Goal: Task Accomplishment & Management: Complete application form

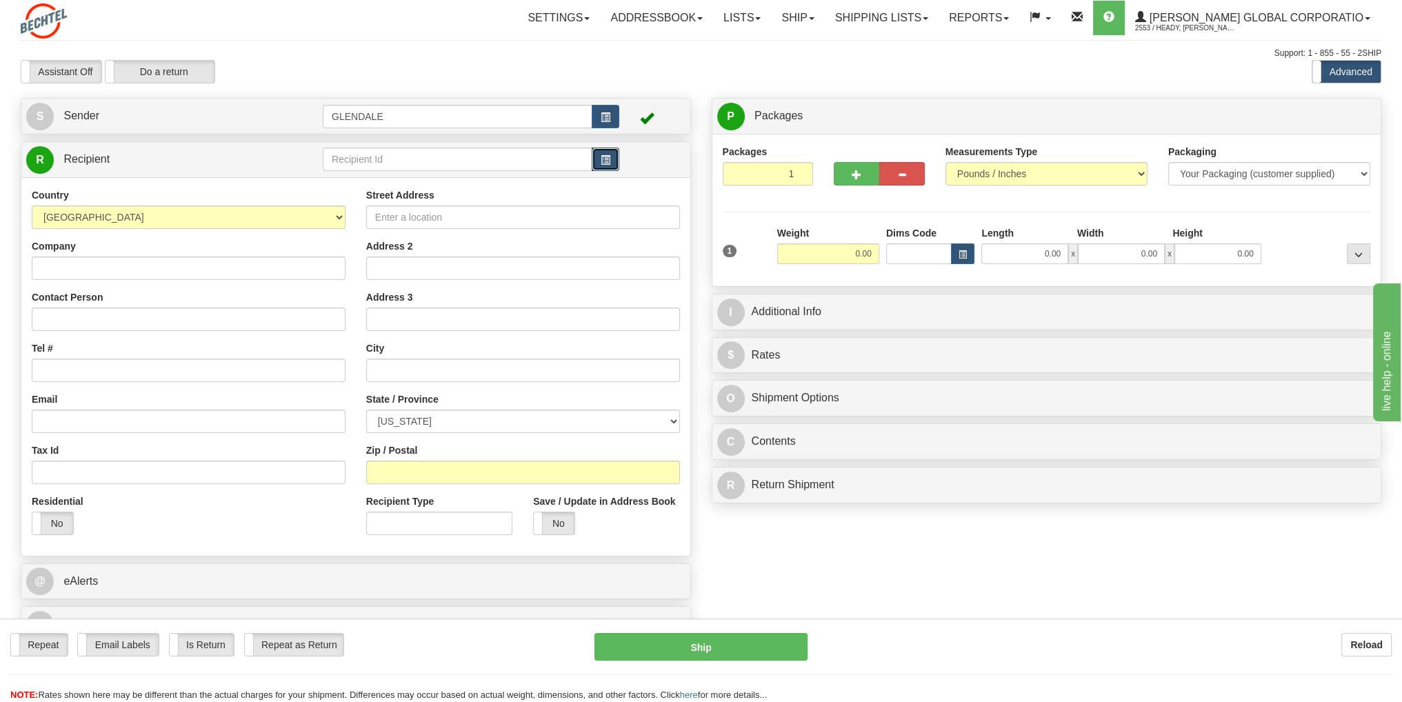
click at [610, 161] on span "button" at bounding box center [606, 160] width 10 height 9
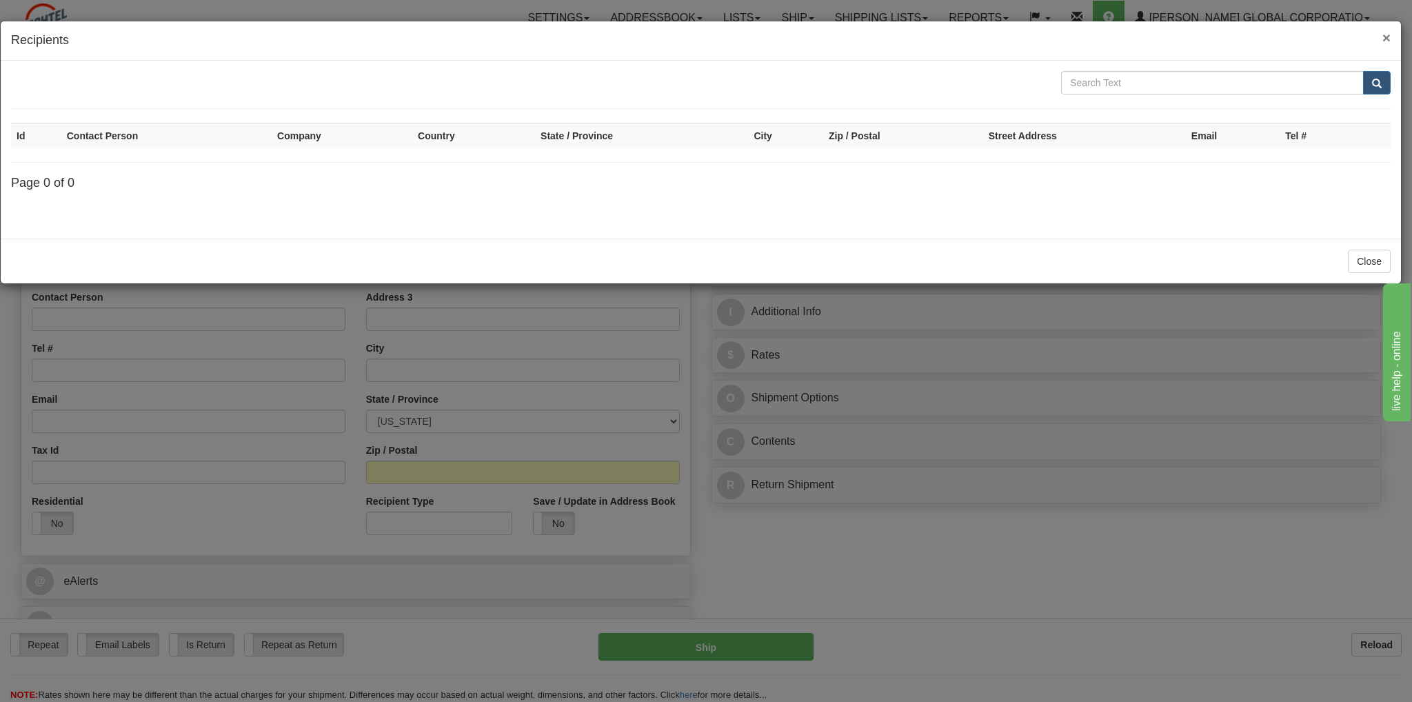
click at [1387, 39] on span "×" at bounding box center [1387, 38] width 8 height 16
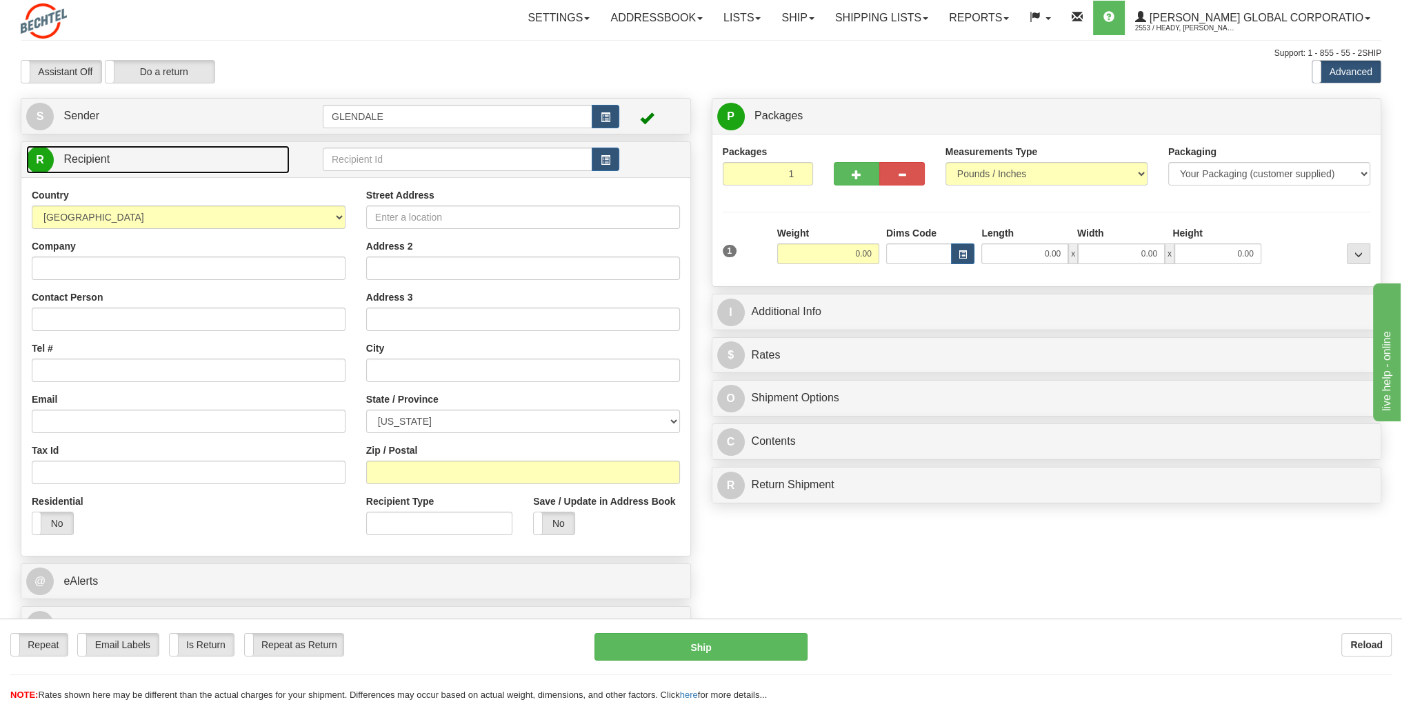
click at [83, 161] on span "Recipient" at bounding box center [86, 159] width 46 height 12
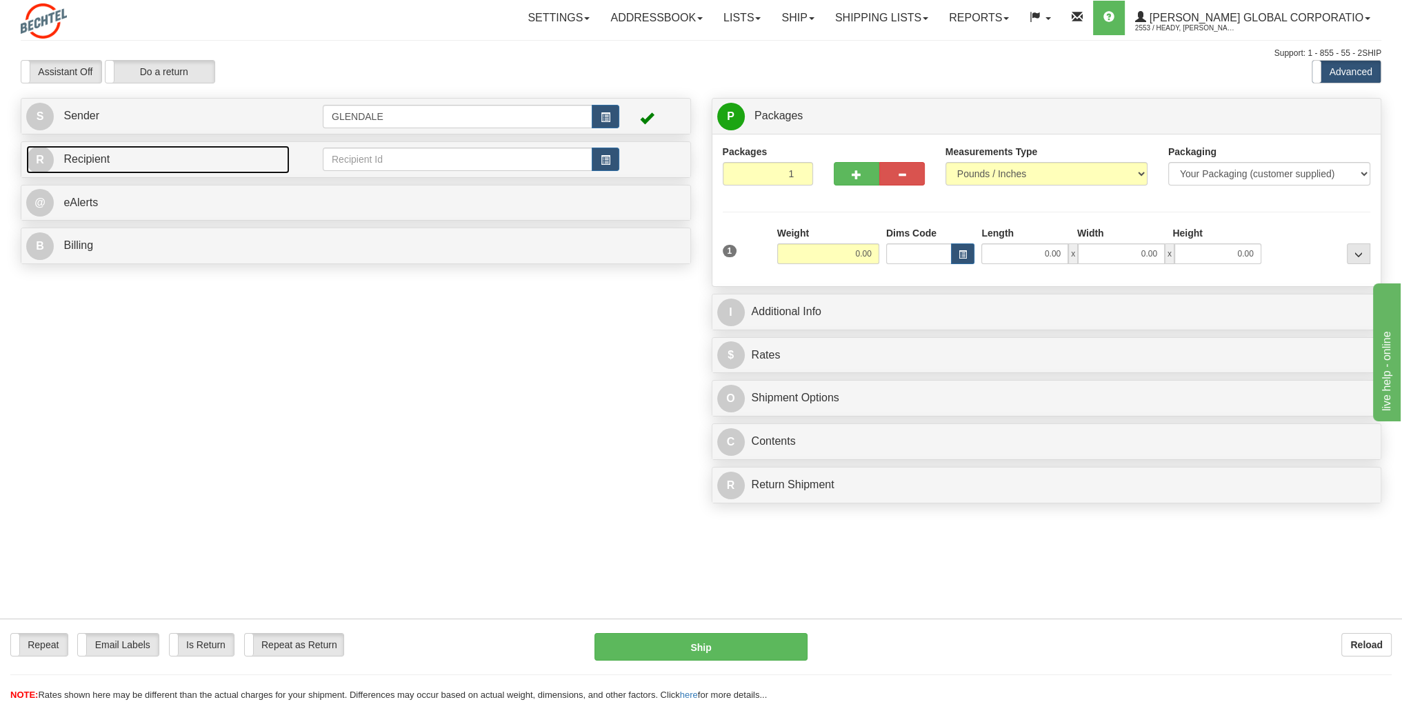
click at [85, 161] on span "Recipient" at bounding box center [86, 159] width 46 height 12
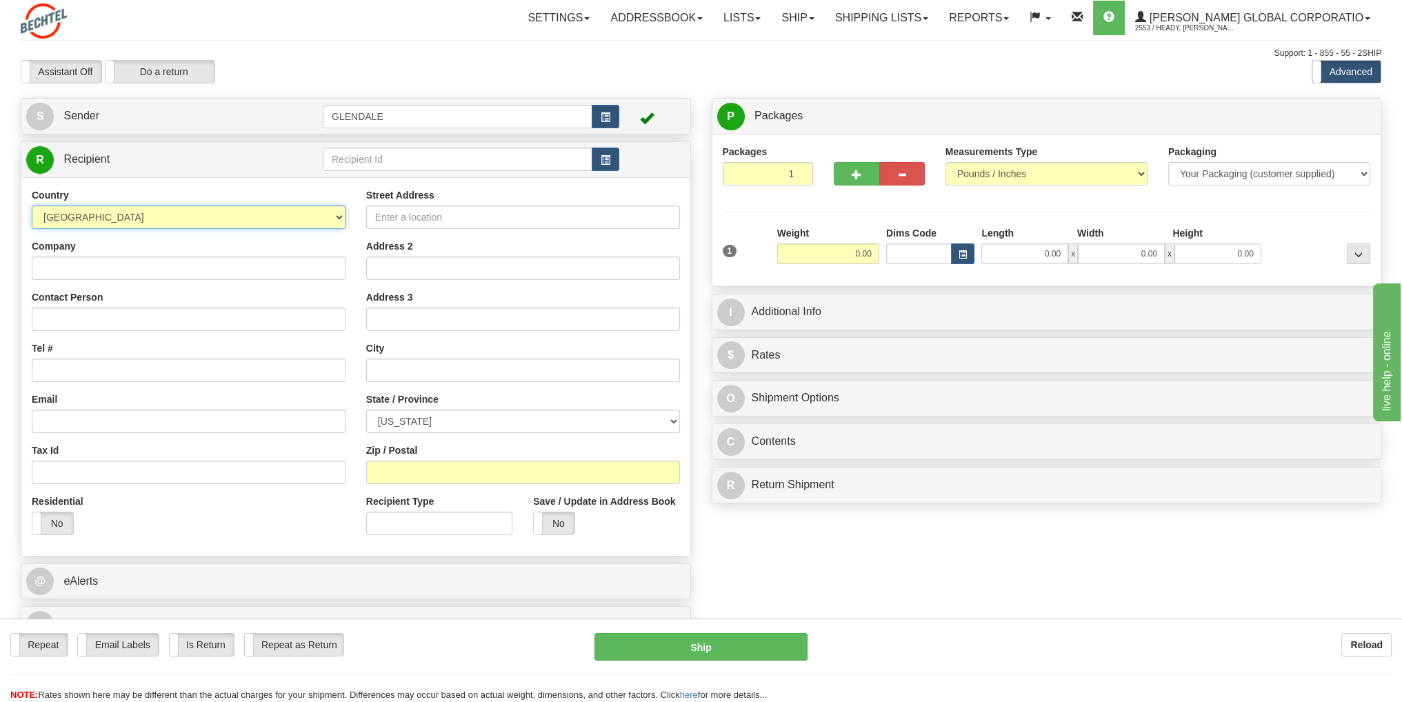
click at [339, 220] on select "[GEOGRAPHIC_DATA] [GEOGRAPHIC_DATA] [GEOGRAPHIC_DATA] [GEOGRAPHIC_DATA] [US_STA…" at bounding box center [189, 216] width 314 height 23
select select "GB"
click at [32, 205] on select "[GEOGRAPHIC_DATA] [GEOGRAPHIC_DATA] [GEOGRAPHIC_DATA] [GEOGRAPHIC_DATA] [US_STA…" at bounding box center [189, 216] width 314 height 23
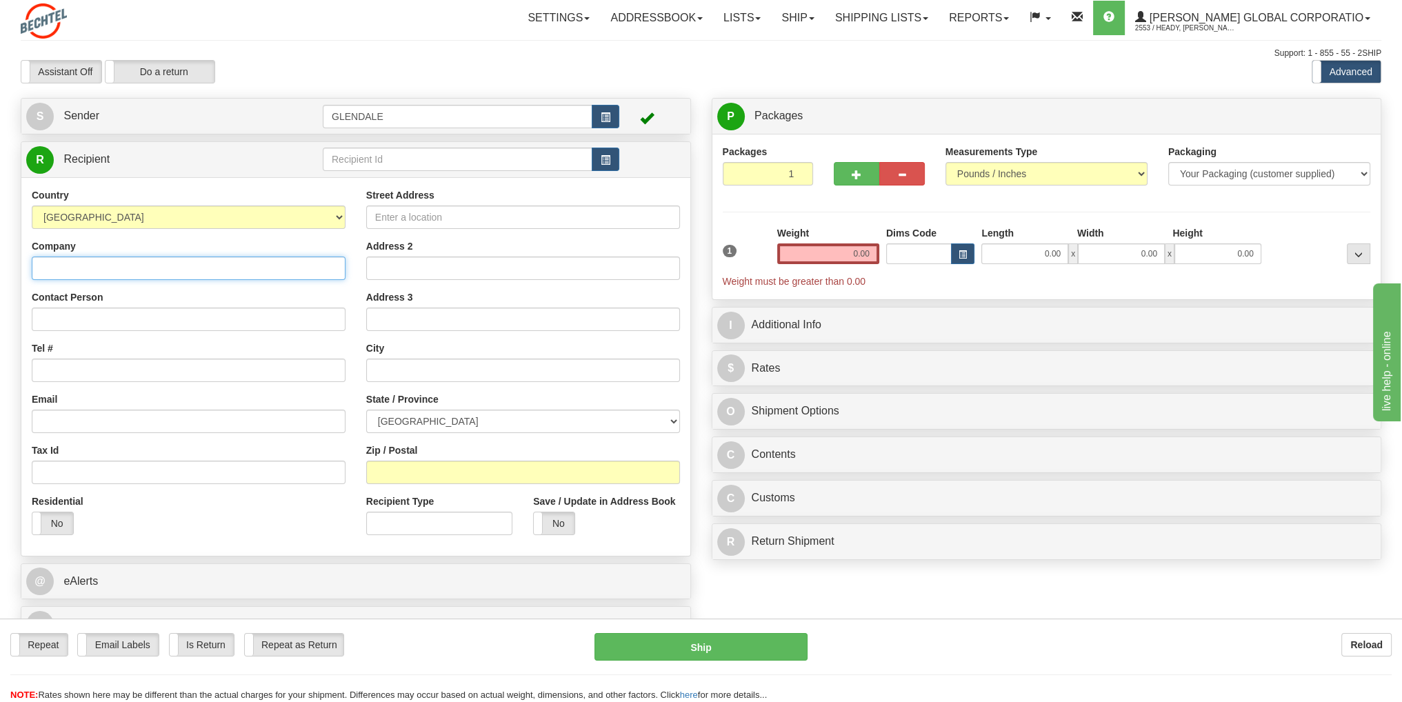
click at [111, 270] on input "Company" at bounding box center [189, 268] width 314 height 23
type input "[PERSON_NAME] Limited"
click at [91, 312] on input "Contact Person" at bounding box center [189, 319] width 314 height 23
type input "[PERSON_NAME]"
click at [61, 372] on input "Tel #" at bounding box center [189, 370] width 314 height 23
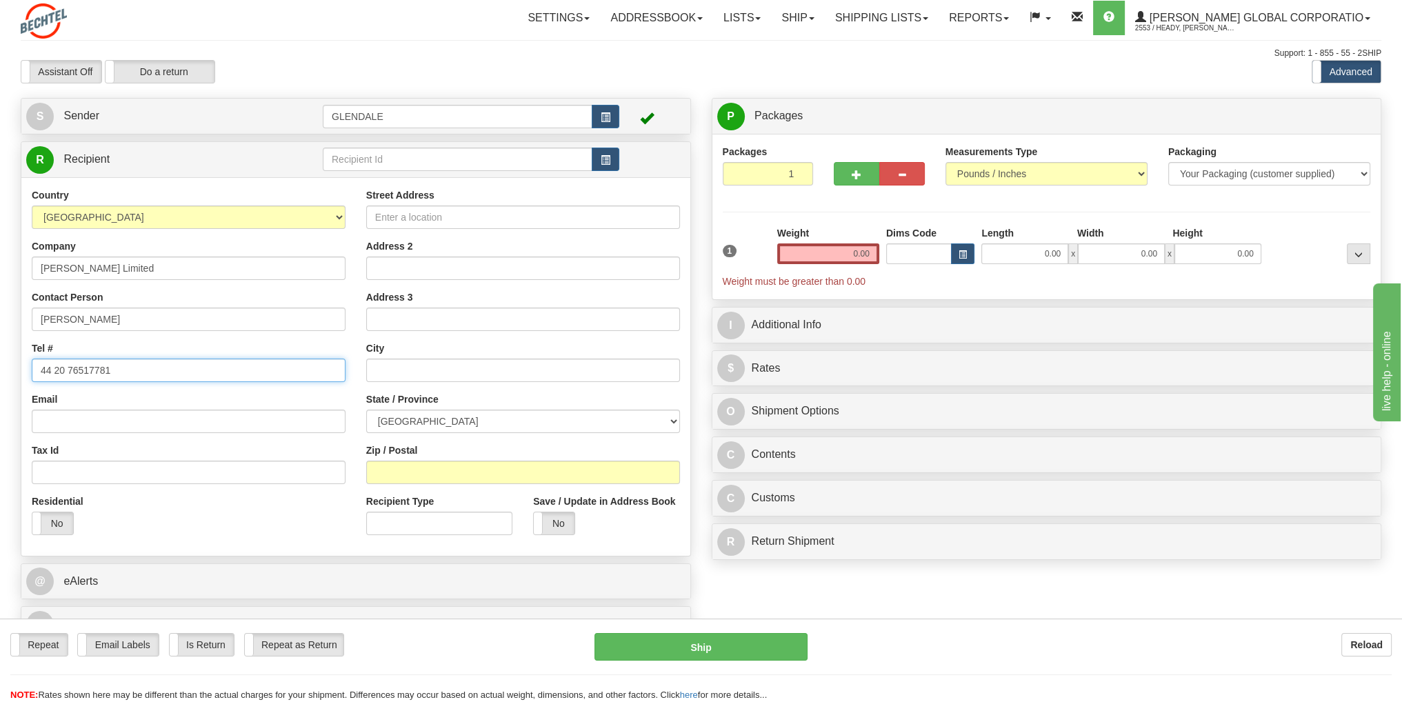
type input "44 20 76517781"
click at [94, 419] on input "Email" at bounding box center [189, 421] width 314 height 23
click at [61, 418] on input "Email" at bounding box center [189, 421] width 314 height 23
type input "[EMAIL_ADDRESS][PERSON_NAME][DOMAIN_NAME]"
click at [399, 225] on input "Street Address" at bounding box center [523, 216] width 314 height 23
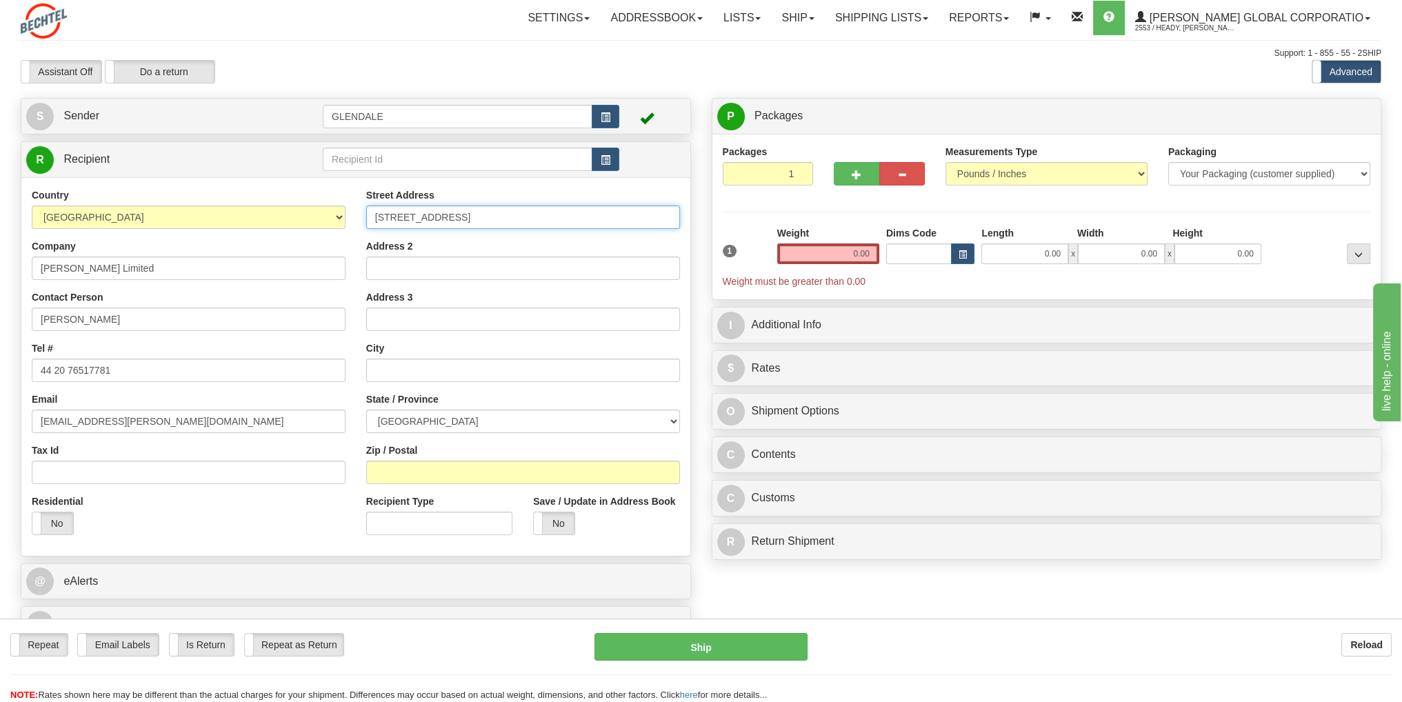
click at [476, 217] on input "10 Southampton Steert" at bounding box center [523, 216] width 314 height 23
type input "[STREET_ADDRESS]"
click at [405, 258] on input "Address 2" at bounding box center [523, 268] width 314 height 23
type input "[GEOGRAPHIC_DATA]"
click at [394, 316] on input "Address 3" at bounding box center [523, 319] width 314 height 23
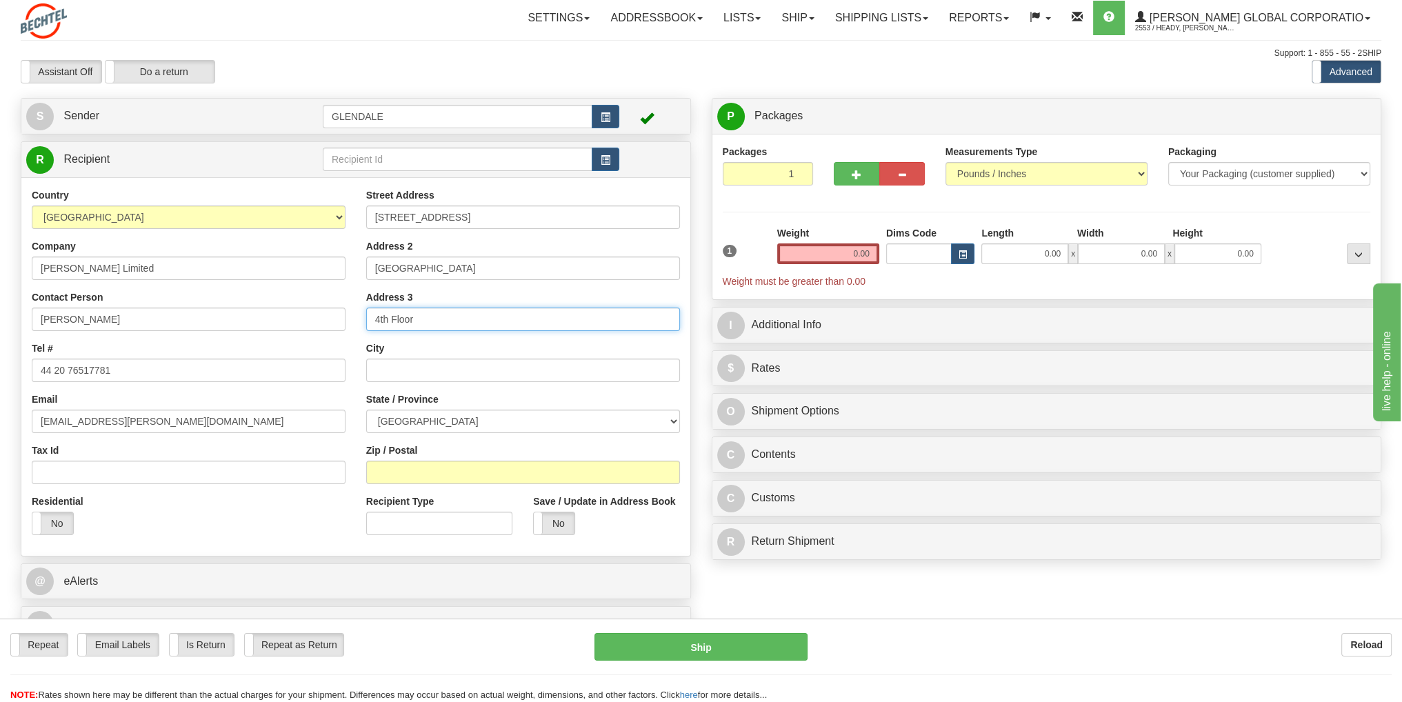
type input "4th Floor"
click at [393, 370] on input "text" at bounding box center [523, 370] width 314 height 23
type input "[GEOGRAPHIC_DATA]"
click at [516, 420] on select "[GEOGRAPHIC_DATA] [GEOGRAPHIC_DATA] [GEOGRAPHIC_DATA][PERSON_NAME][GEOGRAPHIC_D…" at bounding box center [523, 421] width 314 height 23
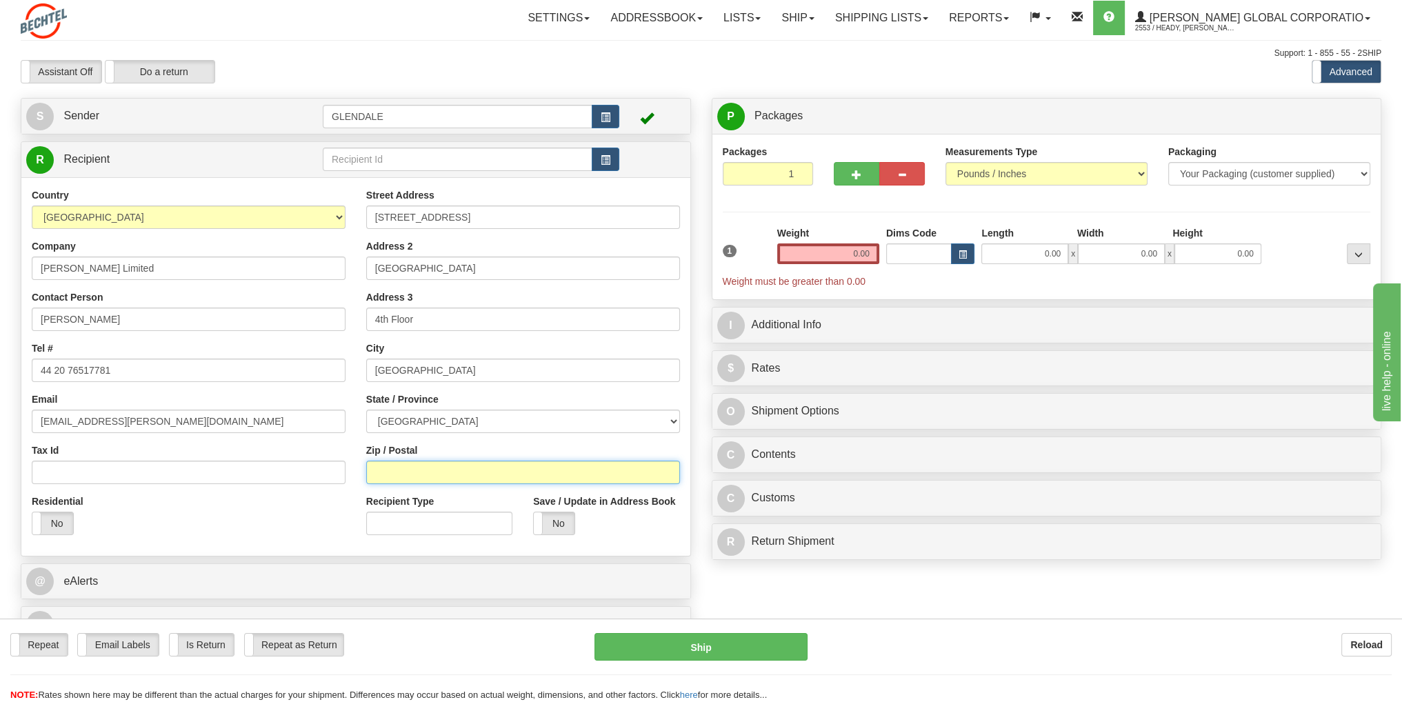
click at [441, 476] on input "Zip / Postal" at bounding box center [523, 472] width 314 height 23
type input "WC2E 7HA"
click at [671, 420] on select "[GEOGRAPHIC_DATA] [GEOGRAPHIC_DATA] [GEOGRAPHIC_DATA][PERSON_NAME][GEOGRAPHIC_D…" at bounding box center [523, 421] width 314 height 23
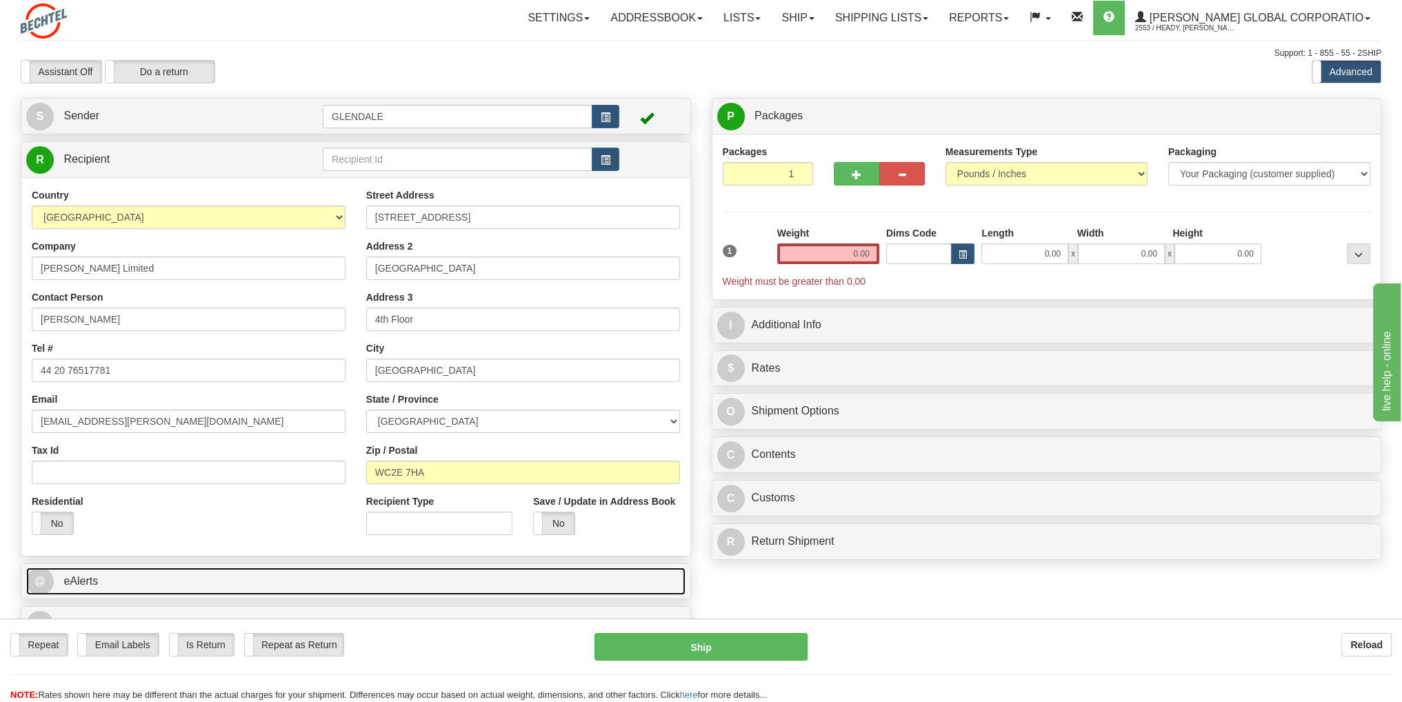
click at [531, 574] on link "@ eAlerts" at bounding box center [355, 581] width 659 height 28
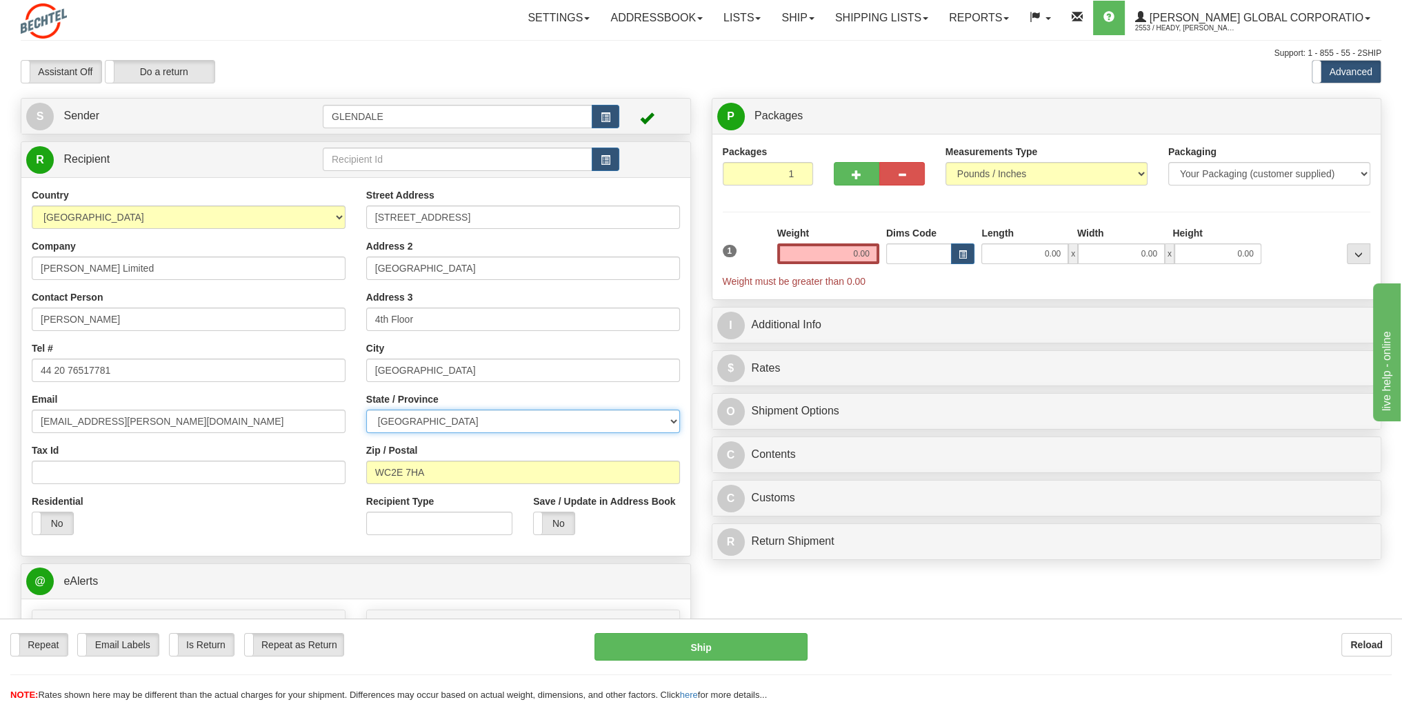
click at [563, 425] on select "[GEOGRAPHIC_DATA] [GEOGRAPHIC_DATA] [GEOGRAPHIC_DATA][PERSON_NAME][GEOGRAPHIC_D…" at bounding box center [523, 421] width 314 height 23
select select "LND"
click at [366, 410] on select "[GEOGRAPHIC_DATA] [GEOGRAPHIC_DATA] [GEOGRAPHIC_DATA][PERSON_NAME][GEOGRAPHIC_D…" at bounding box center [523, 421] width 314 height 23
click at [1360, 172] on select "Your Packaging (customer supplied) Envelope (carrier supplied) Pack (carrier su…" at bounding box center [1269, 173] width 202 height 23
click at [1130, 208] on div "Packages 1 1 Measurements Type" at bounding box center [1047, 217] width 648 height 144
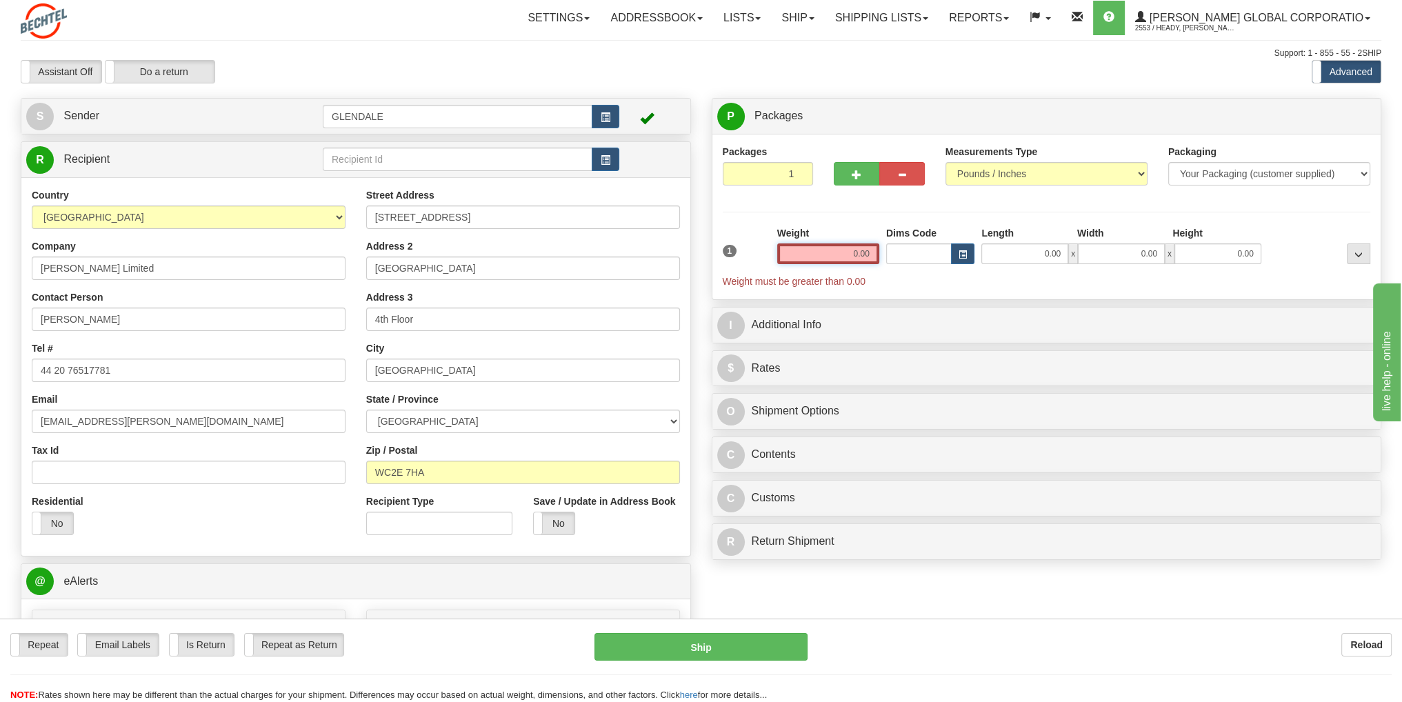
click at [857, 259] on input "0.00" at bounding box center [828, 253] width 102 height 21
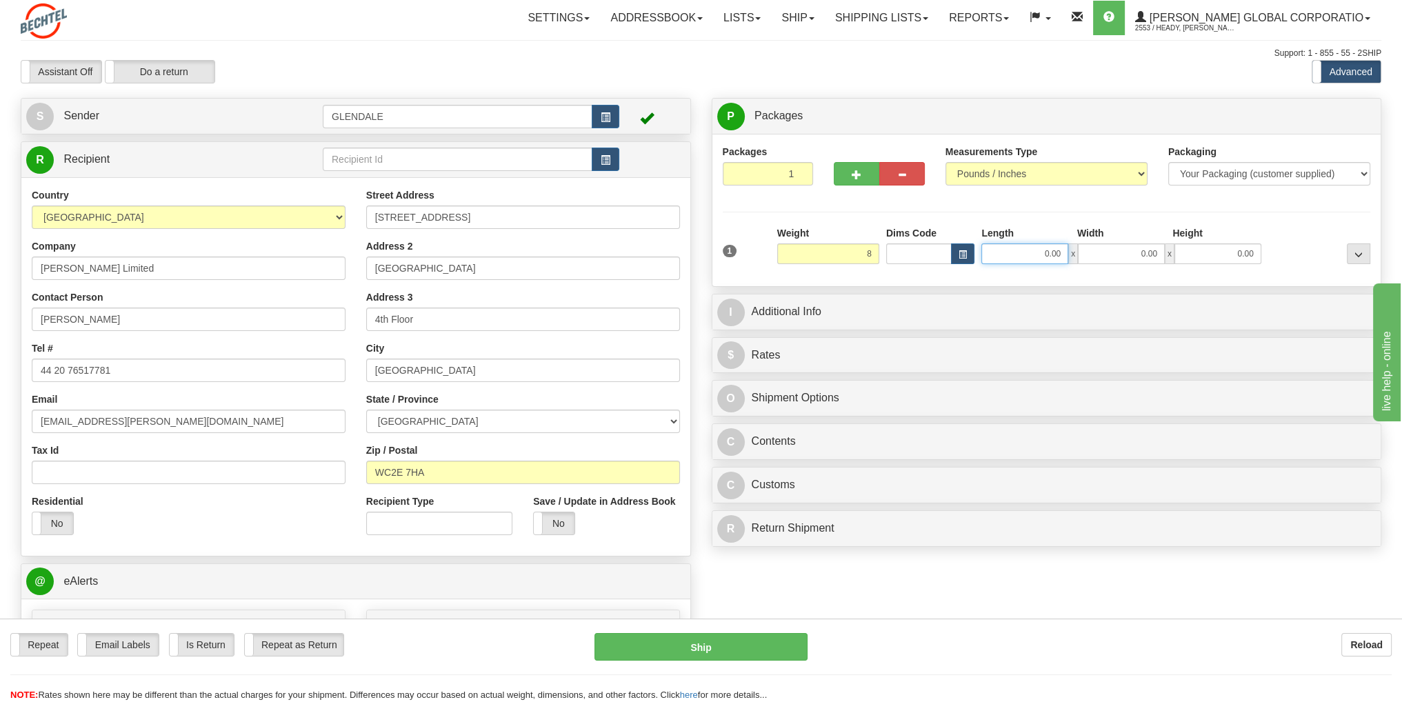
type input "8.00"
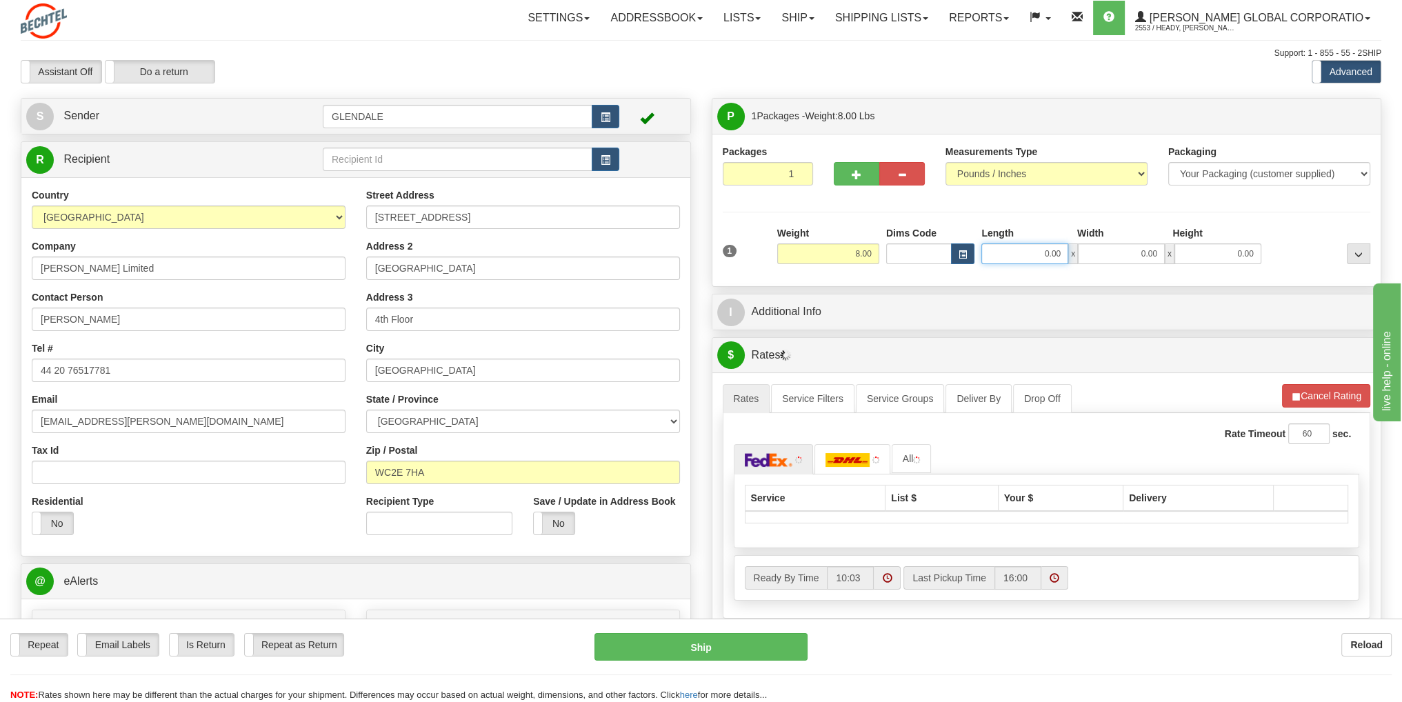
click at [1038, 257] on input "0.00" at bounding box center [1024, 253] width 87 height 21
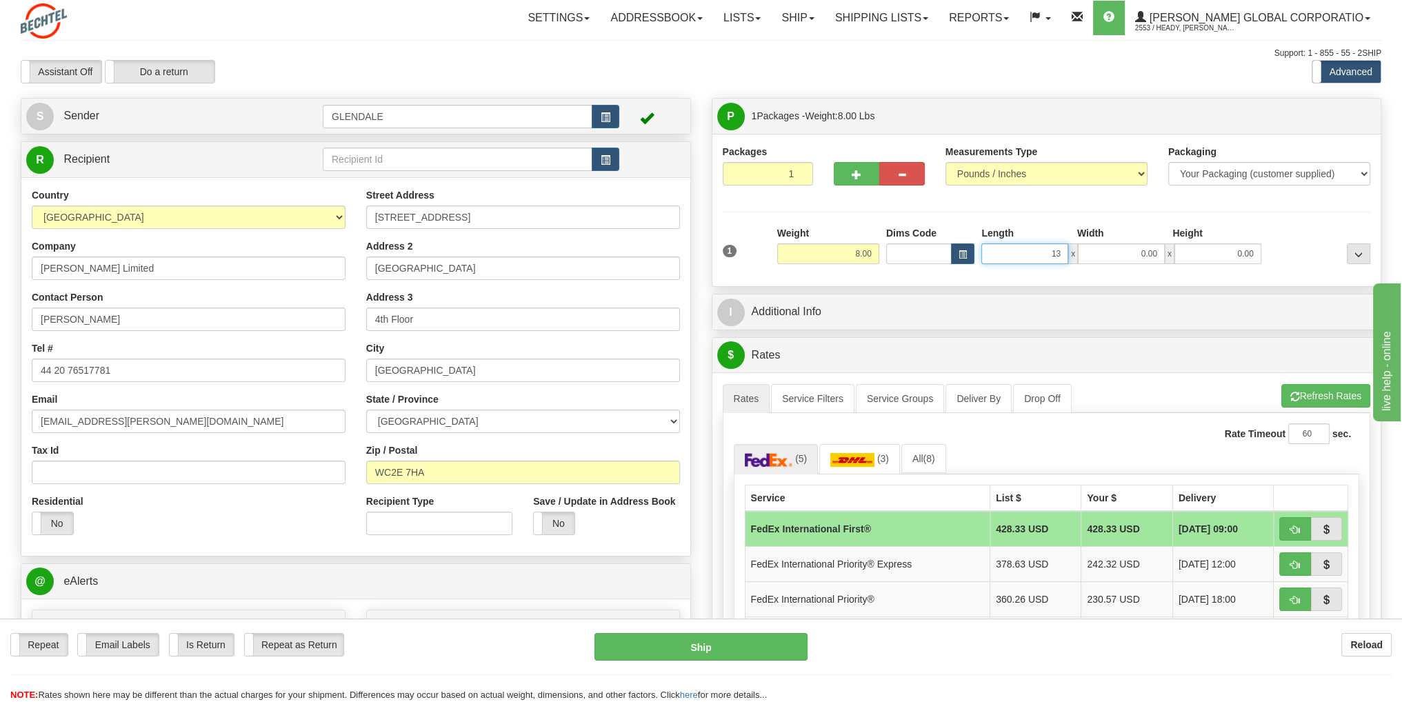
click at [1054, 257] on input "13" at bounding box center [1024, 253] width 87 height 21
type input "18.00"
drag, startPoint x: 1139, startPoint y: 253, endPoint x: 1150, endPoint y: 253, distance: 11.0
click at [1139, 254] on input "0.00" at bounding box center [1121, 253] width 87 height 21
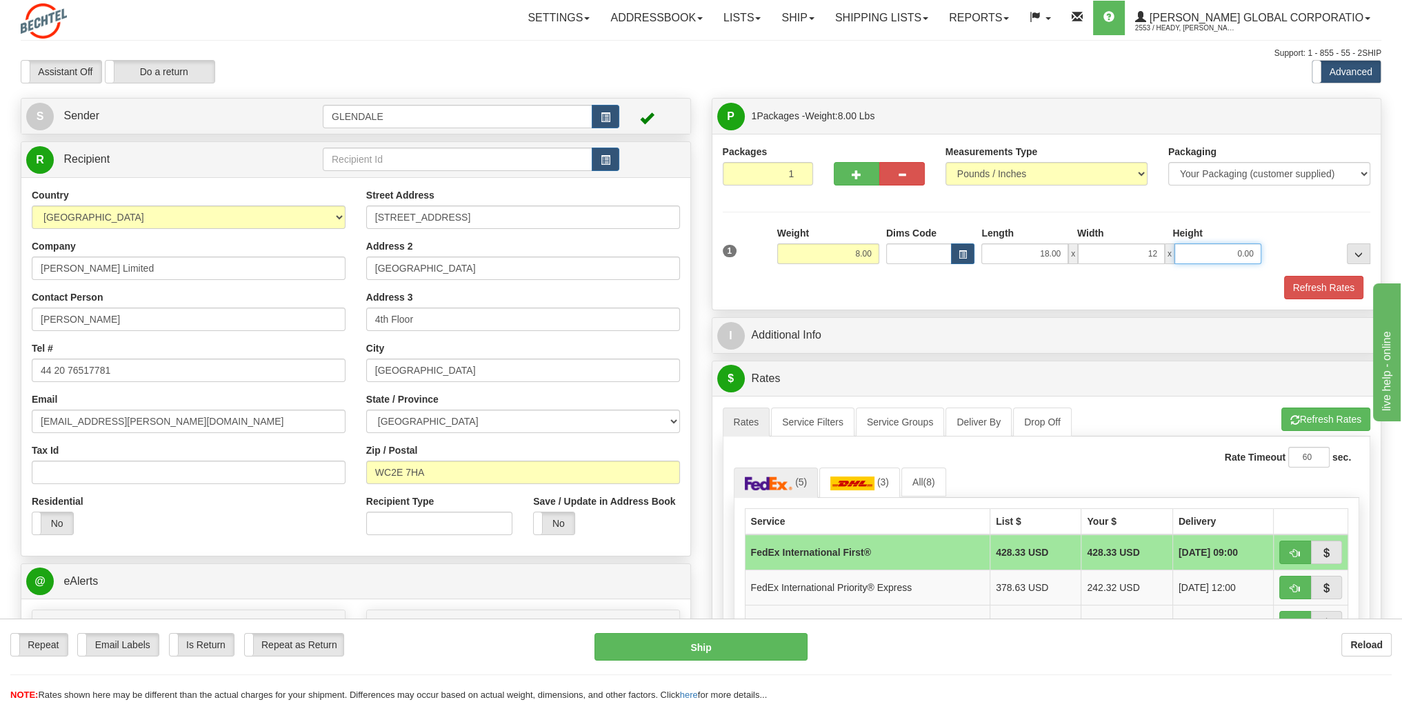
type input "12.00"
click at [1232, 251] on input "0.00" at bounding box center [1217, 253] width 87 height 21
type input "3"
type input "4.00"
click at [1209, 295] on div "Refresh Rates" at bounding box center [1046, 287] width 655 height 23
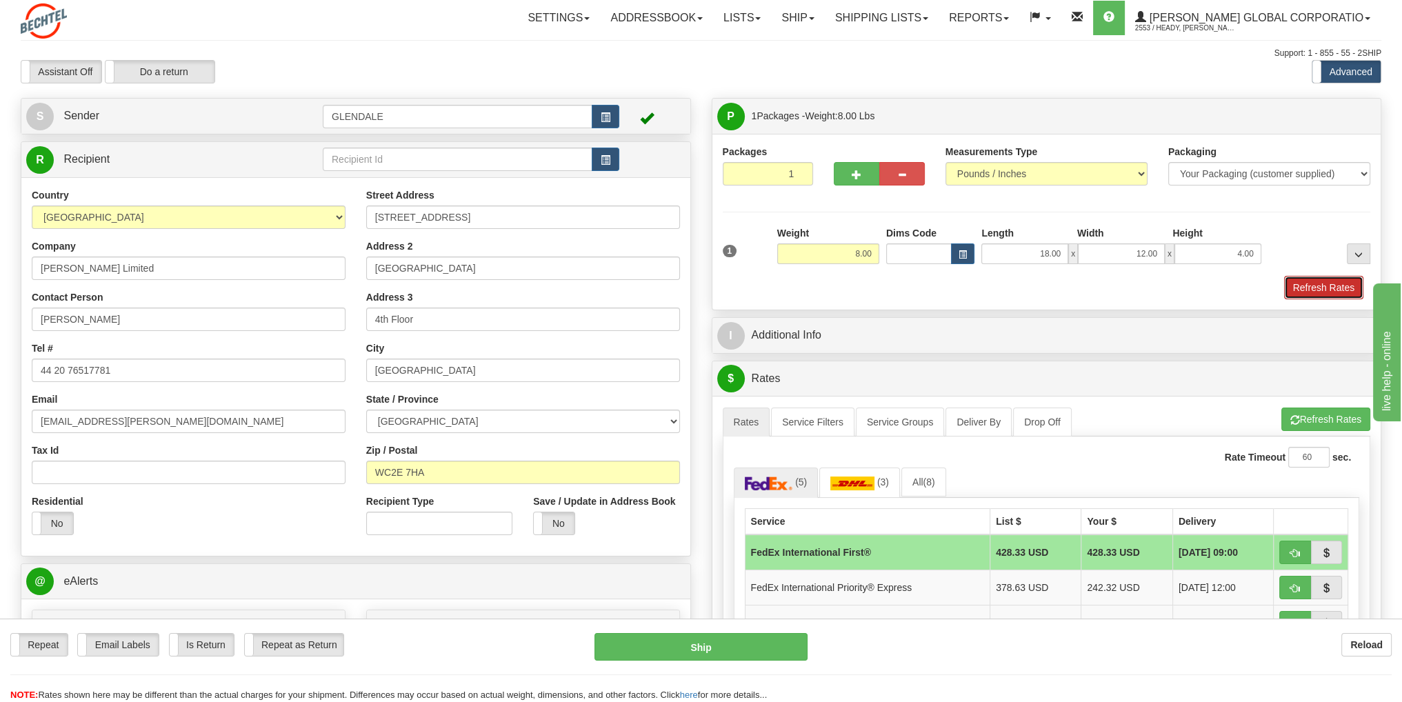
click at [1315, 285] on button "Refresh Rates" at bounding box center [1323, 287] width 79 height 23
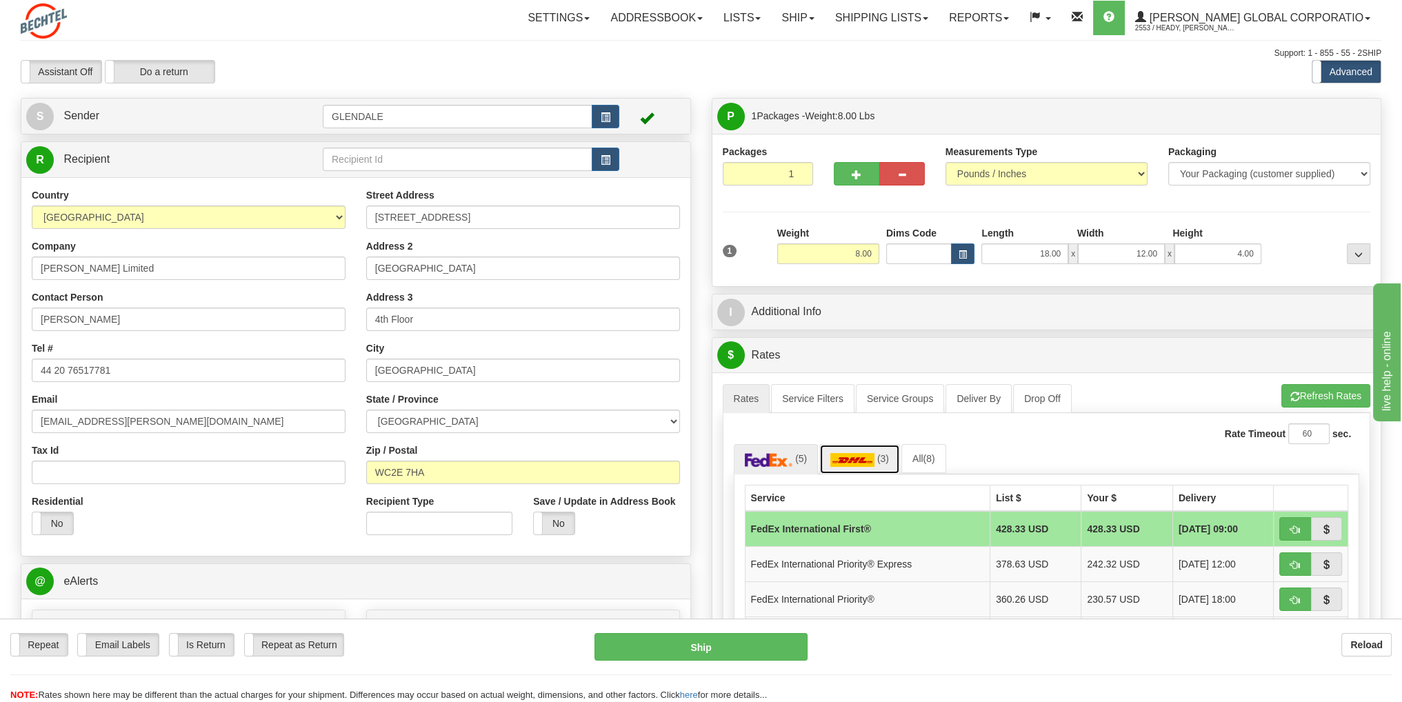
click at [852, 461] on img at bounding box center [852, 460] width 44 height 14
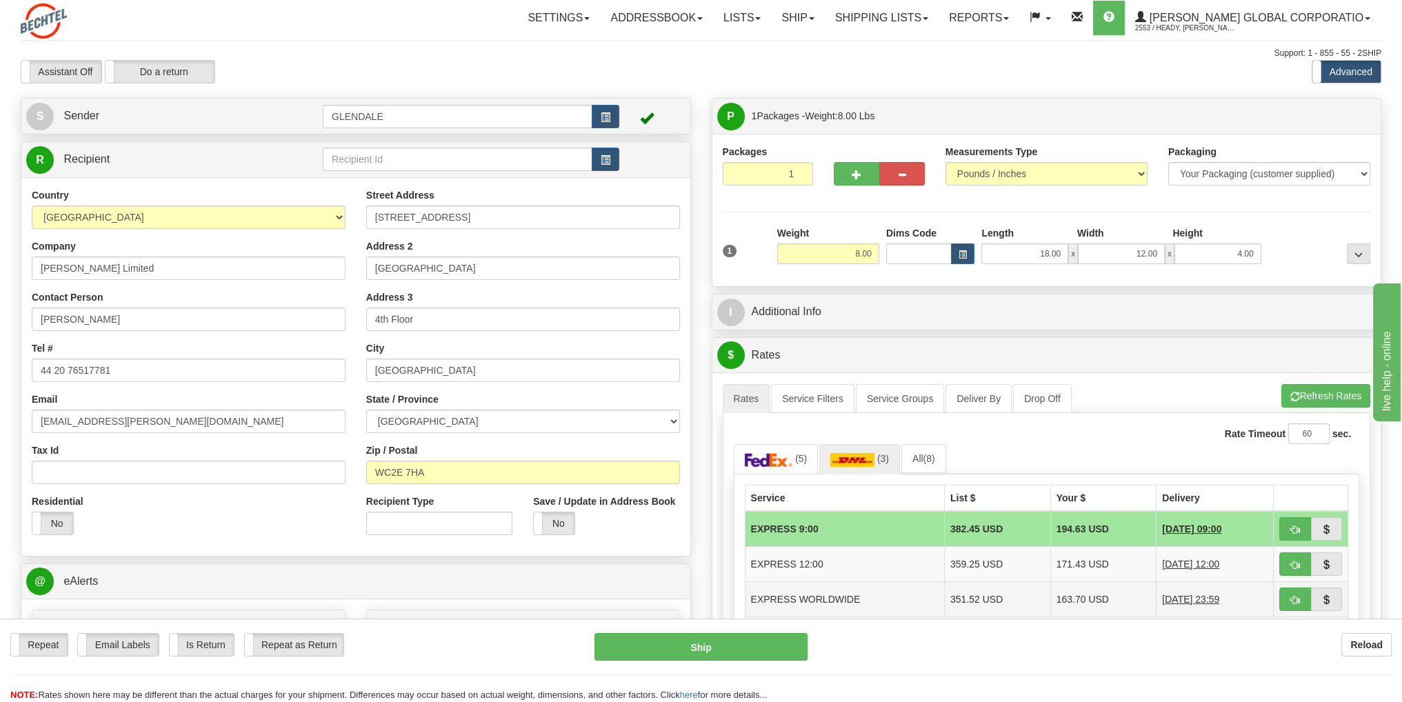
click at [822, 600] on td "EXPRESS WORLDWIDE" at bounding box center [844, 598] width 199 height 35
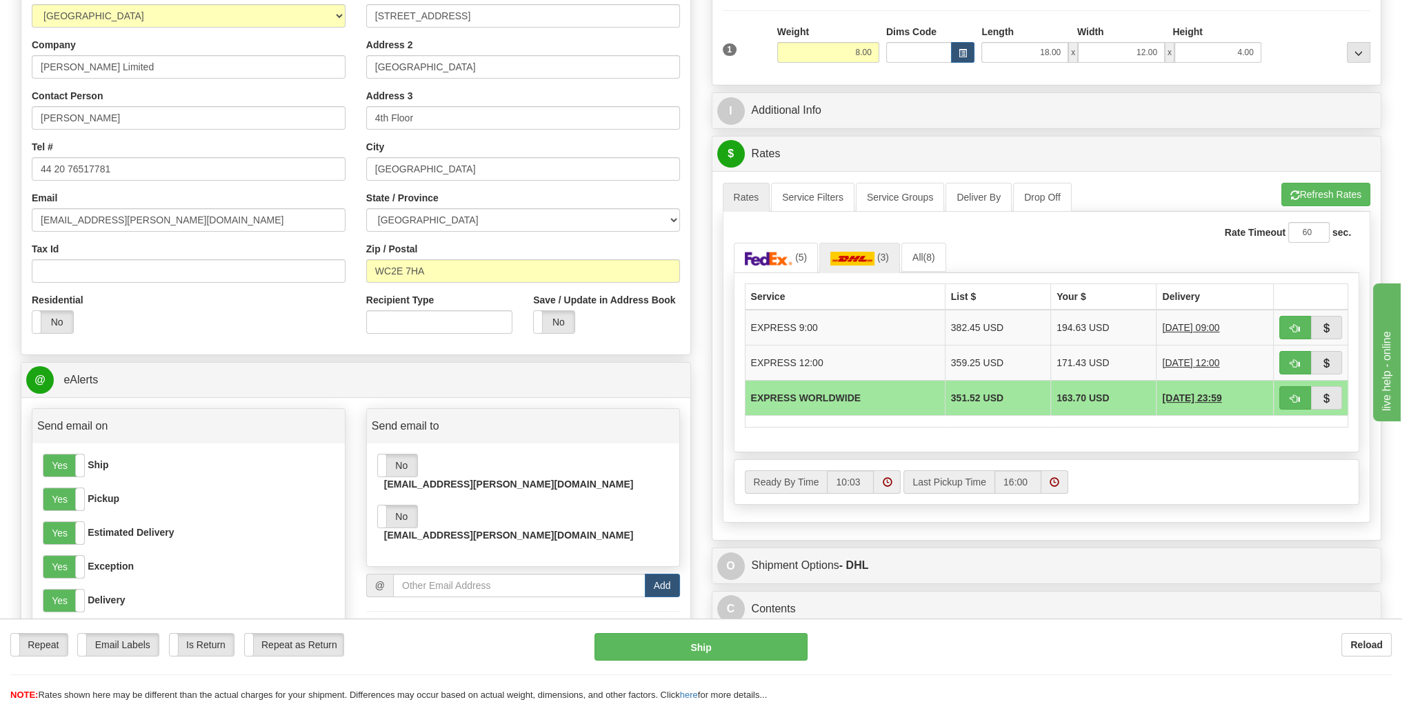
scroll to position [207, 0]
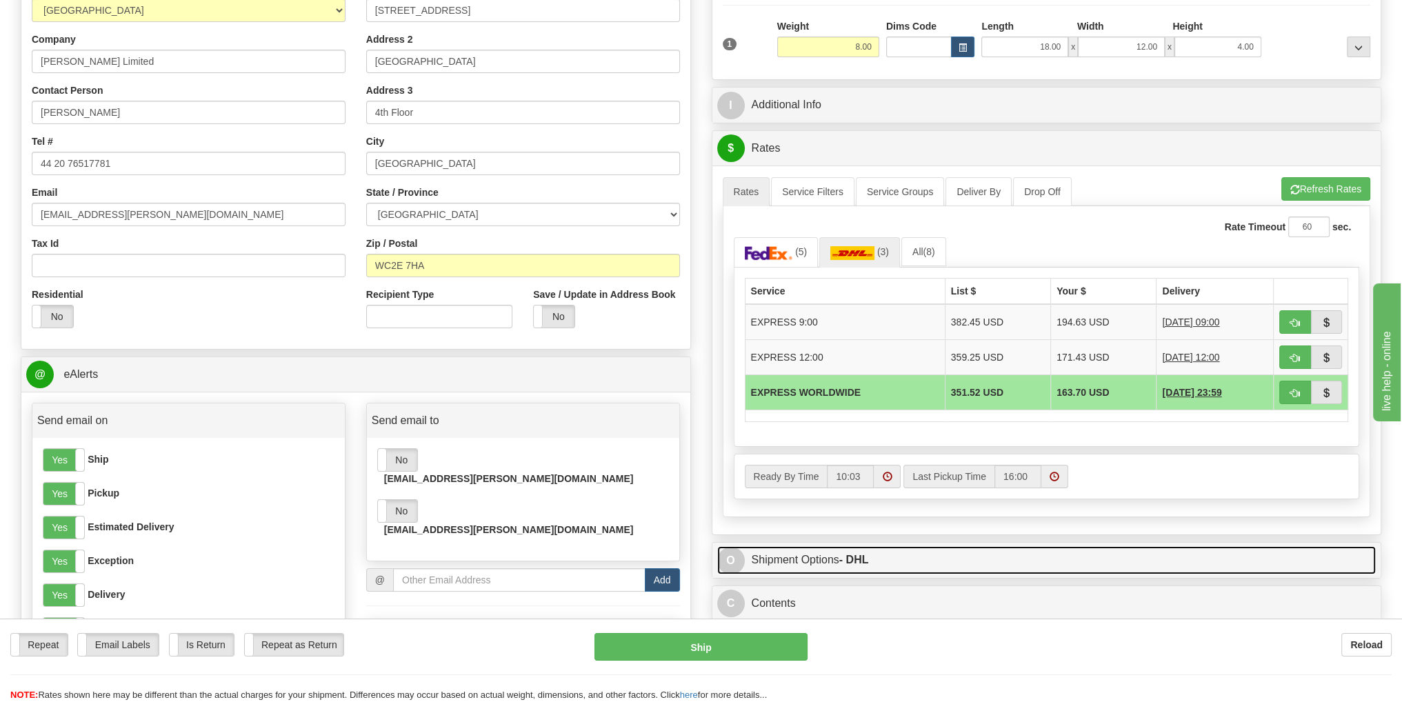
click at [825, 555] on link "O Shipment Options - DHL" at bounding box center [1046, 560] width 659 height 28
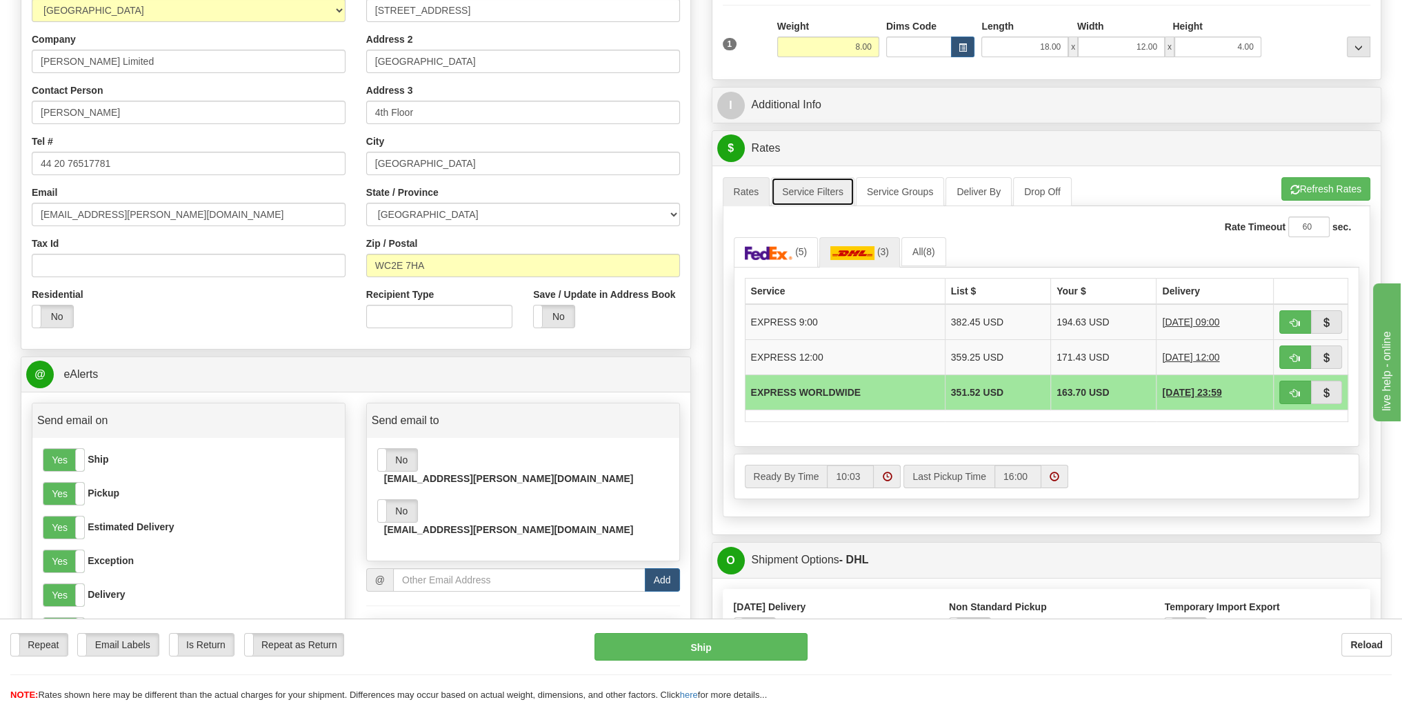
click at [803, 194] on link "Service Filters" at bounding box center [812, 191] width 83 height 29
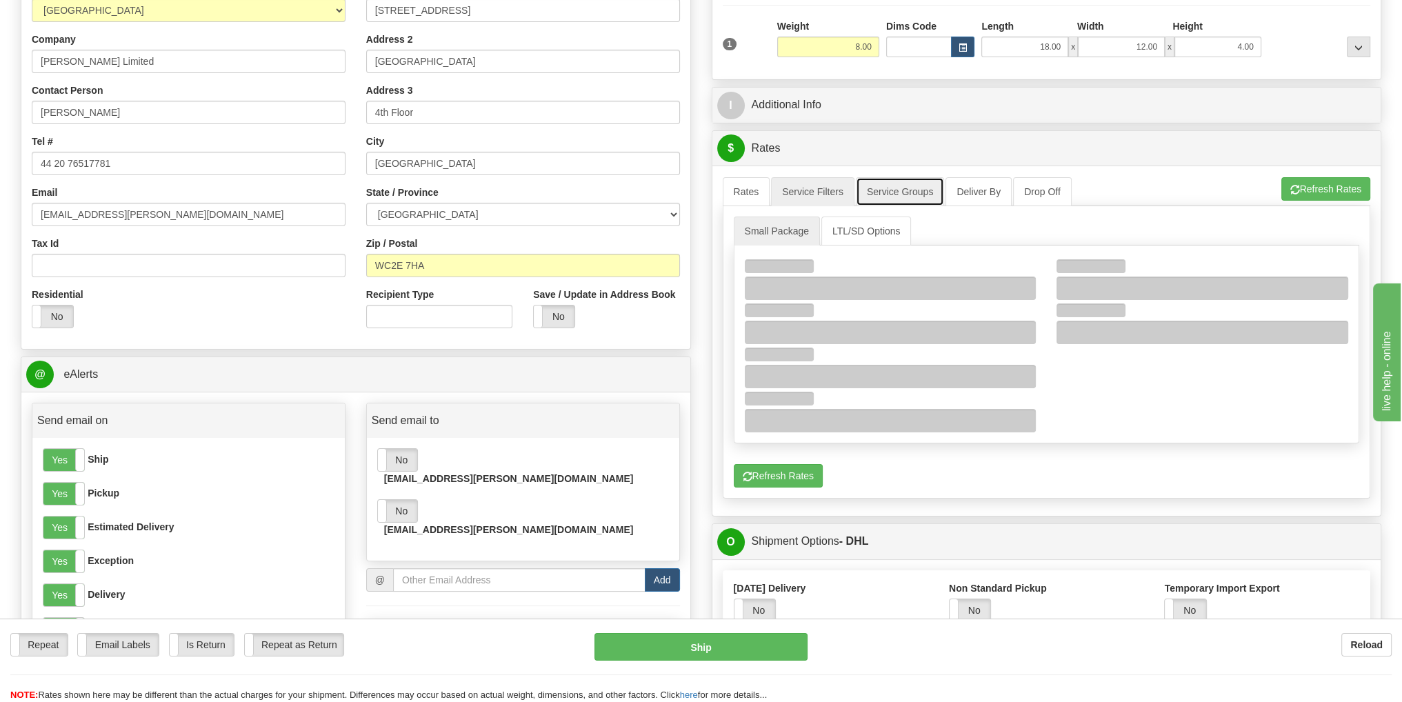
click at [883, 189] on link "Service Groups" at bounding box center [900, 191] width 88 height 29
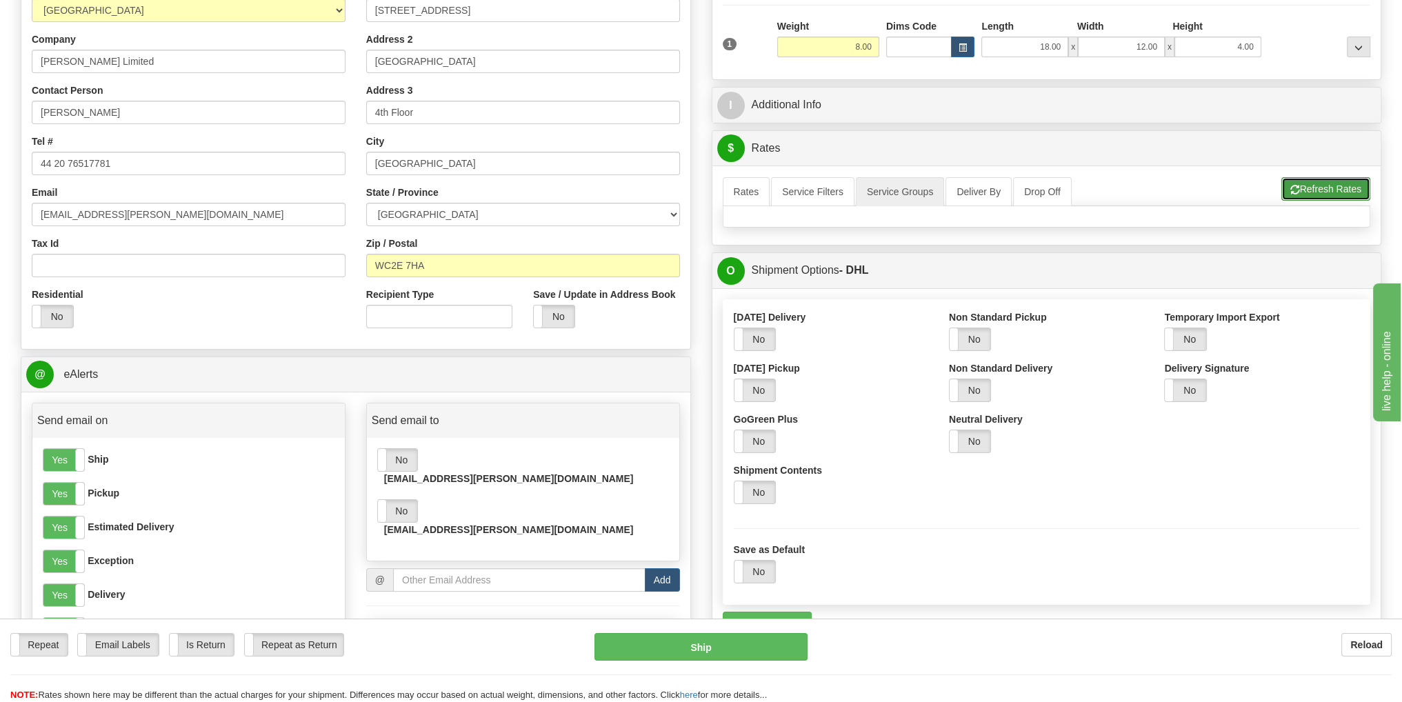
click at [1305, 185] on button "Refresh Rates" at bounding box center [1325, 188] width 89 height 23
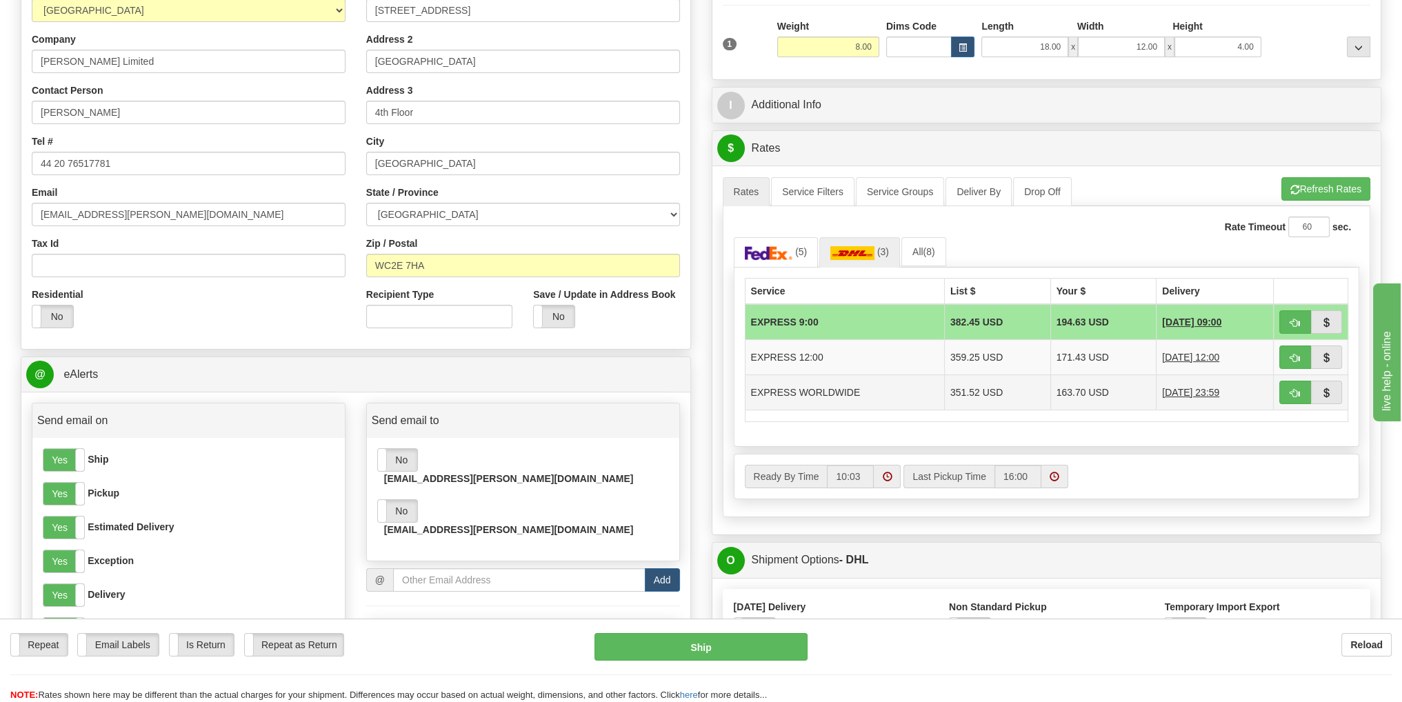
click at [795, 385] on td "EXPRESS WORLDWIDE" at bounding box center [844, 391] width 199 height 35
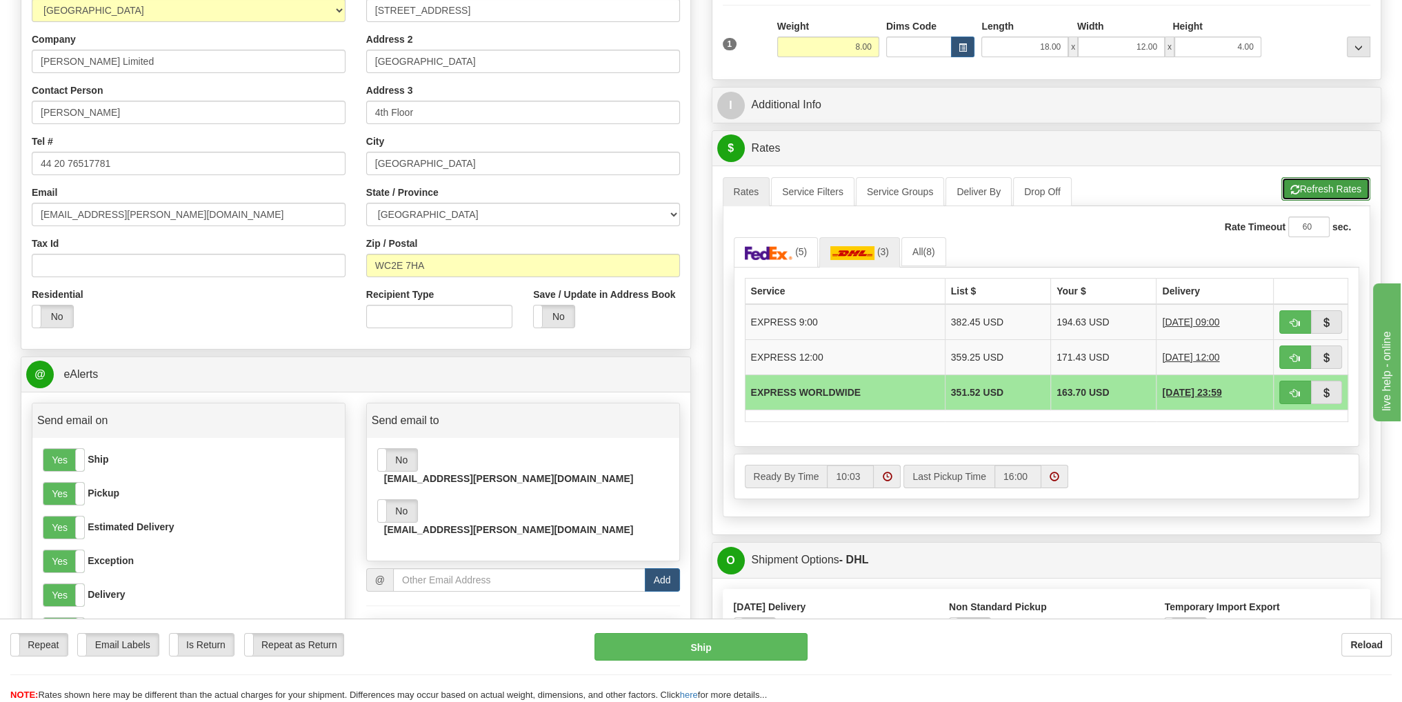
click at [1339, 189] on button "Refresh Rates" at bounding box center [1325, 188] width 89 height 23
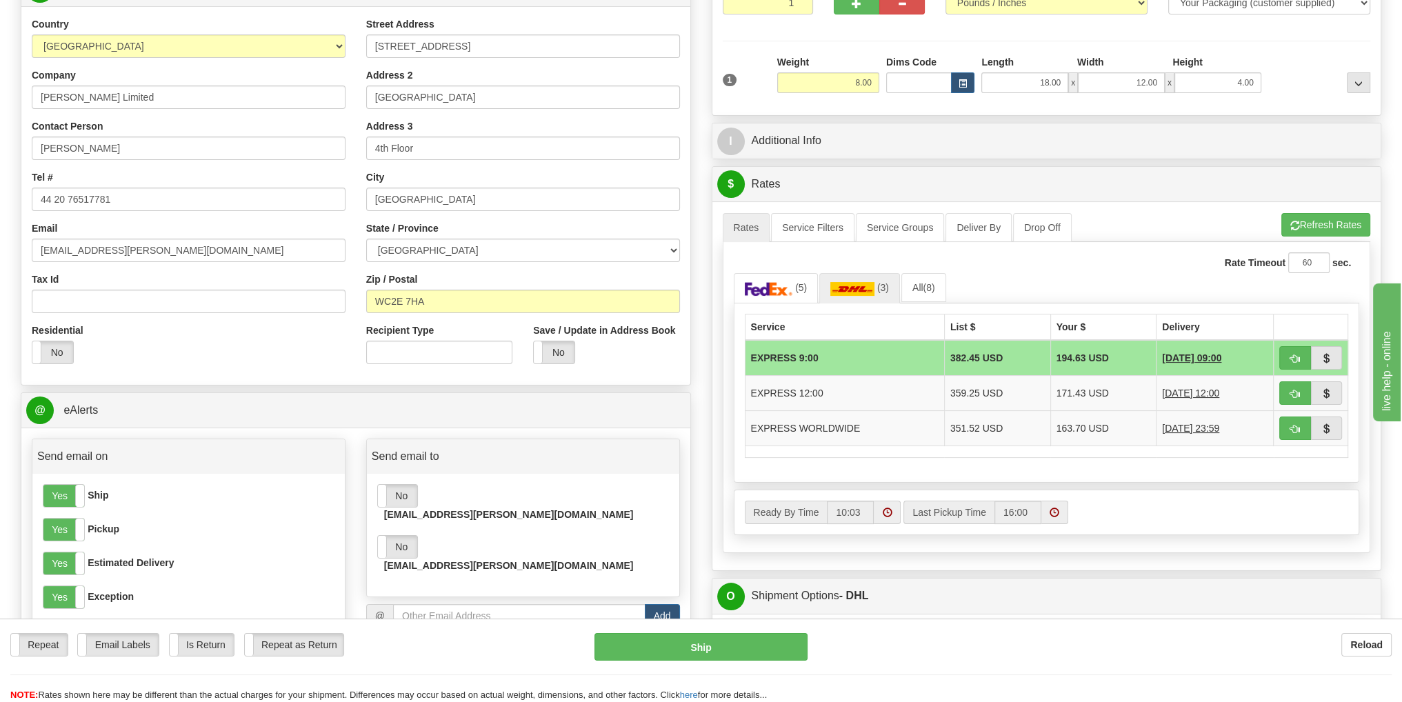
scroll to position [138, 0]
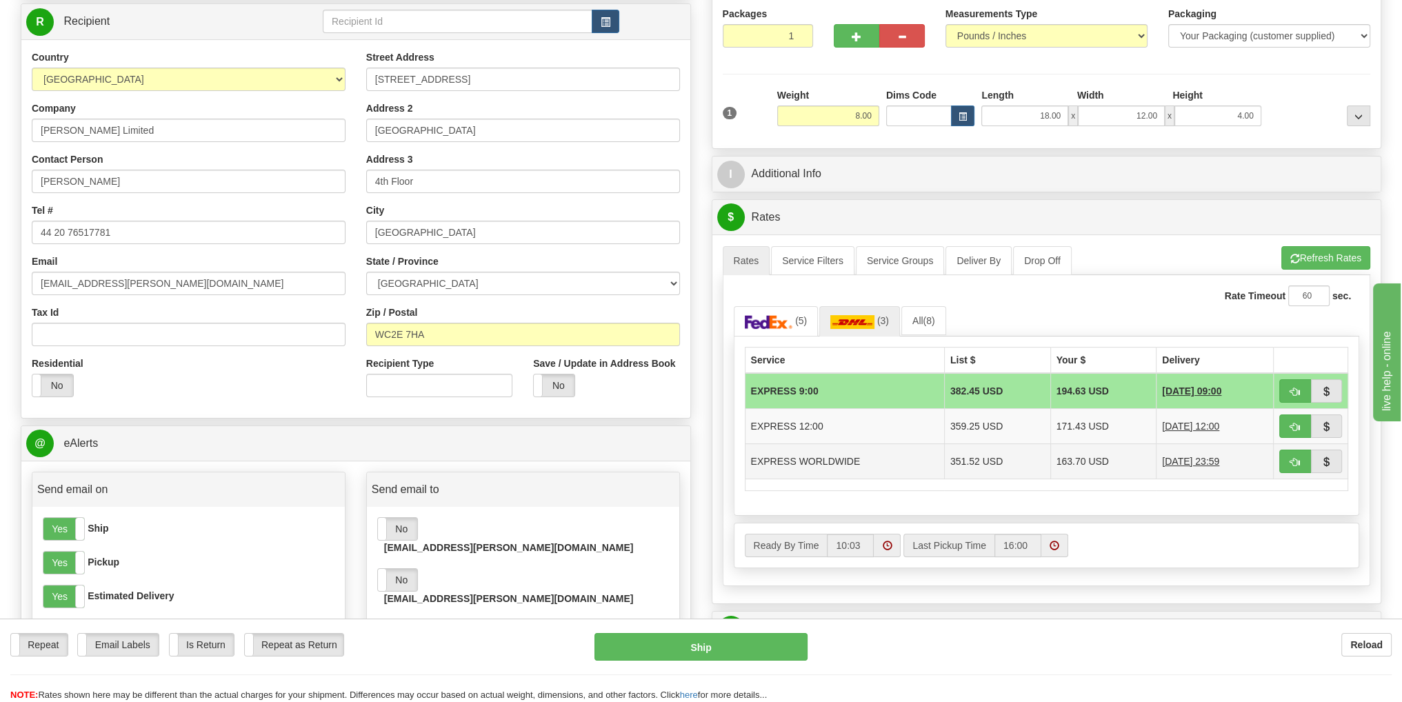
click at [803, 462] on td "EXPRESS WORLDWIDE" at bounding box center [844, 460] width 199 height 35
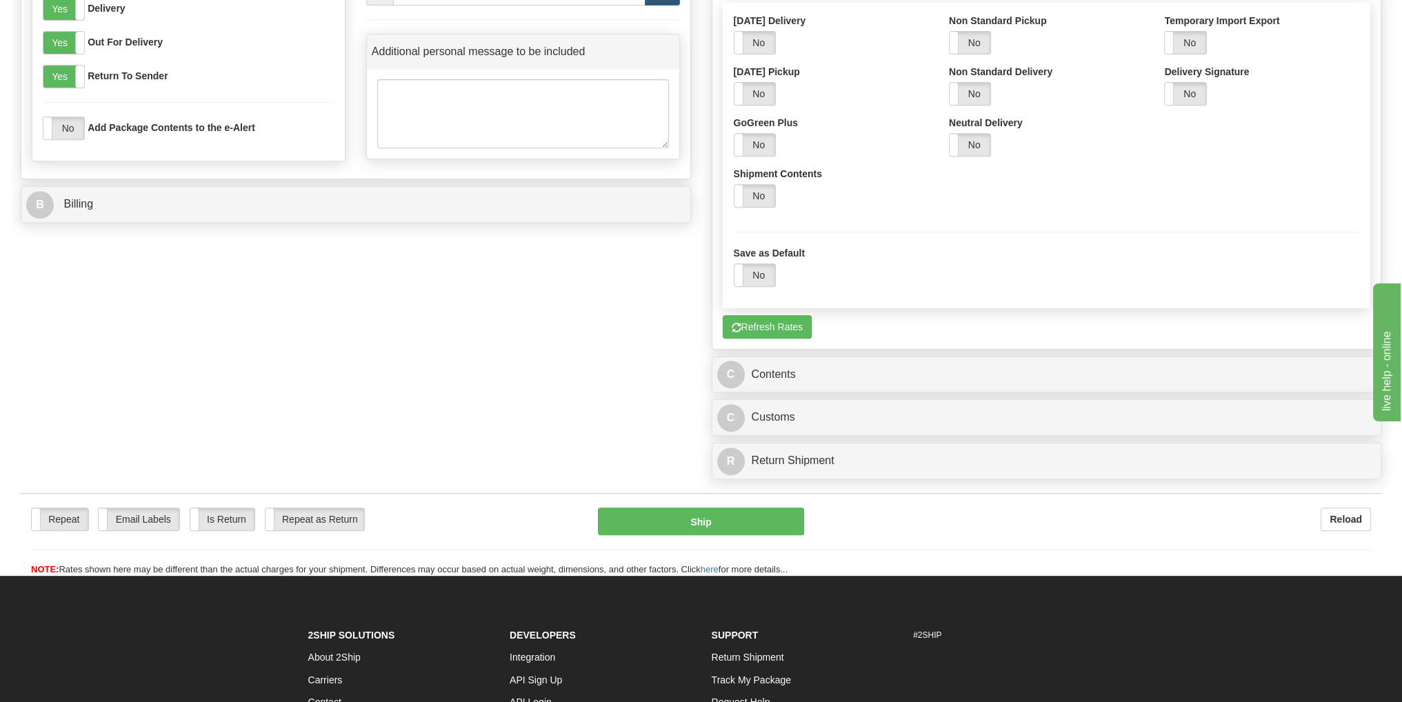
scroll to position [827, 0]
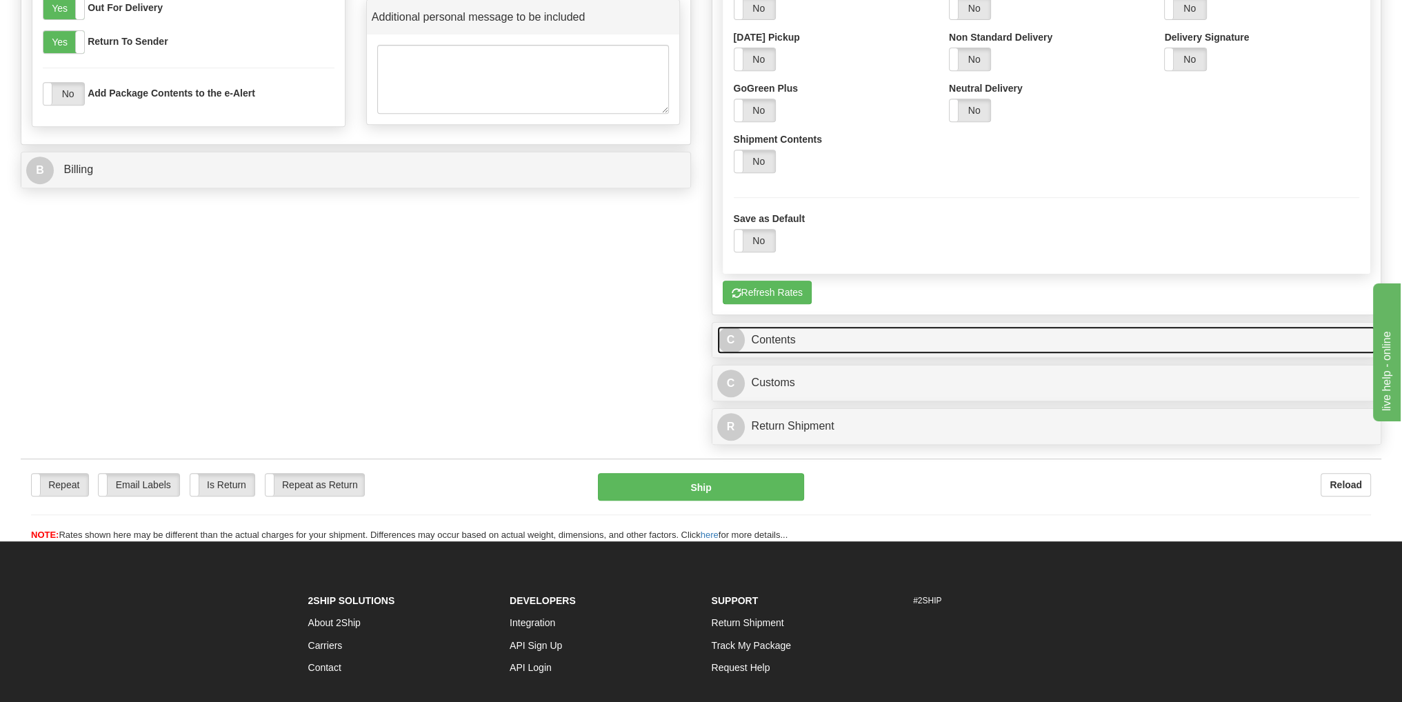
click at [773, 336] on link "C Contents" at bounding box center [1046, 340] width 659 height 28
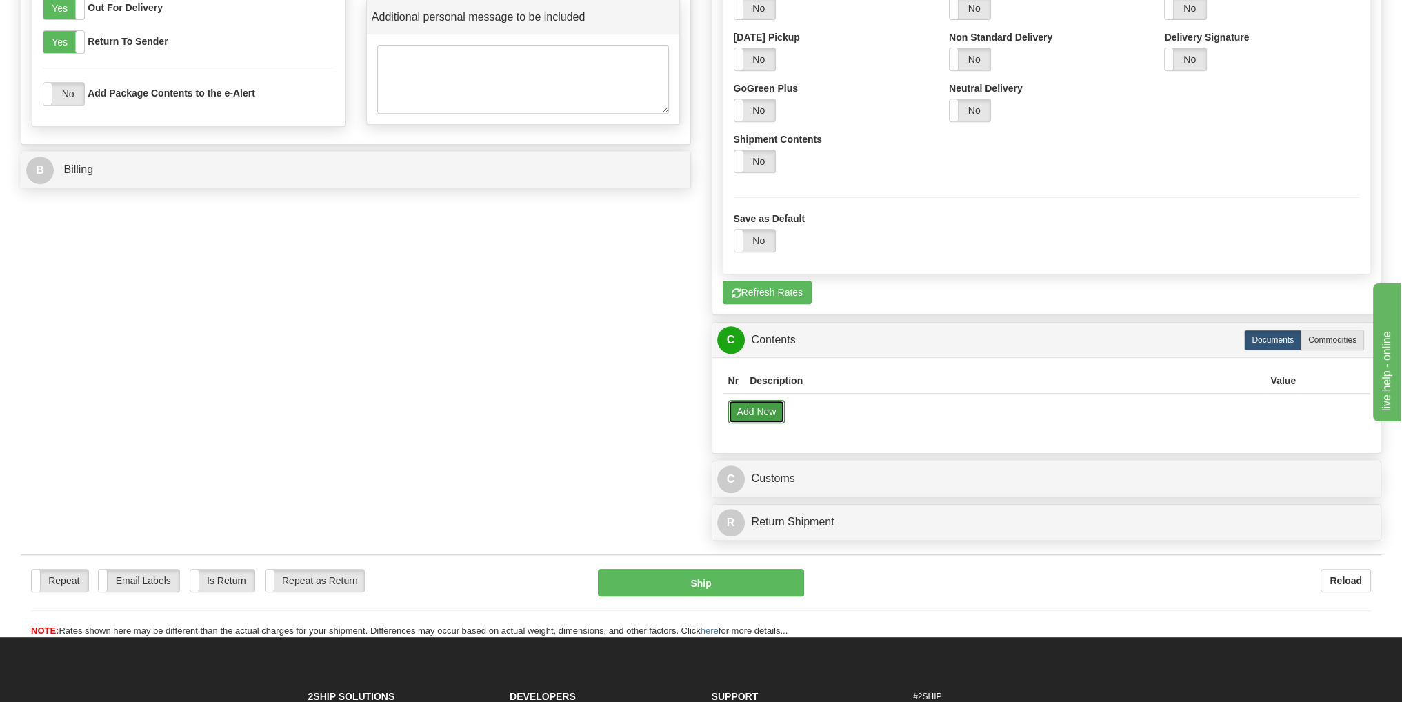
click at [764, 411] on button "Add New" at bounding box center [756, 411] width 57 height 23
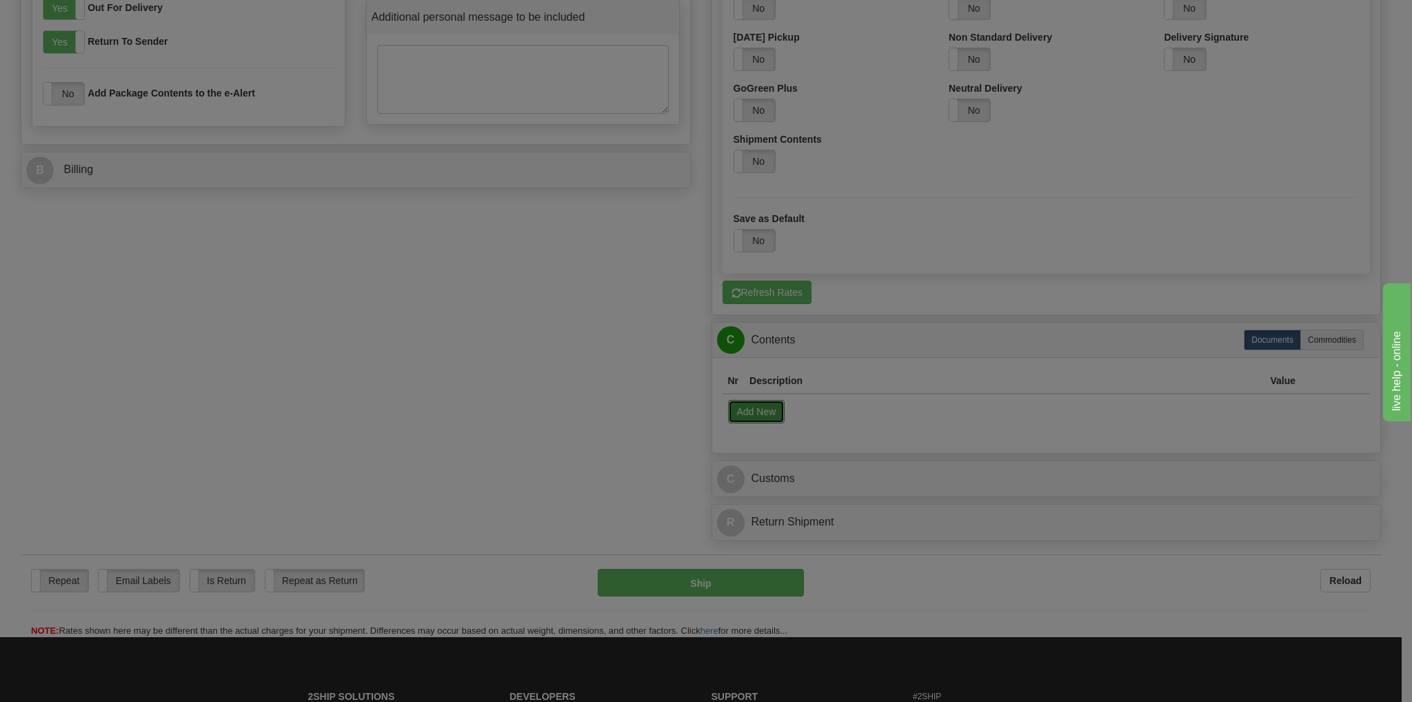
select select "US"
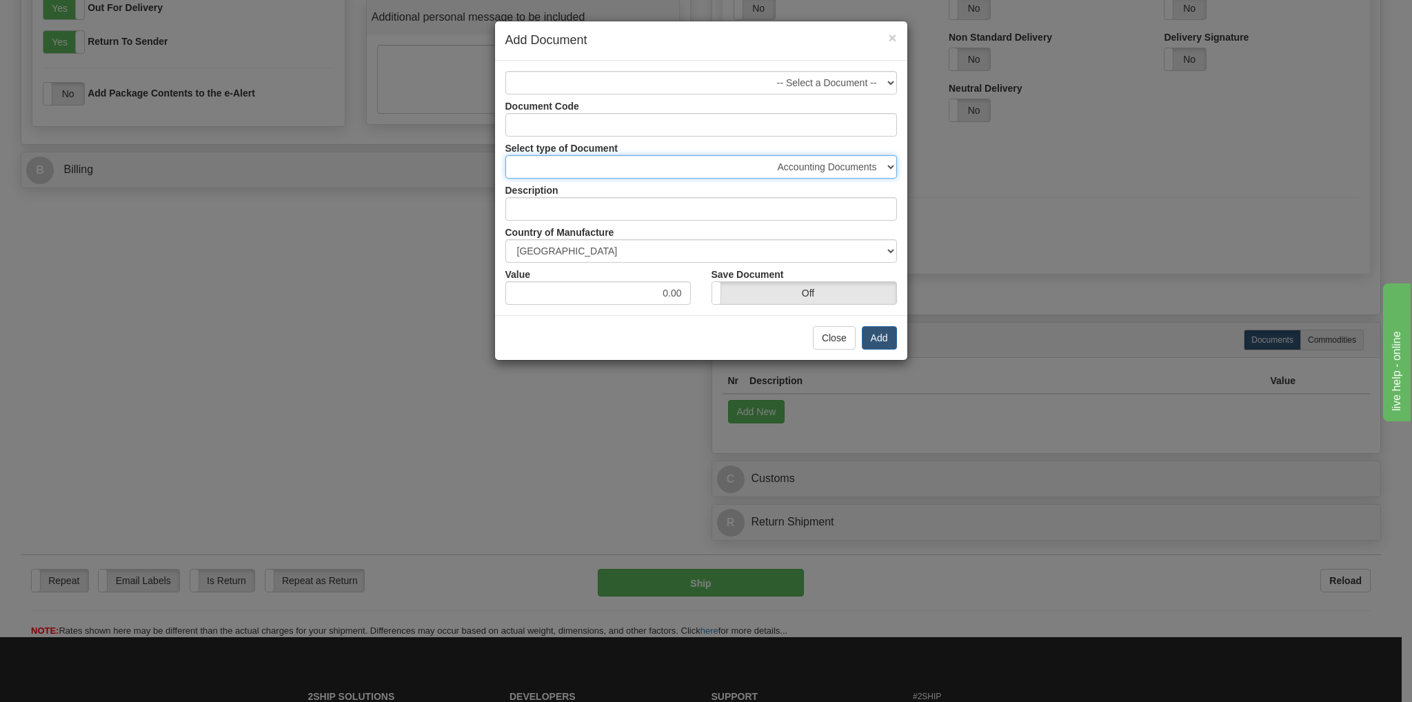
click at [887, 168] on select "Accounting Documents Analysis Reports Applications (Completed) Bank Statements …" at bounding box center [701, 166] width 392 height 23
click at [1046, 223] on div "× Add Document -- Select a Document -- Document Code Select type of Document Ac…" at bounding box center [706, 351] width 1412 height 702
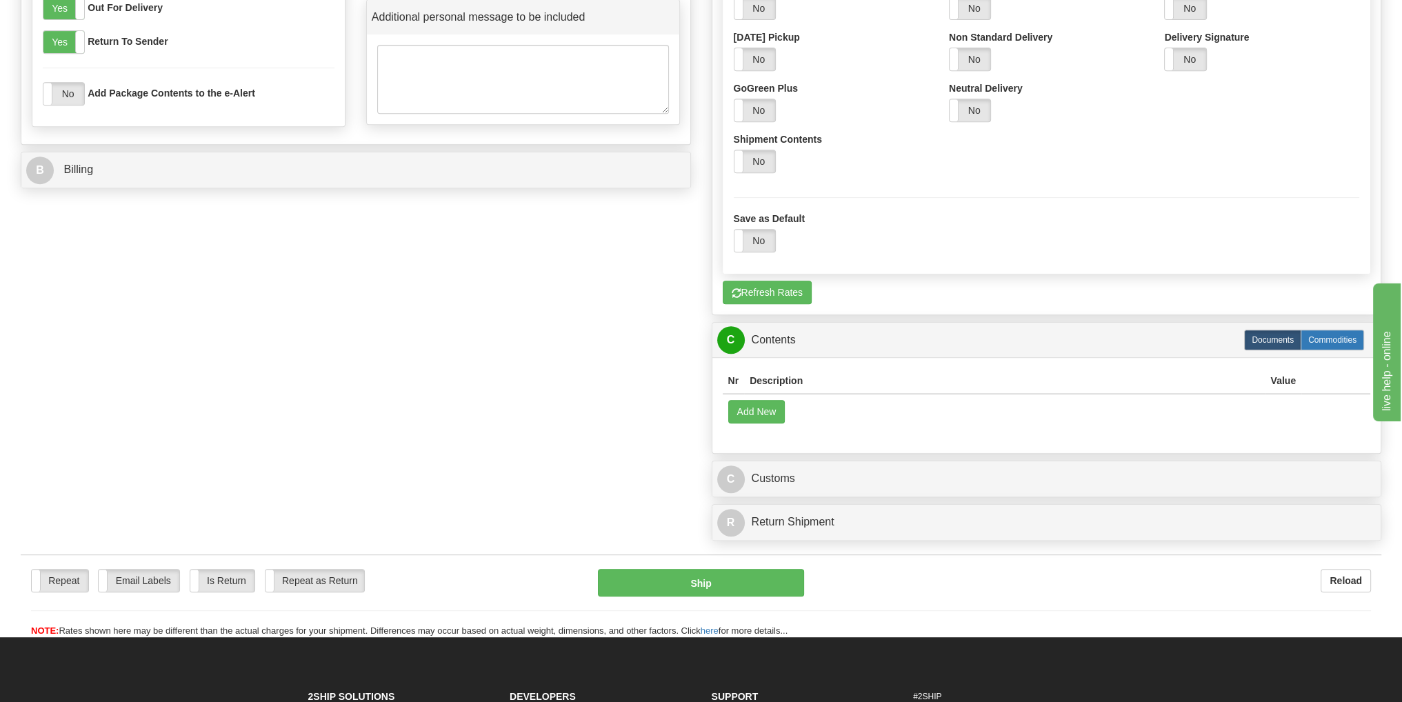
click at [1350, 339] on label "Commodities" at bounding box center [1331, 340] width 63 height 21
radio input "true"
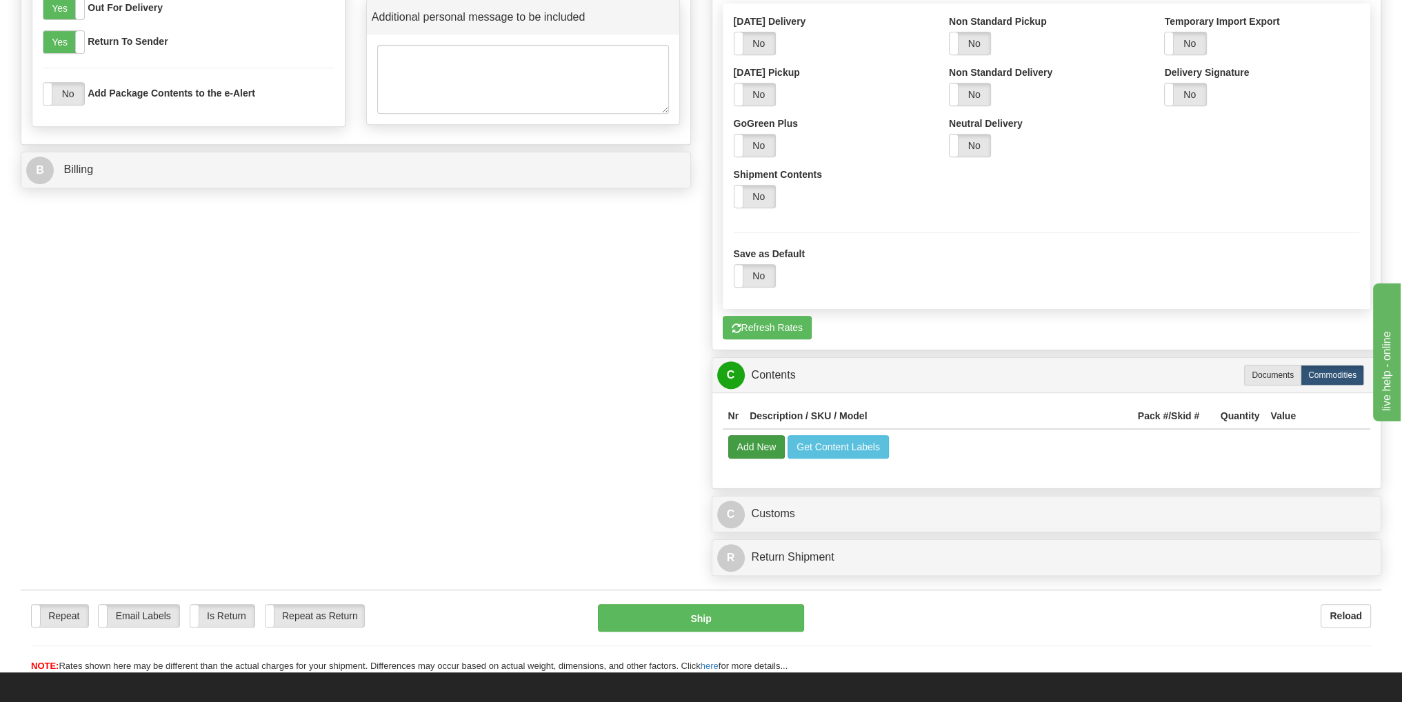
click at [756, 304] on div "DHL Saturday Delivery Yes No Saturday Pickup Yes No GoGreen Plus Yes No Non Sta…" at bounding box center [1047, 155] width 648 height 305
click at [738, 438] on button "Add New" at bounding box center [756, 446] width 57 height 23
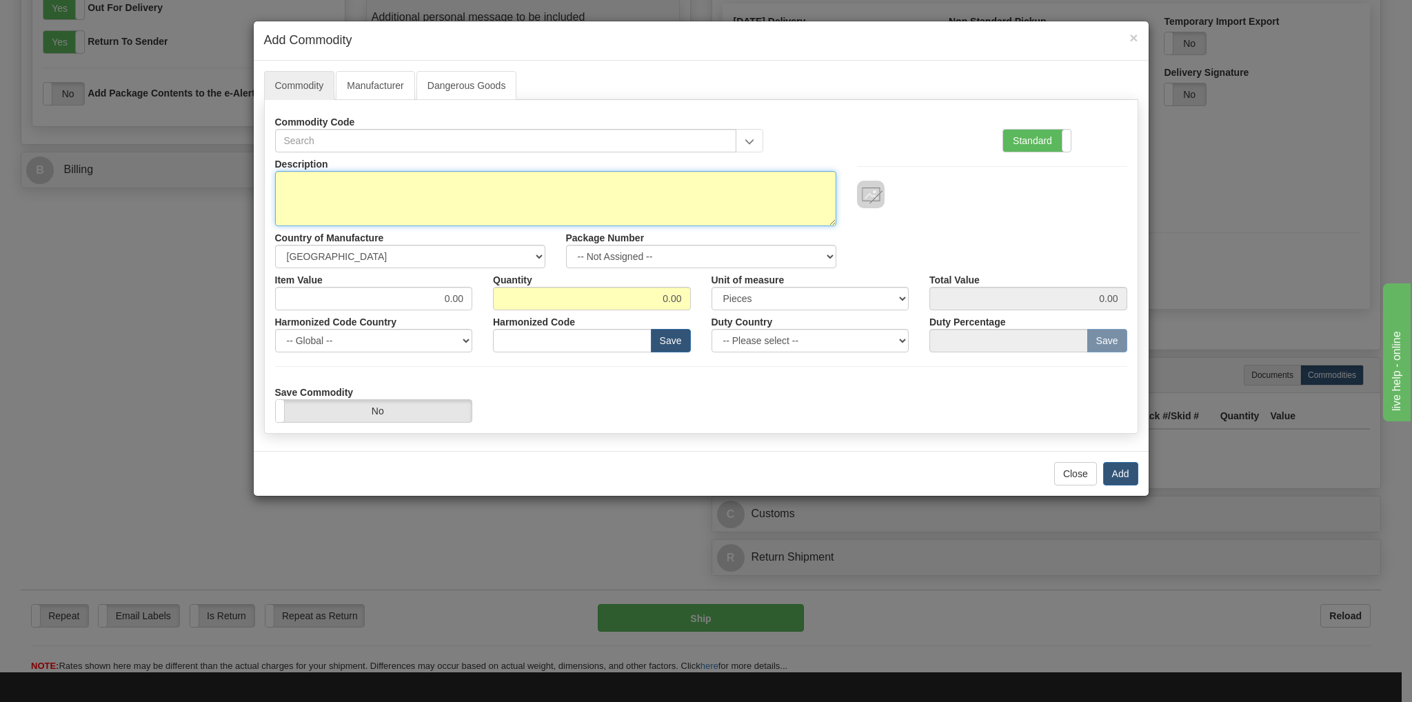
click at [313, 183] on textarea "Description" at bounding box center [555, 198] width 561 height 55
paste textarea "“Item is purchased in U.S. and recipient is not involved in any purchase. This …"
type textarea "“Item is purchased in U.S. and recipient is not involved in any purchase. This …"
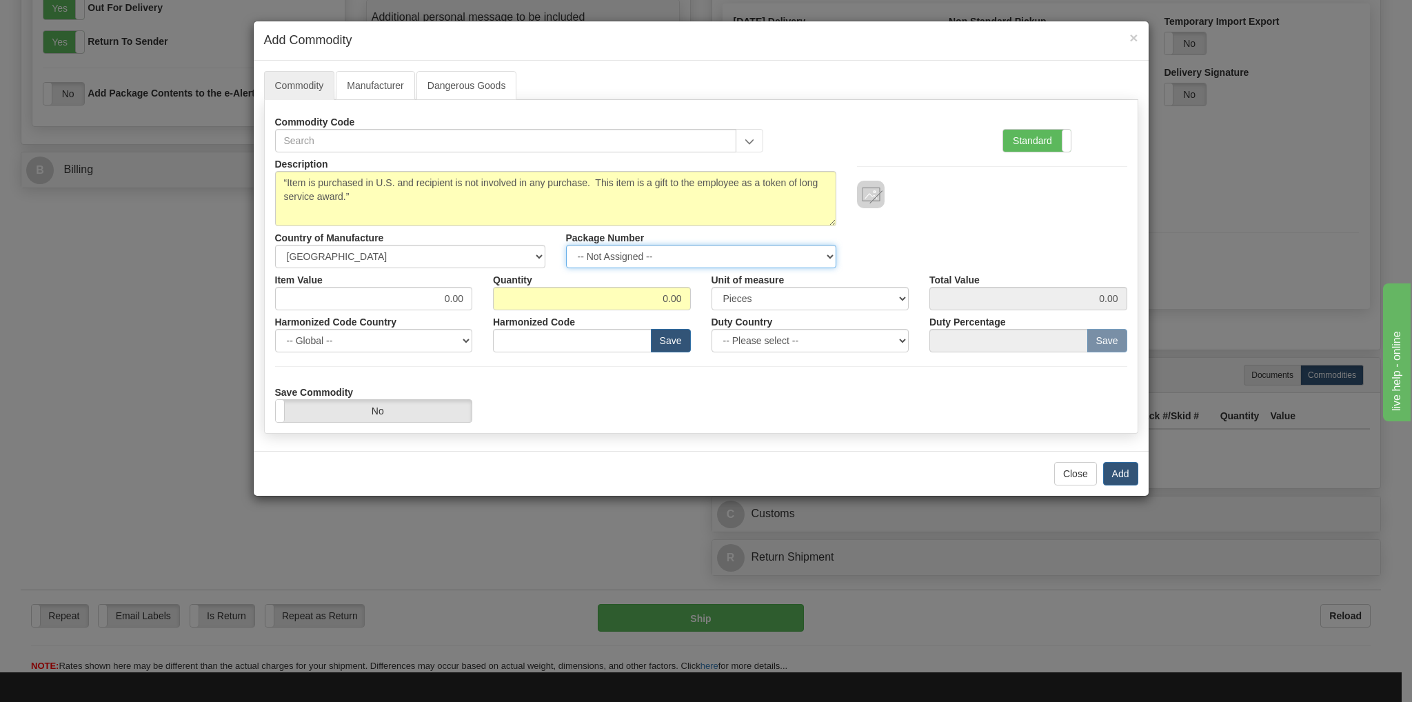
click at [825, 254] on select "-- Not Assigned -- Item 1" at bounding box center [701, 256] width 270 height 23
click at [884, 249] on div "Description “Item is purchased in U.S. and recipient is not involved in any pur…" at bounding box center [701, 210] width 873 height 116
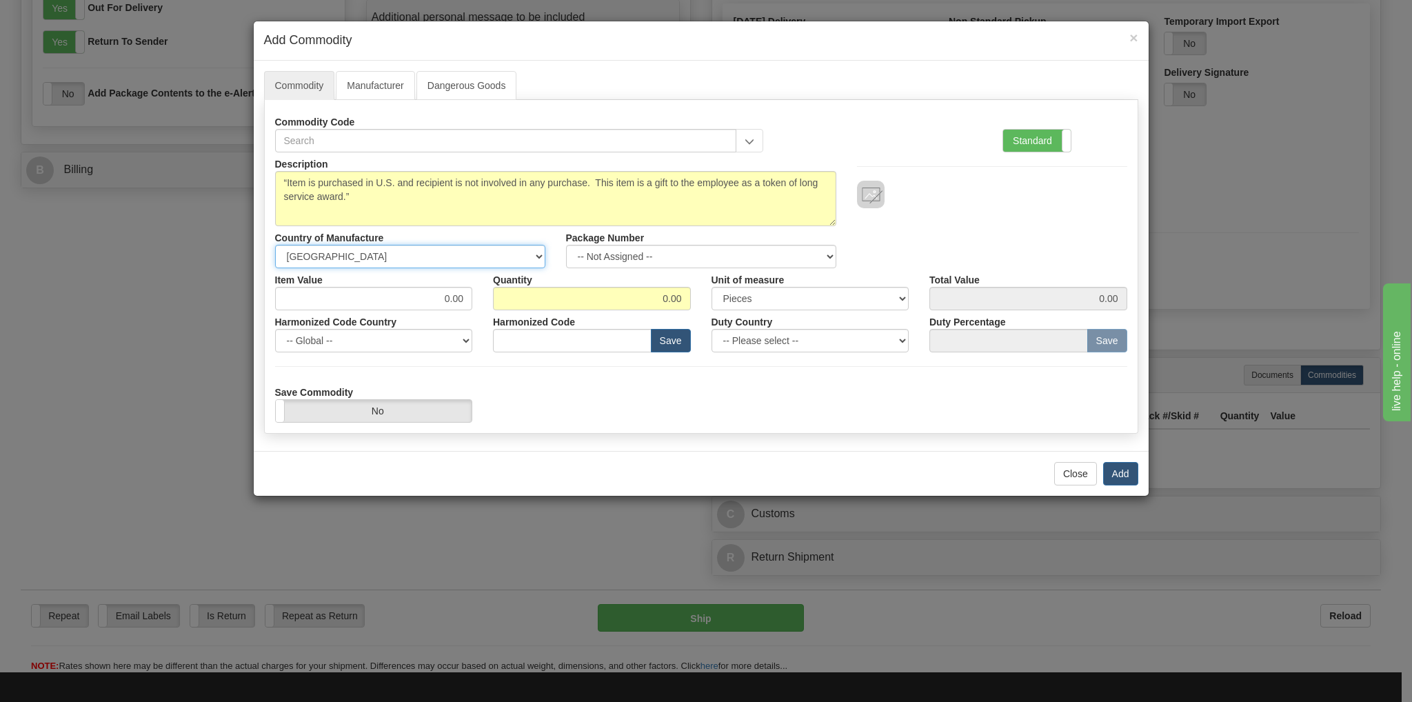
click at [540, 258] on select "-- Unknown -- [GEOGRAPHIC_DATA] [GEOGRAPHIC_DATA] [GEOGRAPHIC_DATA] [GEOGRAPHIC…" at bounding box center [410, 256] width 270 height 23
select select "CH"
click at [275, 245] on select "-- Unknown -- [GEOGRAPHIC_DATA] [GEOGRAPHIC_DATA] [GEOGRAPHIC_DATA] [GEOGRAPHIC…" at bounding box center [410, 256] width 270 height 23
click at [419, 287] on input "0.00" at bounding box center [374, 298] width 198 height 23
type input "30000.00"
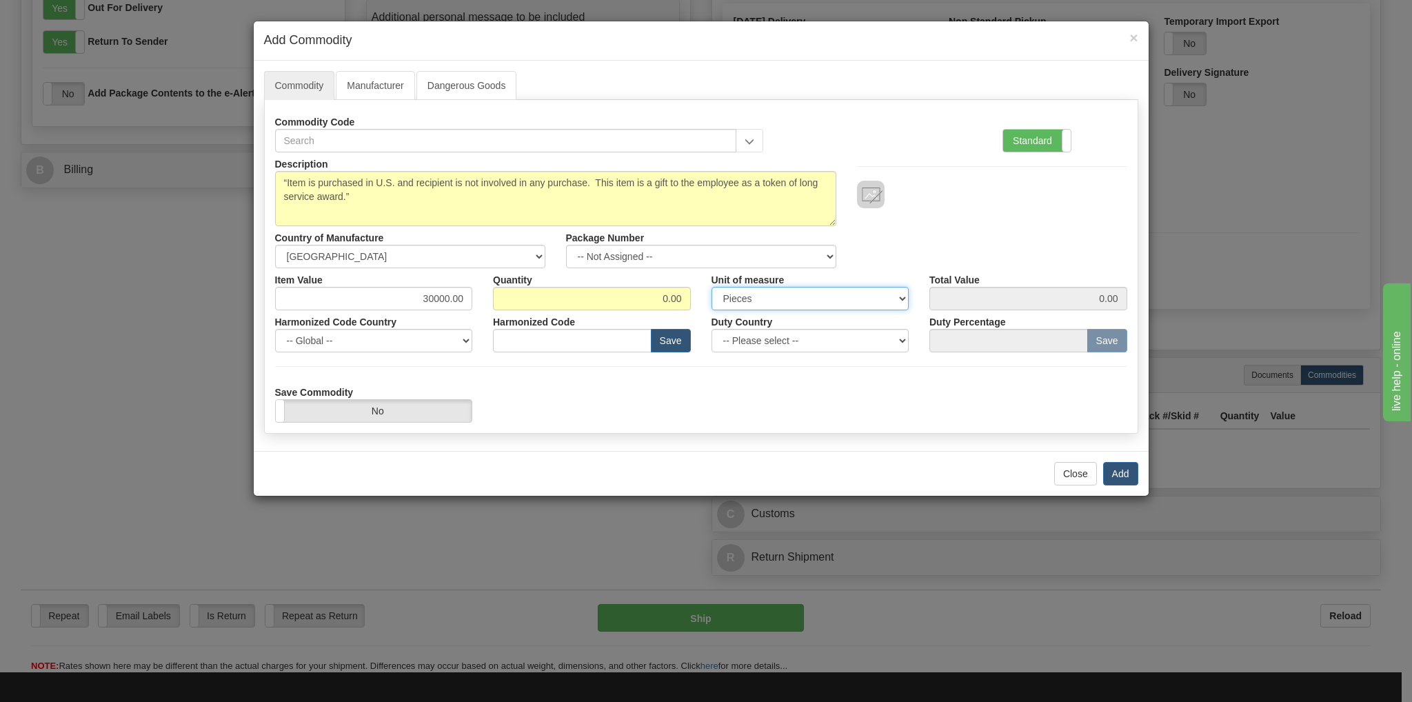
click at [902, 300] on select "3 Thousand Square Inches Adjustments 56 Pound Bushel Bag Barrel Board Feet Box …" at bounding box center [811, 298] width 198 height 23
click at [571, 419] on div "Save Commodity Yes No" at bounding box center [701, 402] width 873 height 42
drag, startPoint x: 656, startPoint y: 297, endPoint x: 670, endPoint y: 294, distance: 13.3
click at [670, 294] on input "0.00" at bounding box center [592, 298] width 198 height 23
click at [651, 307] on input "0.00" at bounding box center [592, 298] width 198 height 23
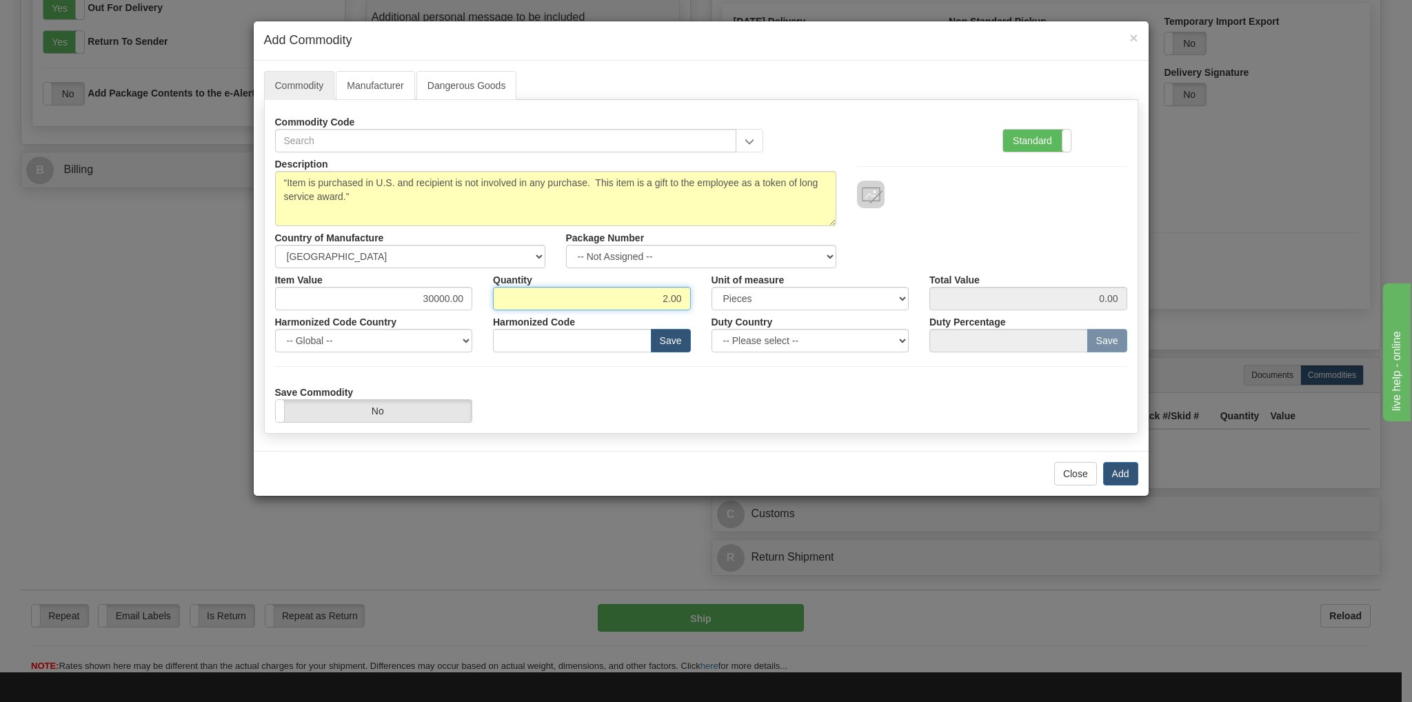
type input "2.00"
type input "60000.00"
drag, startPoint x: 423, startPoint y: 297, endPoint x: 509, endPoint y: 297, distance: 86.2
click at [509, 297] on div "Item Value 30000.00 Quantity 2.00 Unit of measure 3 Thousand Square Inches Adju…" at bounding box center [701, 289] width 873 height 42
type input "30000"
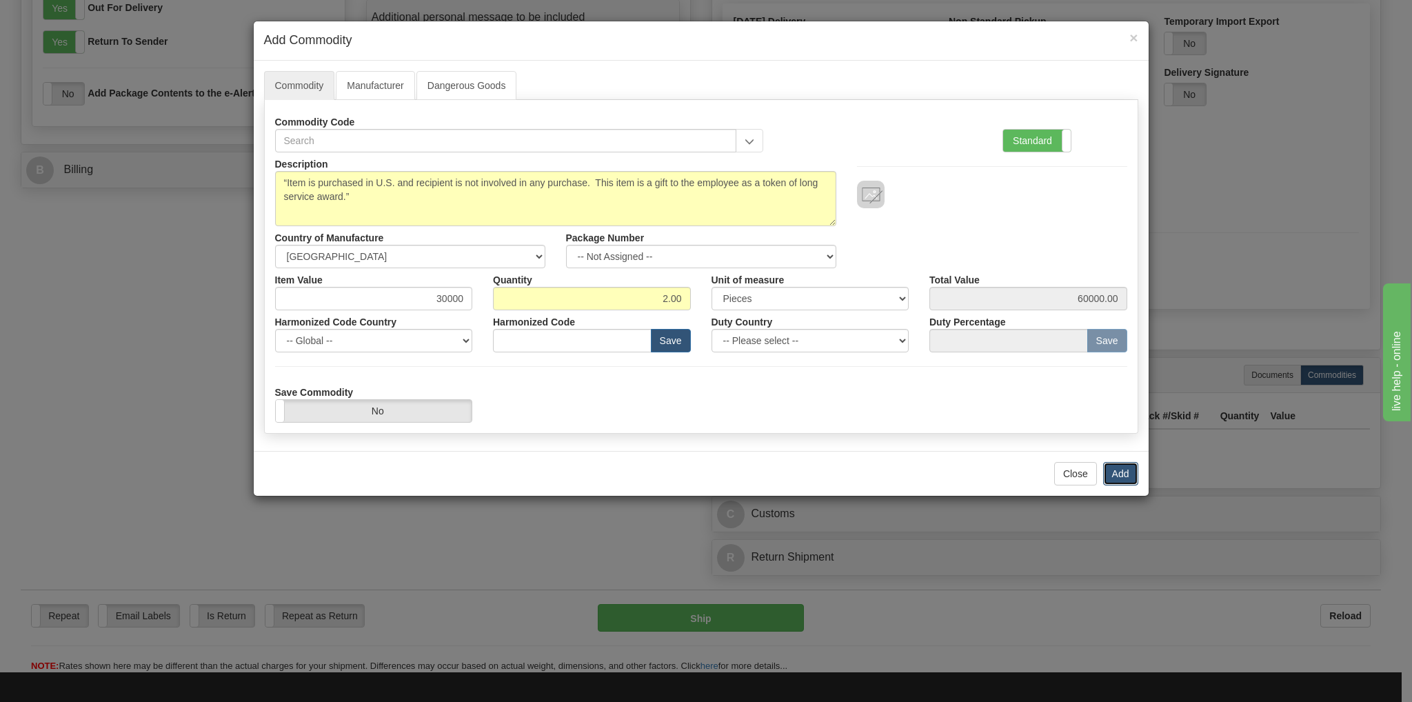
click at [1128, 472] on button "Add" at bounding box center [1120, 473] width 35 height 23
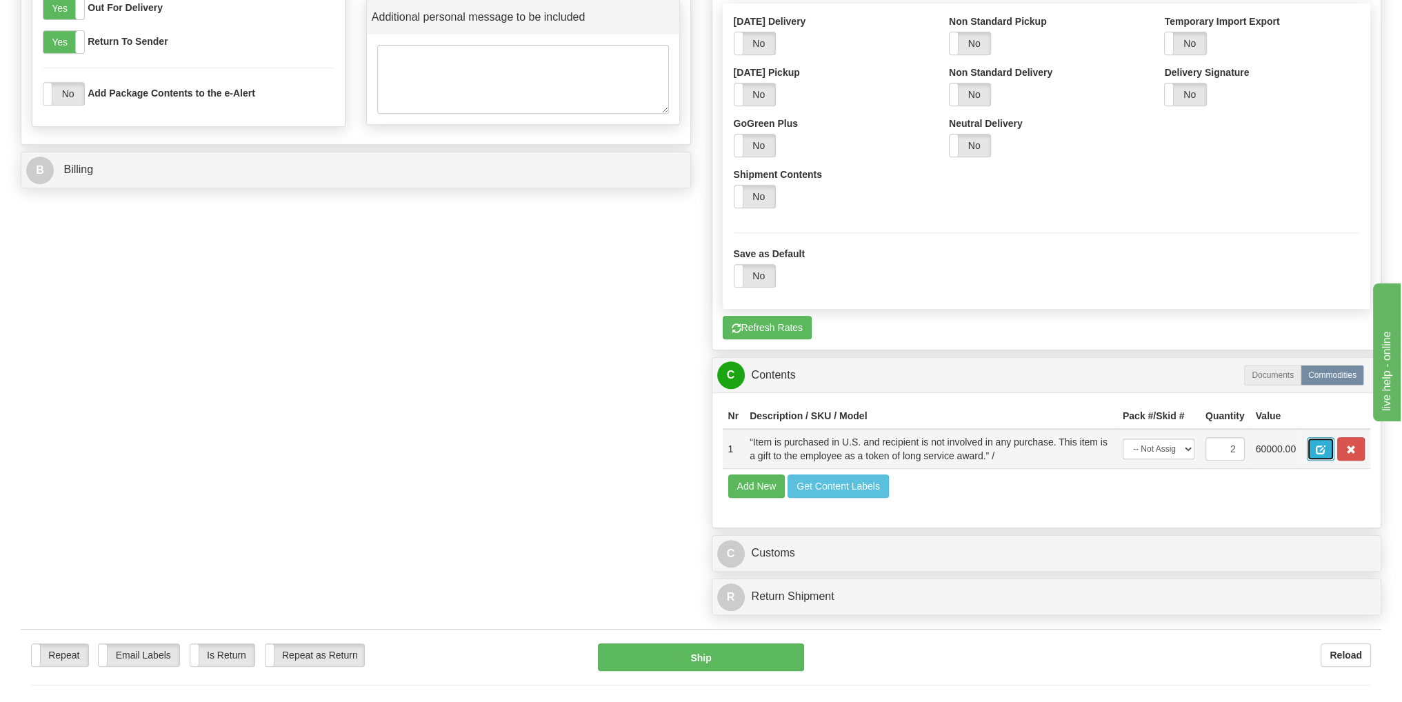
click at [1318, 445] on span "button" at bounding box center [1321, 449] width 10 height 9
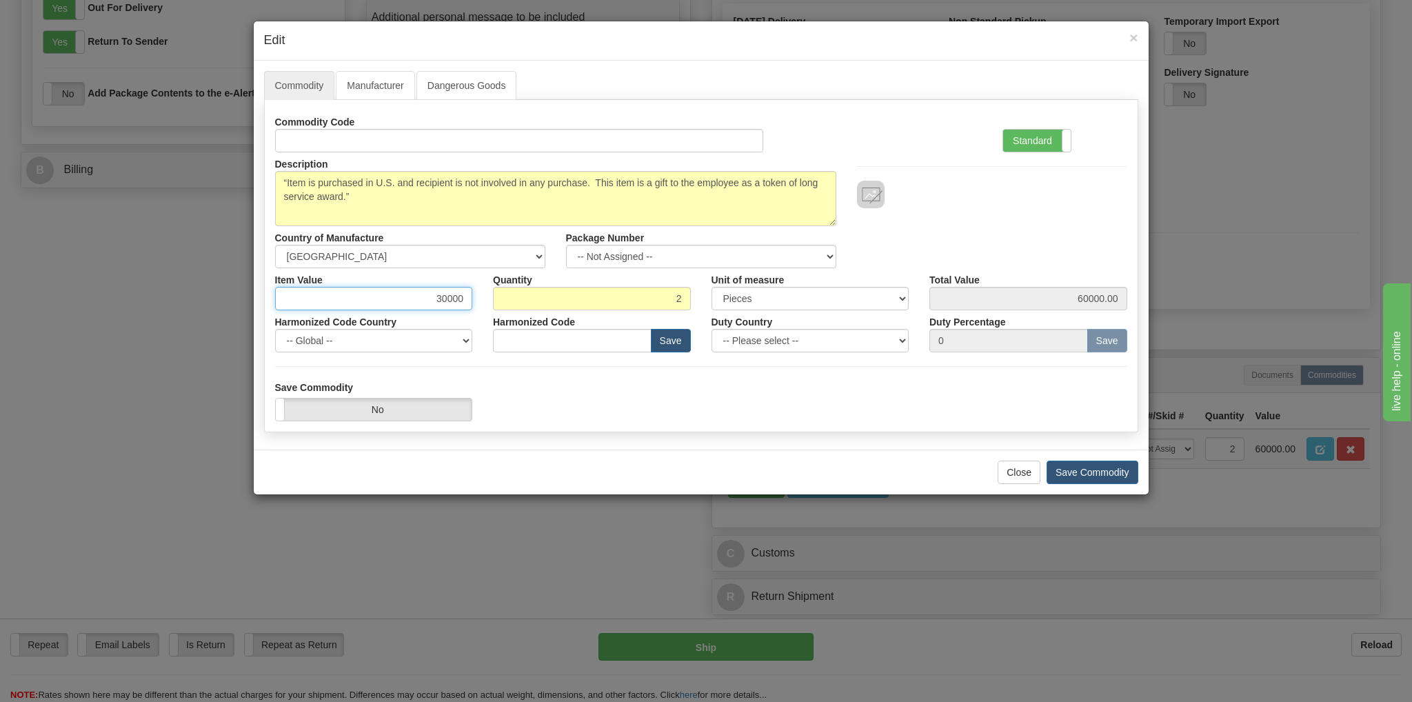
drag, startPoint x: 434, startPoint y: 297, endPoint x: 443, endPoint y: 293, distance: 9.3
click at [443, 293] on input "30000" at bounding box center [374, 298] width 198 height 23
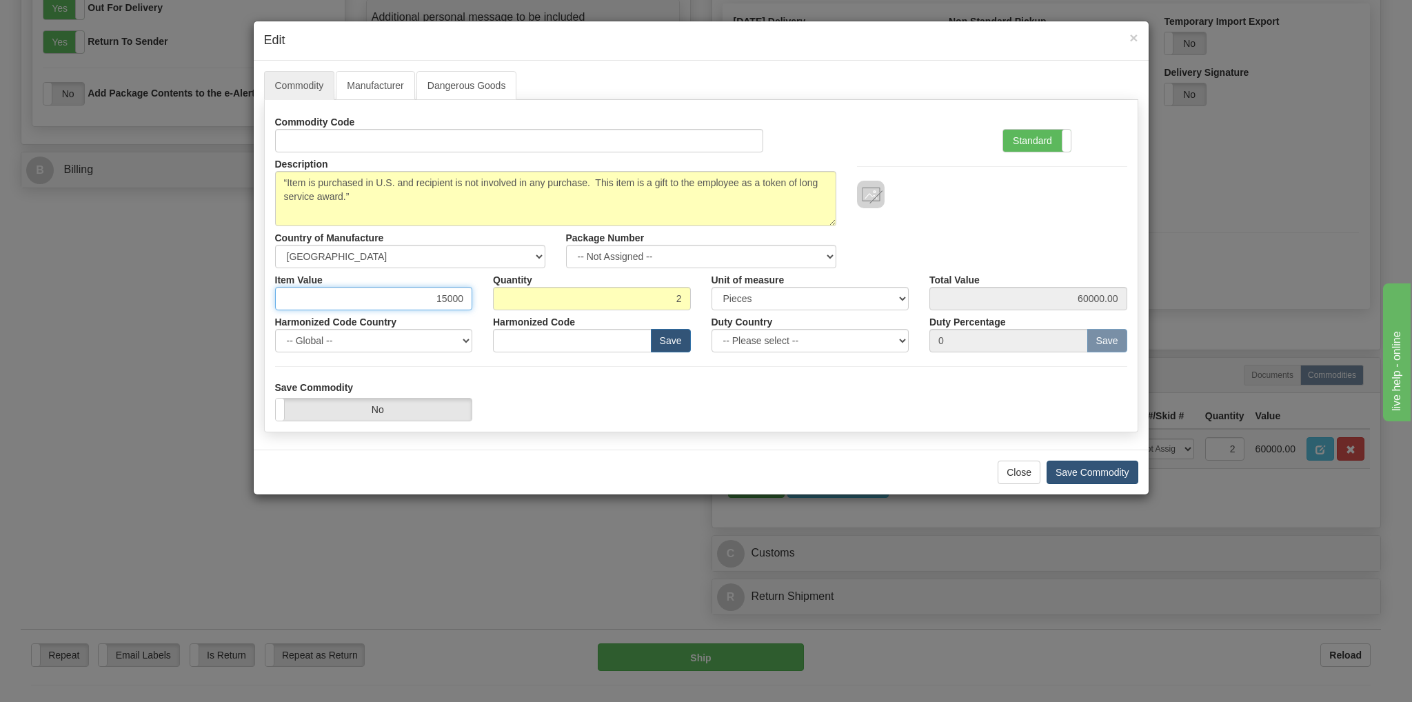
type input "15000"
type input "30000.00"
click at [1086, 471] on button "Save Commodity" at bounding box center [1093, 472] width 92 height 23
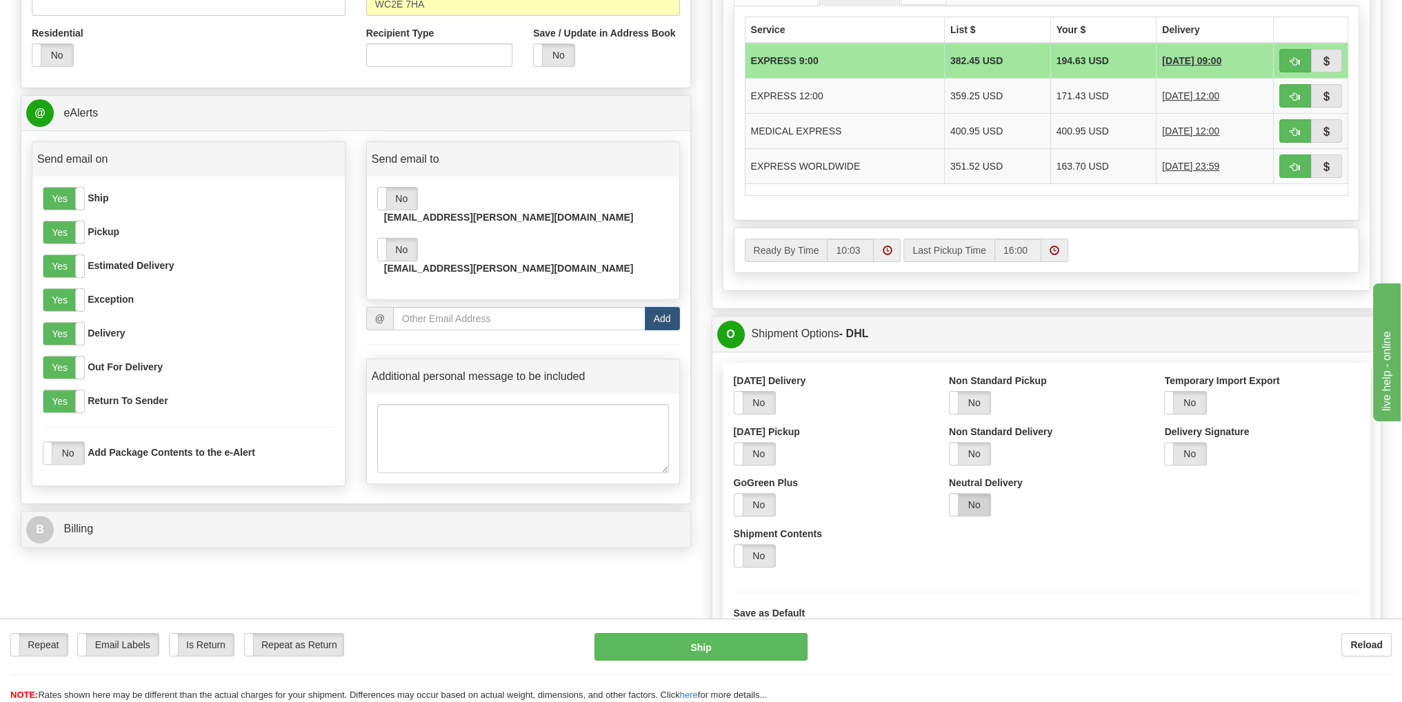
scroll to position [414, 0]
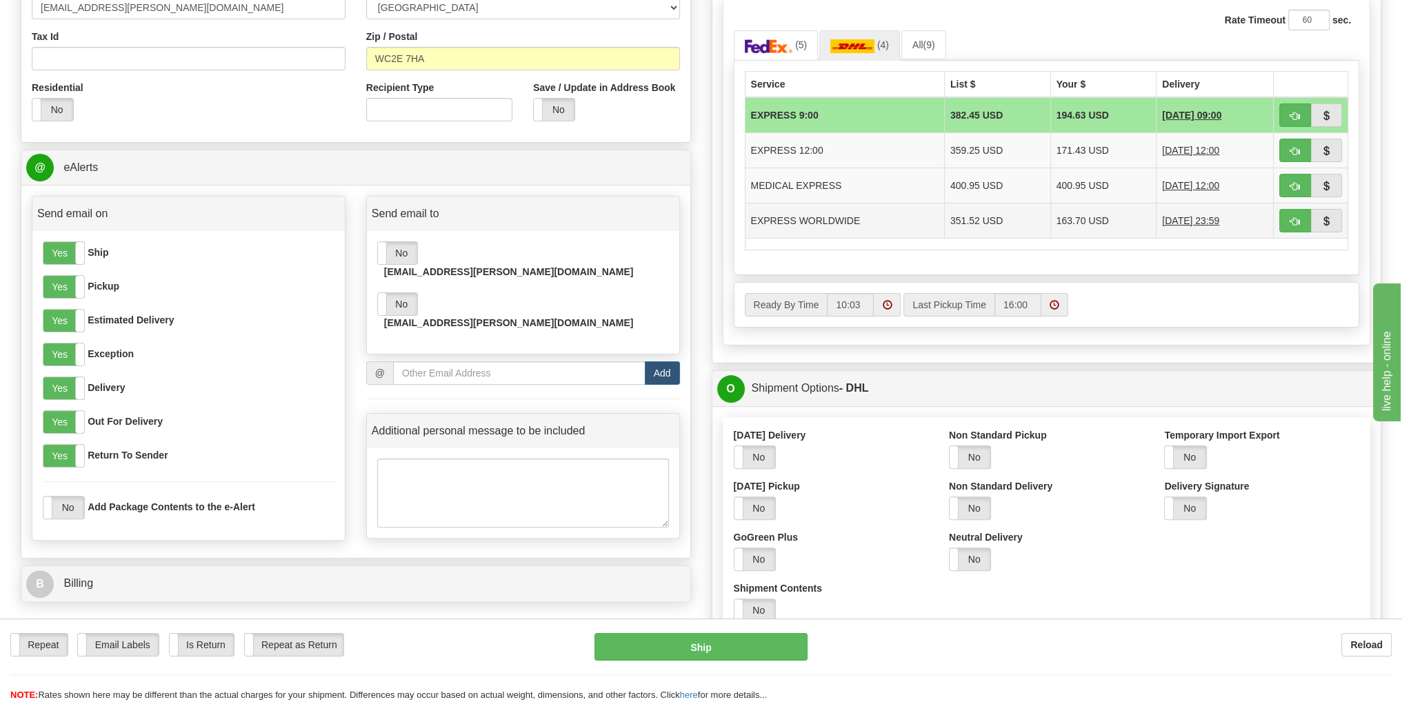
click at [844, 228] on td "EXPRESS WORLDWIDE" at bounding box center [844, 220] width 199 height 35
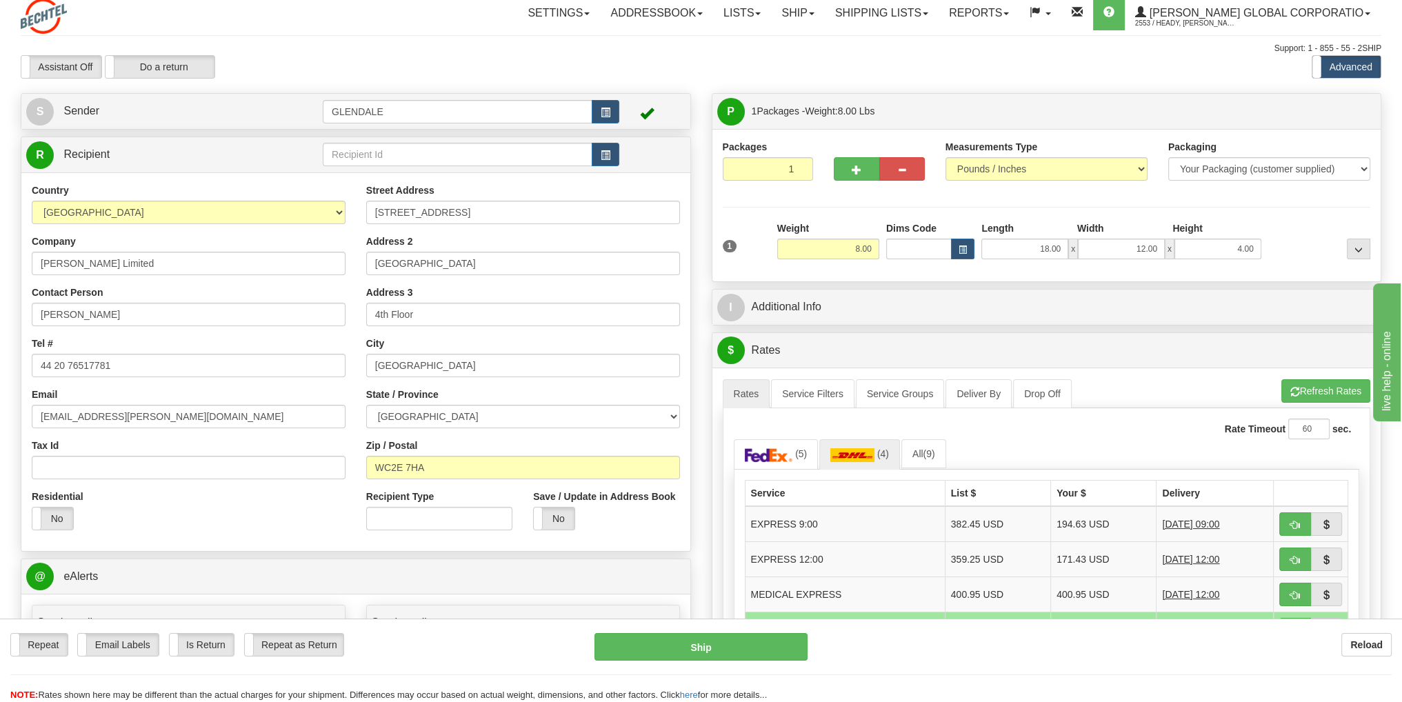
scroll to position [0, 0]
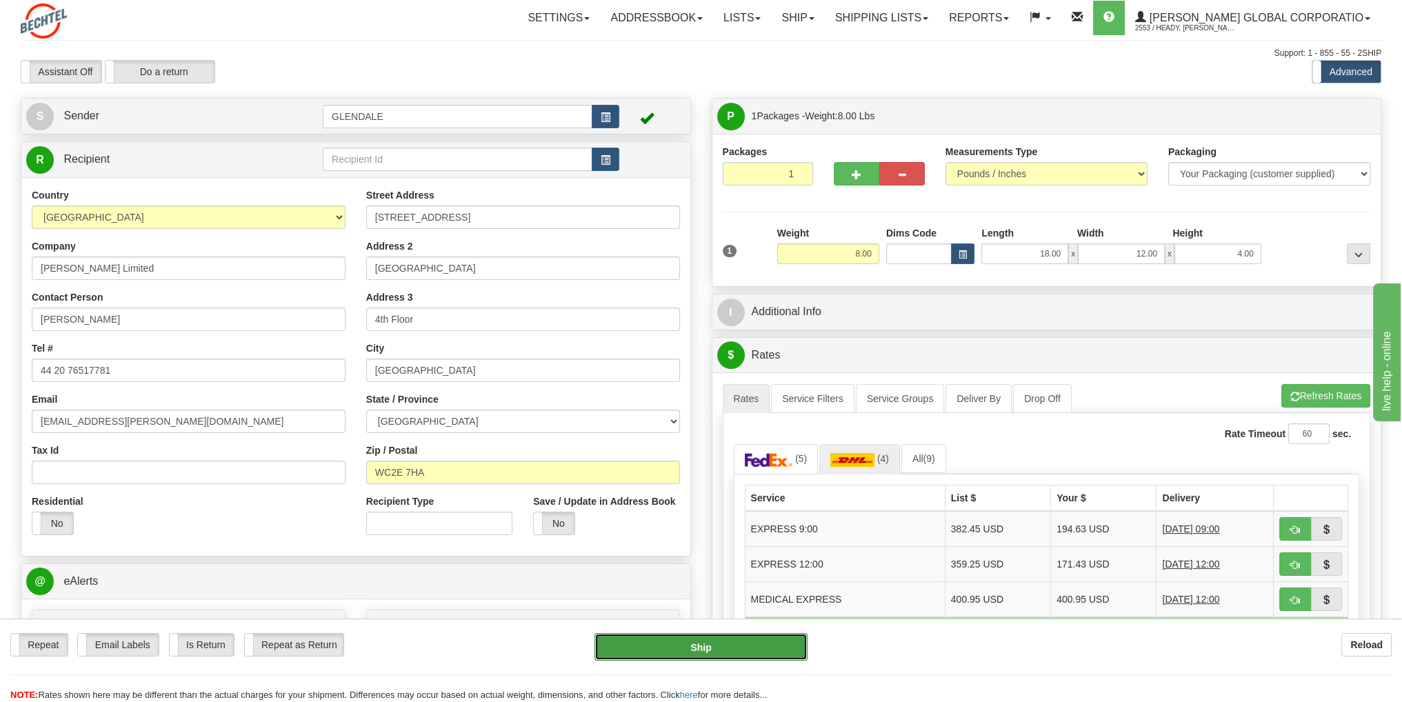
click at [734, 654] on button "Ship" at bounding box center [700, 647] width 213 height 28
type input "P"
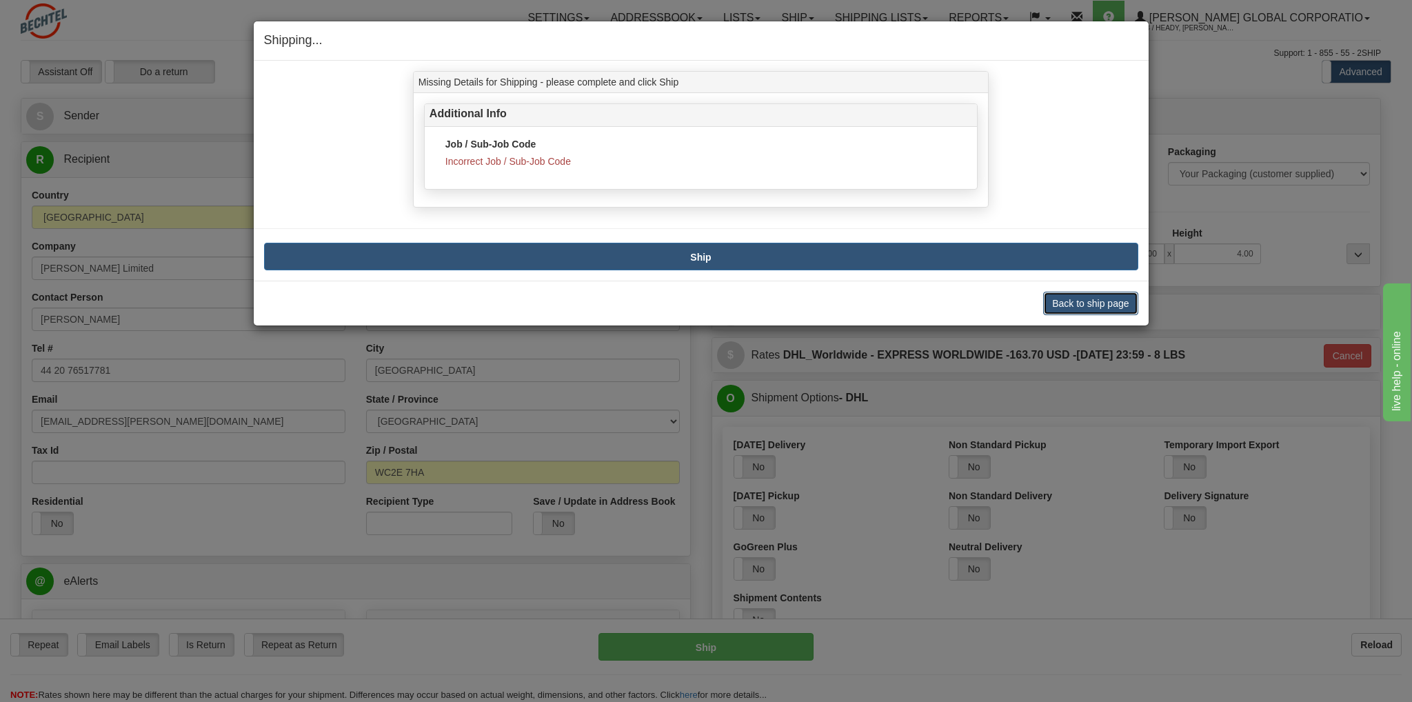
click at [1092, 307] on button "Back to ship page" at bounding box center [1090, 303] width 94 height 23
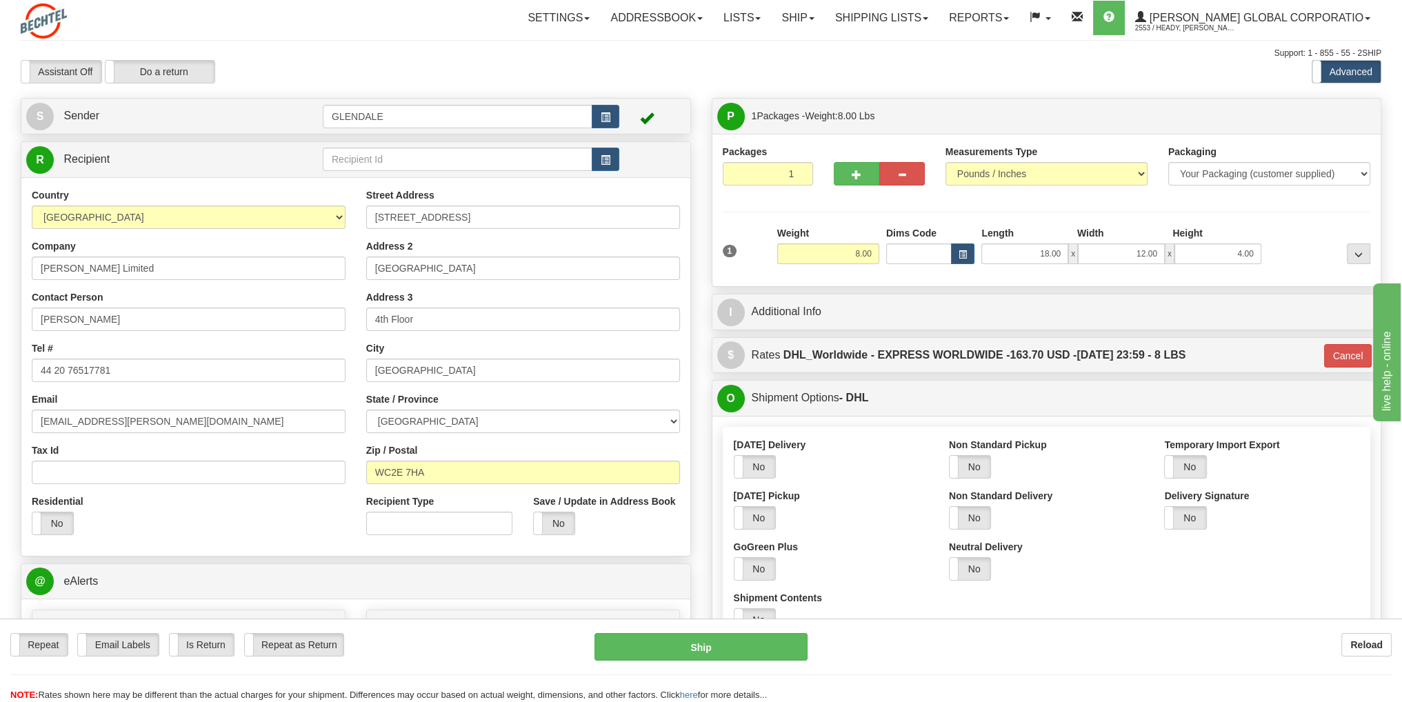
scroll to position [69, 0]
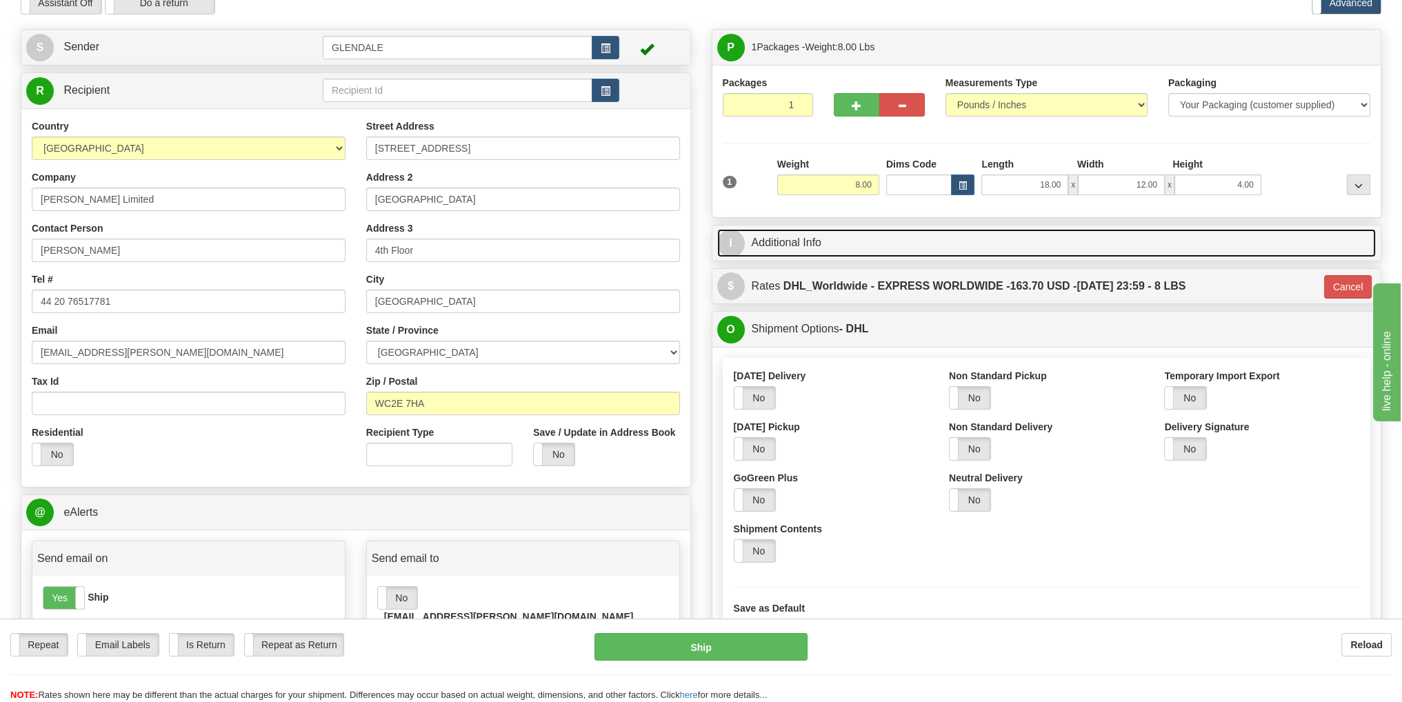
click at [803, 242] on link "I Additional Info" at bounding box center [1046, 243] width 659 height 28
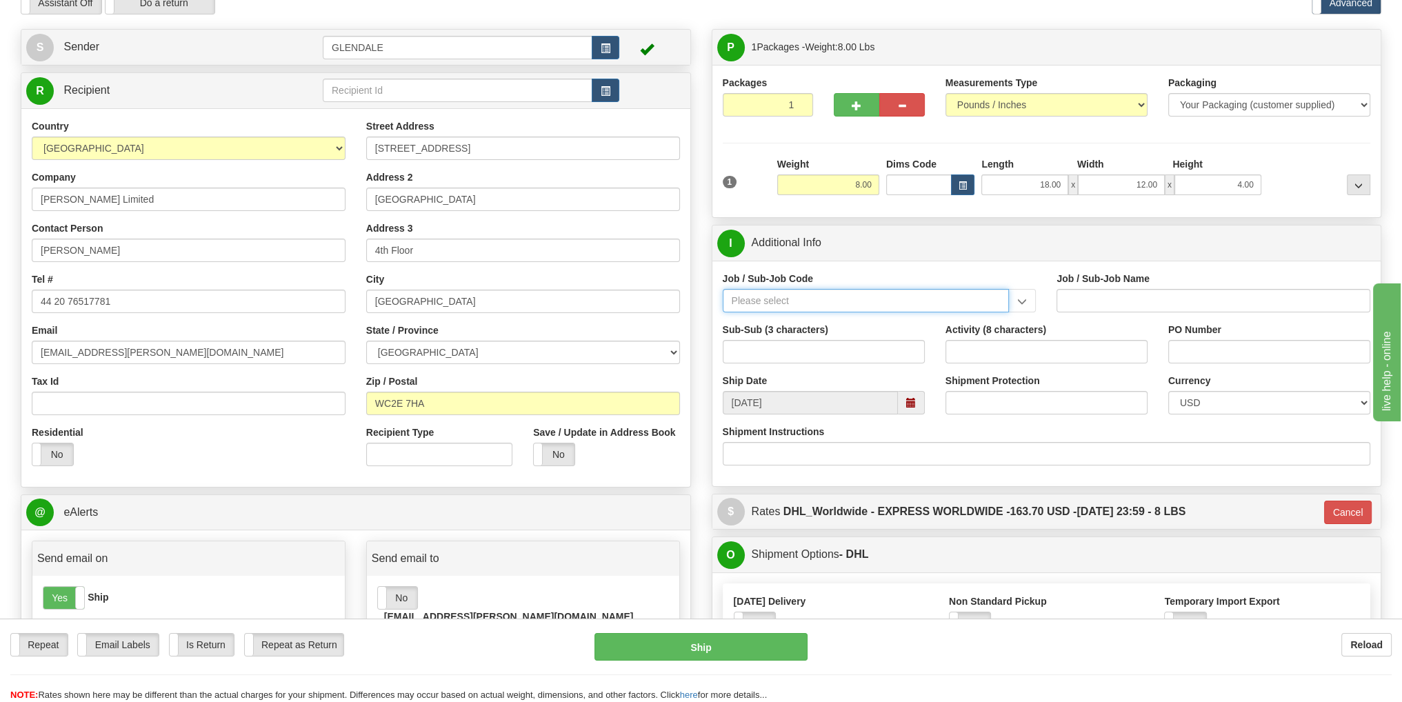
click at [842, 299] on input "Job / Sub-Job Code" at bounding box center [866, 300] width 287 height 23
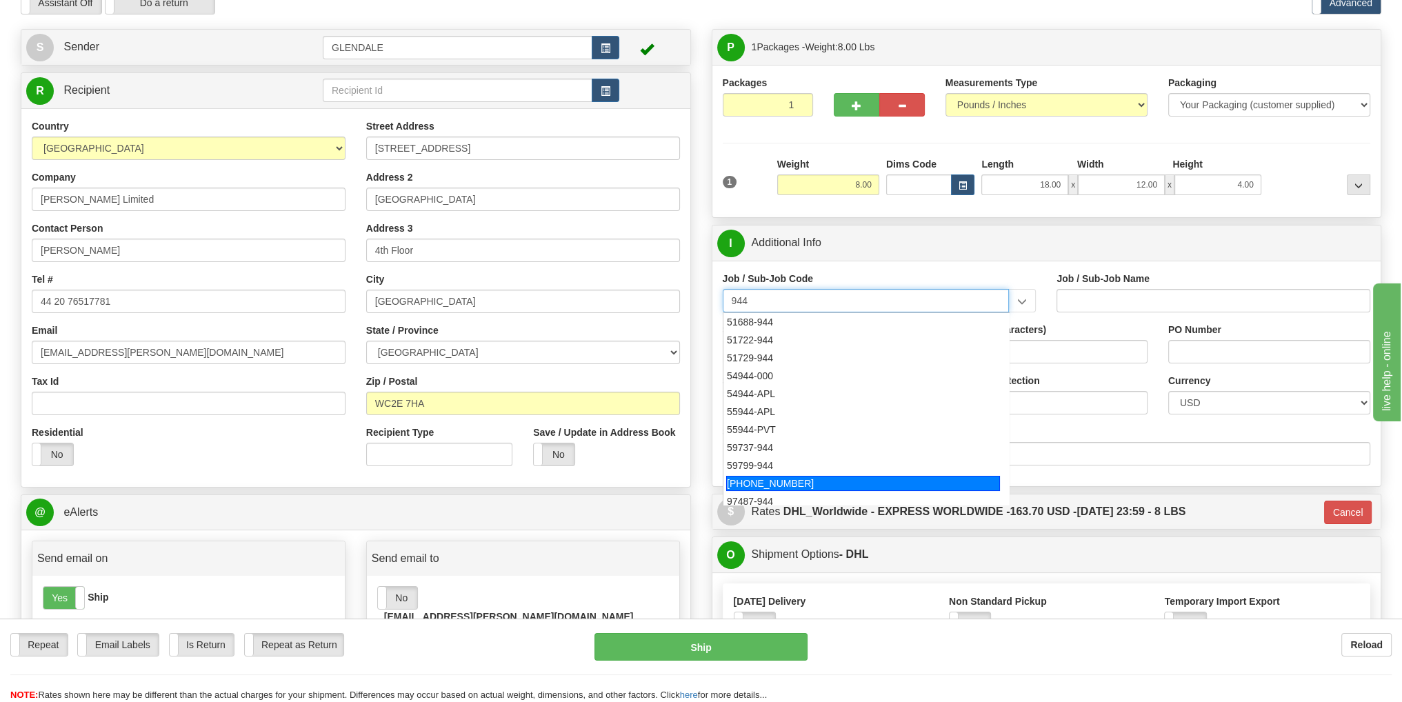
click at [790, 485] on div "[PHONE_NUMBER]" at bounding box center [863, 483] width 274 height 15
type input "[PHONE_NUMBER]"
type input "Service Awards"
type input "[PHONE_NUMBER]"
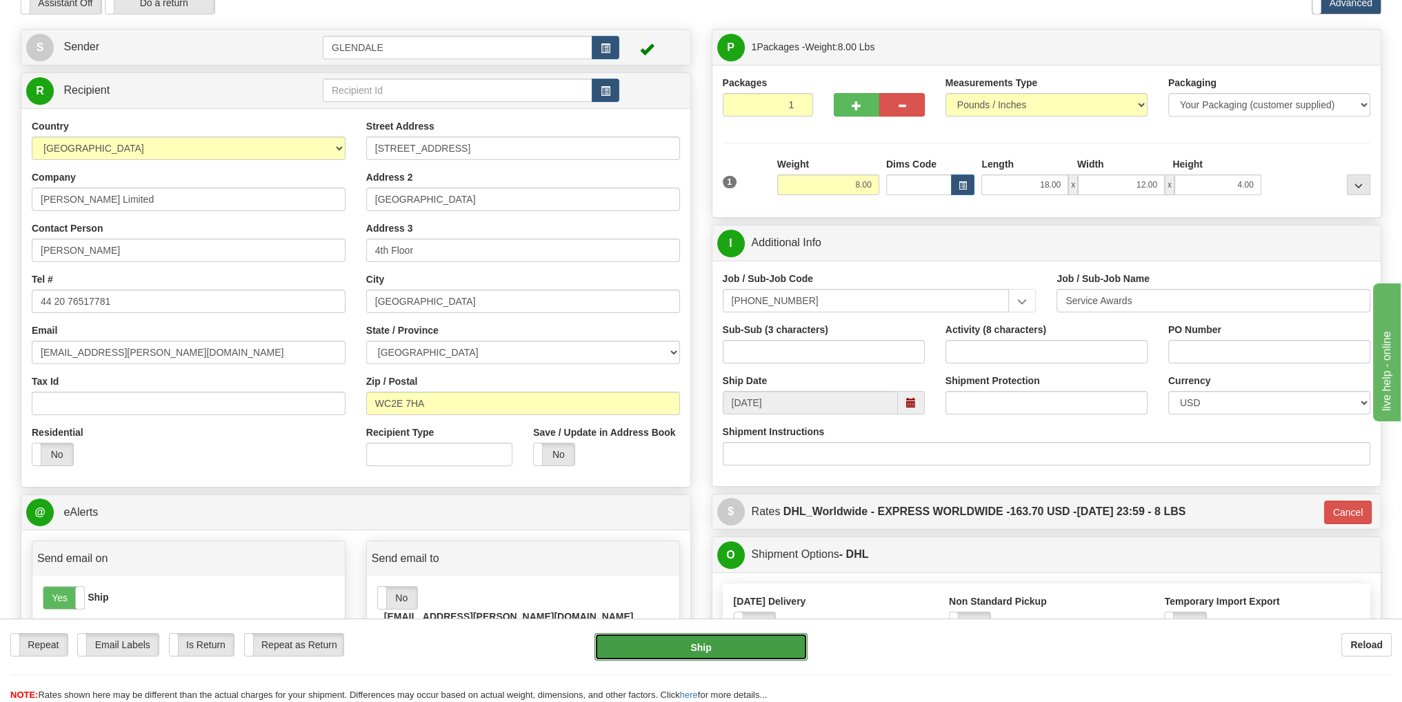
click at [767, 652] on button "Ship" at bounding box center [700, 647] width 213 height 28
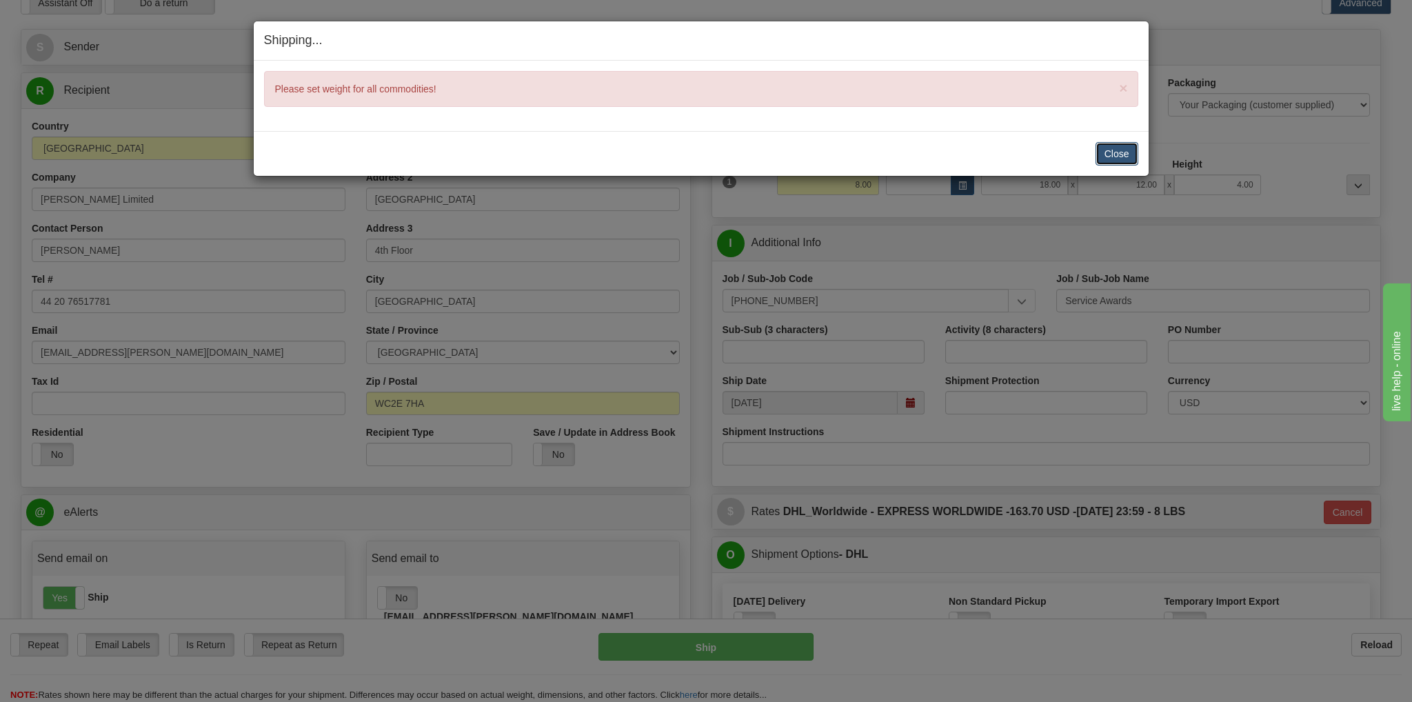
click at [1114, 155] on button "Close" at bounding box center [1117, 153] width 43 height 23
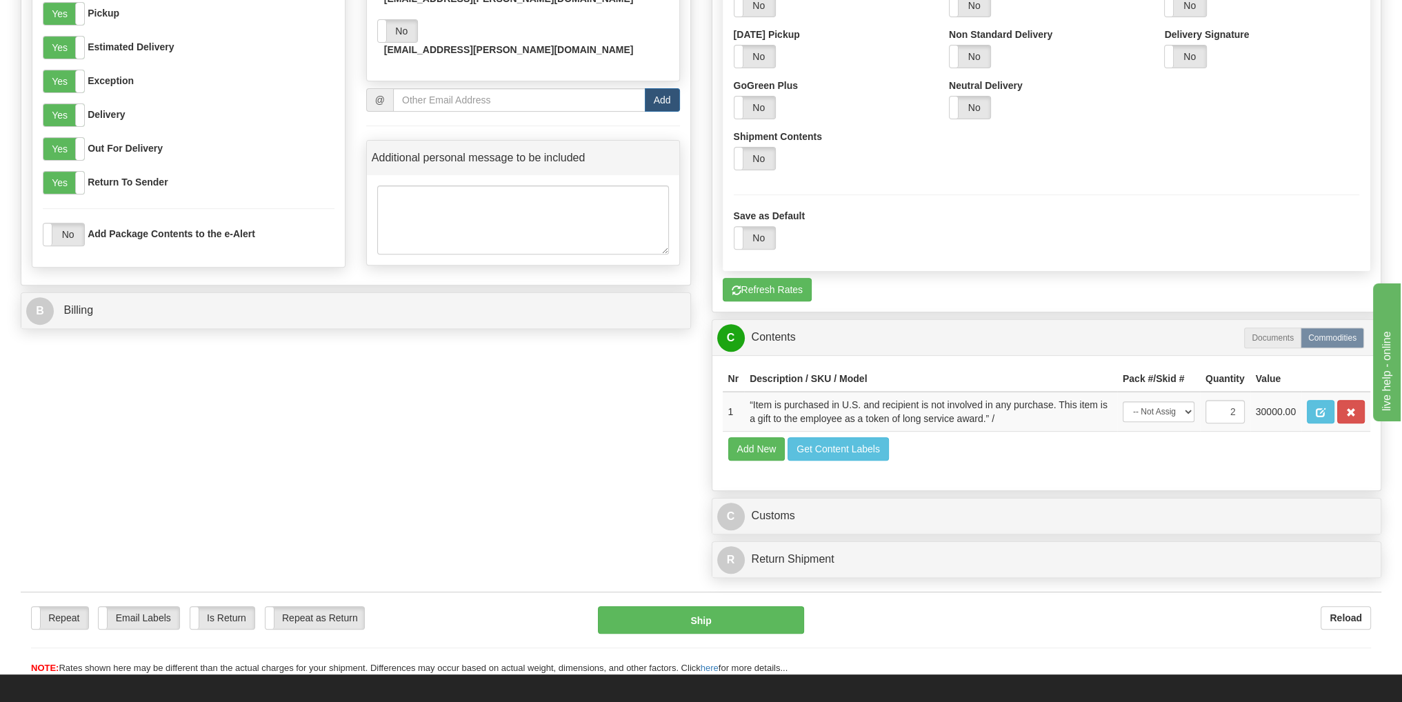
scroll to position [690, 0]
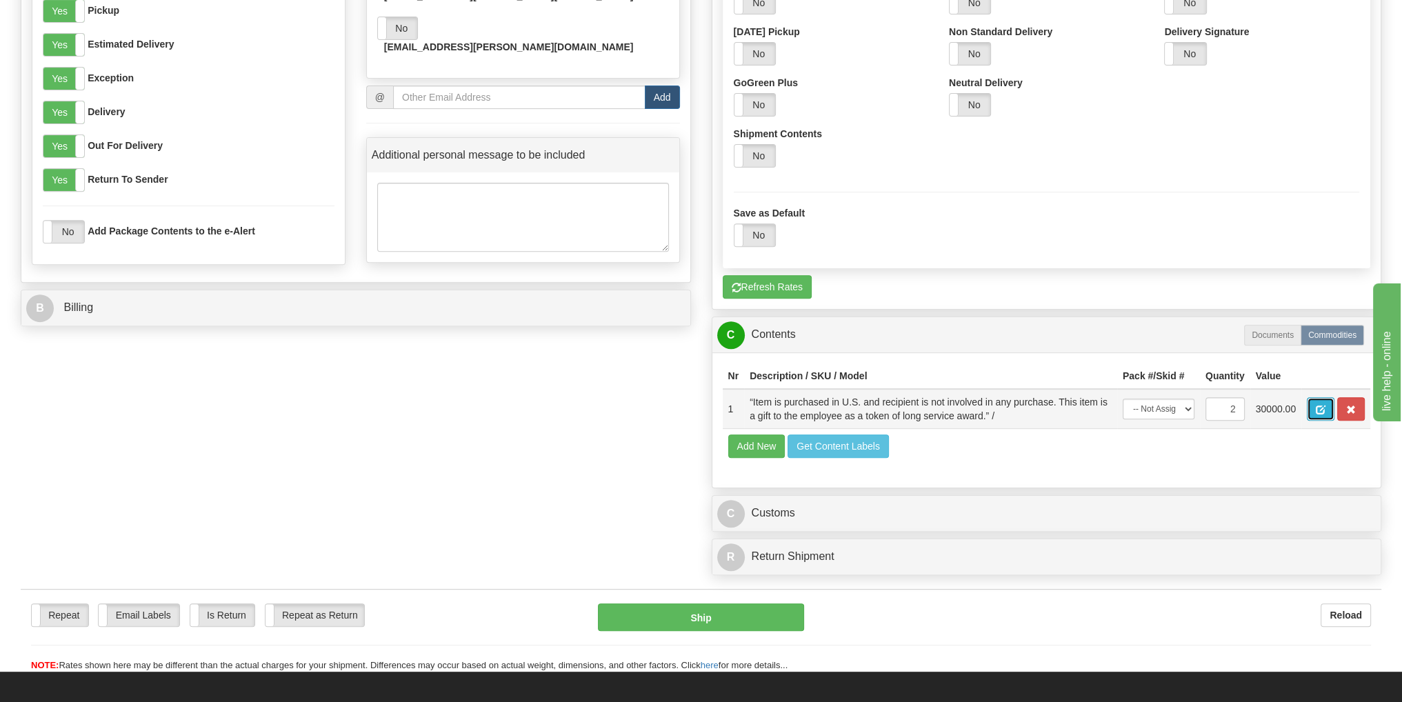
click at [1325, 411] on span "button" at bounding box center [1321, 409] width 10 height 9
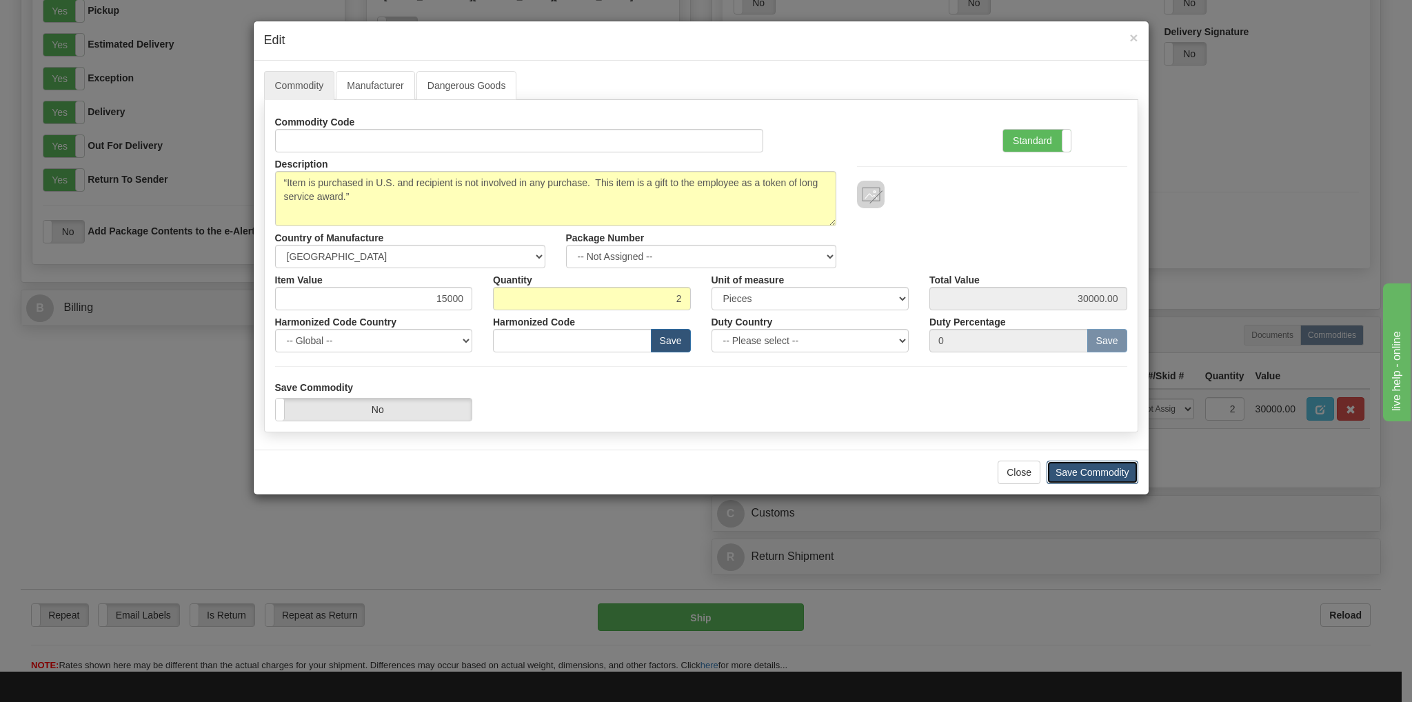
click at [1093, 468] on button "Save Commodity" at bounding box center [1093, 472] width 92 height 23
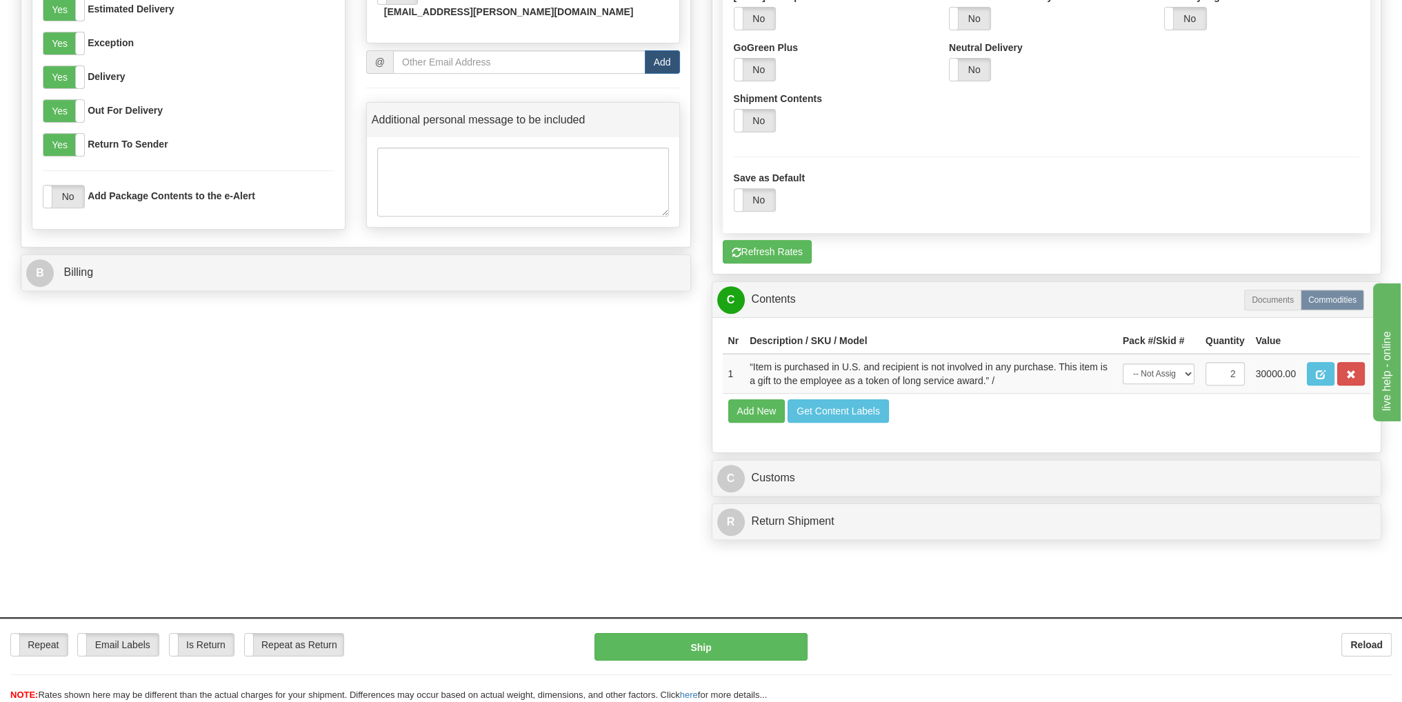
scroll to position [758, 0]
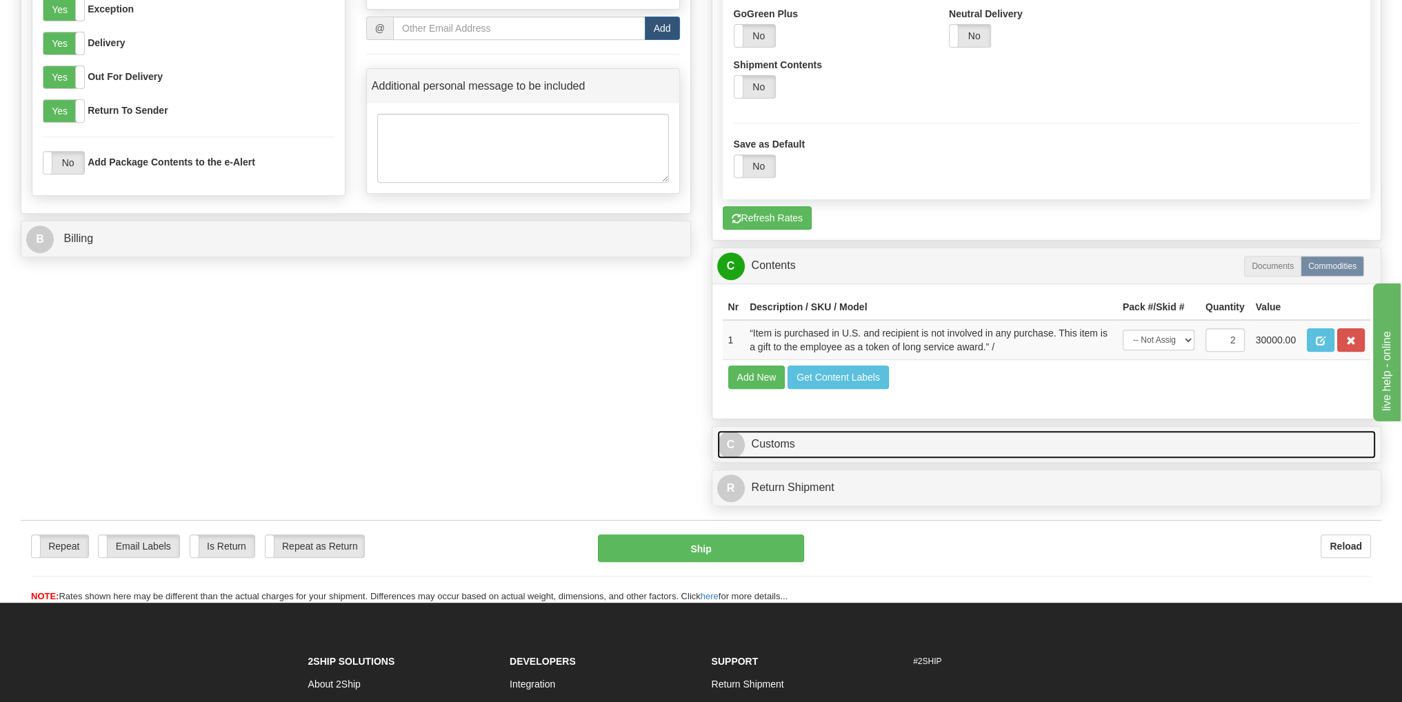
click at [781, 442] on link "C Customs" at bounding box center [1046, 444] width 659 height 28
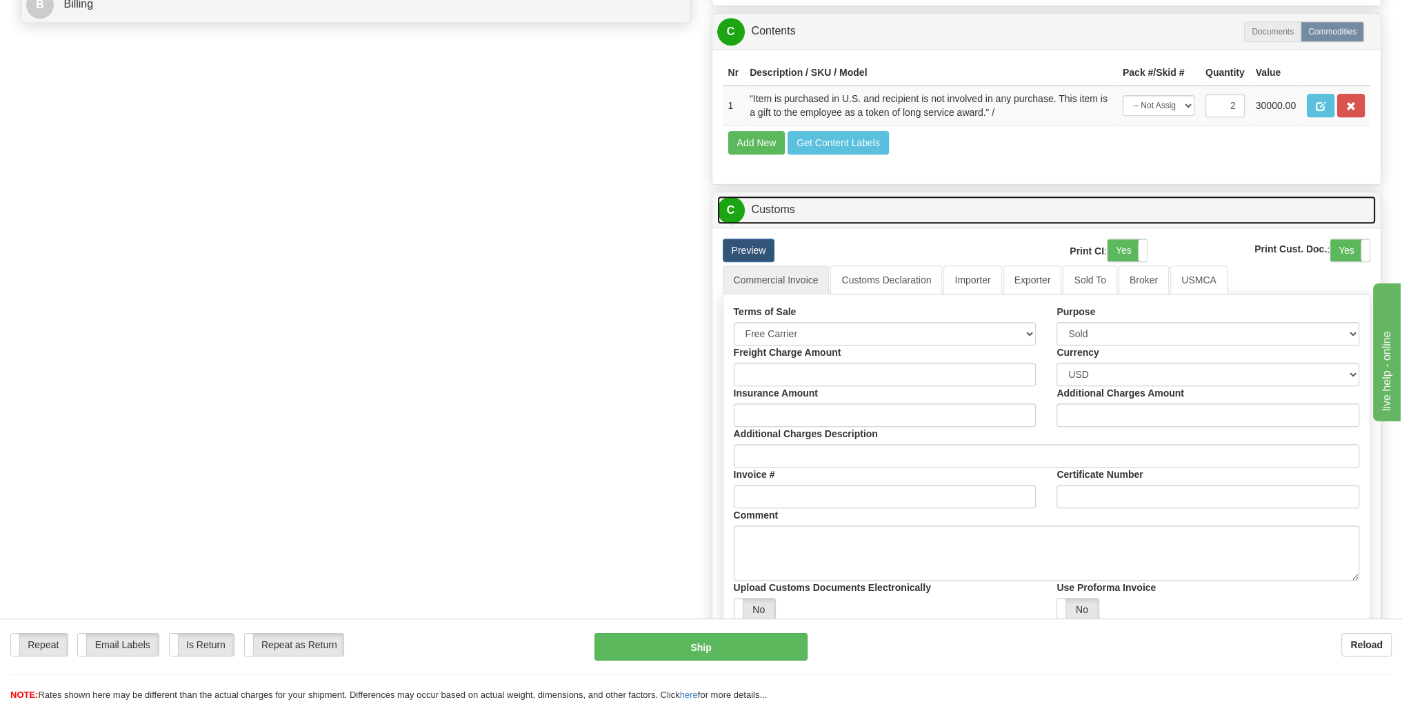
scroll to position [896, 0]
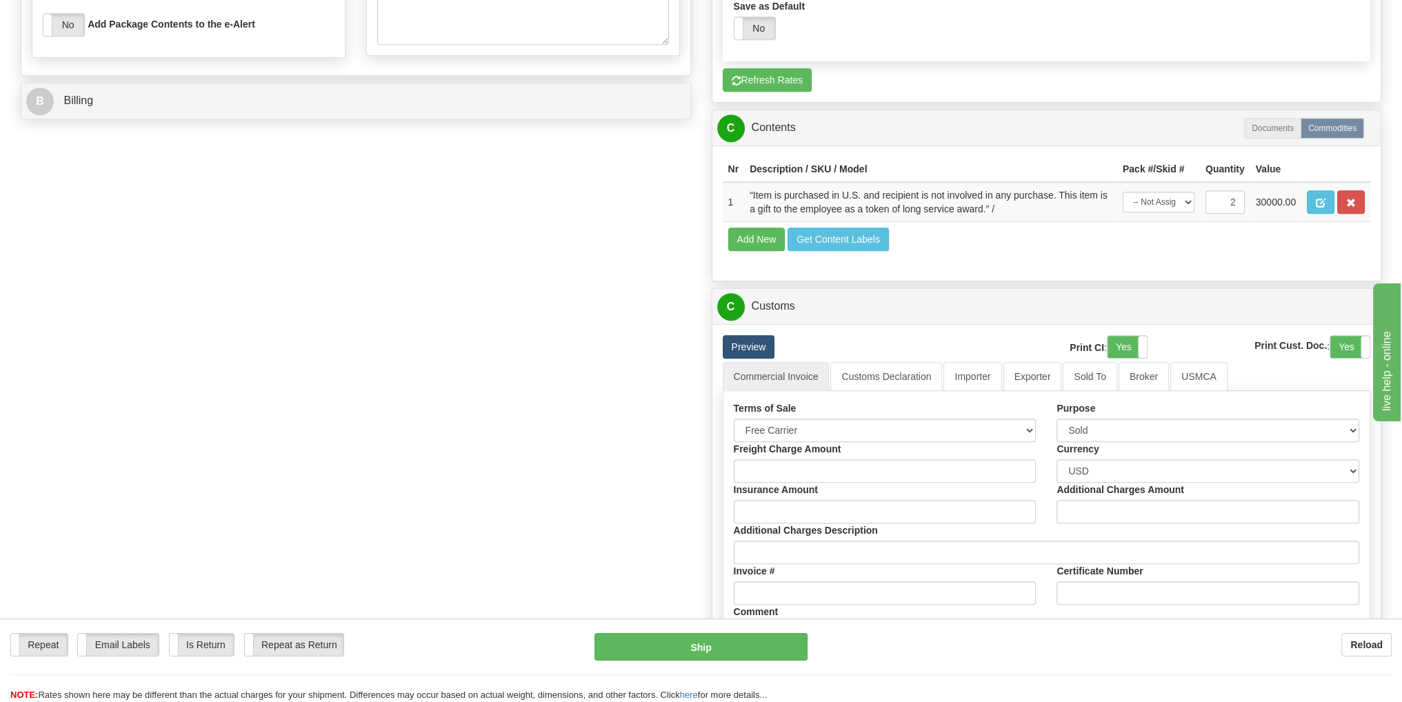
click at [751, 340] on link "Preview" at bounding box center [749, 346] width 52 height 23
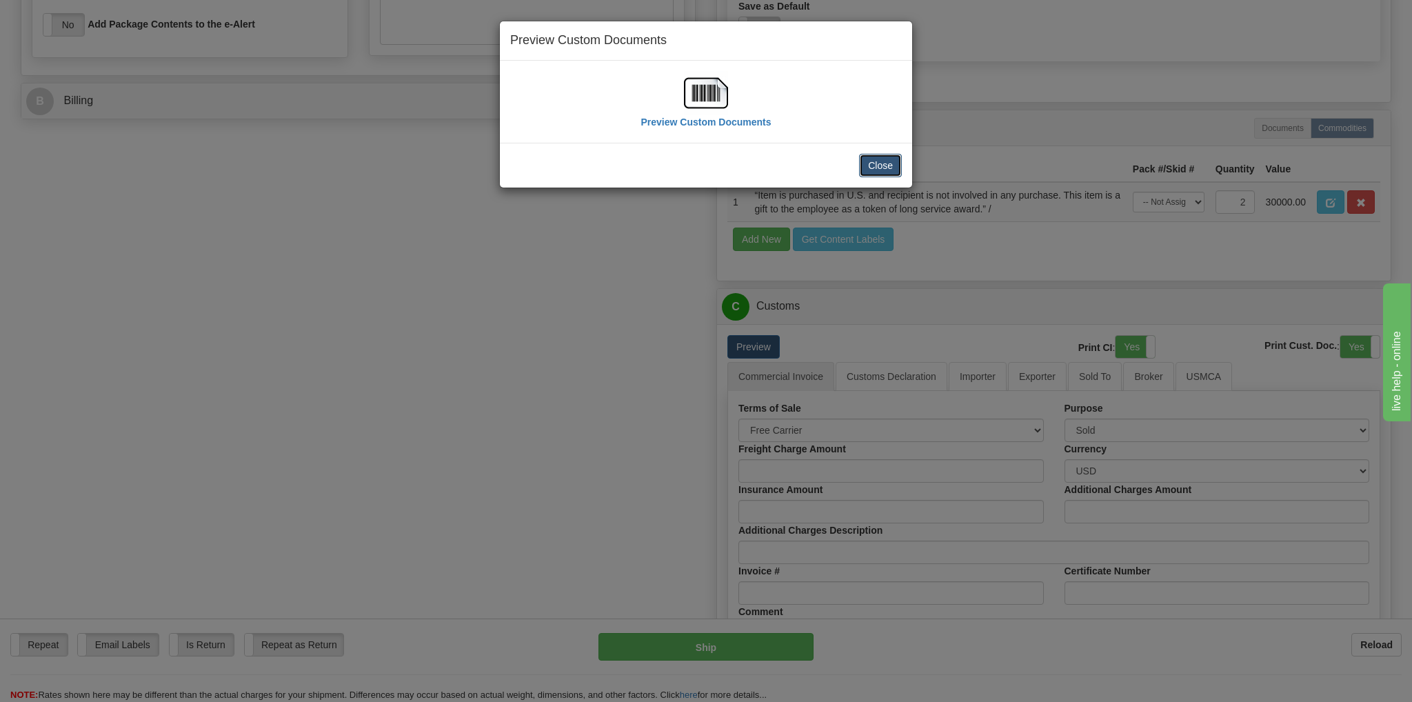
click at [893, 165] on button "Close" at bounding box center [880, 165] width 43 height 23
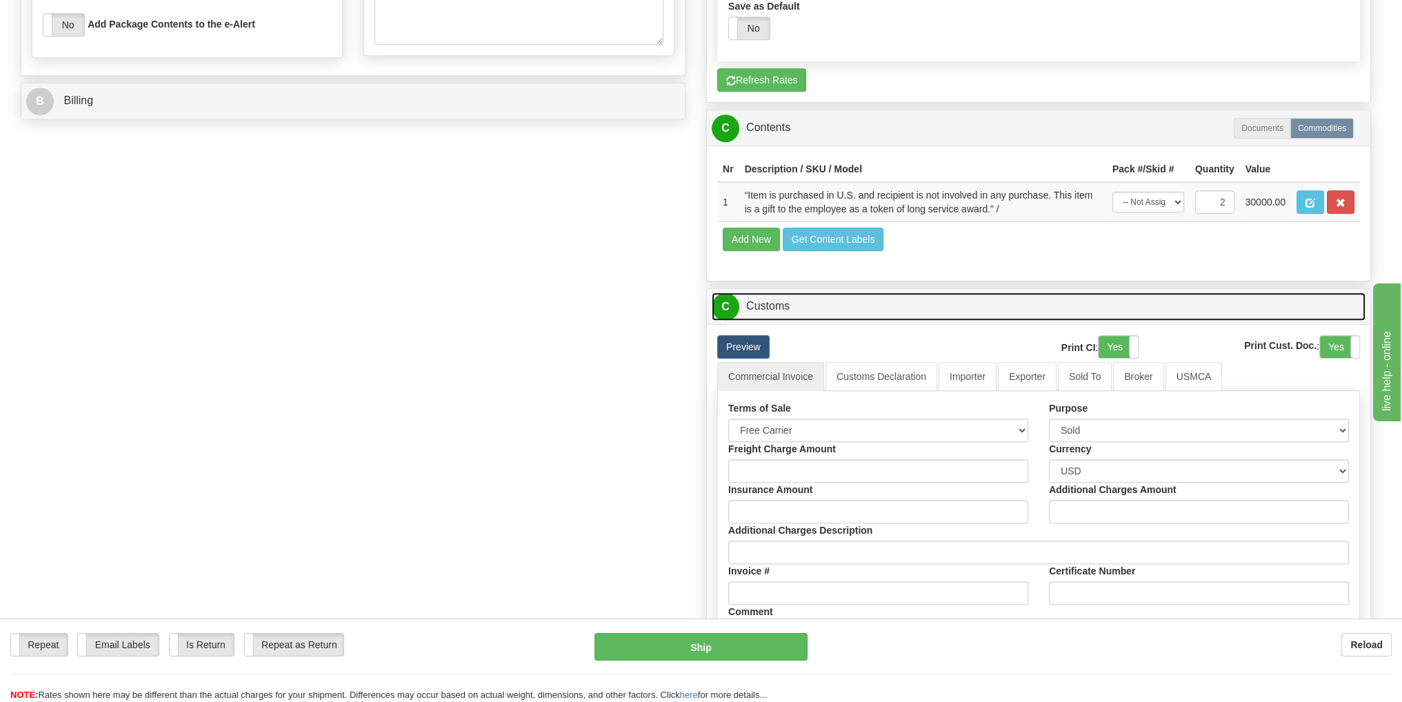
click at [764, 304] on link "C Customs" at bounding box center [1039, 306] width 654 height 28
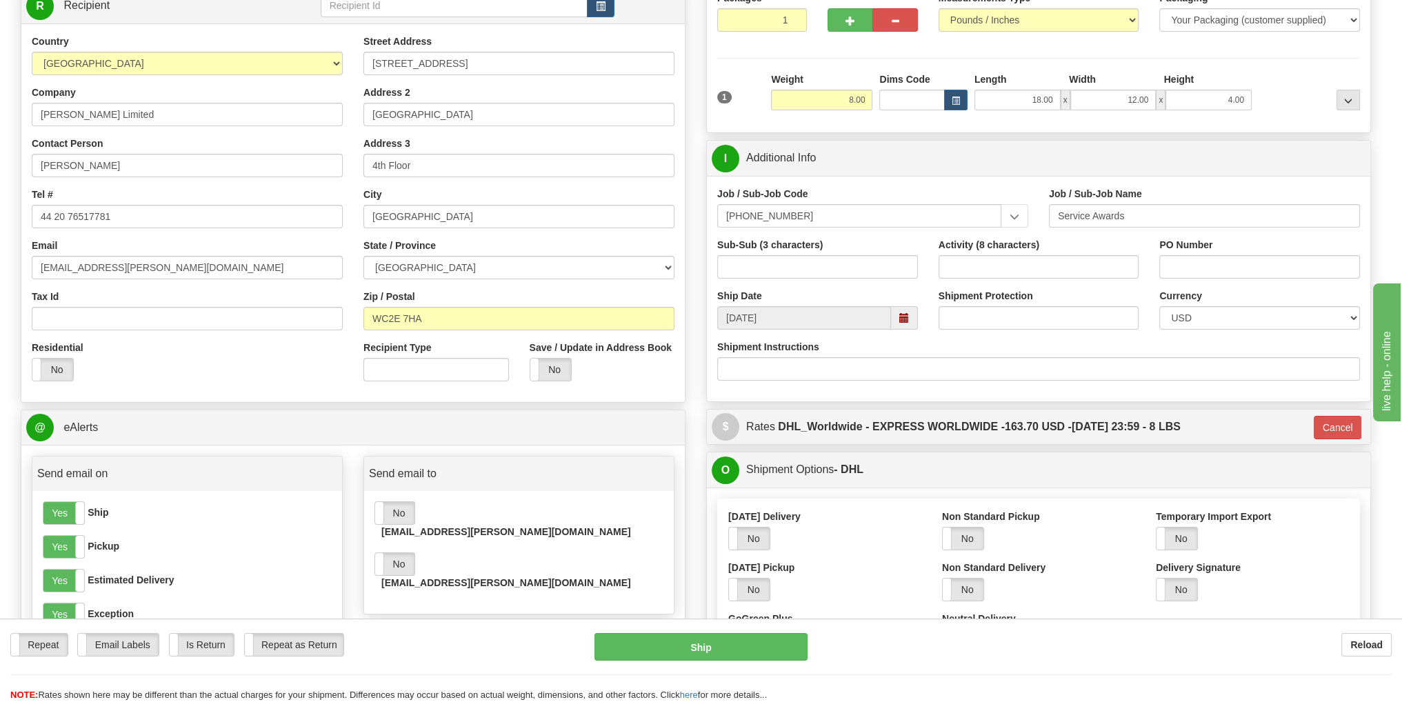
scroll to position [0, 0]
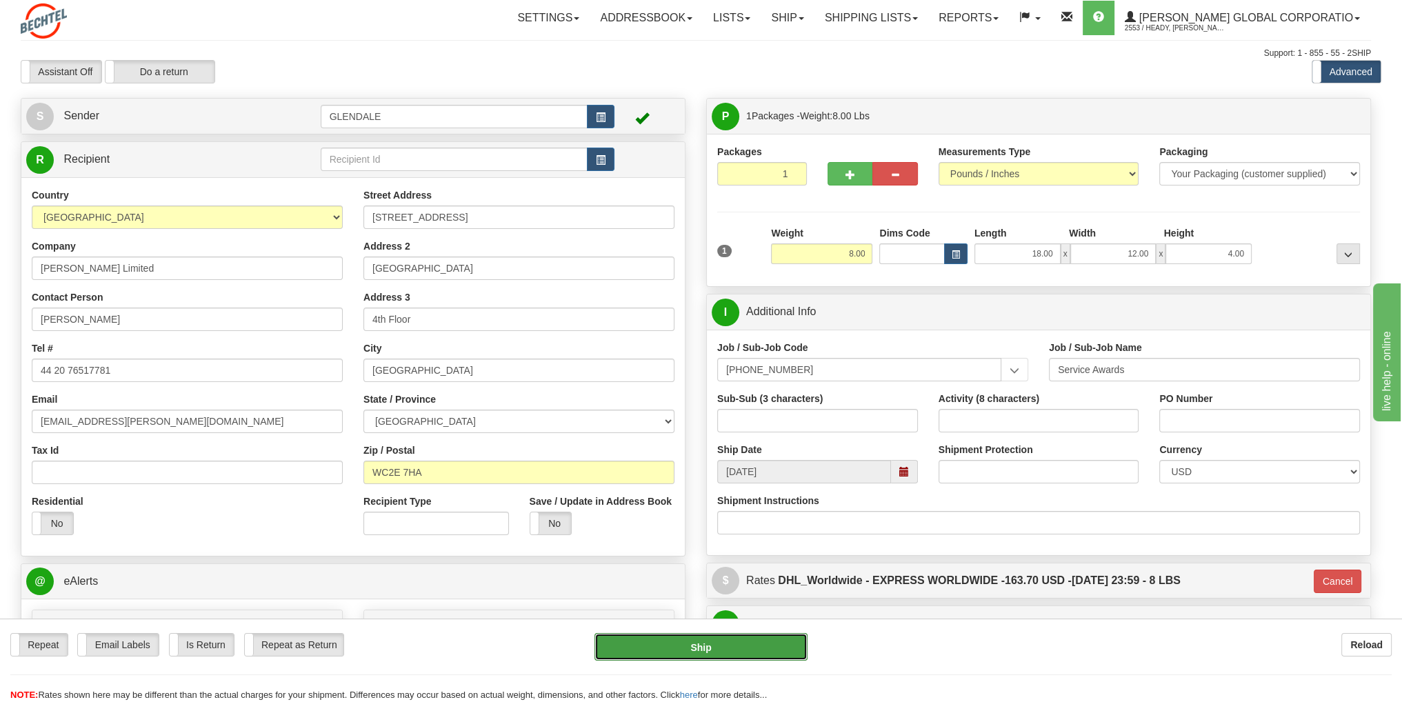
click at [724, 649] on button "Ship" at bounding box center [700, 647] width 213 height 28
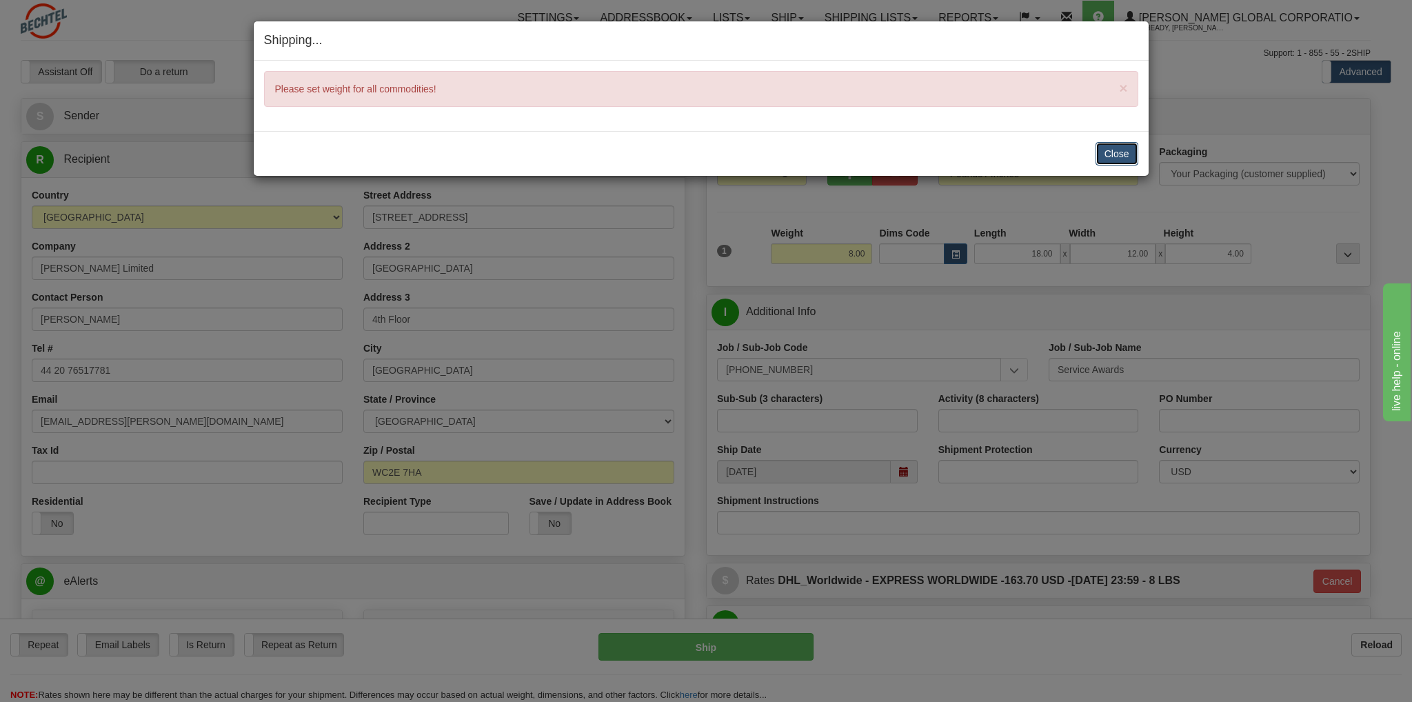
click at [1121, 161] on button "Close" at bounding box center [1117, 153] width 43 height 23
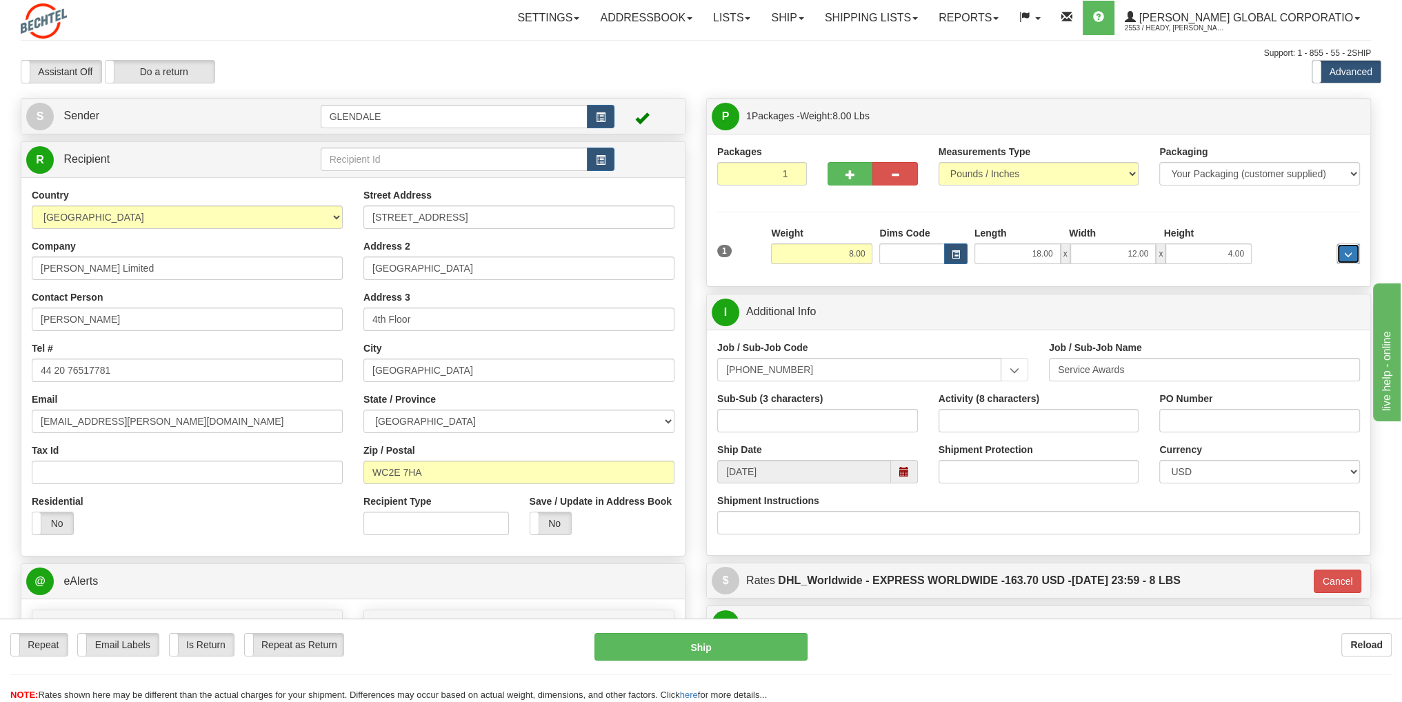
click at [1347, 259] on button "..." at bounding box center [1347, 253] width 23 height 21
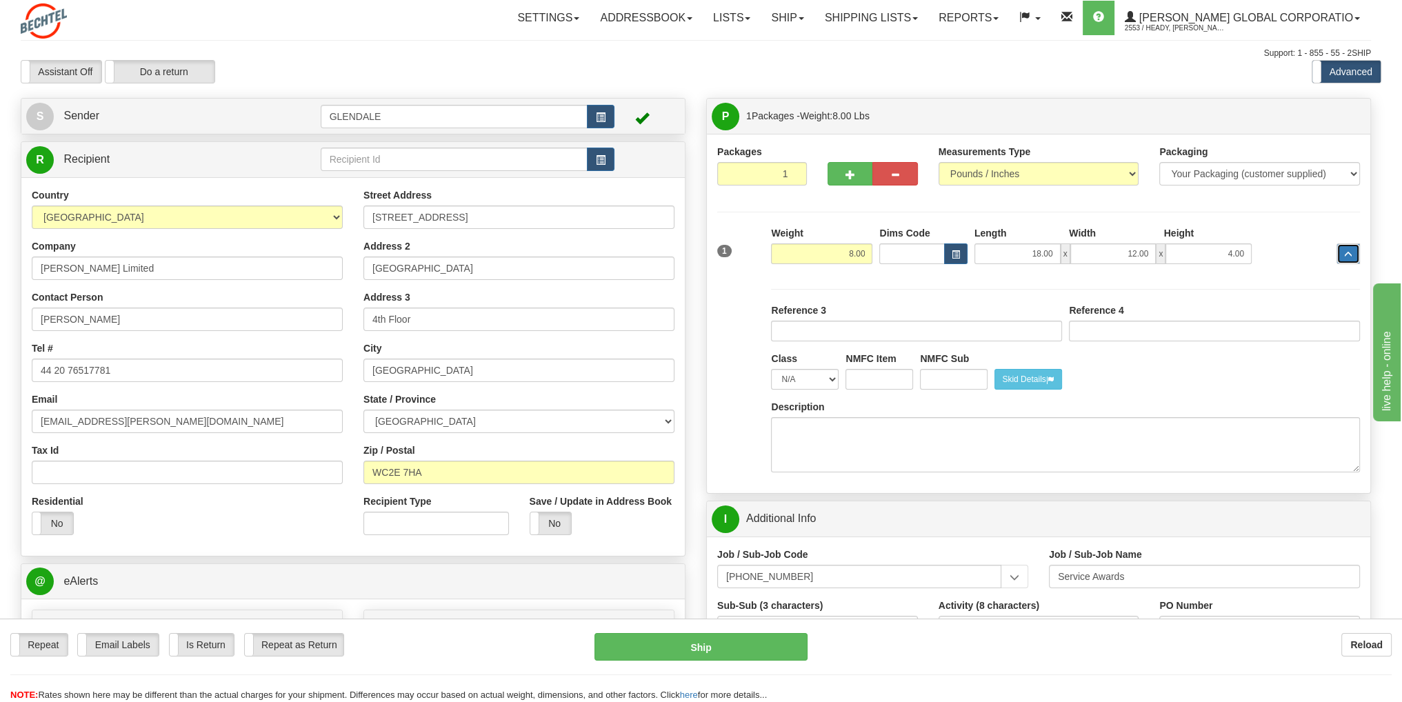
click at [1347, 259] on button "..." at bounding box center [1347, 253] width 23 height 21
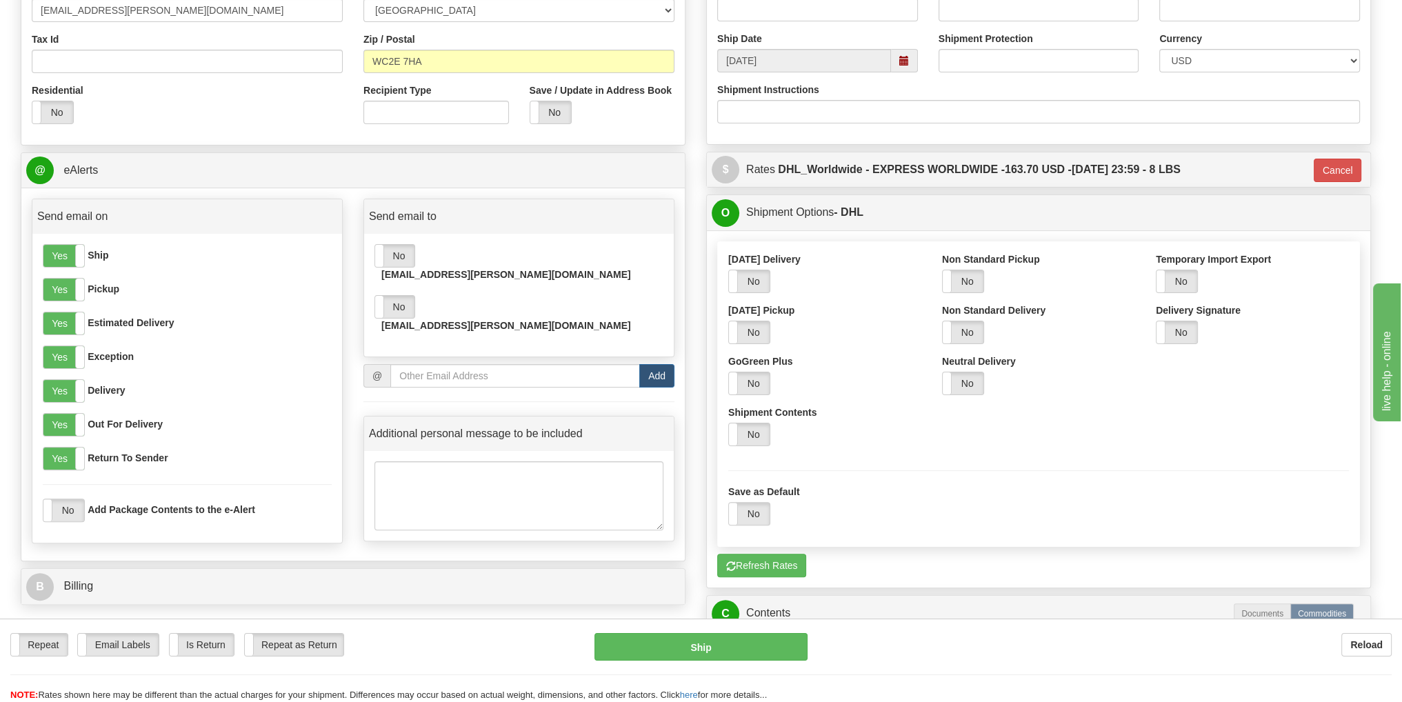
scroll to position [414, 0]
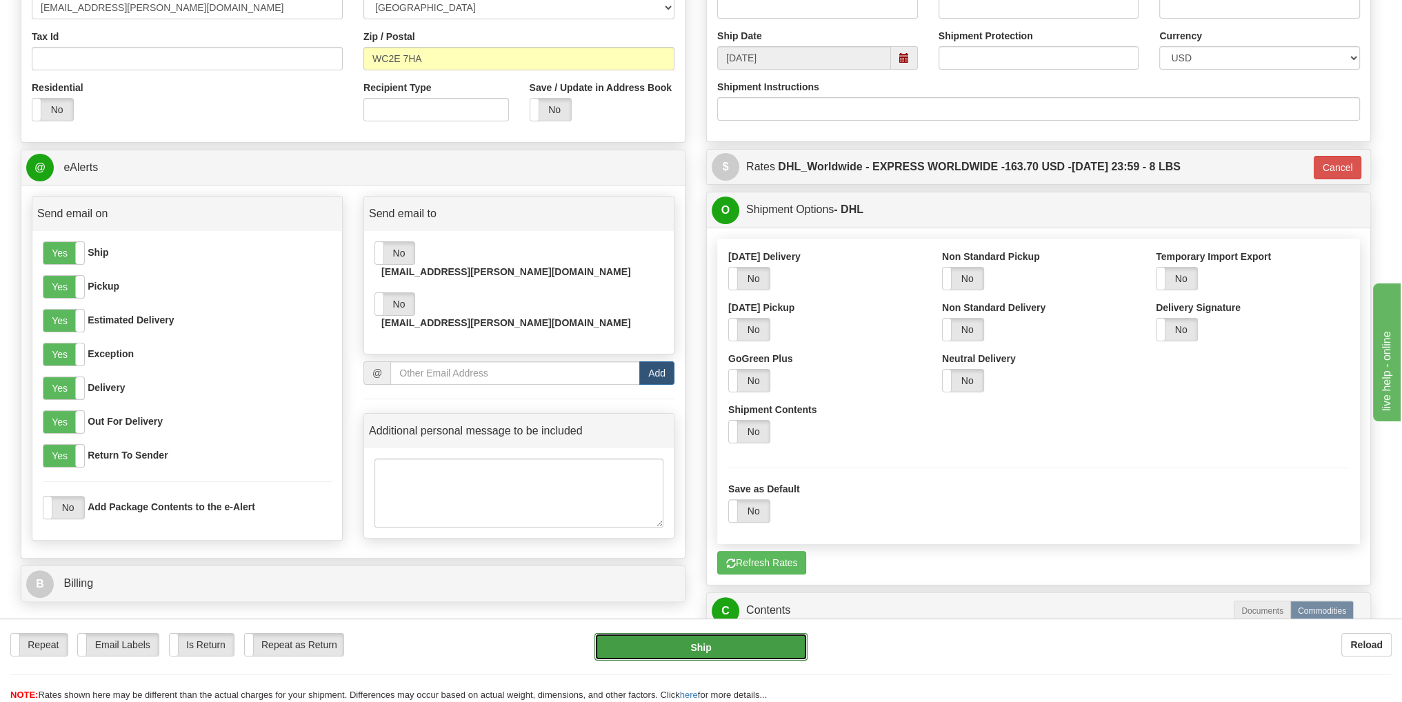
click at [744, 658] on button "Ship" at bounding box center [700, 647] width 213 height 28
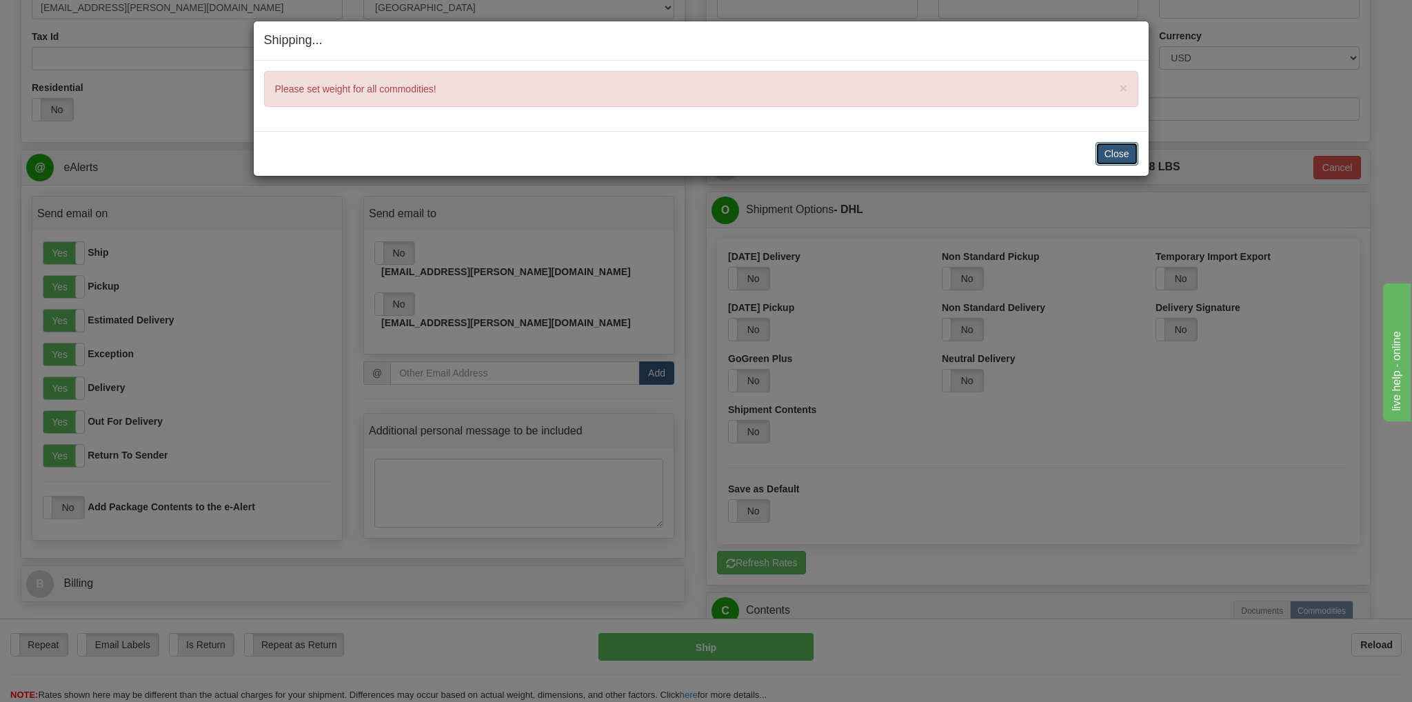
click at [1118, 155] on button "Close" at bounding box center [1117, 153] width 43 height 23
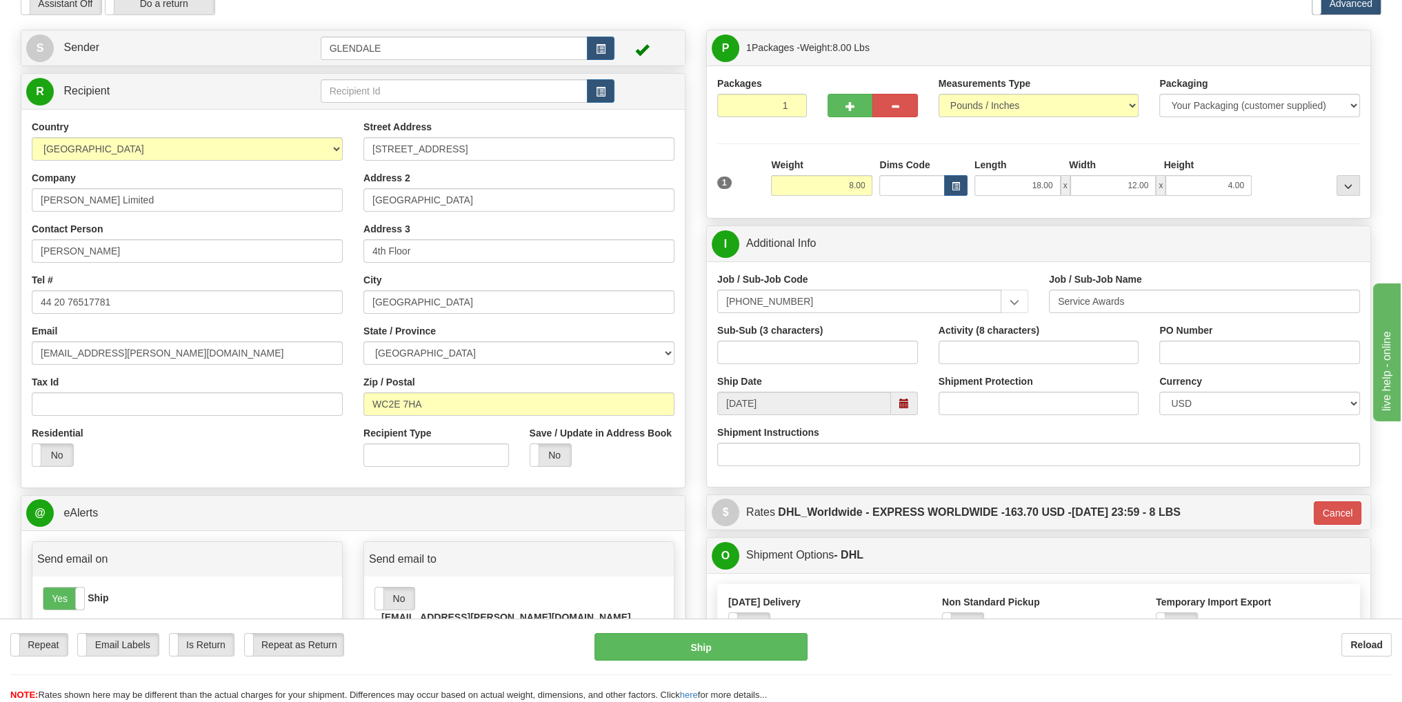
scroll to position [0, 0]
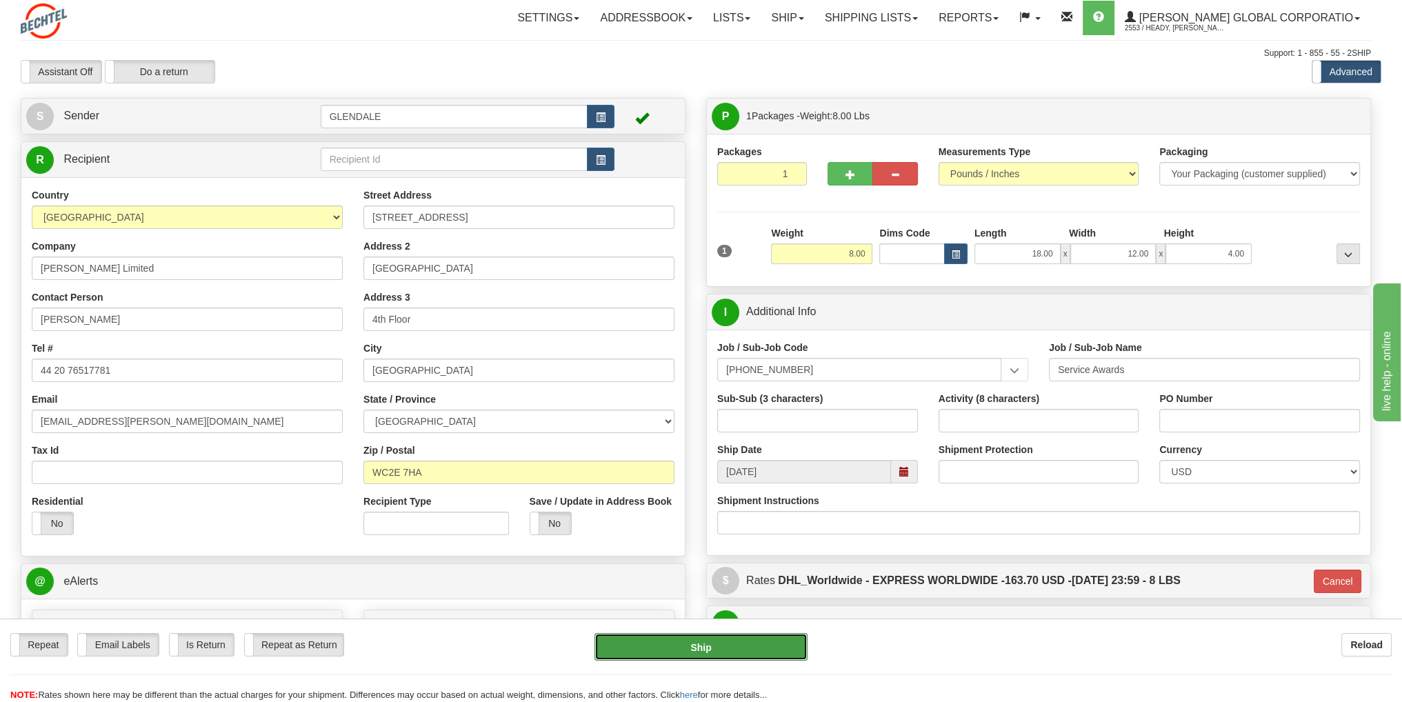
click at [758, 649] on button "Ship" at bounding box center [700, 647] width 213 height 28
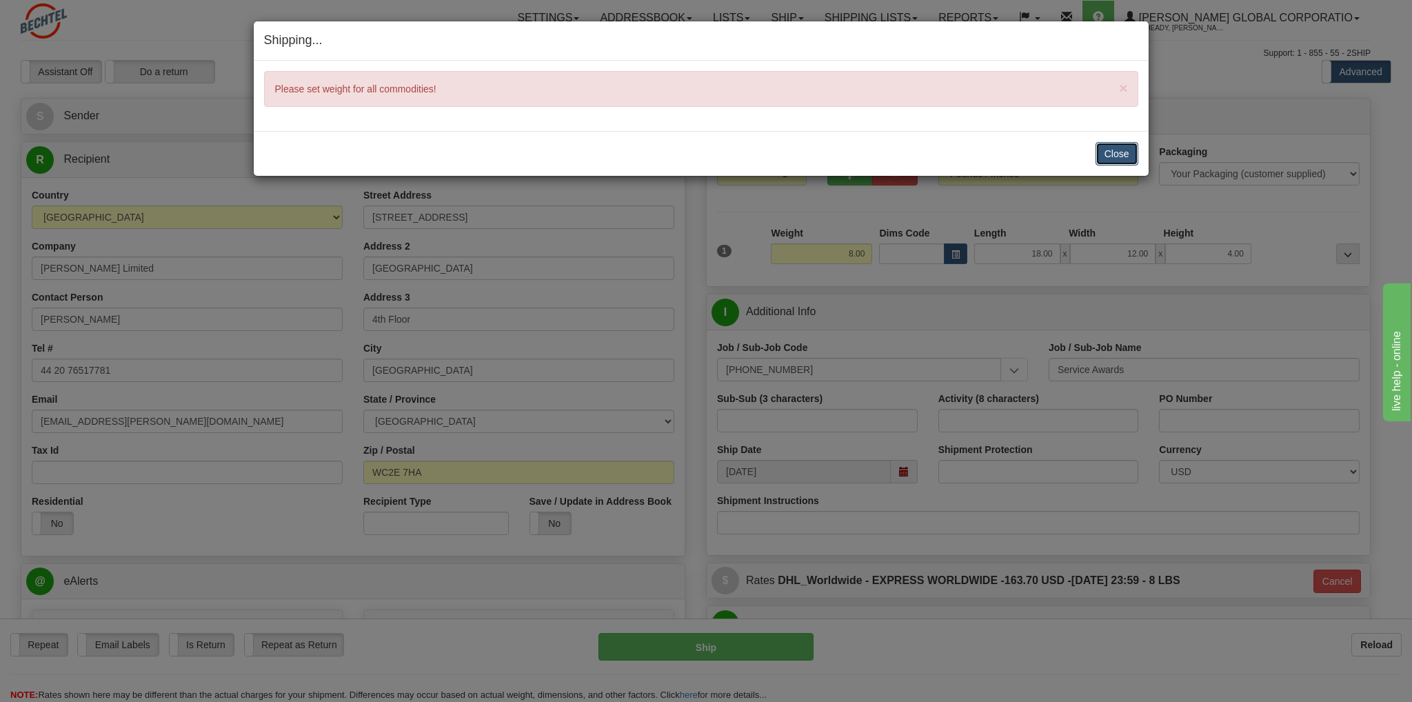
click at [1117, 151] on button "Close" at bounding box center [1117, 153] width 43 height 23
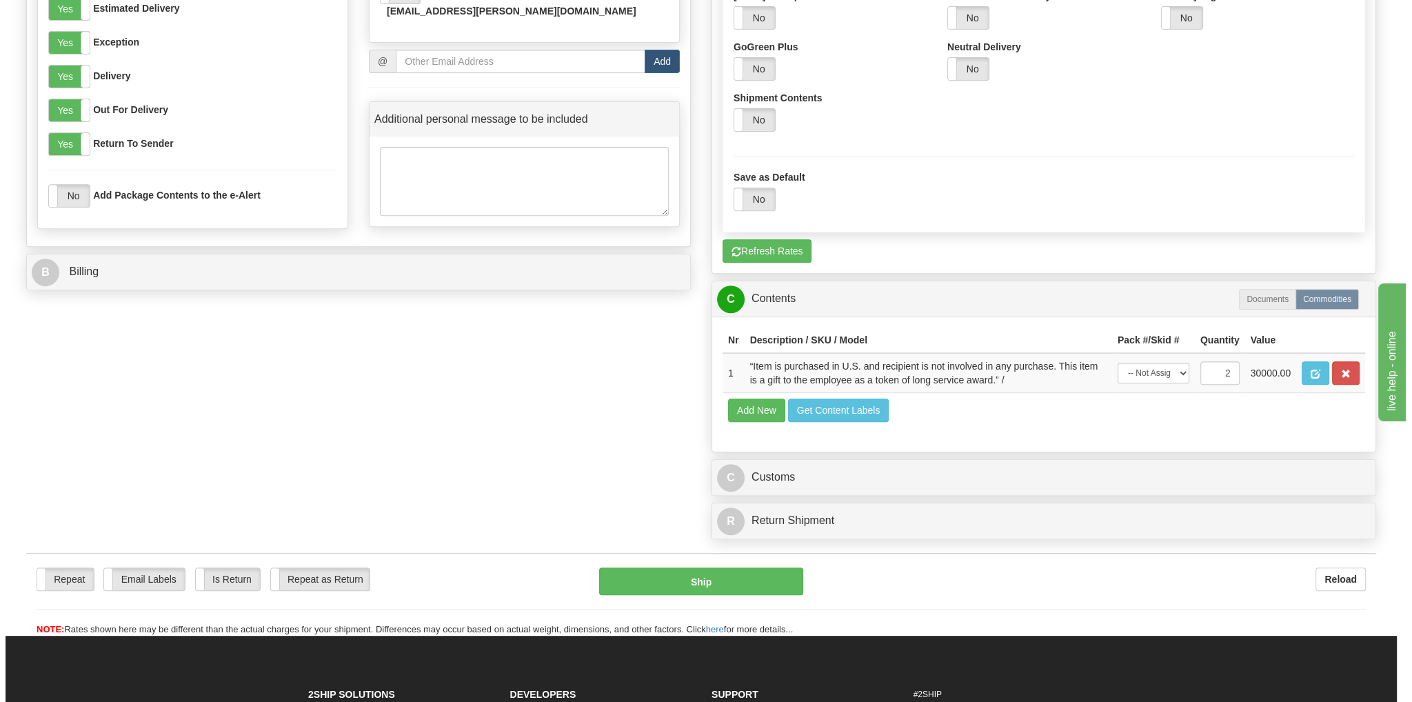
scroll to position [758, 0]
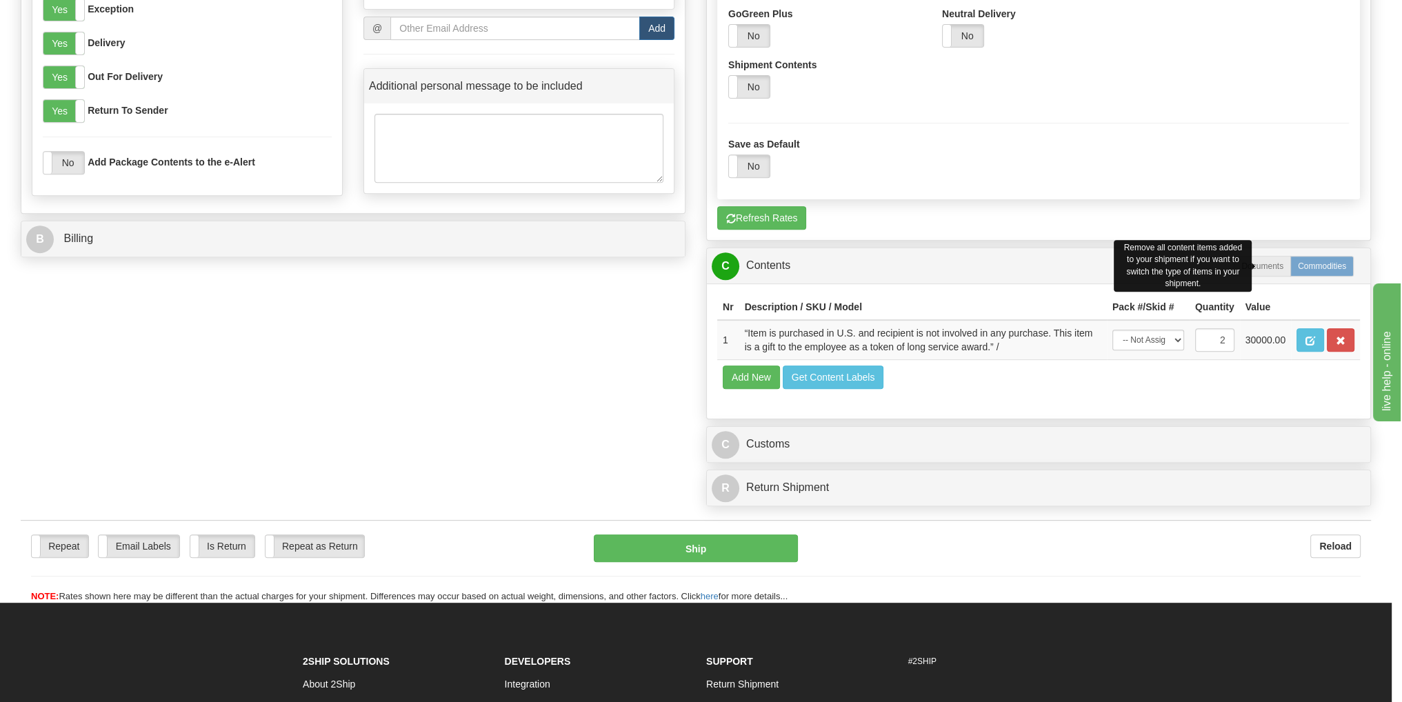
click at [1320, 268] on label "Commodities" at bounding box center [1321, 266] width 63 height 21
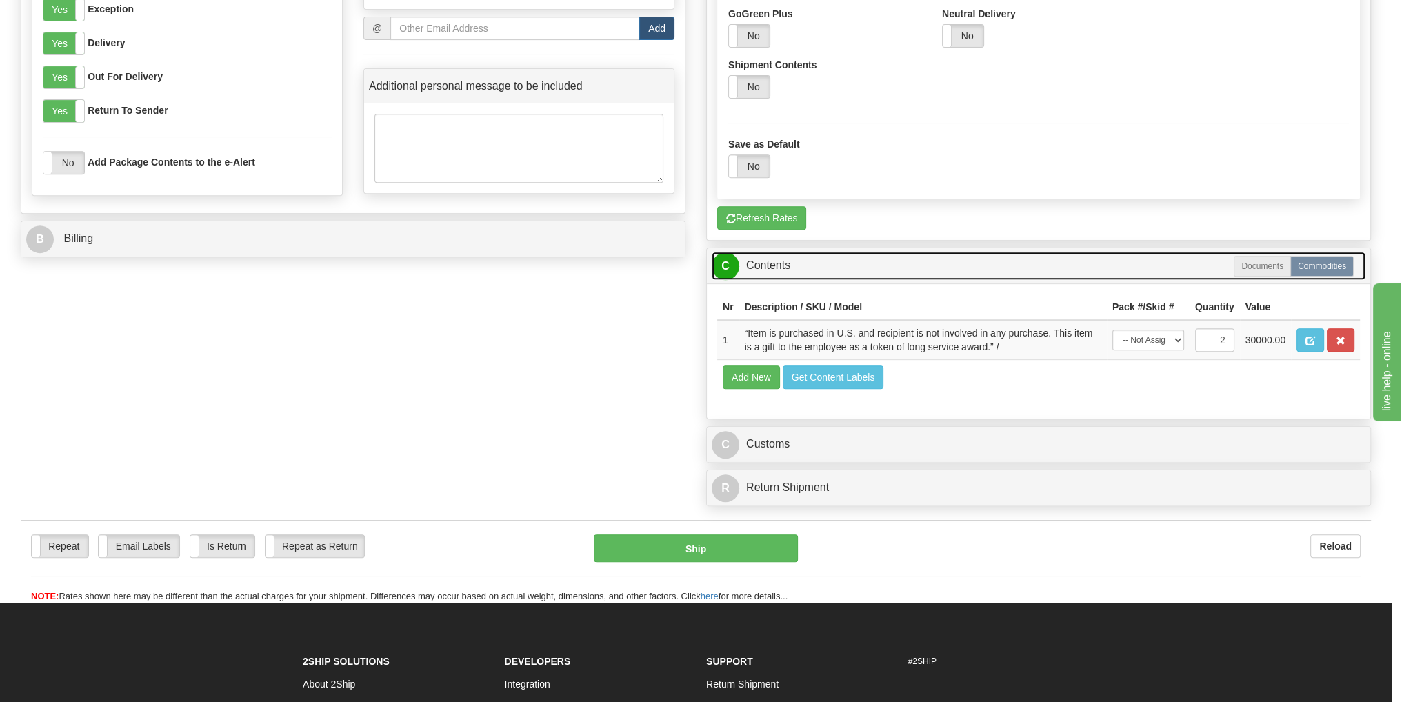
click at [761, 270] on link "C Contents" at bounding box center [1039, 266] width 654 height 28
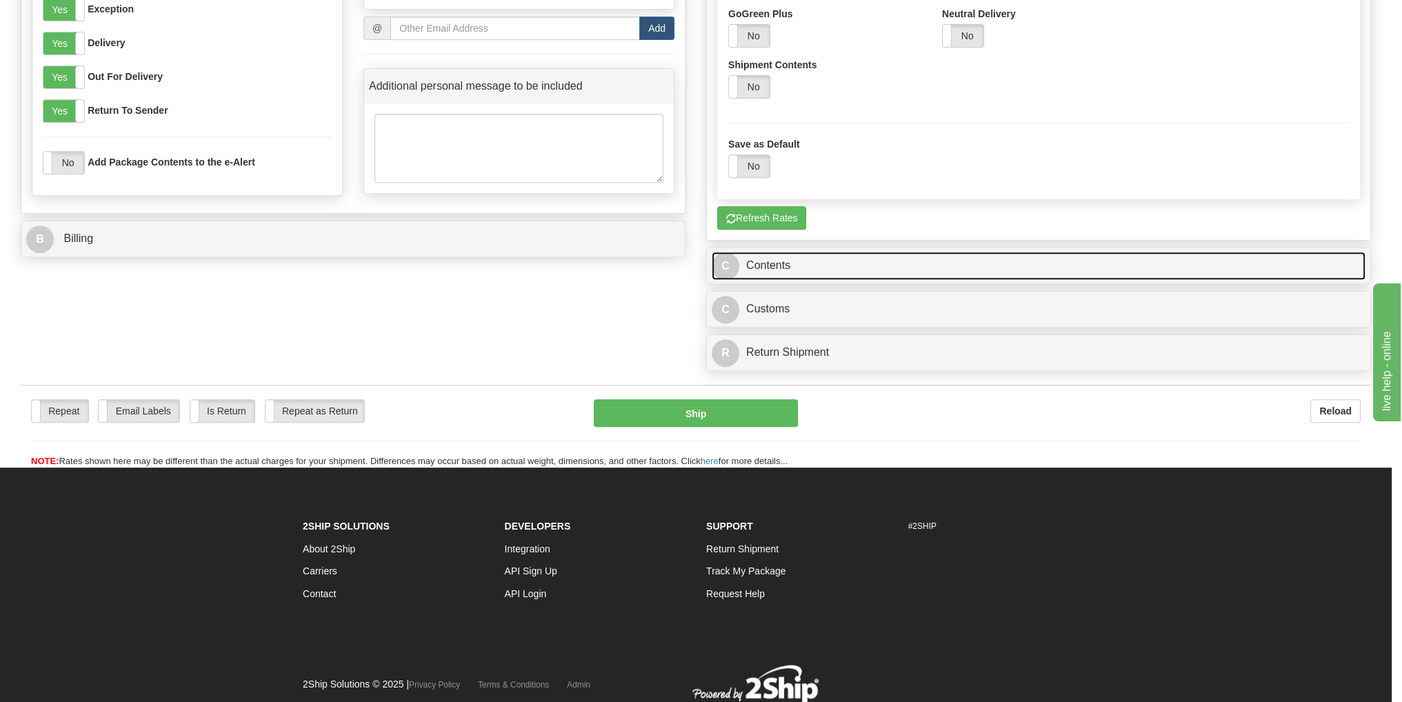
click at [761, 270] on link "C Contents" at bounding box center [1039, 266] width 654 height 28
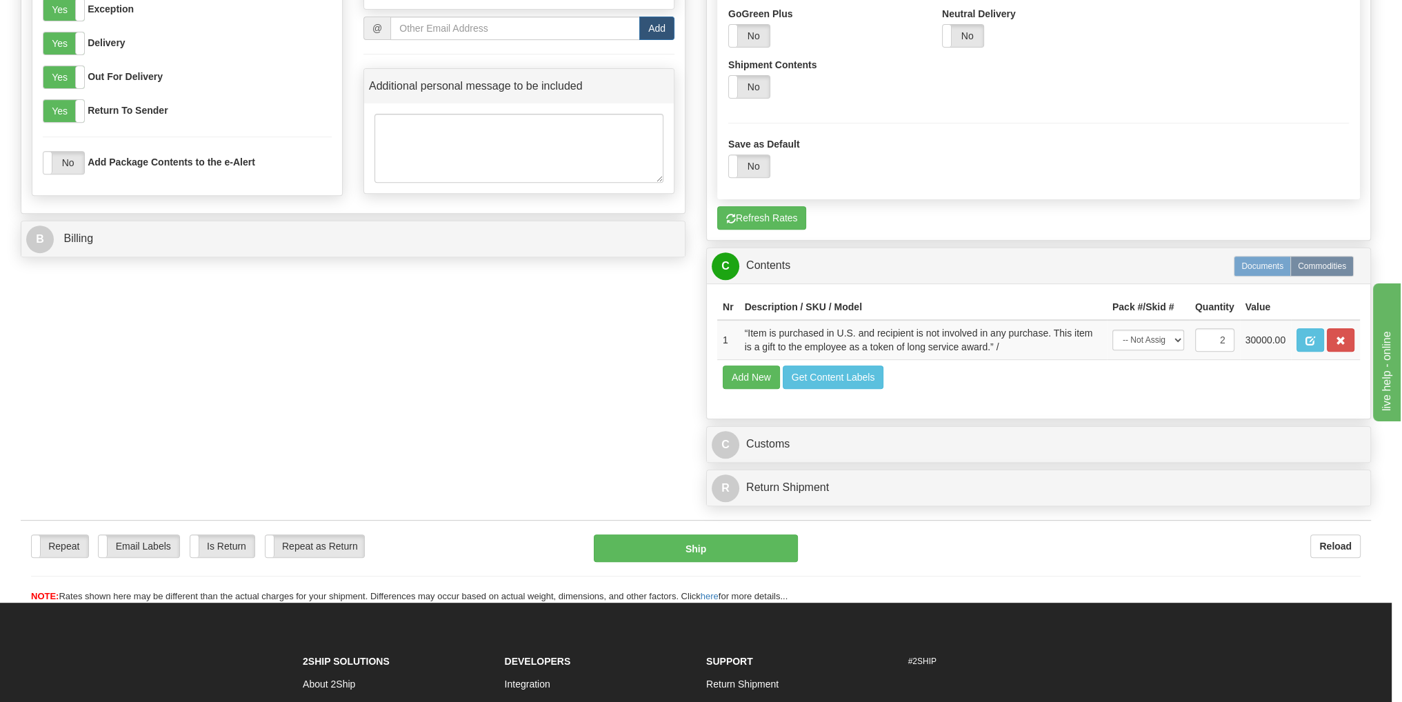
click at [1260, 271] on label "Documents" at bounding box center [1262, 266] width 57 height 21
click at [758, 376] on button "Add New" at bounding box center [751, 376] width 57 height 23
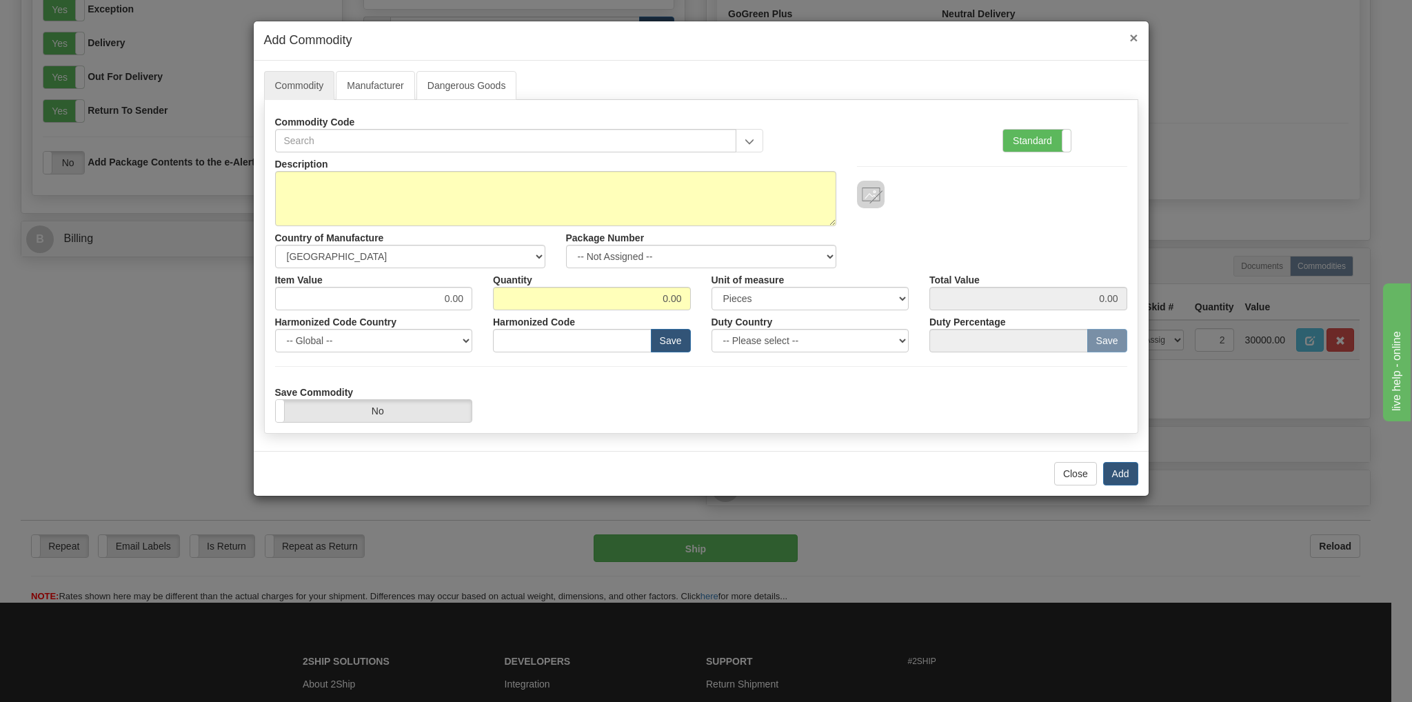
click at [1137, 40] on span "×" at bounding box center [1133, 38] width 8 height 16
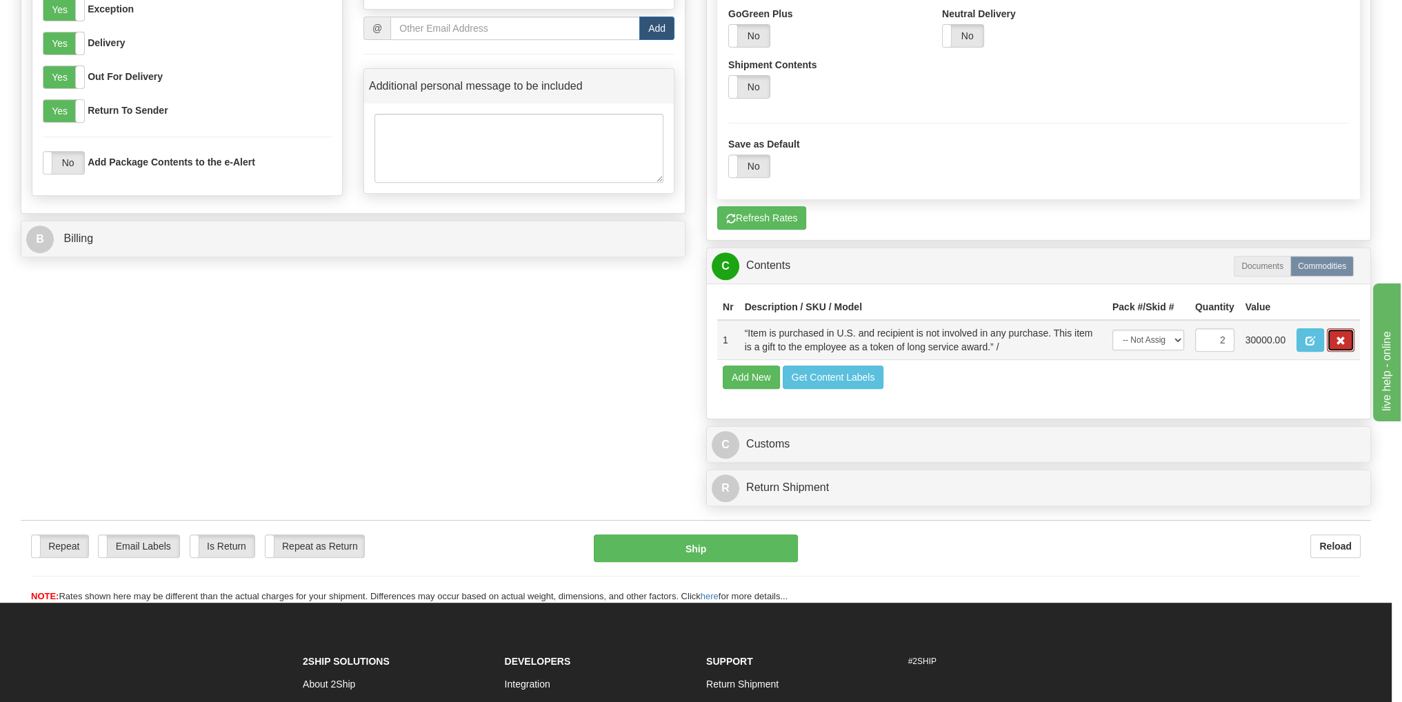
click at [1340, 341] on span "button" at bounding box center [1341, 340] width 10 height 9
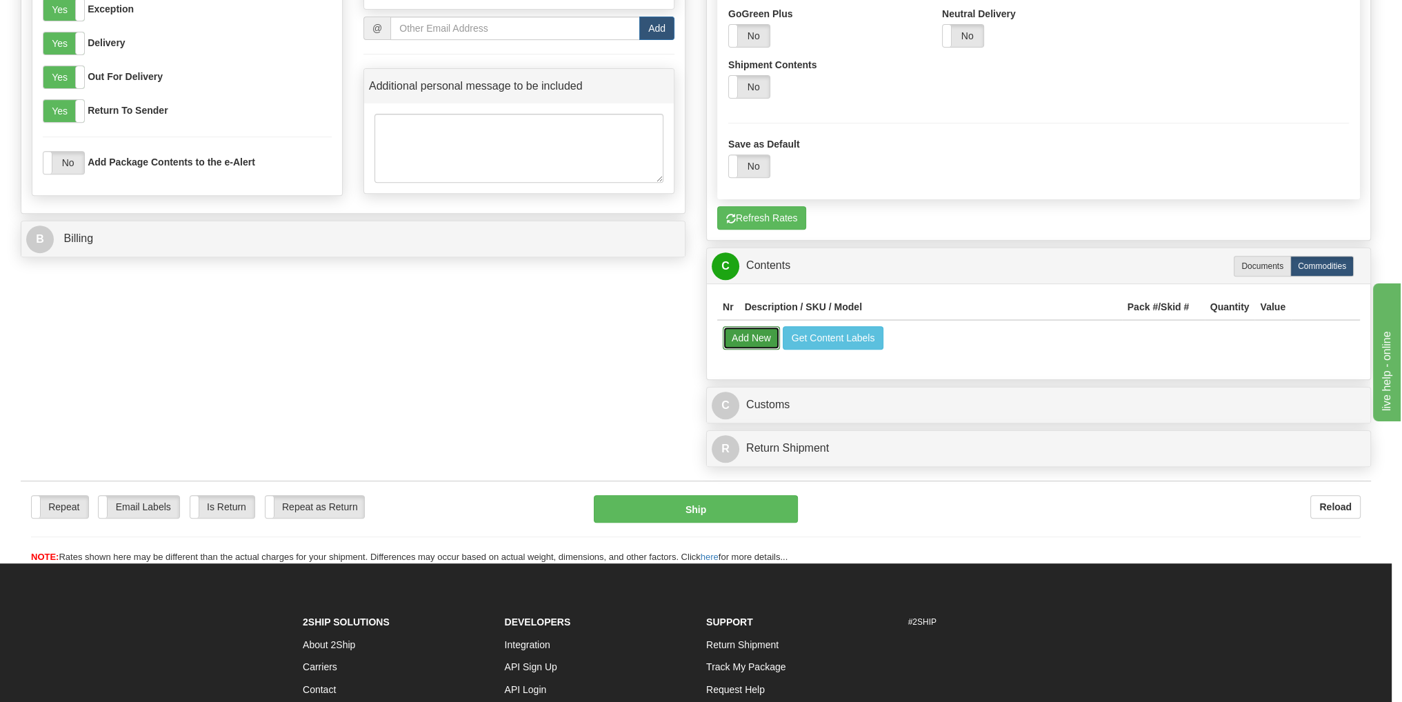
click at [757, 339] on button "Add New" at bounding box center [751, 337] width 57 height 23
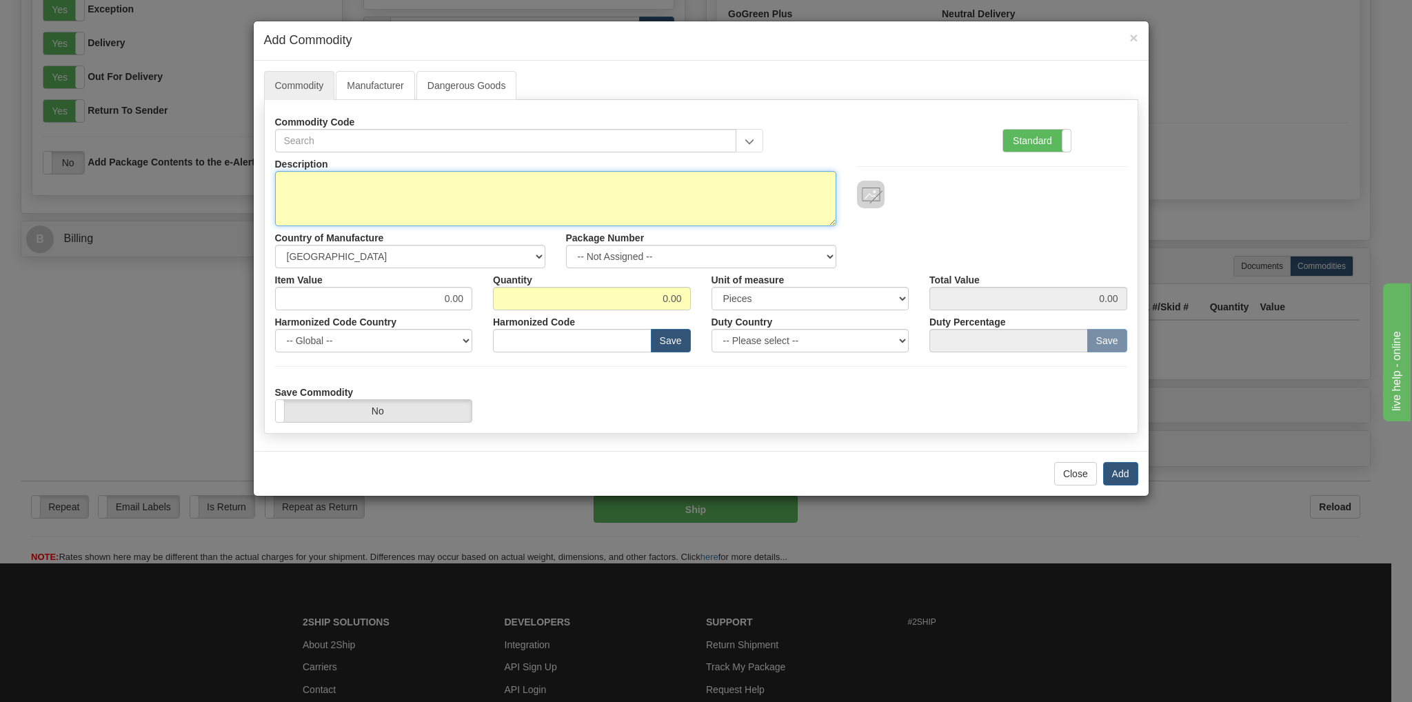
click at [414, 194] on textarea "Description" at bounding box center [555, 198] width 561 height 55
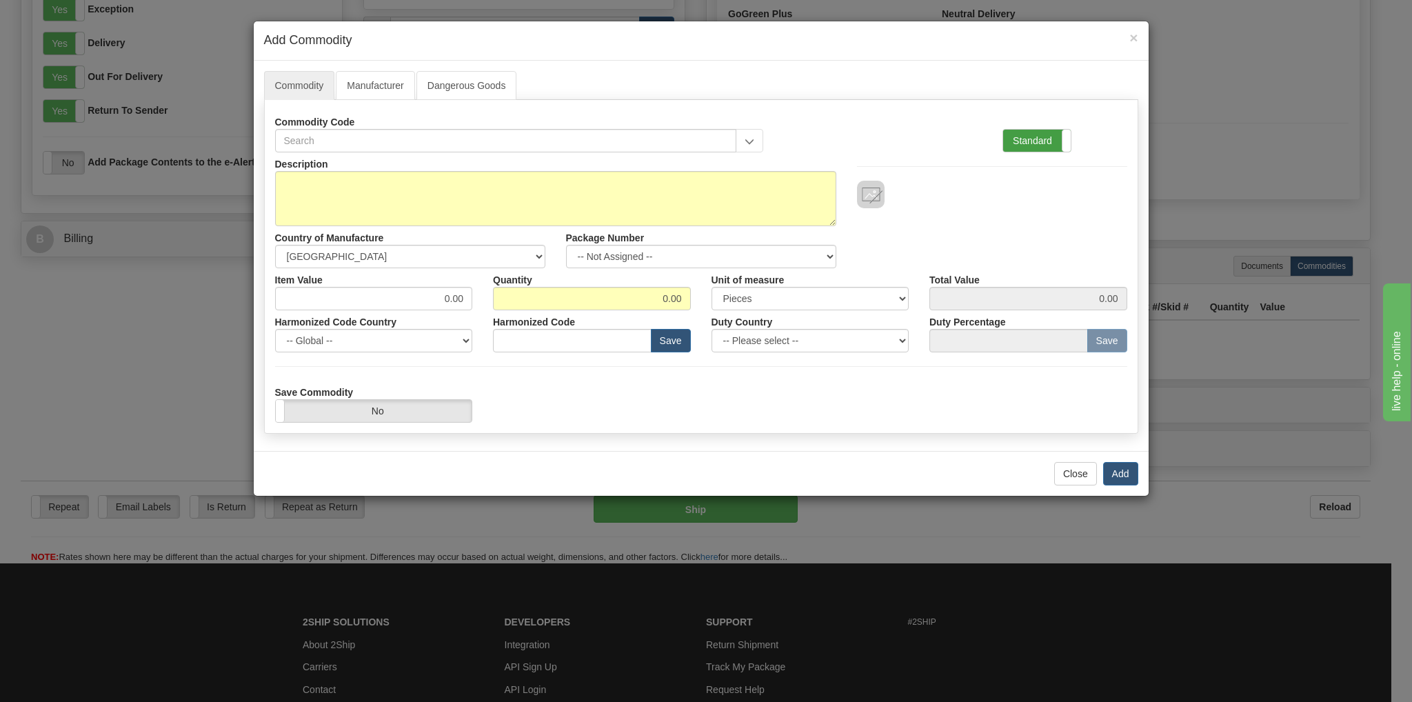
click at [1043, 145] on label "Standard" at bounding box center [1037, 141] width 68 height 22
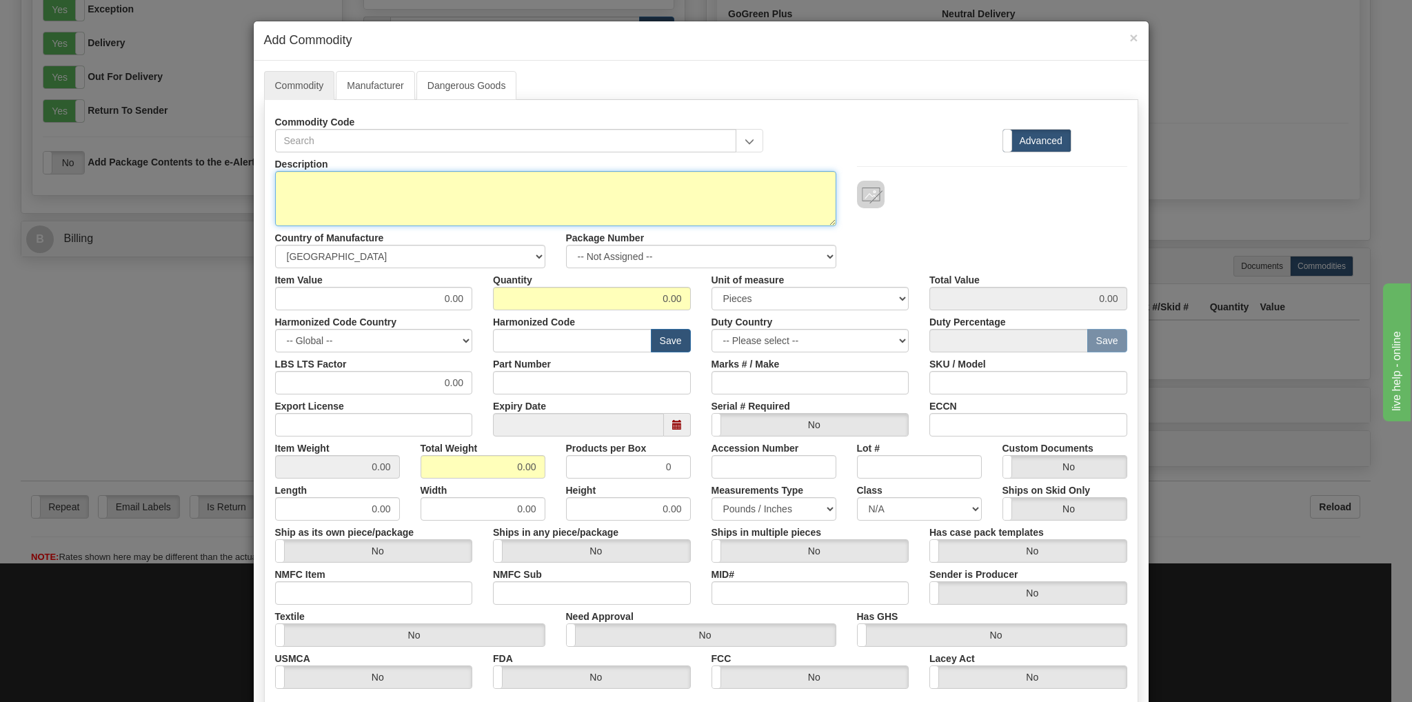
click at [337, 180] on textarea "Description" at bounding box center [555, 198] width 561 height 55
paste textarea "Chronomat Automatic 36mm stainless steel & 18k red gold (gem-set) on MOP dial s…"
click at [821, 187] on textarea "Chronomat Automatic 36mm stainless steel & 18k red gold (gem-set) on MOP dial s…" at bounding box center [555, 198] width 561 height 55
click at [291, 199] on textarea "Chronomat Automatic 36mm stainless steel & 18k red gold (gem-set) on MOP dial s…" at bounding box center [555, 198] width 561 height 55
paste textarea "Chronomat B01 44mm Stainless Steel & 18k red gold, Black chronograph dial black…"
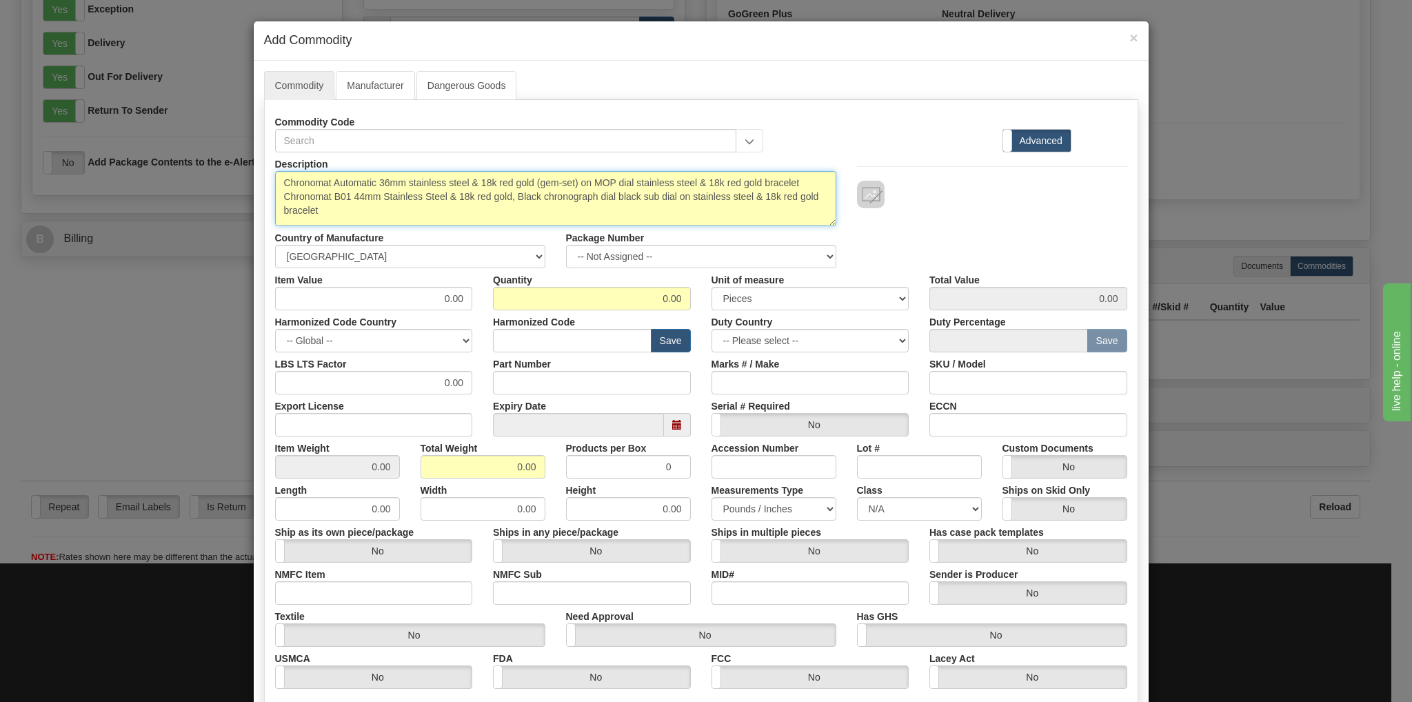
type textarea "Chronomat Automatic 36mm stainless steel & 18k red gold (gem-set) on MOP dial s…"
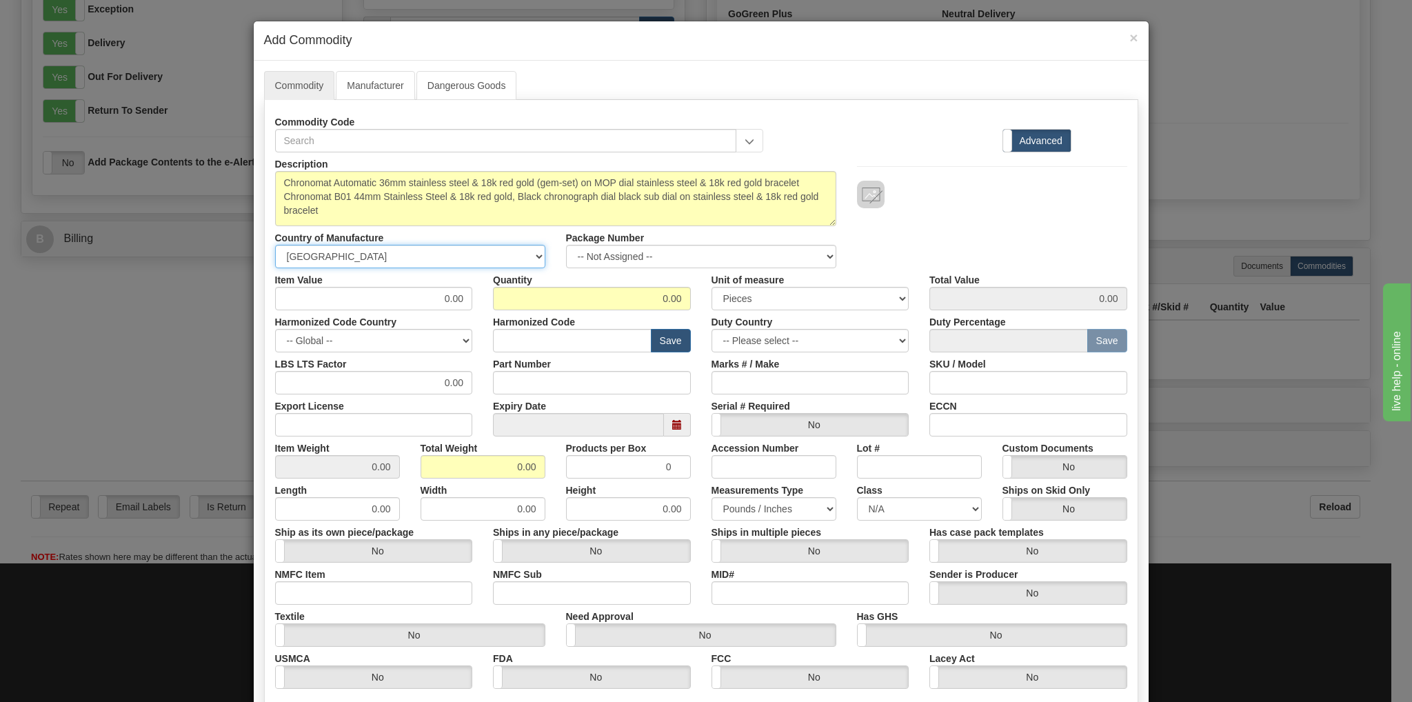
click at [532, 254] on select "-- Unknown -- [GEOGRAPHIC_DATA] [GEOGRAPHIC_DATA] [GEOGRAPHIC_DATA] [GEOGRAPHIC…" at bounding box center [410, 256] width 270 height 23
select select "CH"
click at [275, 245] on select "-- Unknown -- [GEOGRAPHIC_DATA] [GEOGRAPHIC_DATA] [GEOGRAPHIC_DATA] [GEOGRAPHIC…" at bounding box center [410, 256] width 270 height 23
click at [661, 297] on input "0.00" at bounding box center [592, 298] width 198 height 23
type input "2.00"
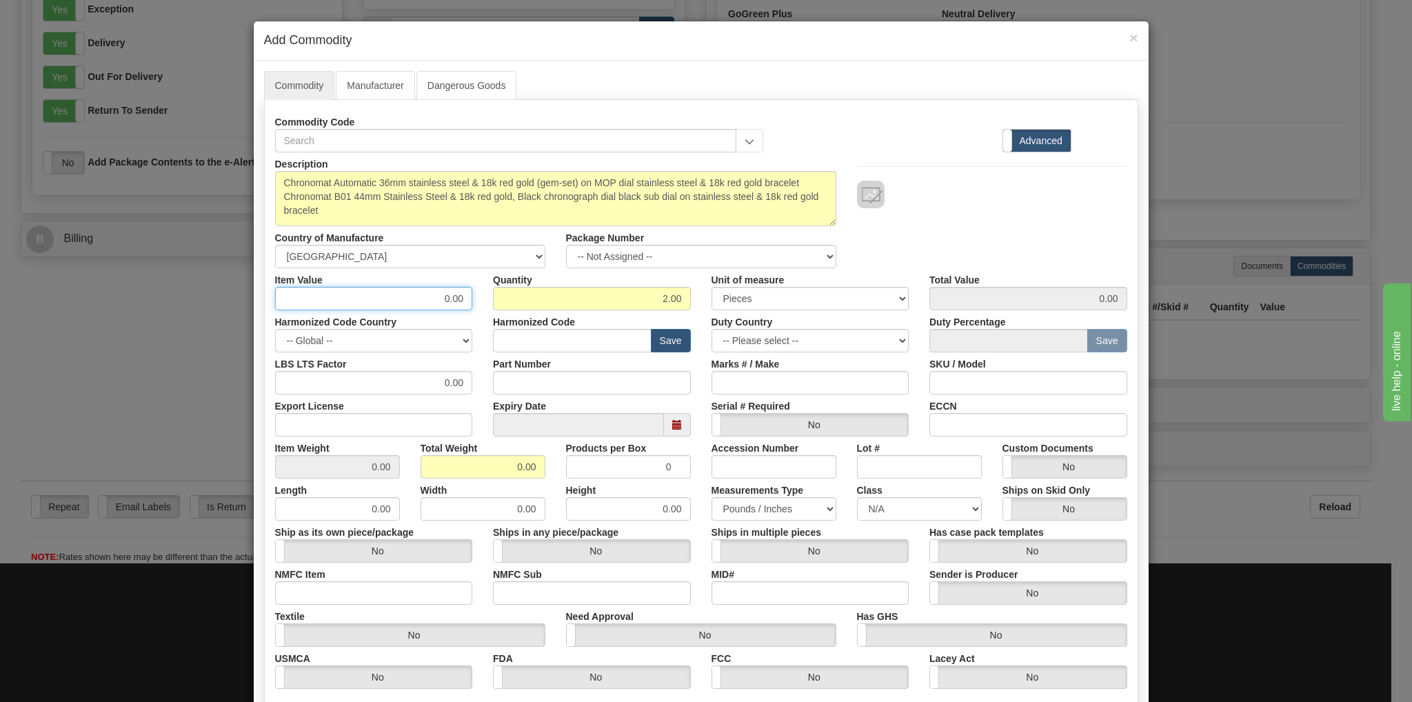
click at [420, 293] on input "0.00" at bounding box center [374, 298] width 198 height 23
type input "30000.00"
type input "60000.00"
click at [896, 296] on select "3 Thousand Square Inches Adjustments 56 Pound Bushel Bag Barrel Board Feet Box …" at bounding box center [811, 298] width 198 height 23
click at [905, 250] on div "Description Chronomat Automatic 36mm stainless steel & 18k red gold (gem-set) o…" at bounding box center [701, 210] width 873 height 116
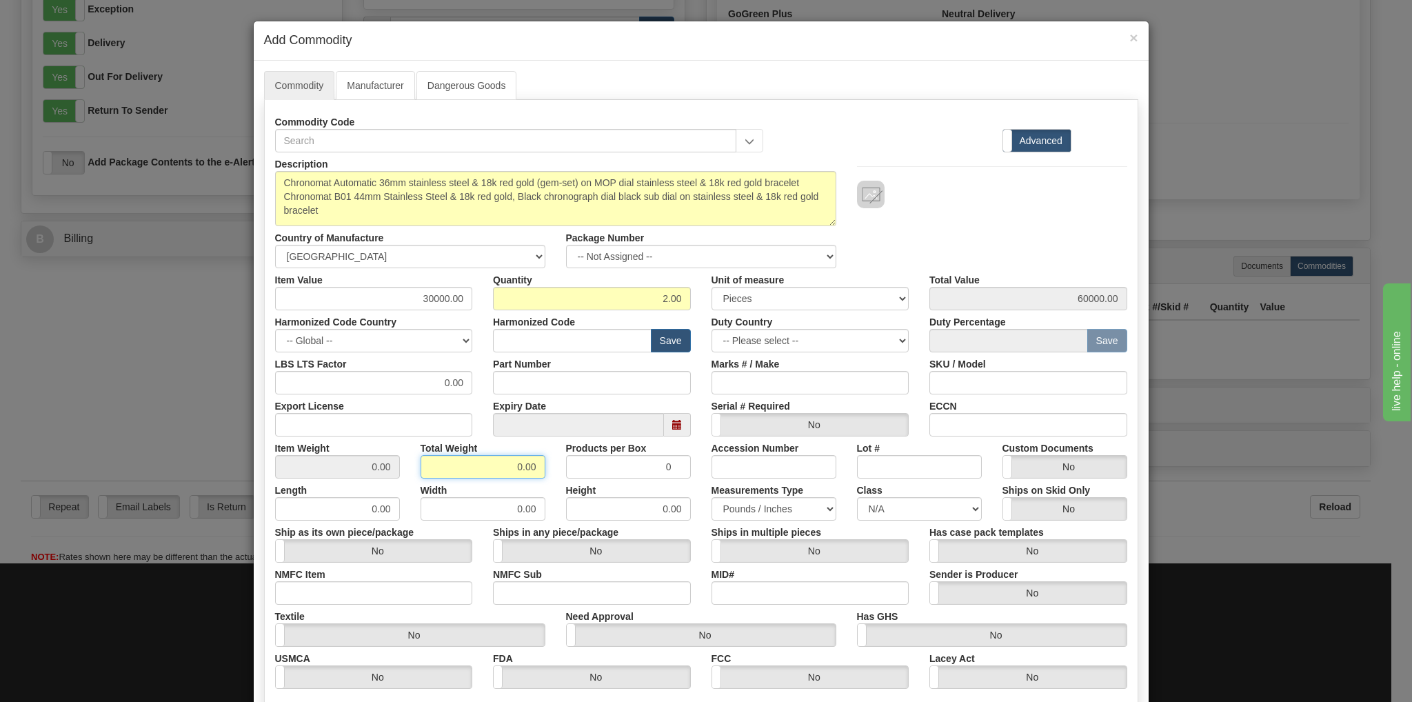
drag, startPoint x: 504, startPoint y: 465, endPoint x: 516, endPoint y: 462, distance: 12.0
click at [516, 462] on input "0.00" at bounding box center [483, 466] width 125 height 23
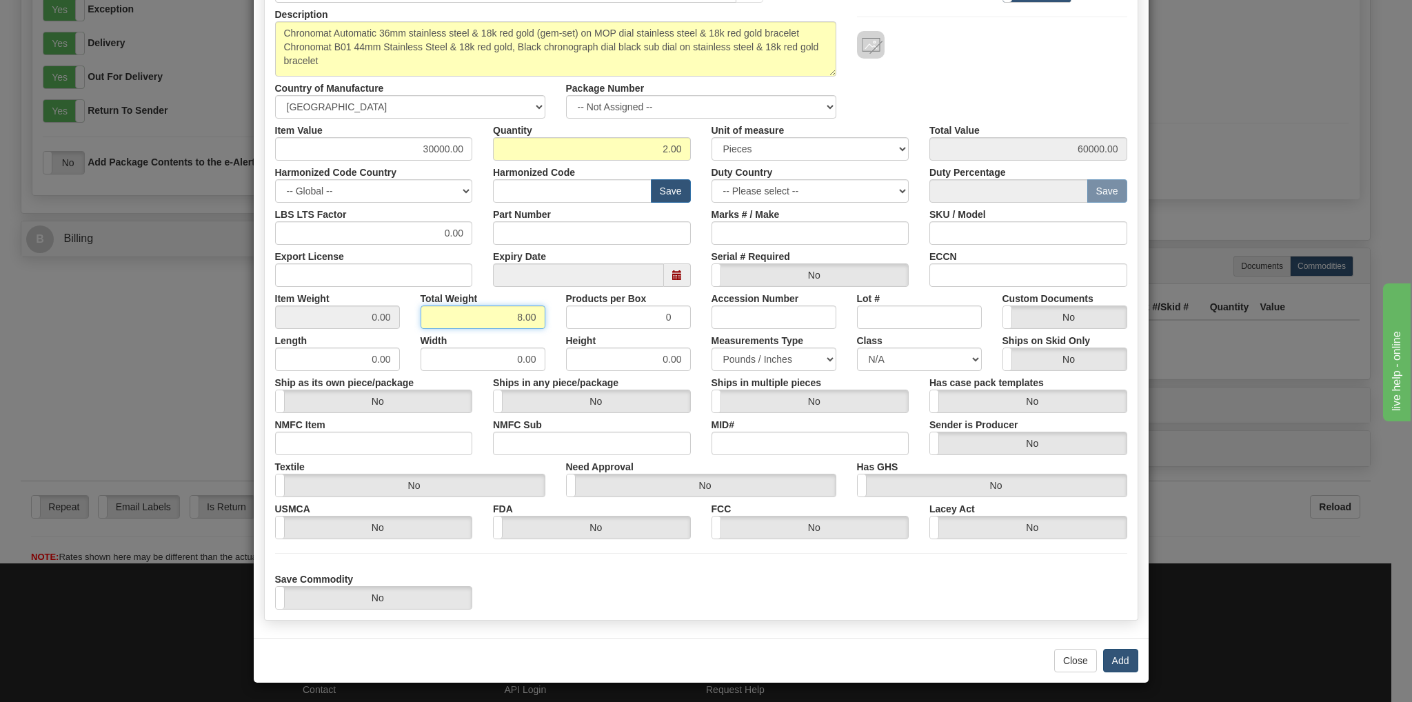
type input "8.00"
type input "4.0000"
click at [1119, 663] on button "Add" at bounding box center [1120, 660] width 35 height 23
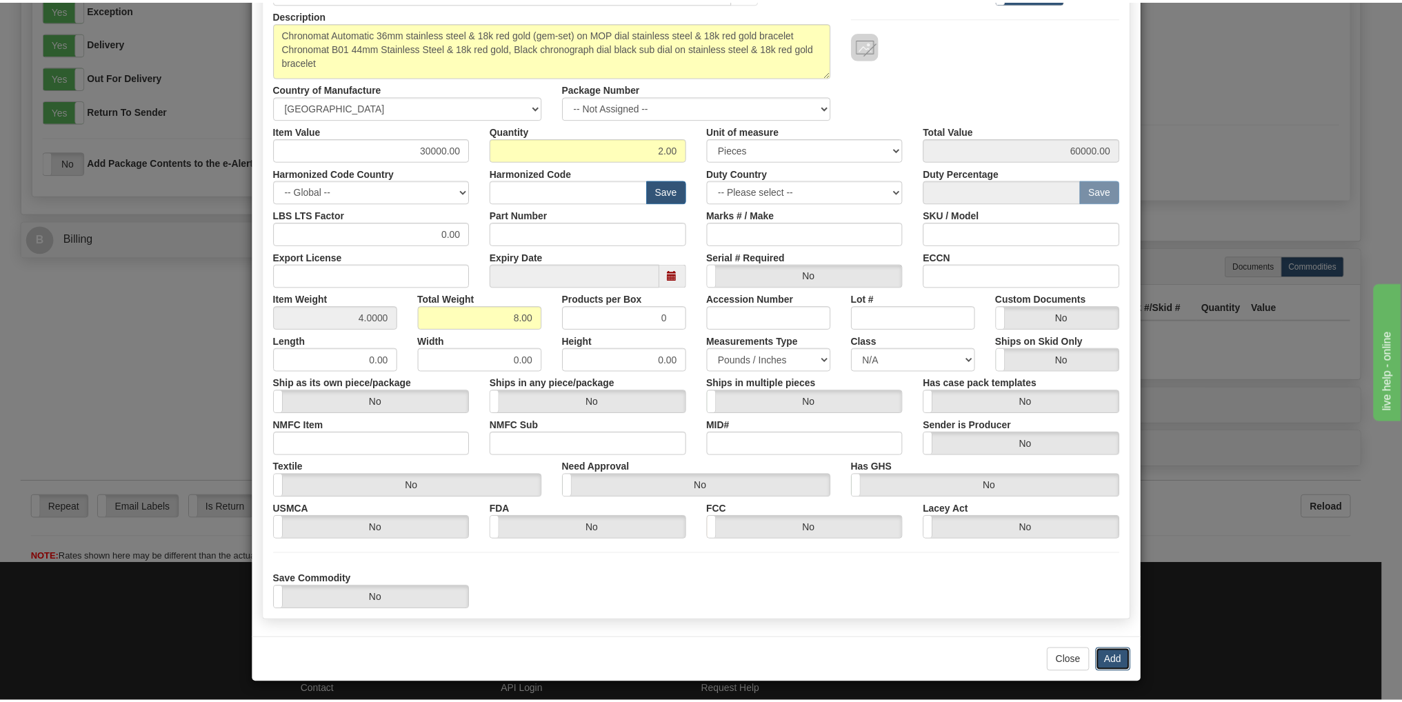
scroll to position [0, 0]
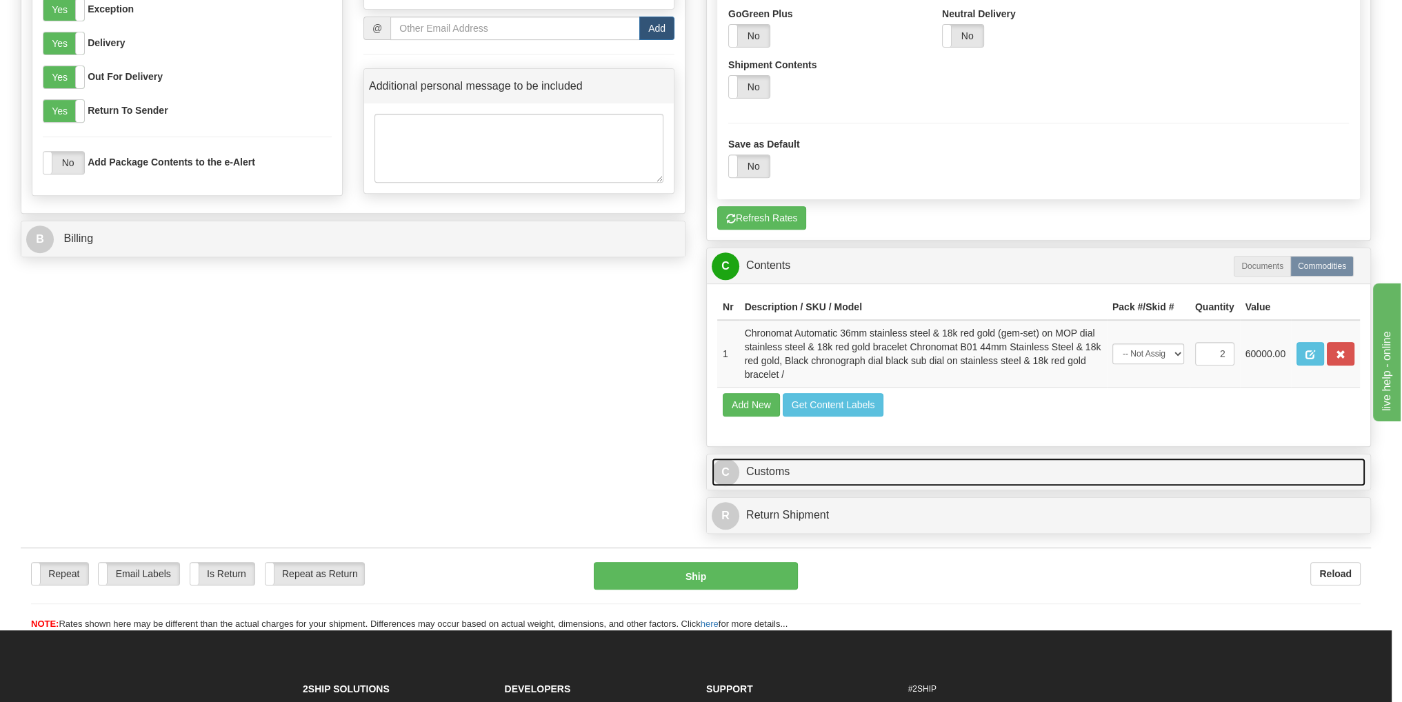
click at [781, 470] on link "C Customs" at bounding box center [1039, 472] width 654 height 28
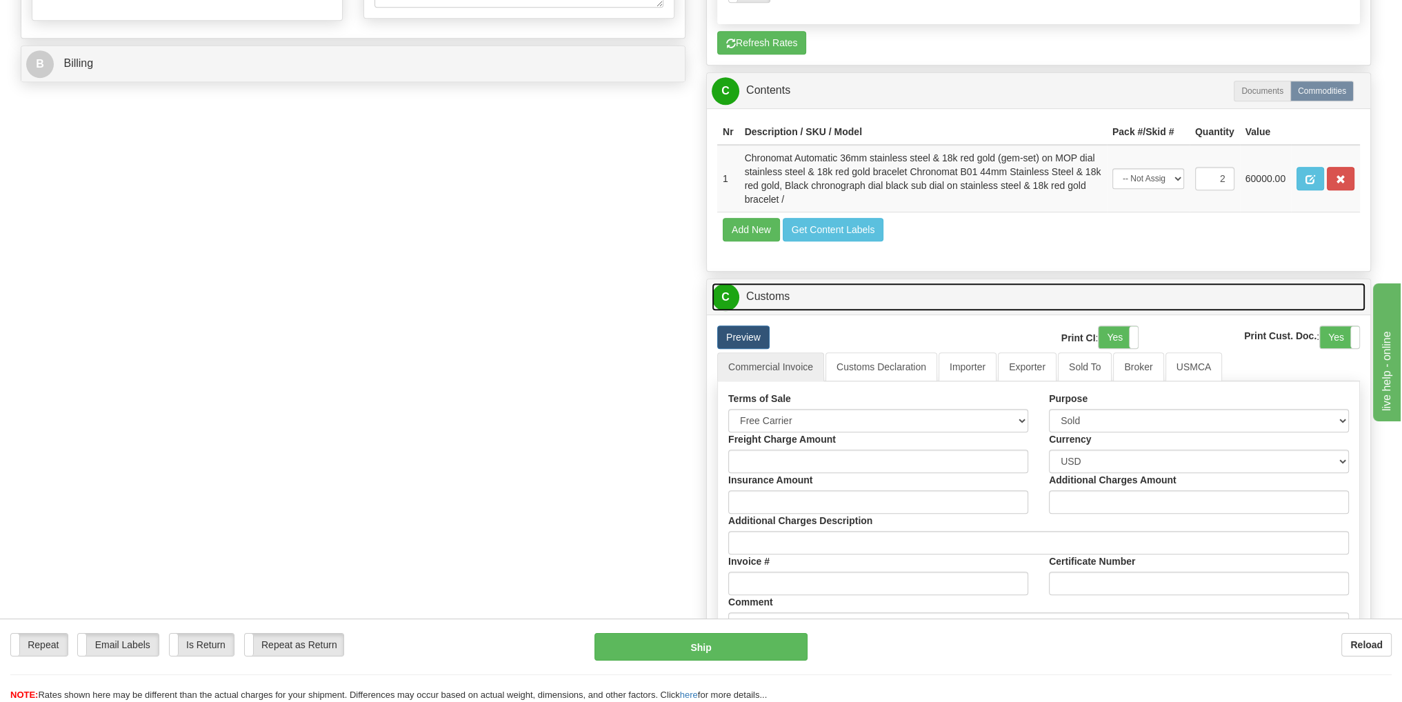
scroll to position [965, 0]
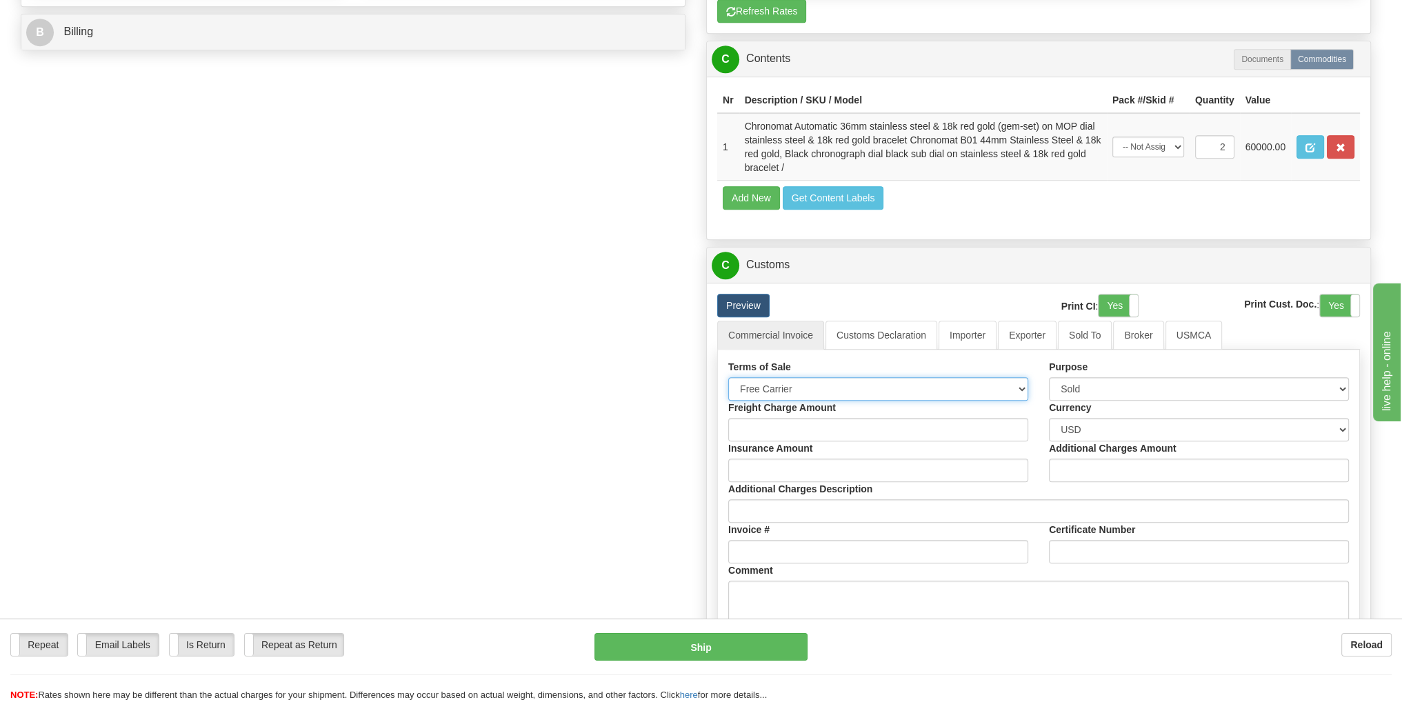
click at [1019, 385] on select "Free Carrier Free On Board Ex Works Delivered Duty Unpaid Delivered Duty Paid C…" at bounding box center [878, 388] width 300 height 23
select select "6"
click at [728, 377] on select "Free Carrier Free On Board Ex Works Delivered Duty Unpaid Delivered Duty Paid C…" at bounding box center [878, 388] width 300 height 23
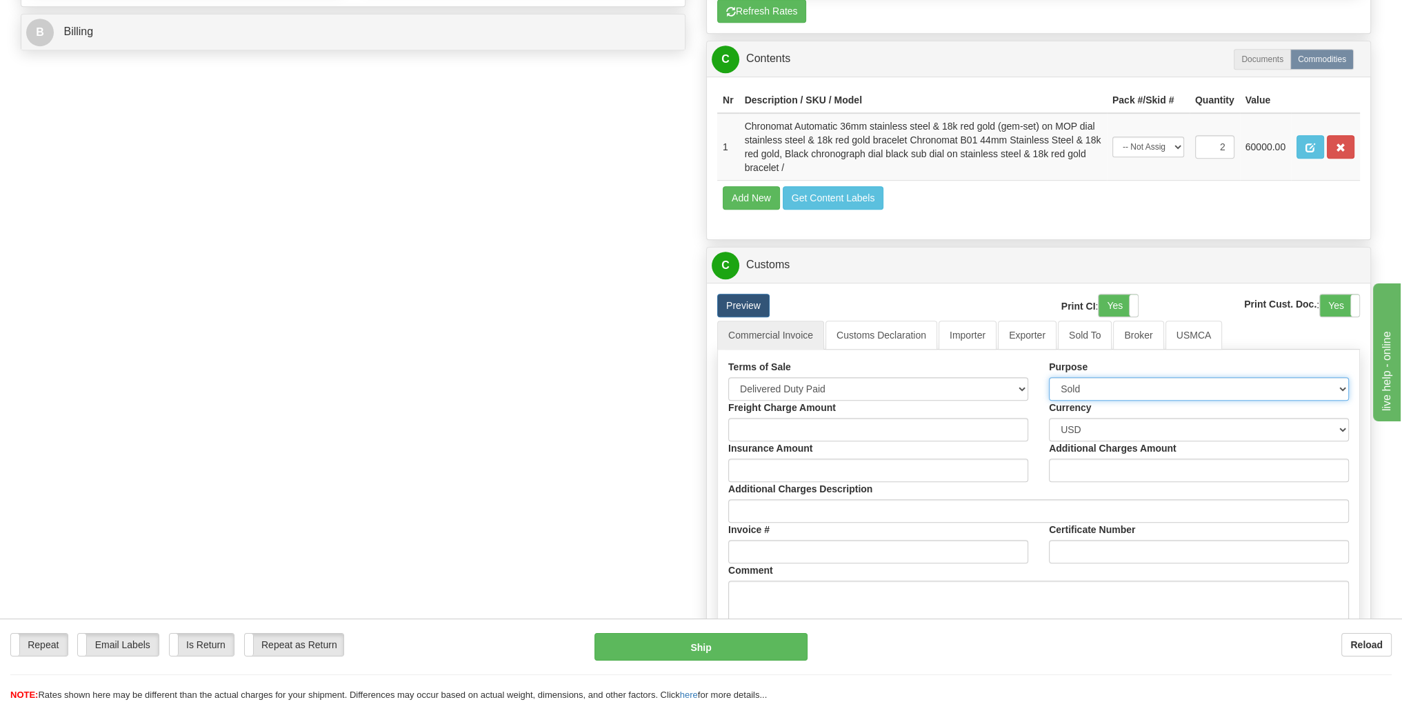
click at [1123, 388] on select "Sold Not Sold Gift Sample Repair and Return Personal Effects Merchandise Danger…" at bounding box center [1199, 388] width 300 height 23
select select "3"
click at [1049, 377] on select "Sold Not Sold Gift Sample Repair and Return Personal Effects Merchandise Danger…" at bounding box center [1199, 388] width 300 height 23
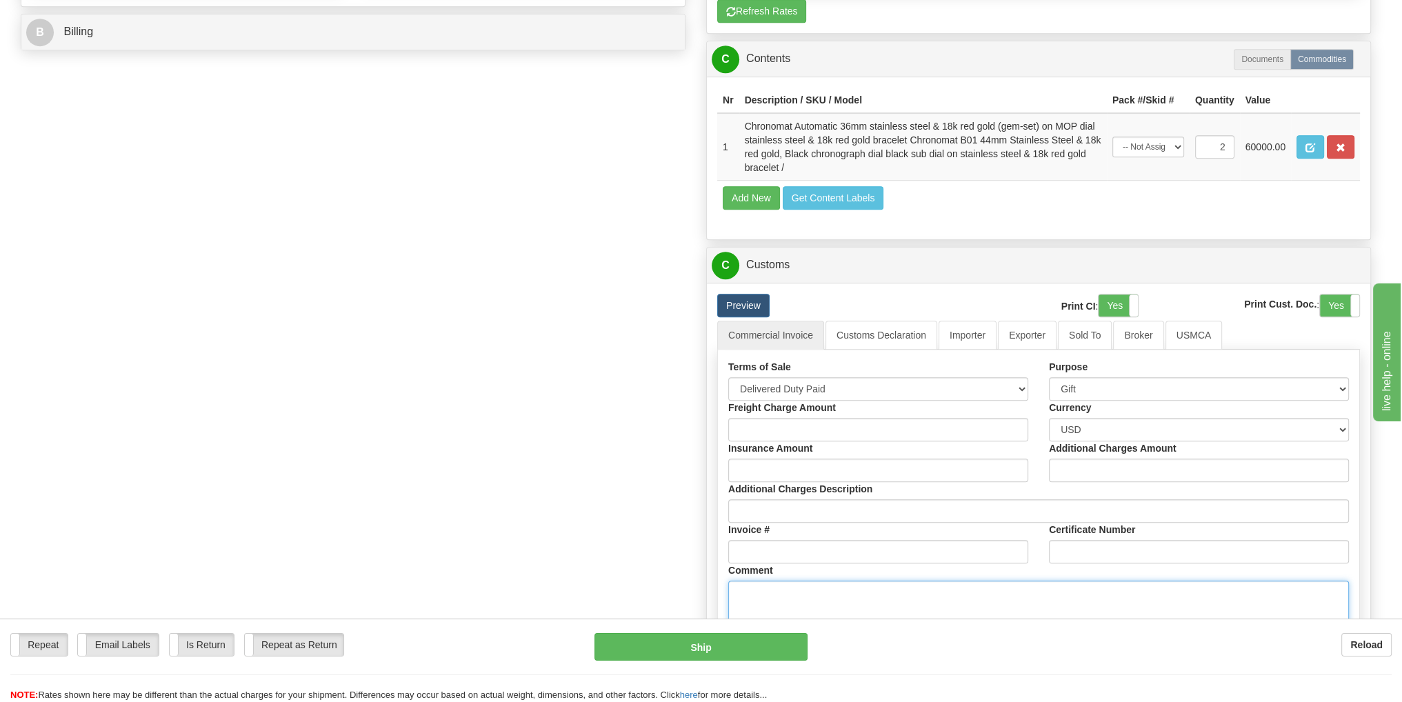
click at [1009, 598] on textarea "Comment" at bounding box center [1038, 608] width 621 height 55
click at [803, 591] on textarea "Comment" at bounding box center [1038, 608] width 621 height 55
paste textarea "Item is purchased in U.S. and recipient is not involved in any purchase. This i…"
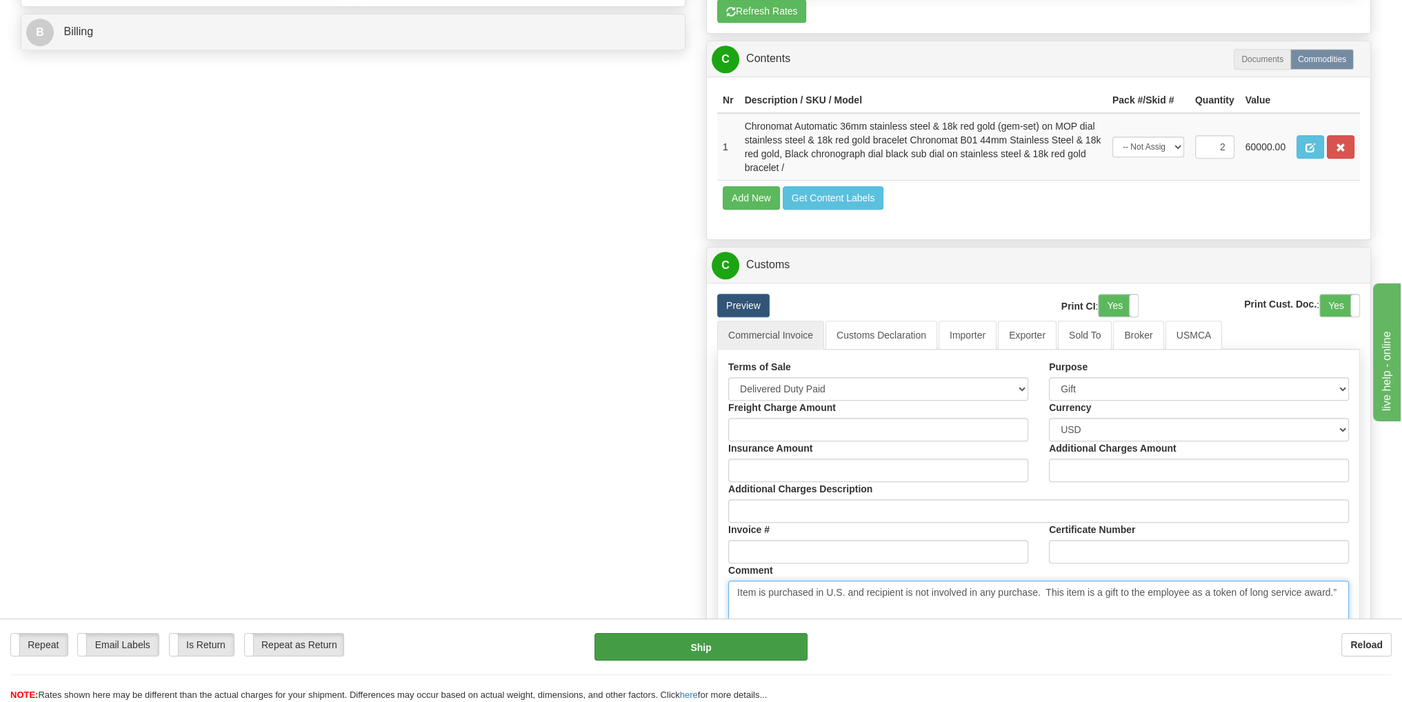
type textarea "Item is purchased in U.S. and recipient is not involved in any purchase. This i…"
click at [700, 650] on button "Ship" at bounding box center [700, 647] width 213 height 28
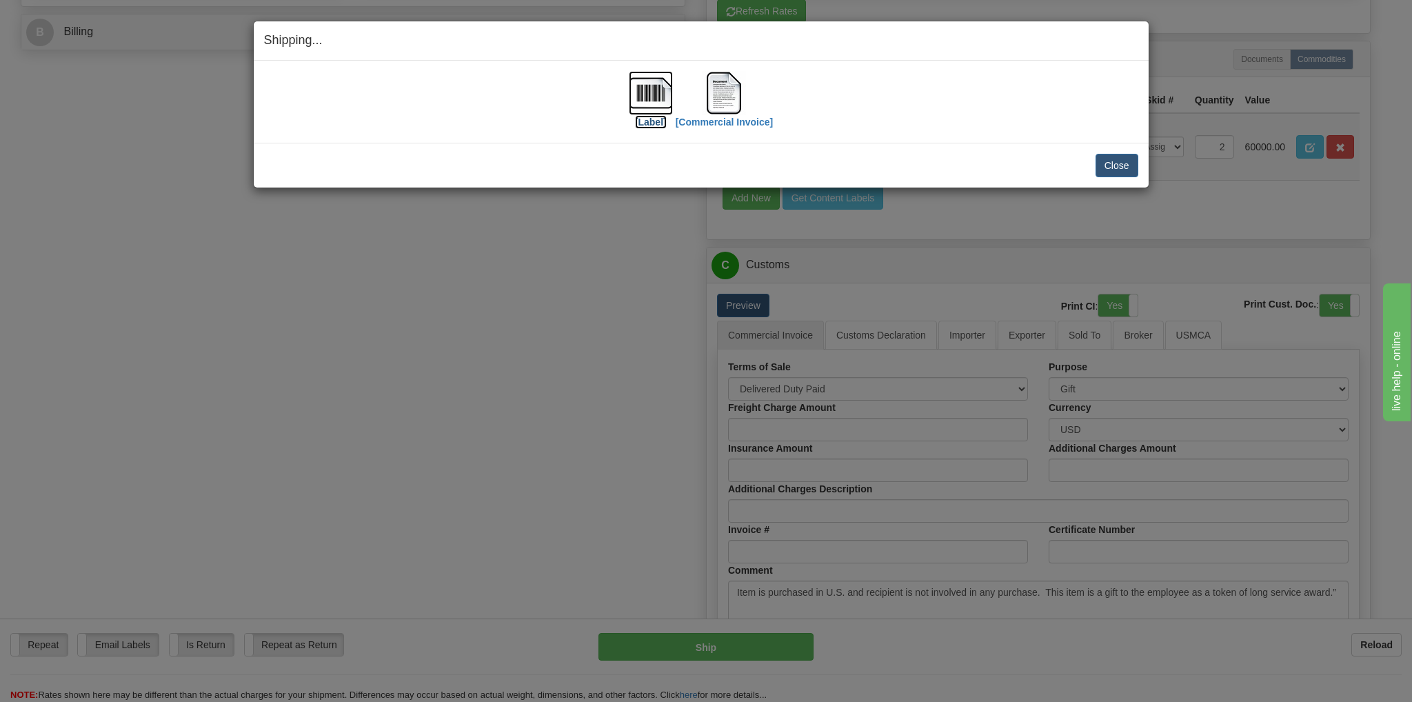
click at [658, 101] on img at bounding box center [651, 93] width 44 height 44
click at [731, 108] on img at bounding box center [724, 93] width 44 height 44
click at [1117, 166] on button "Close" at bounding box center [1117, 165] width 43 height 23
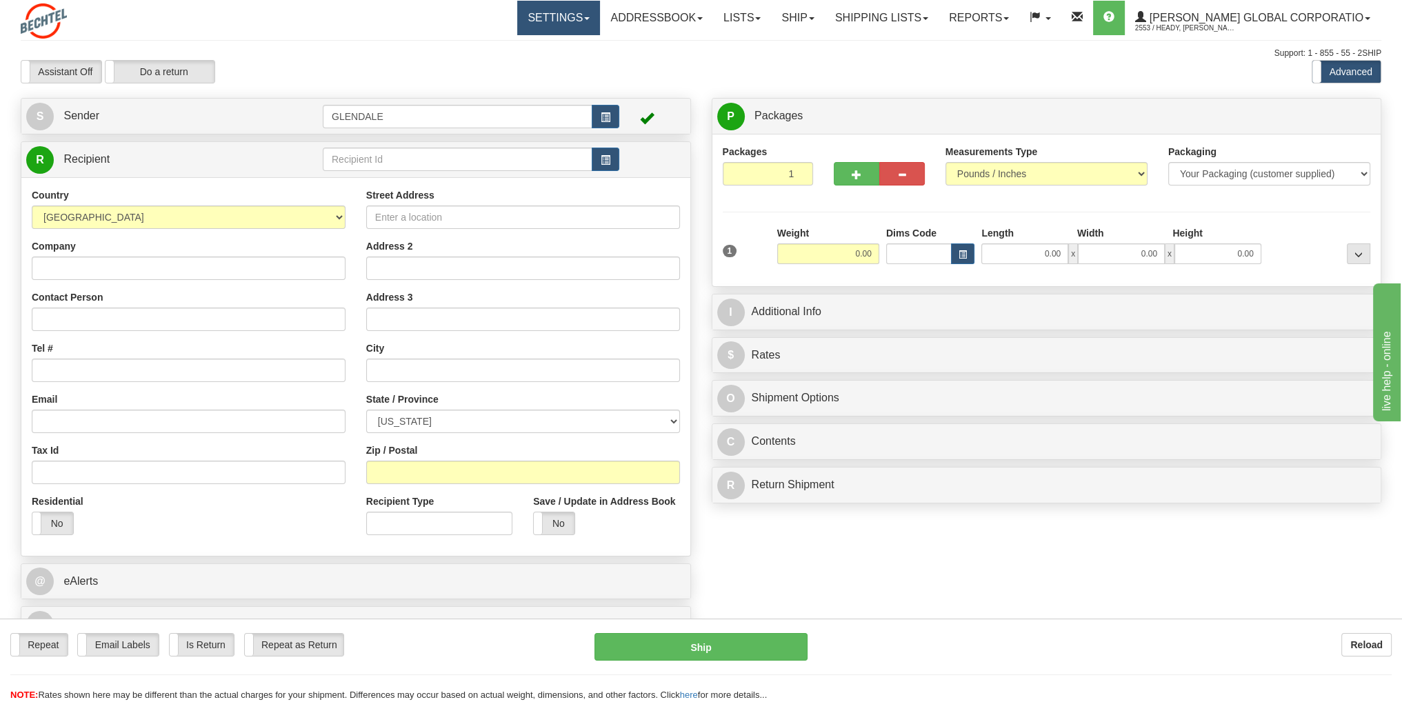
click at [600, 20] on link "Settings" at bounding box center [558, 18] width 83 height 34
click at [771, 14] on link "Lists" at bounding box center [742, 18] width 58 height 34
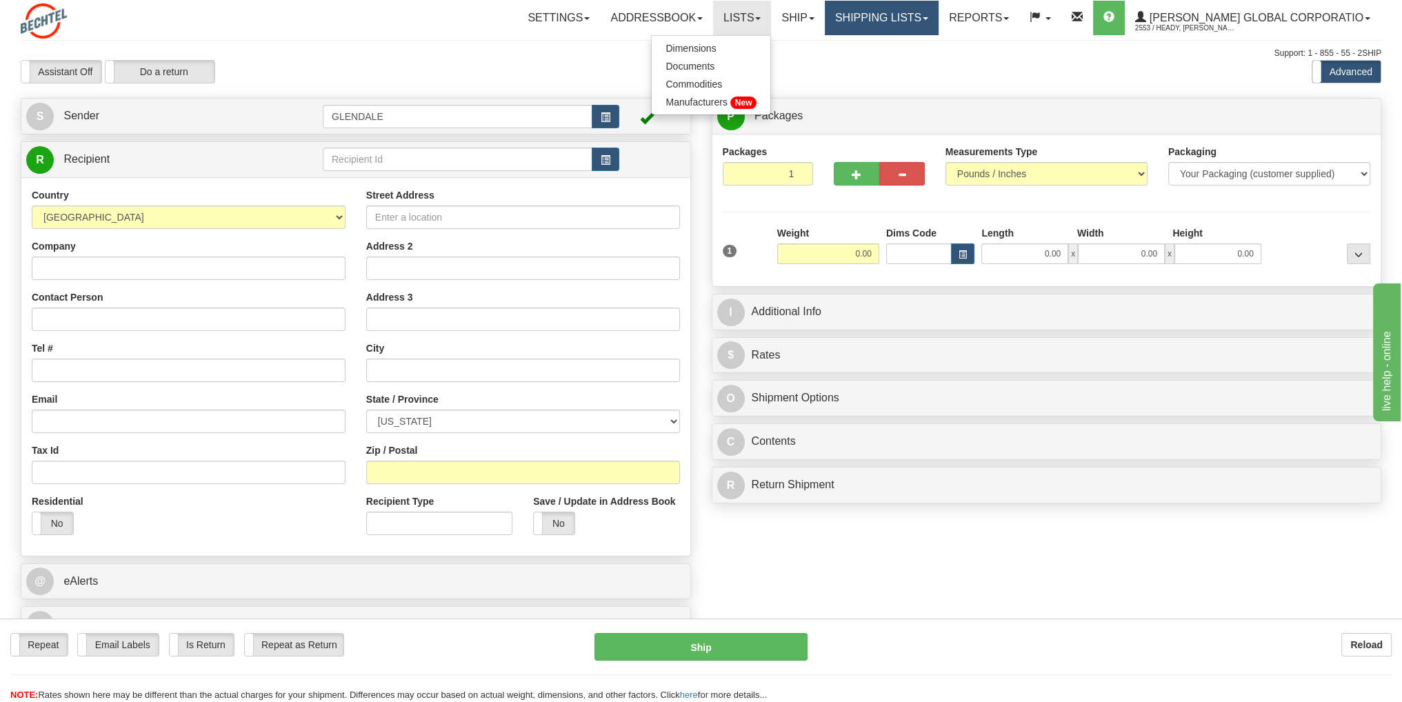
click at [894, 22] on link "Shipping lists" at bounding box center [882, 18] width 114 height 34
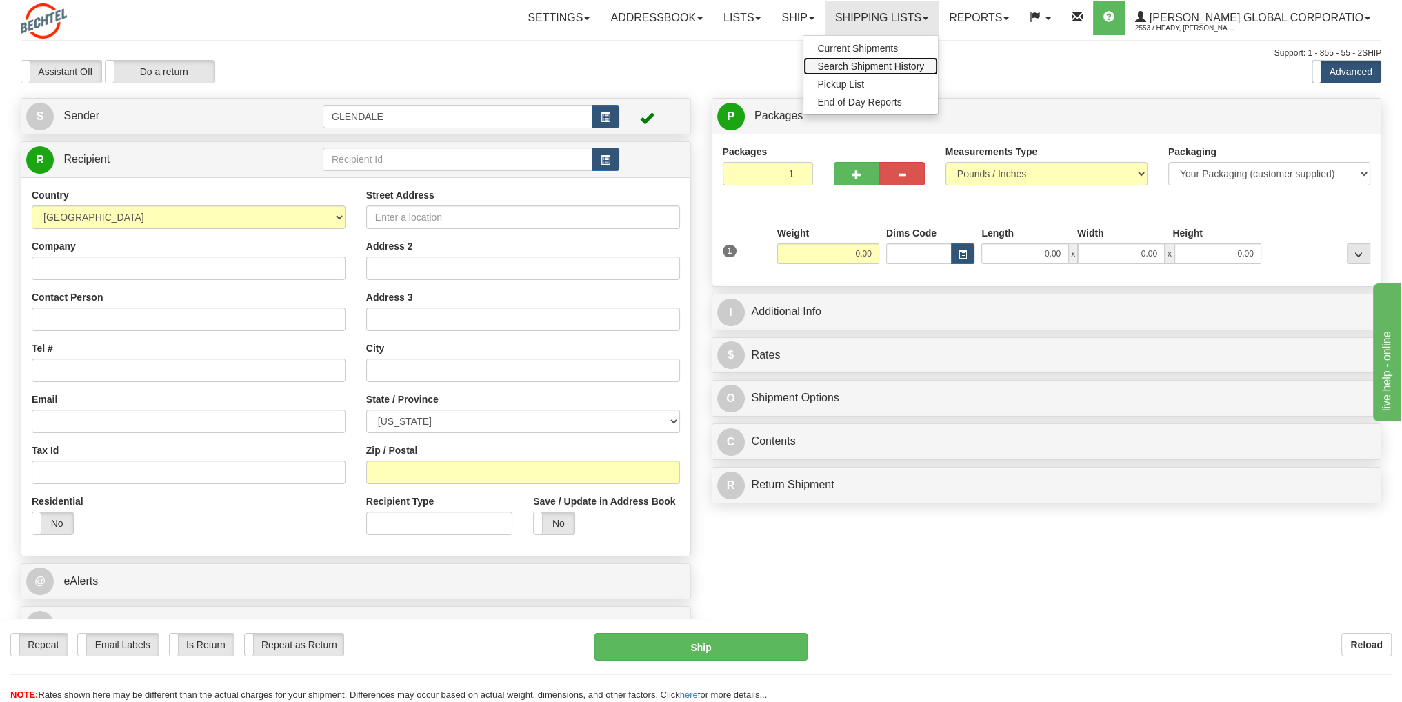
click at [914, 66] on span "Search Shipment History" at bounding box center [870, 66] width 107 height 11
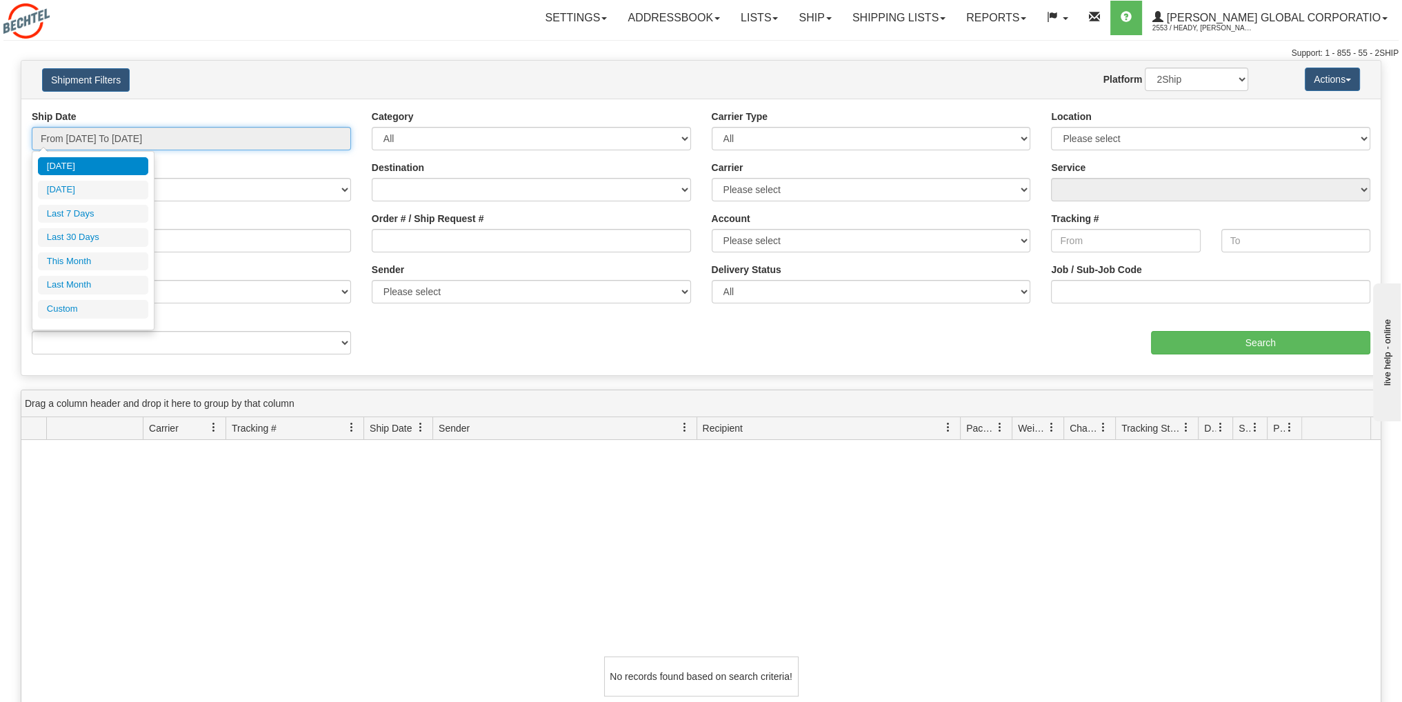
click at [313, 142] on input "From 09/23/2025 To 09/24/2025" at bounding box center [191, 138] width 319 height 23
click at [111, 241] on li "Last 30 Days" at bounding box center [93, 237] width 110 height 19
type input "From 08/26/2025 To 09/24/2025"
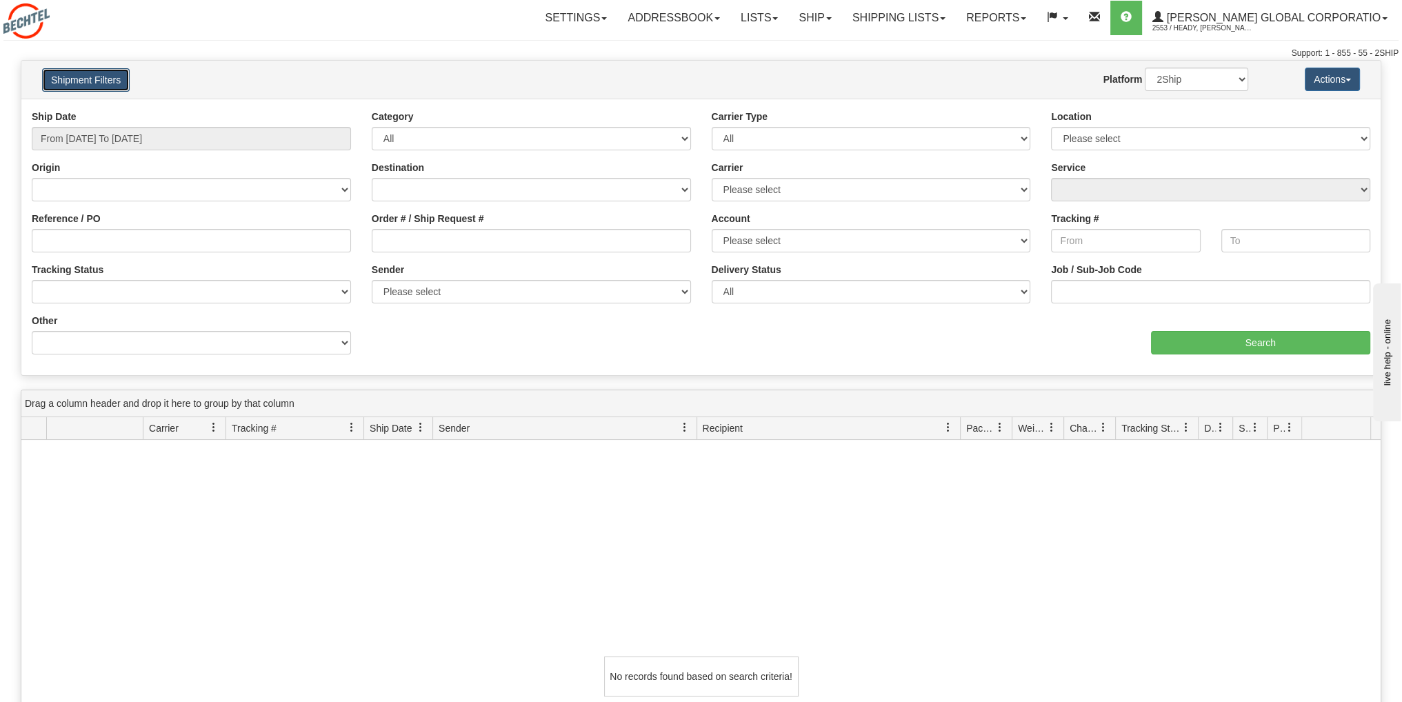
click at [58, 72] on button "Shipment Filters" at bounding box center [86, 79] width 88 height 23
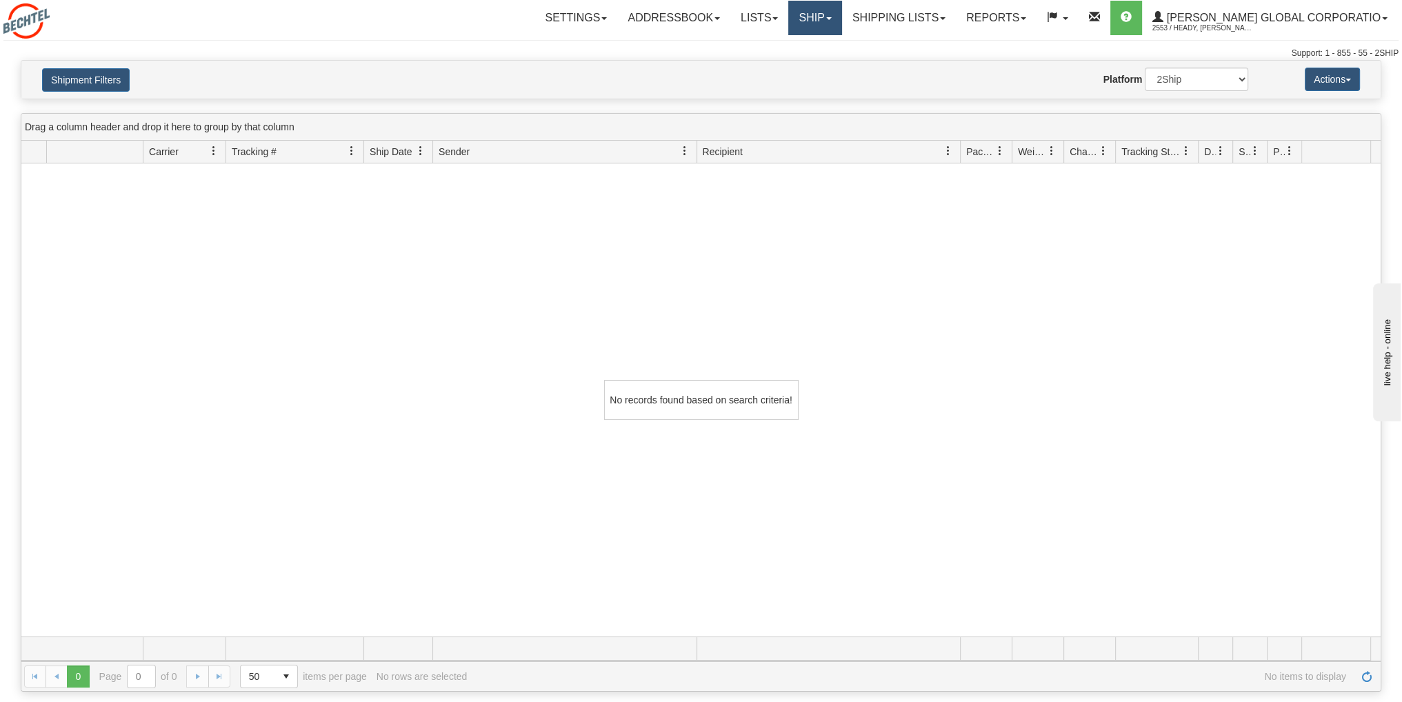
click at [841, 26] on link "Ship" at bounding box center [814, 18] width 53 height 34
click at [786, 20] on link "Lists" at bounding box center [759, 18] width 58 height 34
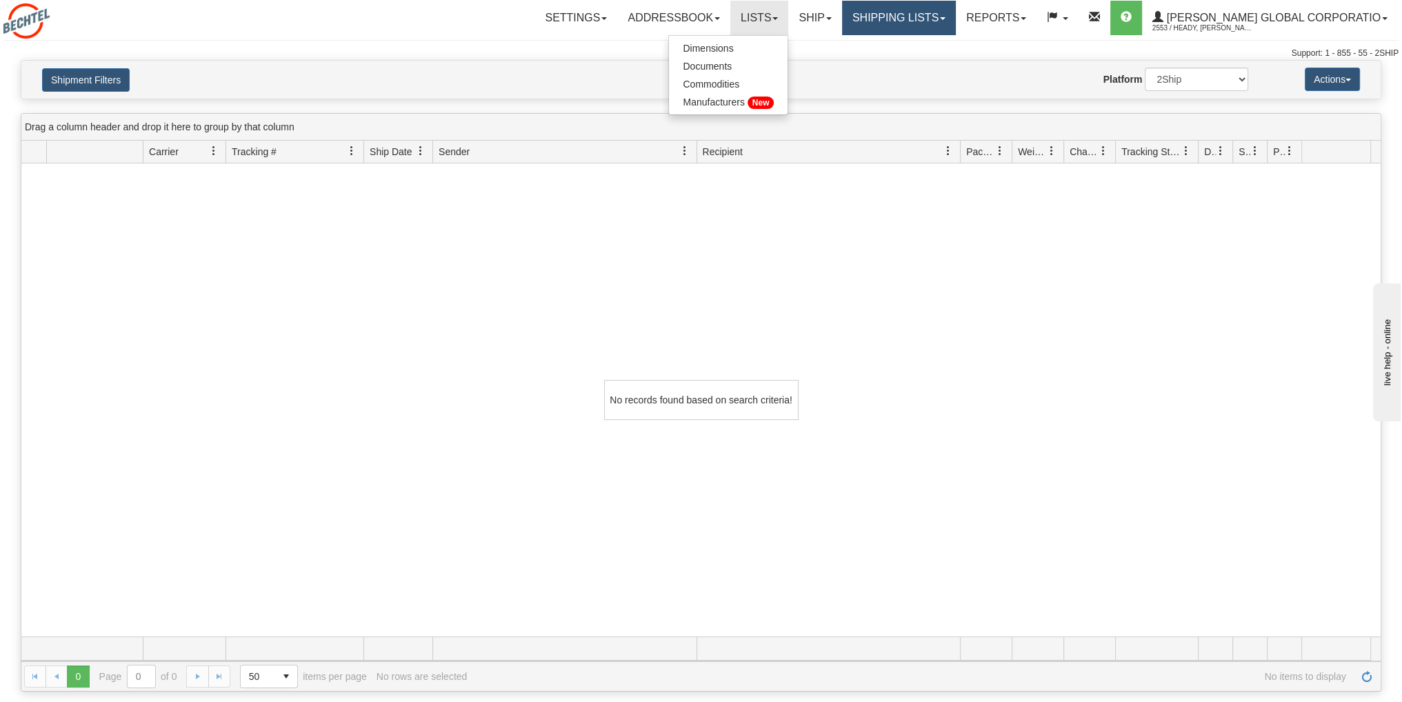
click at [921, 14] on link "Shipping lists" at bounding box center [899, 18] width 114 height 34
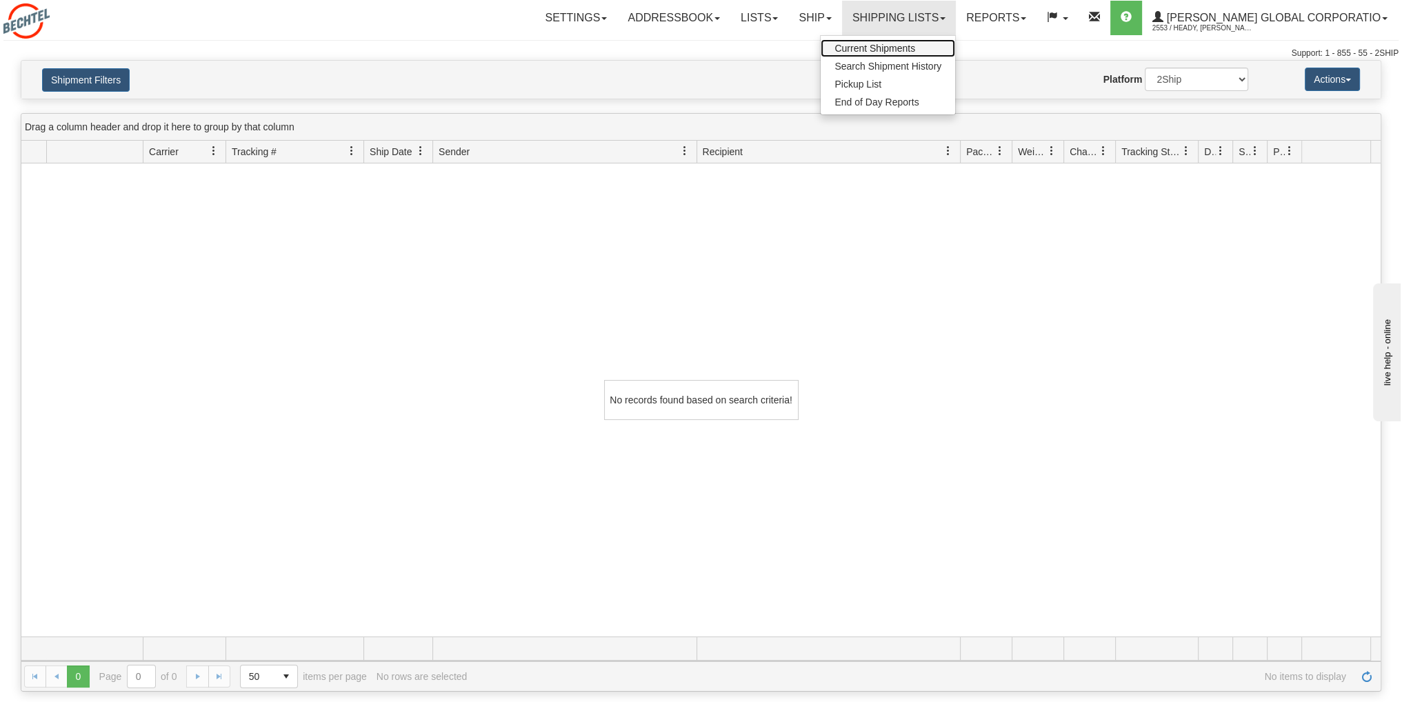
click at [896, 53] on span "Current Shipments" at bounding box center [874, 48] width 81 height 11
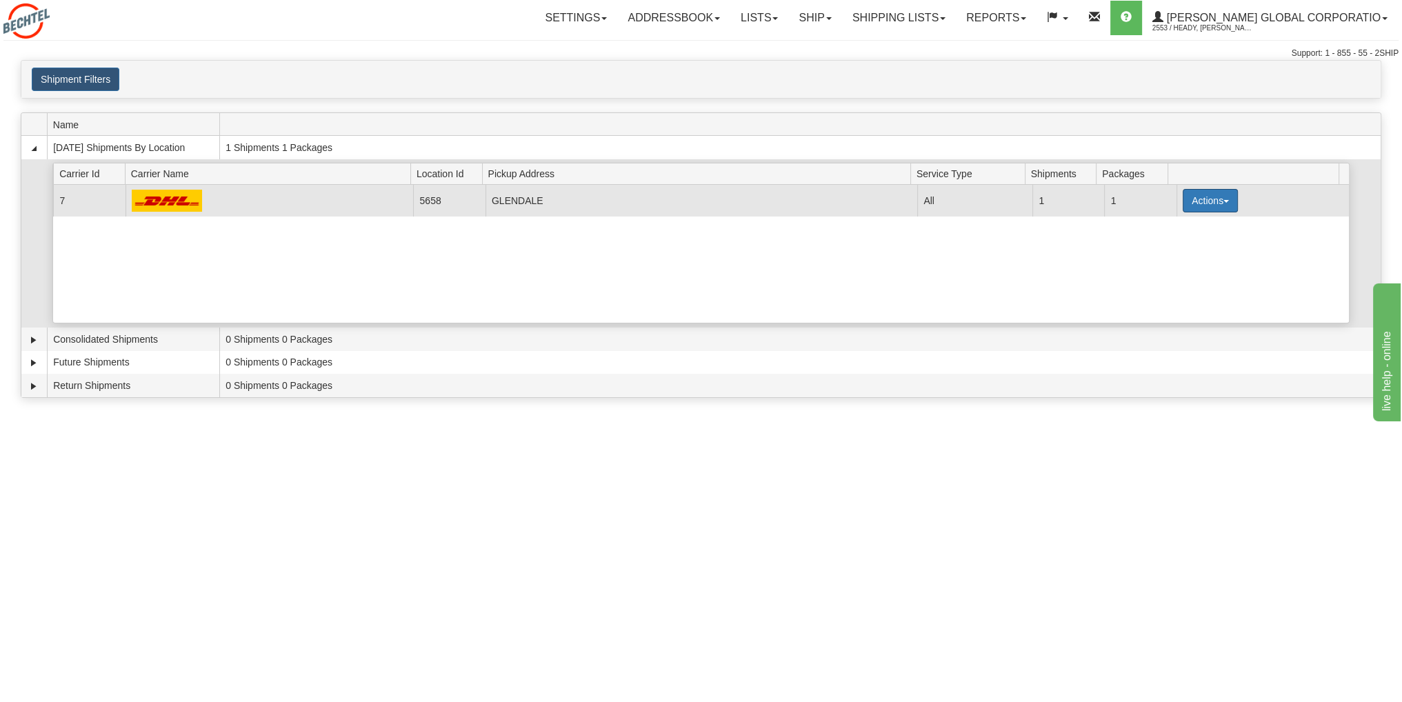
click at [1212, 199] on button "Actions" at bounding box center [1210, 200] width 55 height 23
click at [1158, 224] on span "Details" at bounding box center [1158, 226] width 37 height 10
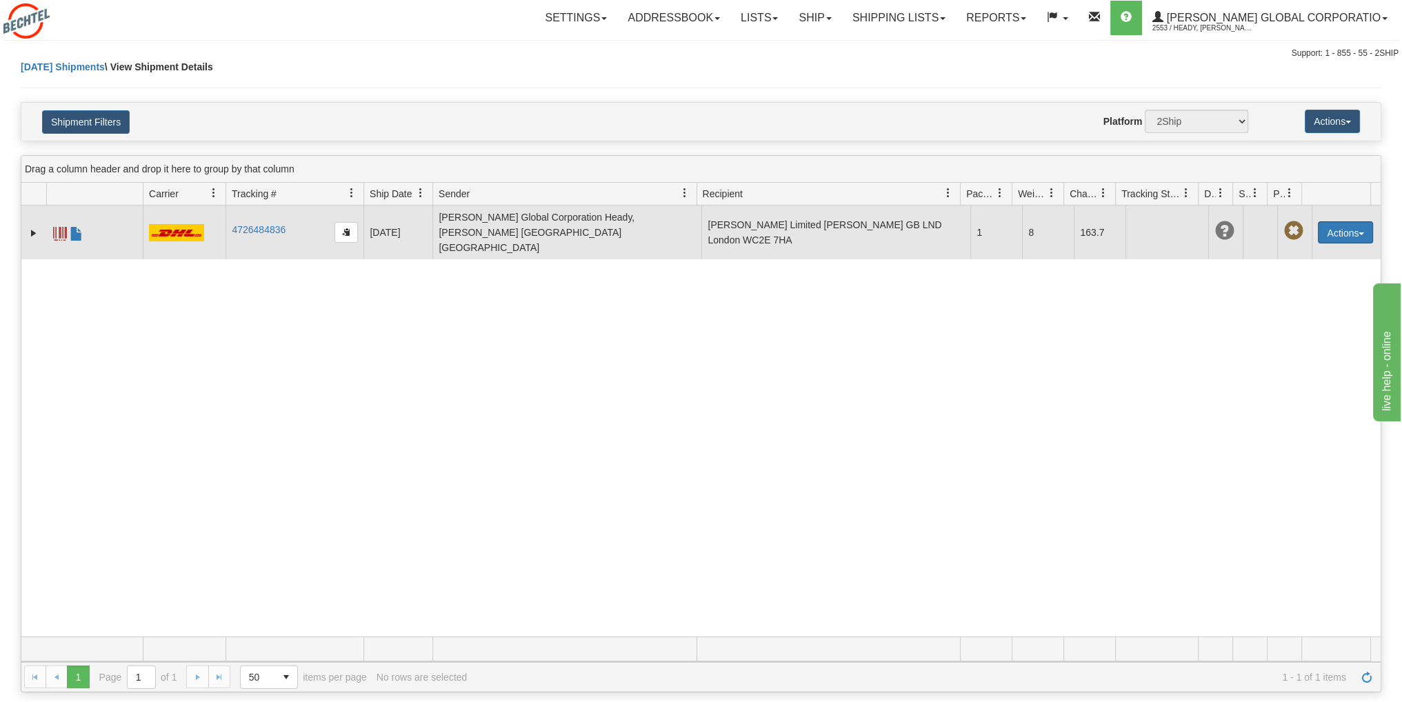
click at [1356, 227] on button "Actions" at bounding box center [1345, 232] width 55 height 22
click at [1316, 305] on link "Delete" at bounding box center [1317, 312] width 110 height 18
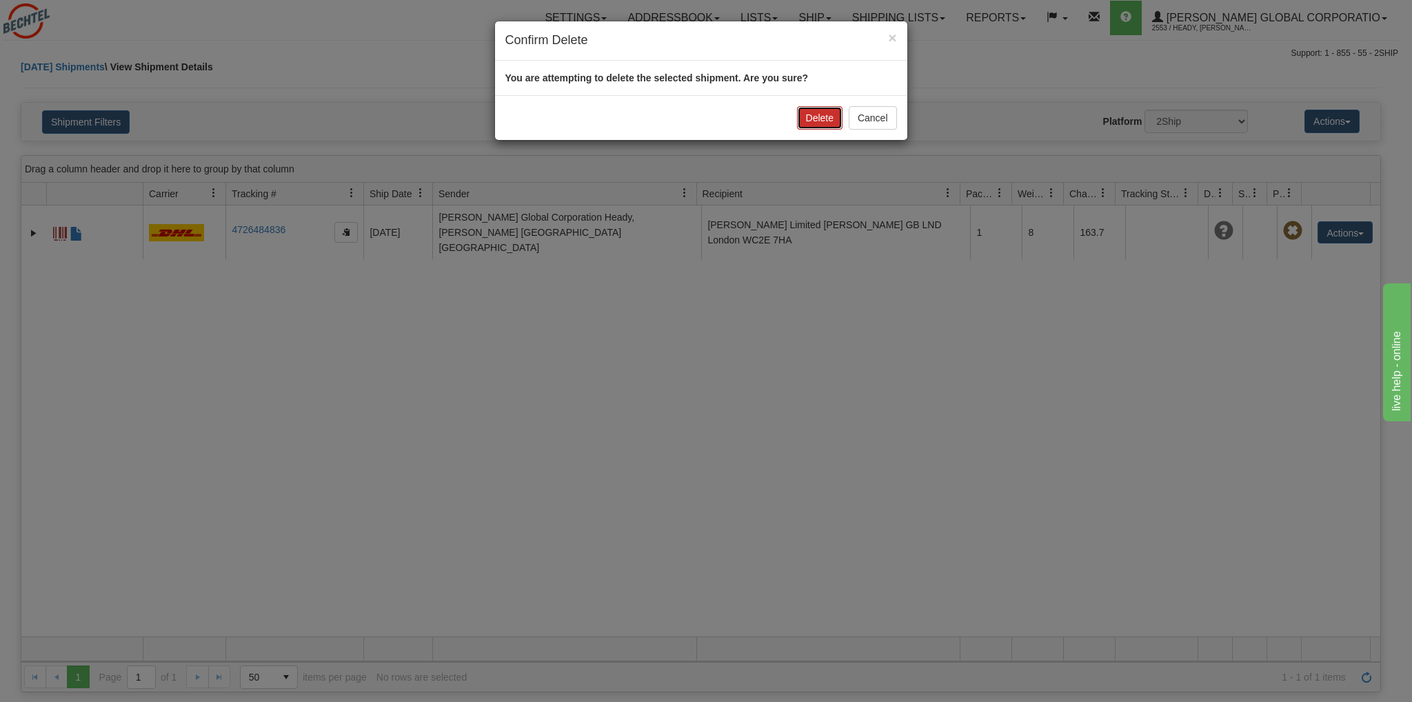
click at [829, 111] on button "Delete" at bounding box center [820, 117] width 46 height 23
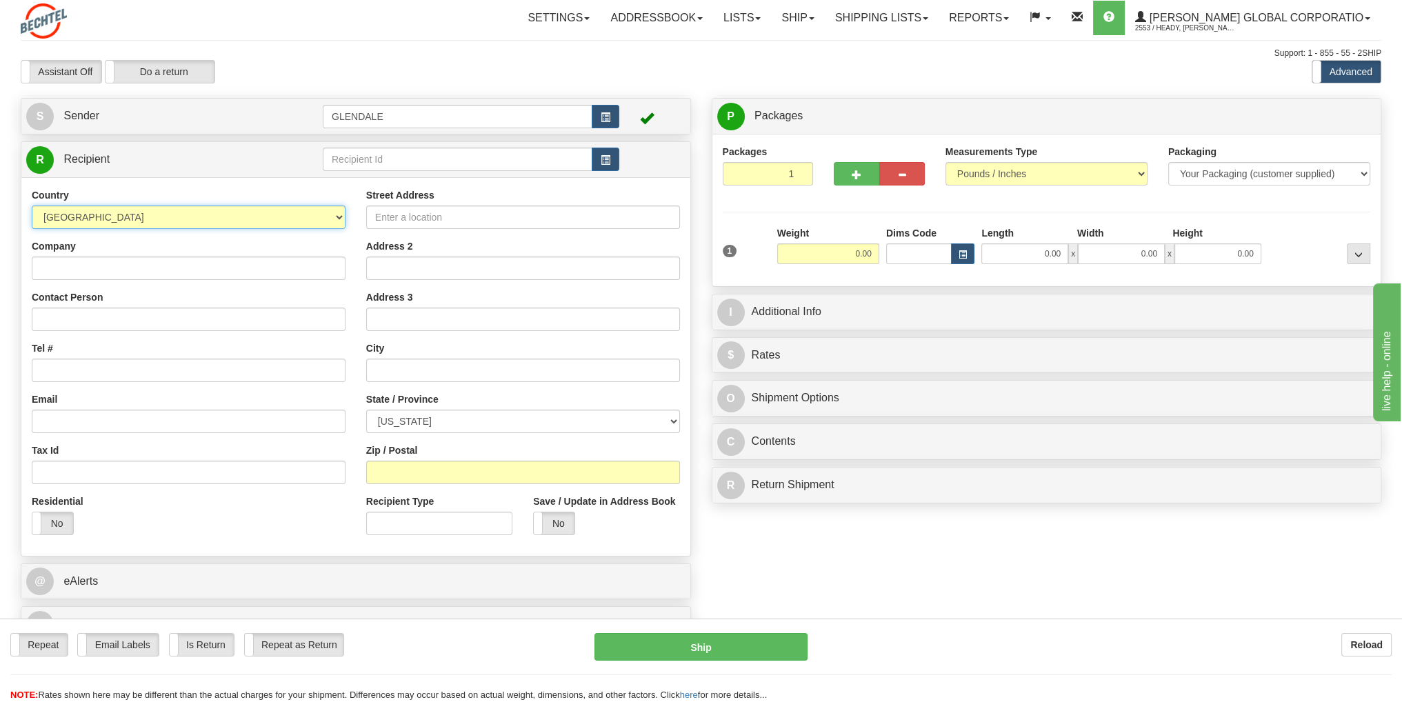
click at [339, 224] on select "[GEOGRAPHIC_DATA] [GEOGRAPHIC_DATA] [GEOGRAPHIC_DATA] [GEOGRAPHIC_DATA] [US_STA…" at bounding box center [189, 216] width 314 height 23
select select "GB"
click at [32, 205] on select "[GEOGRAPHIC_DATA] [GEOGRAPHIC_DATA] [GEOGRAPHIC_DATA] [GEOGRAPHIC_DATA] [US_STA…" at bounding box center [189, 216] width 314 height 23
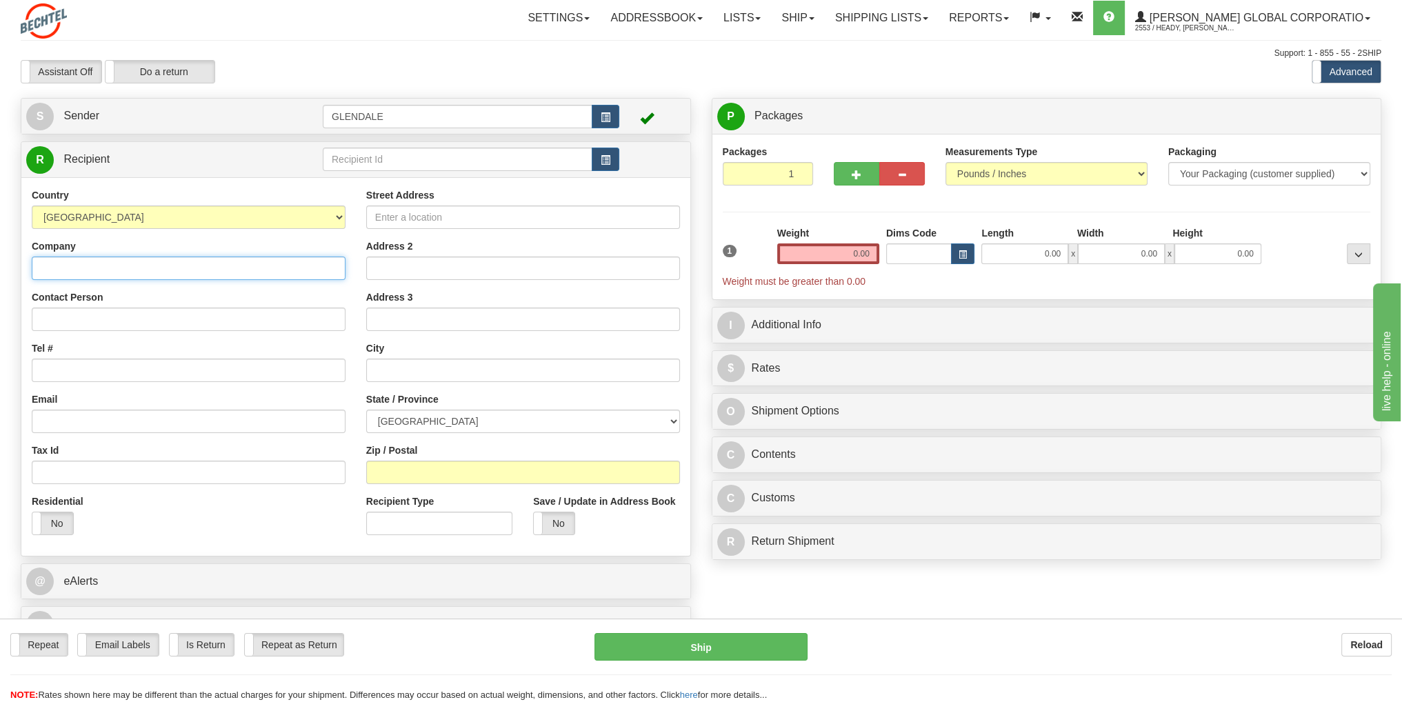
click at [116, 276] on input "Company" at bounding box center [189, 268] width 314 height 23
type input "[PERSON_NAME] Limited"
click at [855, 254] on input "0.00" at bounding box center [828, 253] width 102 height 21
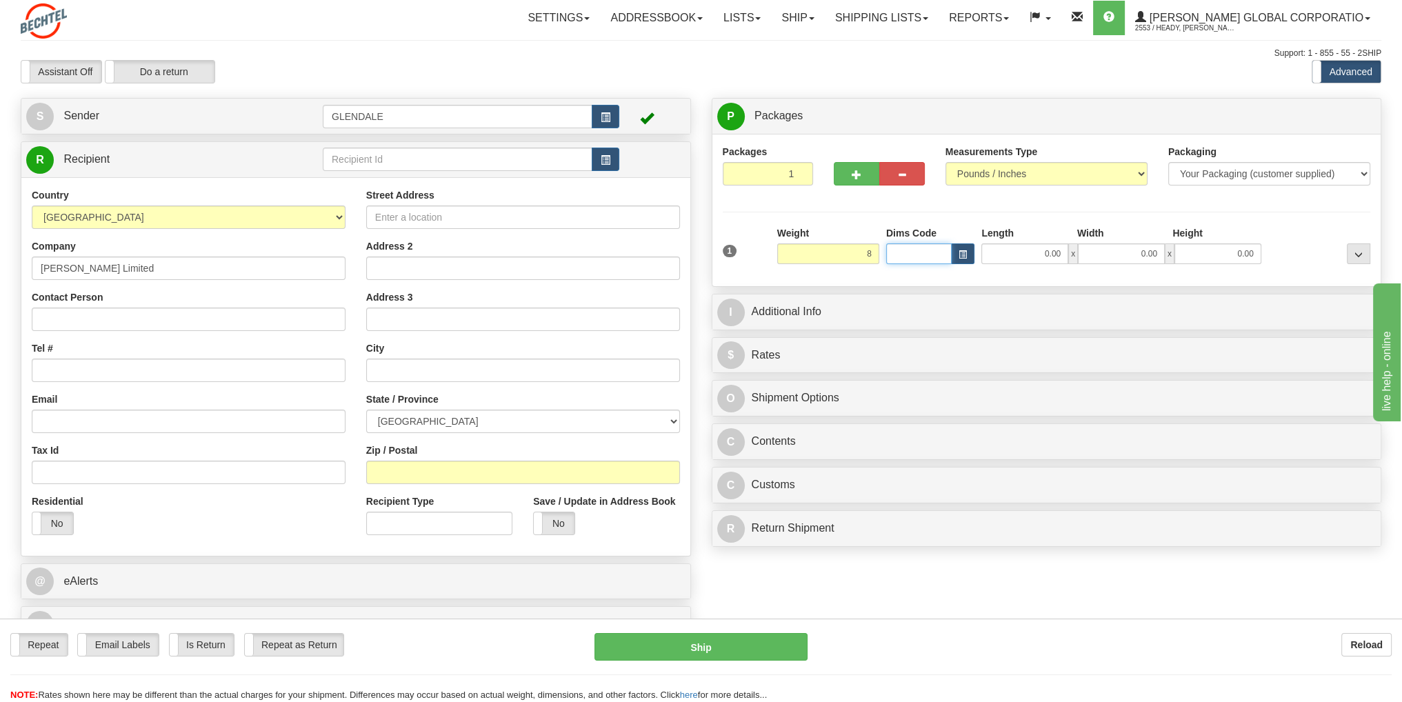
type input "8.00"
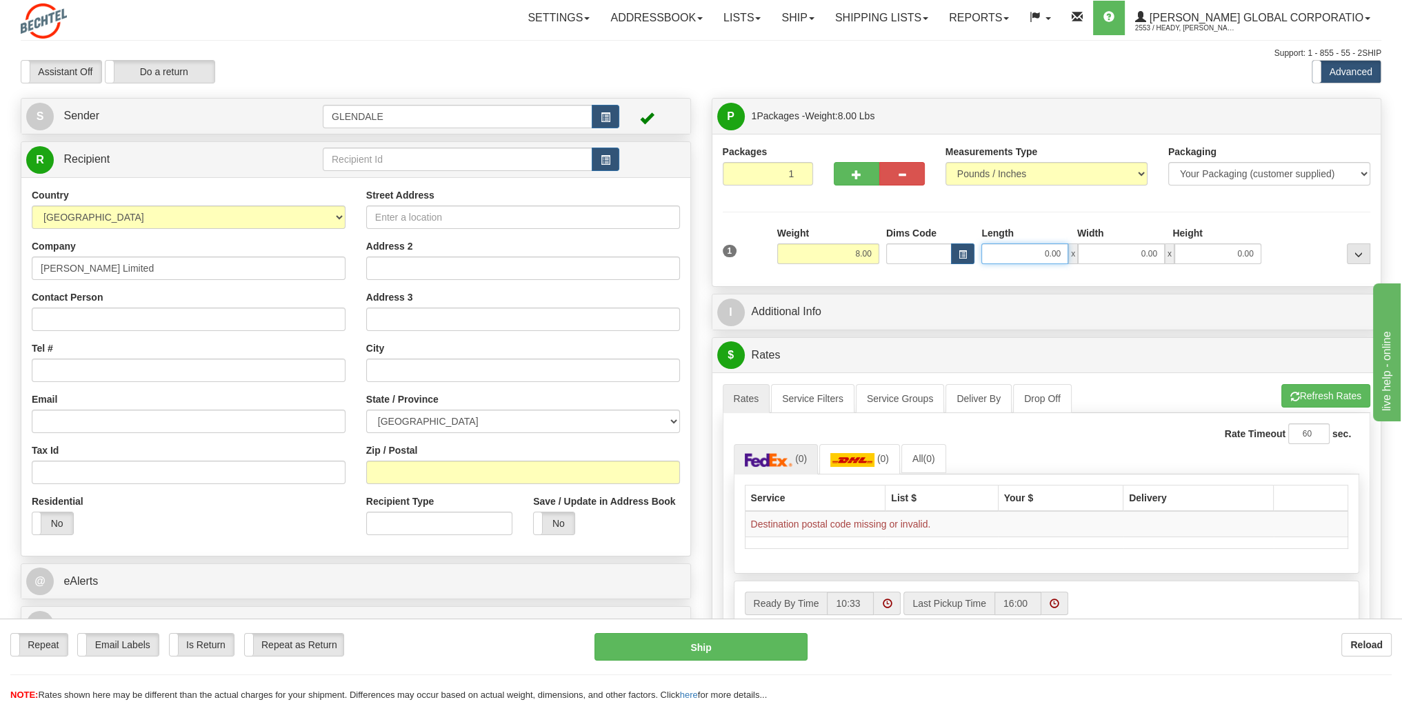
click at [1025, 254] on input "0.00" at bounding box center [1024, 253] width 87 height 21
type input "16.00"
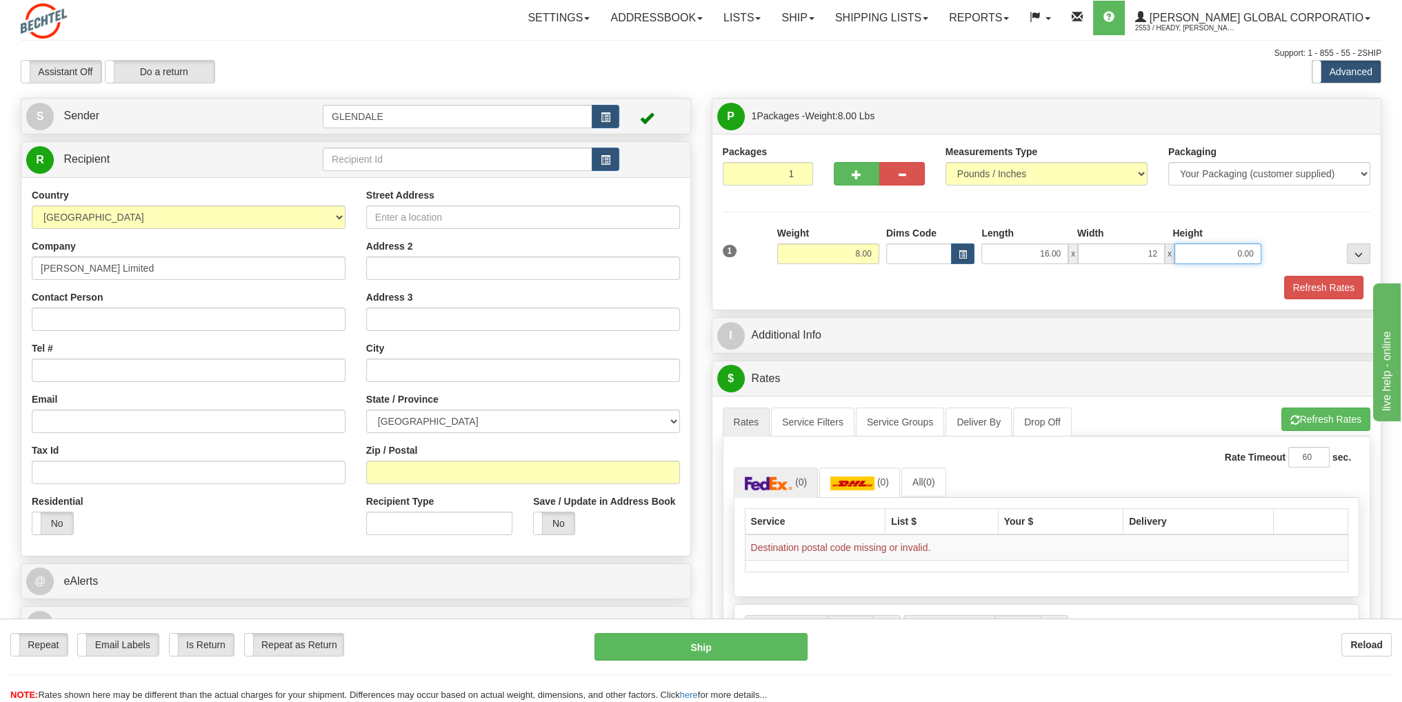
type input "12.00"
type input "4.00"
click at [955, 290] on div "Refresh Rates" at bounding box center [1046, 287] width 655 height 23
click at [63, 314] on input "Contact Person" at bounding box center [189, 319] width 314 height 23
click at [50, 321] on input "Contact Person" at bounding box center [189, 319] width 314 height 23
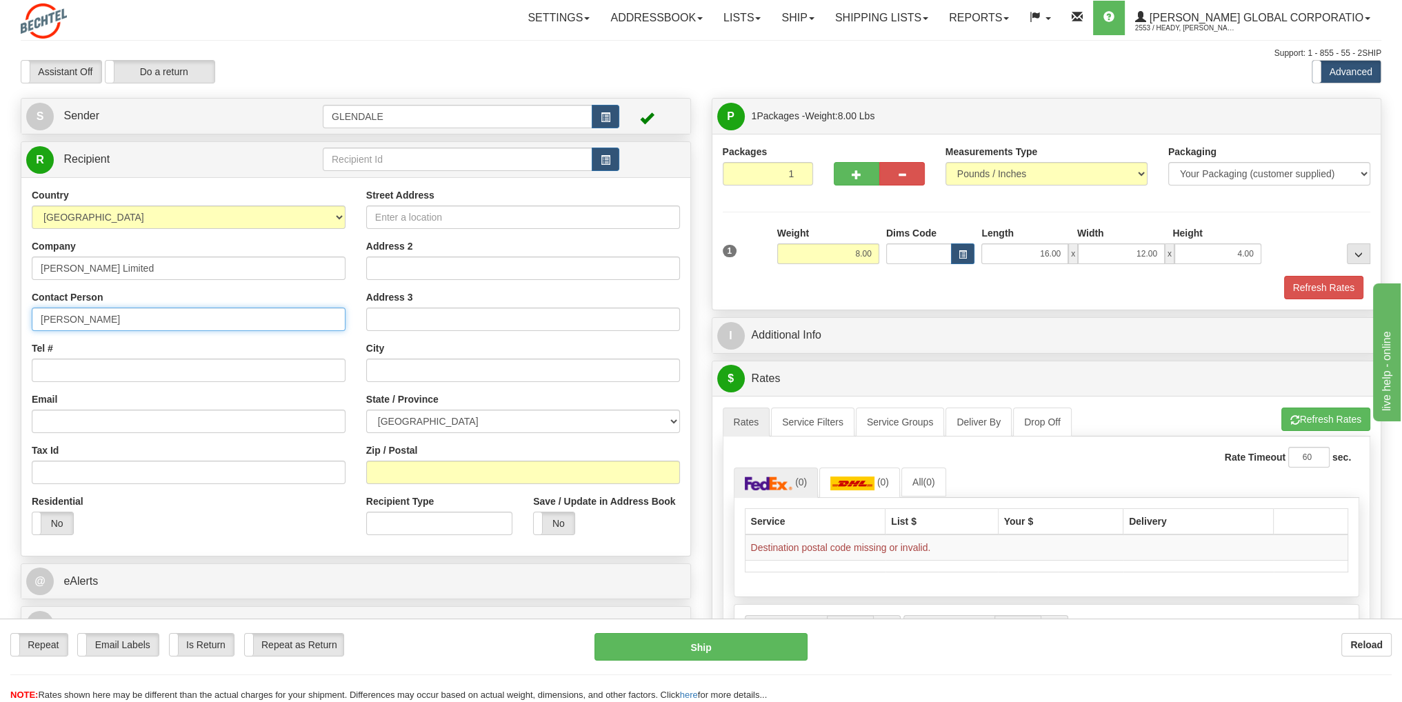
type input "[PERSON_NAME]"
click at [55, 370] on input "Tel #" at bounding box center [189, 370] width 314 height 23
click at [66, 372] on input "Tel #" at bounding box center [189, 370] width 314 height 23
type input "44 20 76517781"
click at [58, 417] on input "Email" at bounding box center [189, 421] width 314 height 23
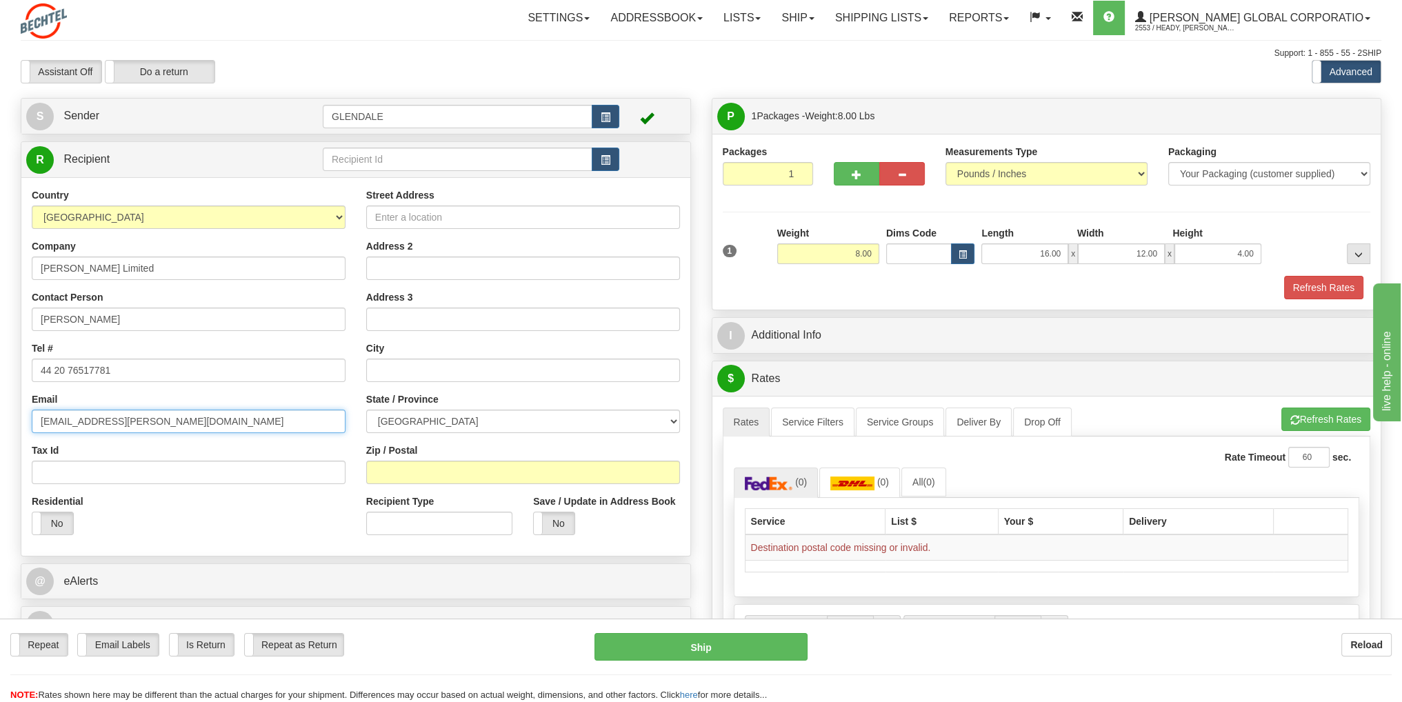
type input "[EMAIL_ADDRESS][PERSON_NAME][DOMAIN_NAME]"
click at [413, 219] on input "Street Address" at bounding box center [523, 216] width 314 height 23
click at [379, 216] on input "Street Address" at bounding box center [523, 216] width 314 height 23
type input "[STREET_ADDRESS]"
click at [397, 273] on input "Address 2" at bounding box center [523, 268] width 314 height 23
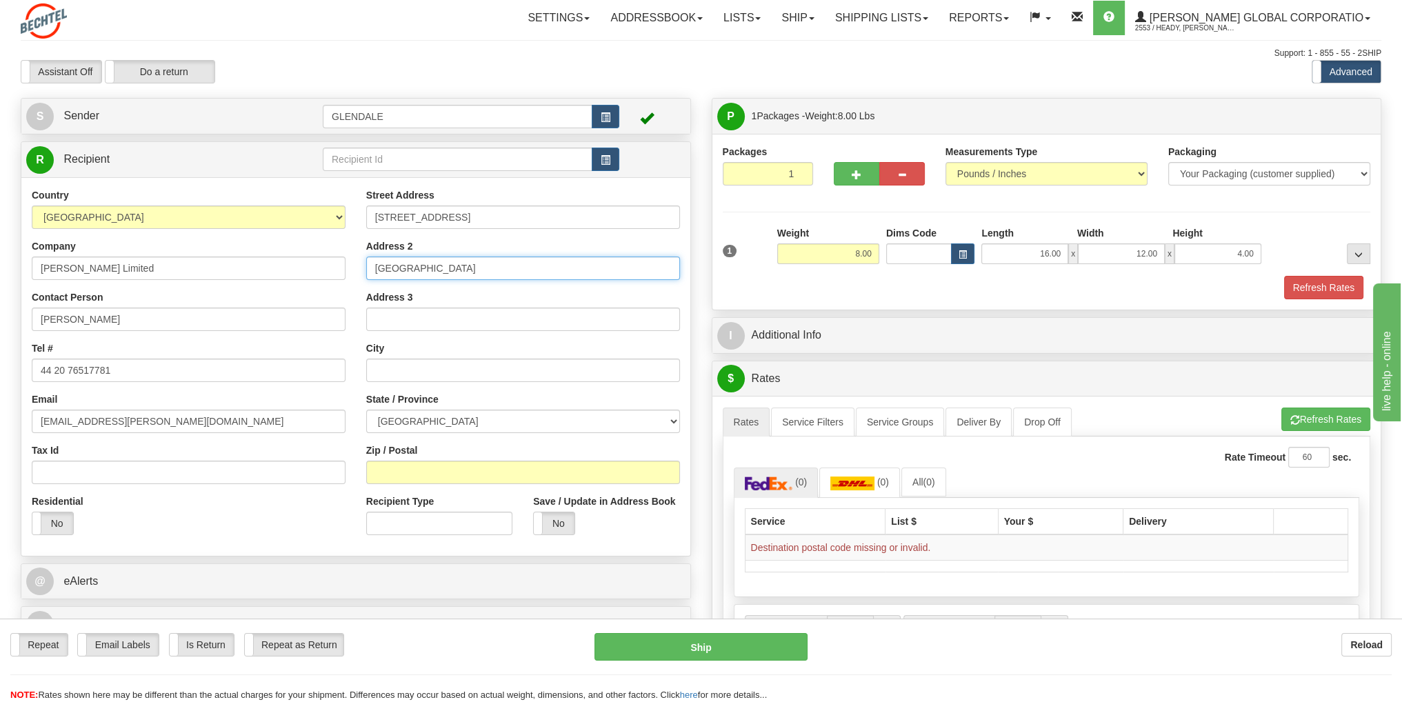
type input "[GEOGRAPHIC_DATA]"
type input "4th Floor"
click at [395, 374] on input "text" at bounding box center [523, 370] width 314 height 23
type input "[GEOGRAPHIC_DATA]"
click at [673, 423] on select "[GEOGRAPHIC_DATA] [GEOGRAPHIC_DATA] [GEOGRAPHIC_DATA][PERSON_NAME][GEOGRAPHIC_D…" at bounding box center [523, 421] width 314 height 23
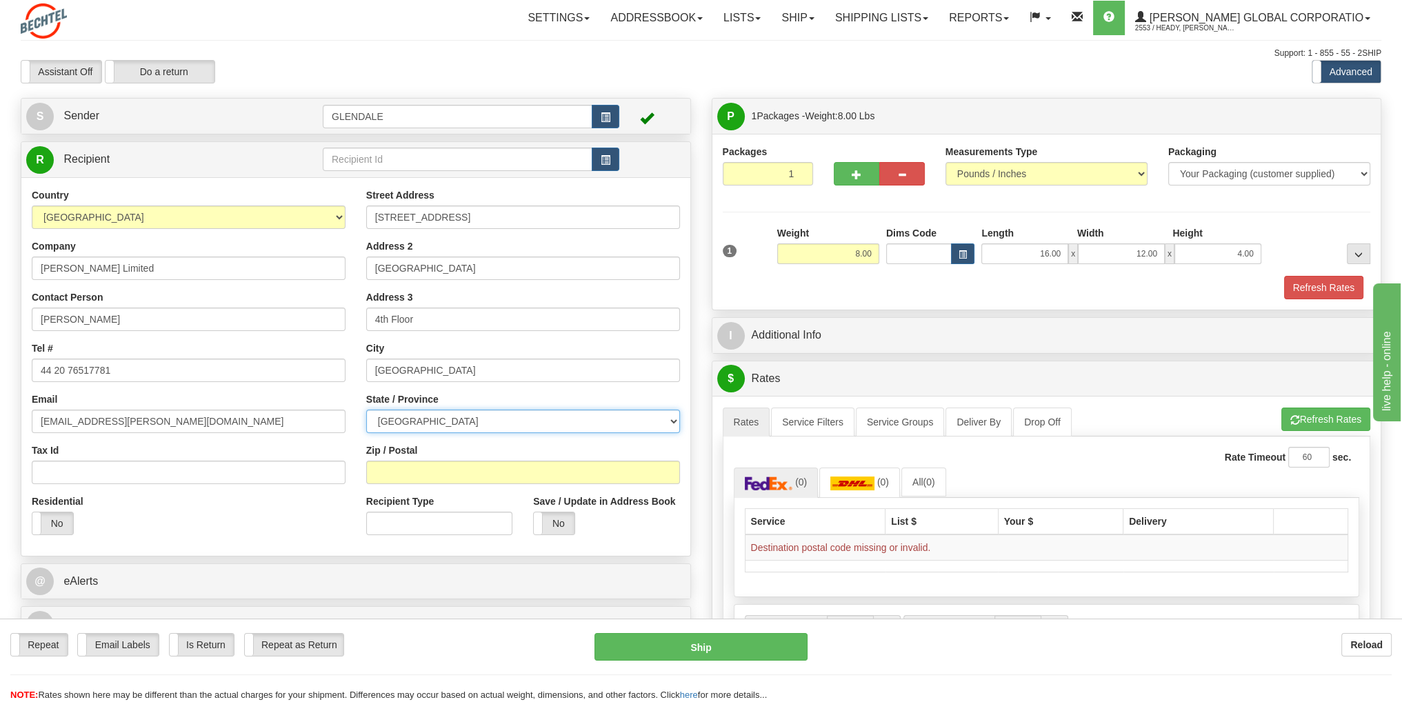
select select "LND"
click at [366, 410] on select "[GEOGRAPHIC_DATA] [GEOGRAPHIC_DATA] [GEOGRAPHIC_DATA][PERSON_NAME][GEOGRAPHIC_D…" at bounding box center [523, 421] width 314 height 23
click at [439, 474] on input "Zip / Postal" at bounding box center [523, 472] width 314 height 23
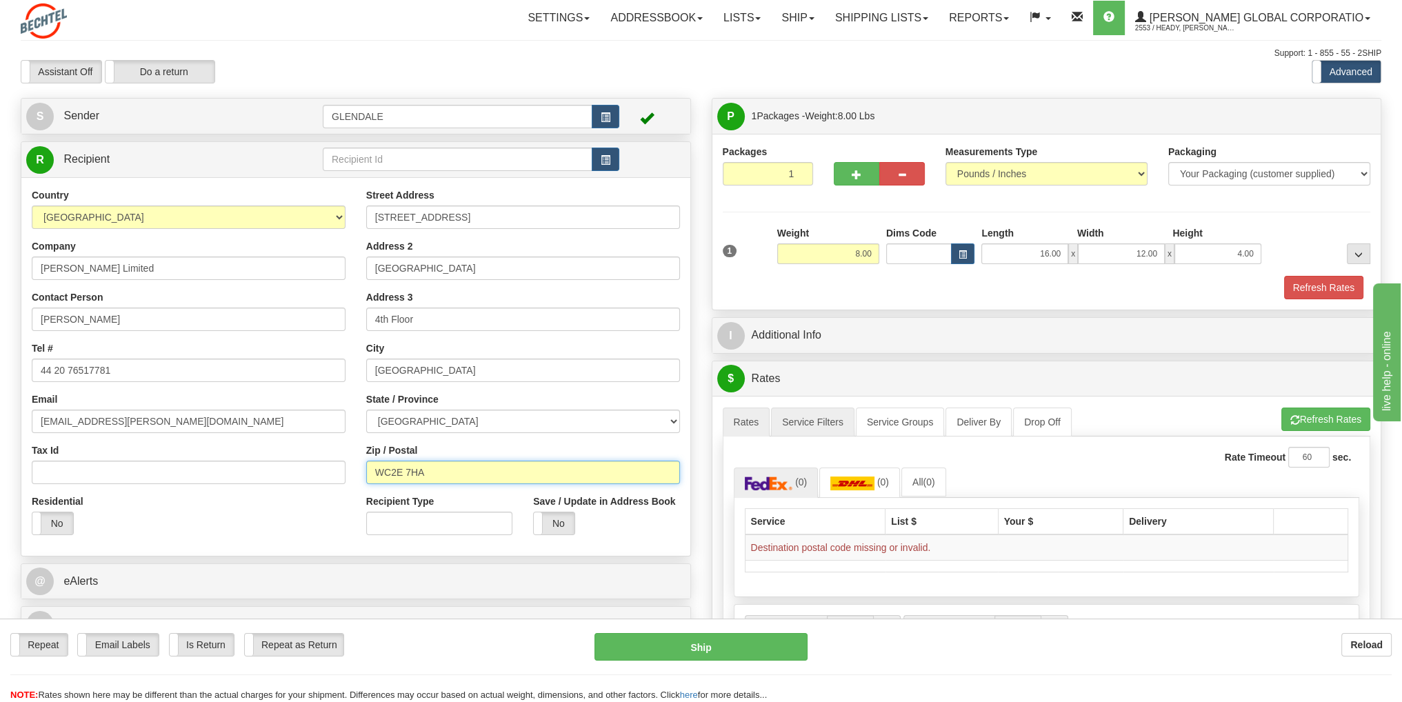
type input "WC2E 7HA"
click at [823, 428] on link "Service Filters" at bounding box center [812, 422] width 83 height 29
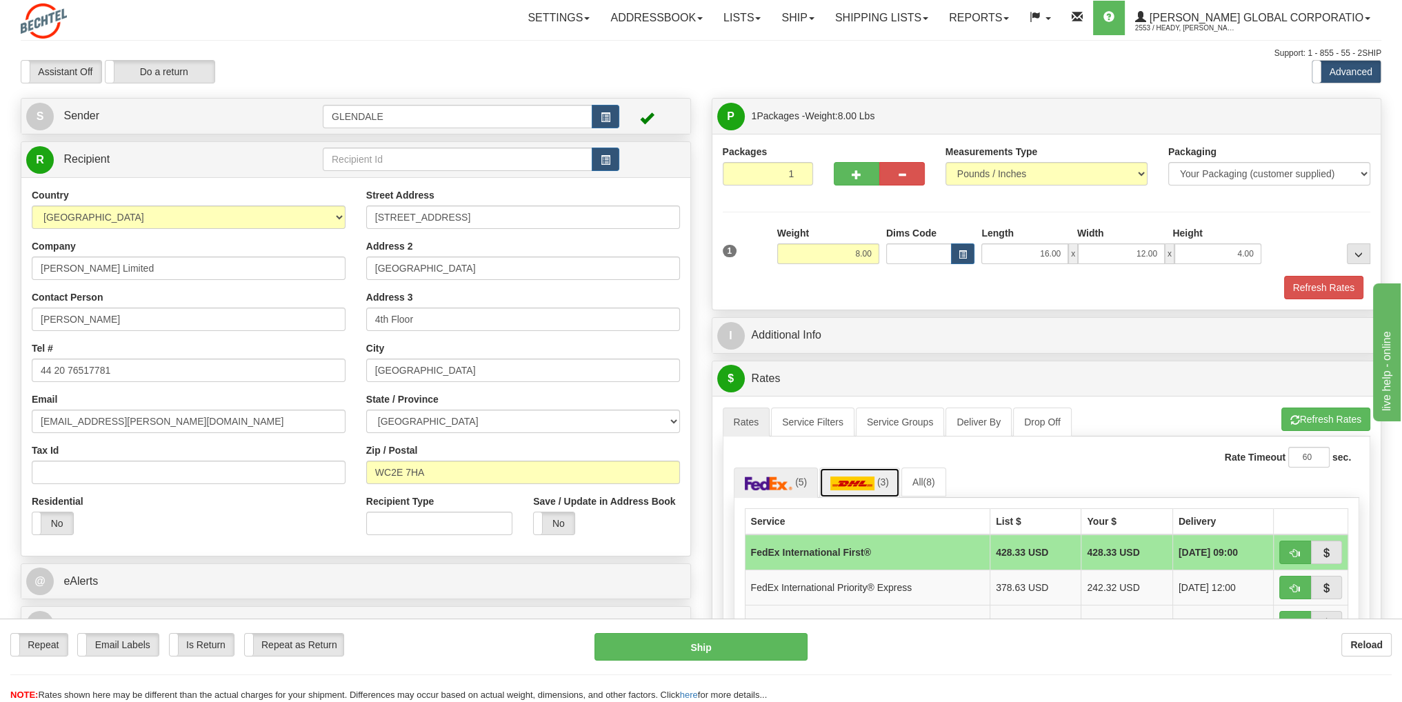
click at [860, 481] on img at bounding box center [852, 483] width 44 height 14
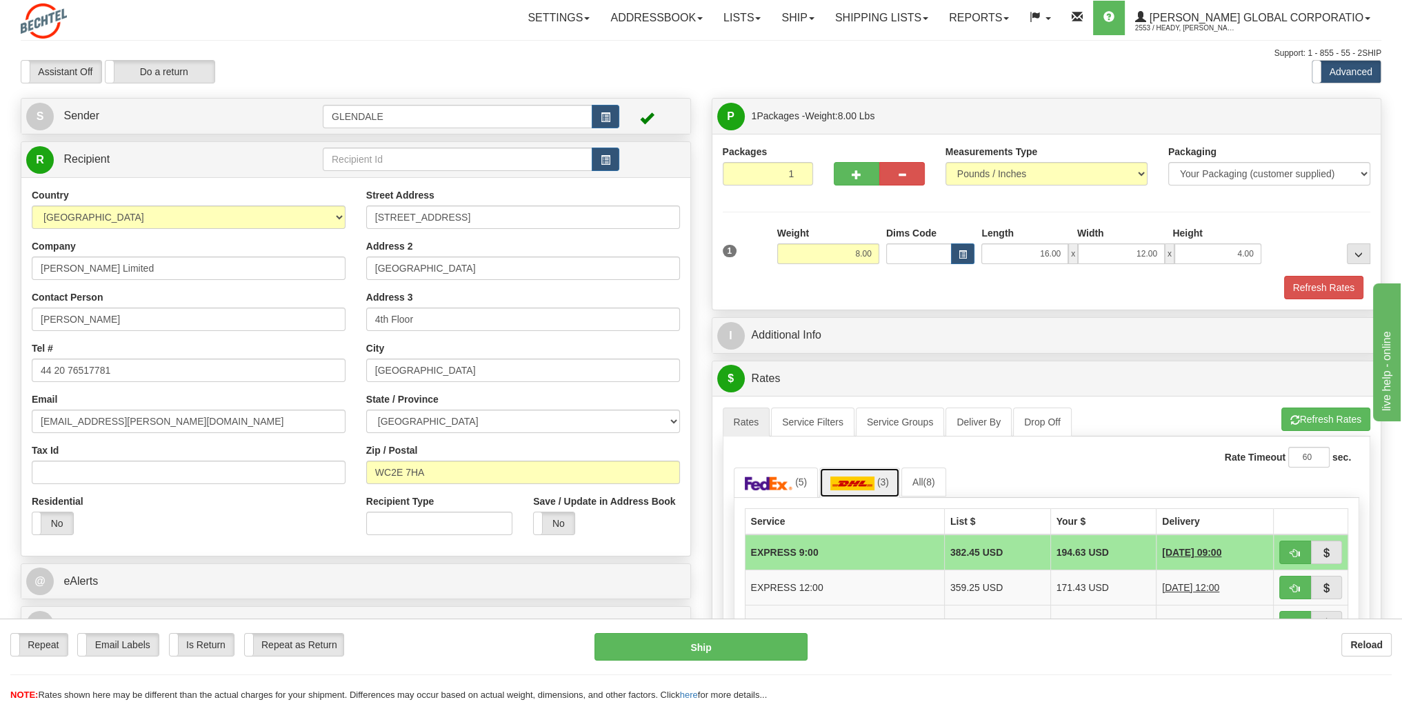
scroll to position [207, 0]
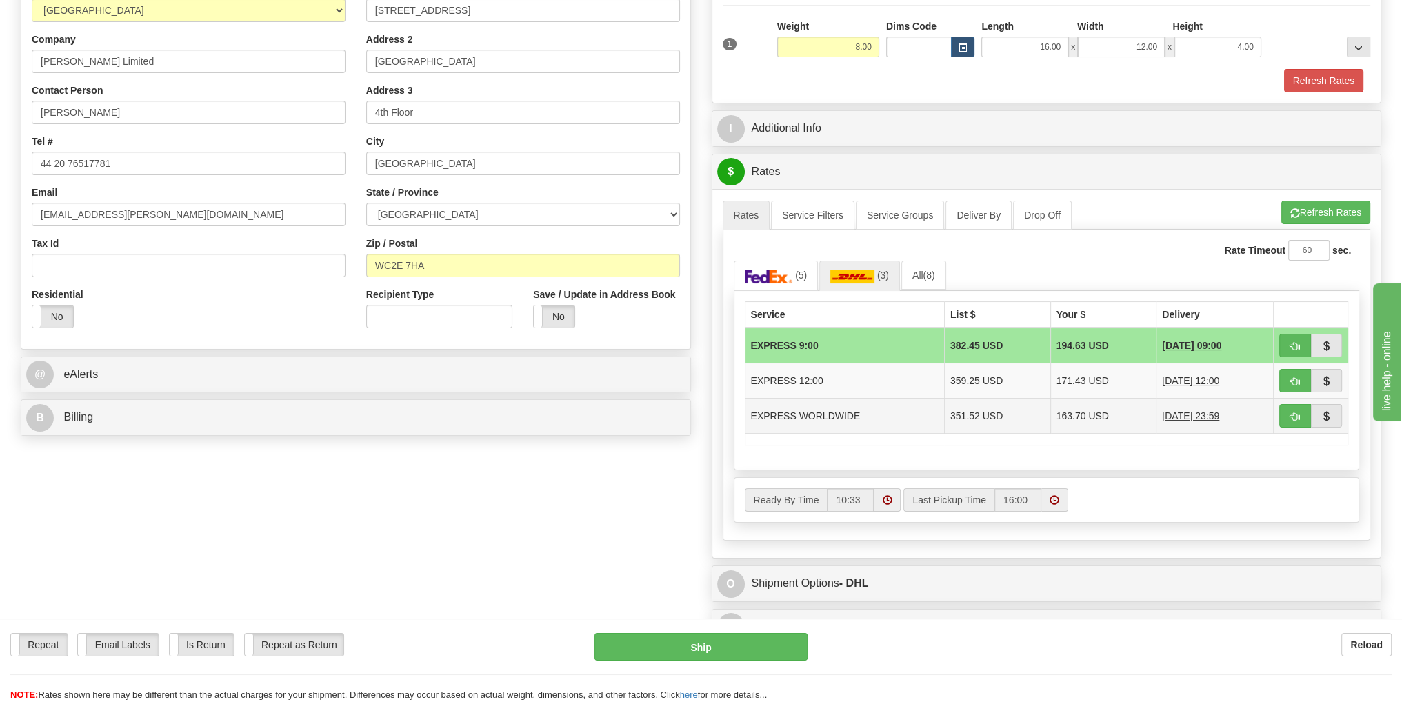
click at [827, 416] on td "EXPRESS WORLDWIDE" at bounding box center [844, 415] width 199 height 35
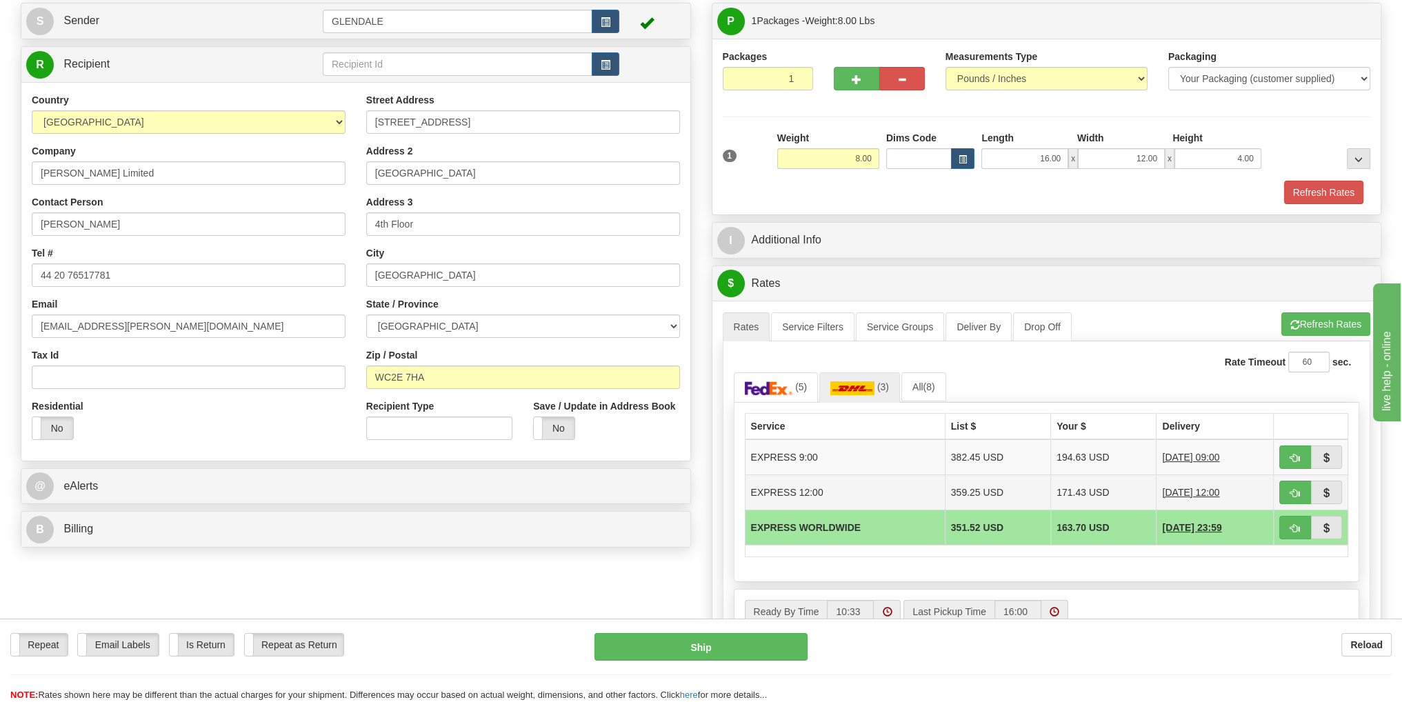
scroll to position [69, 0]
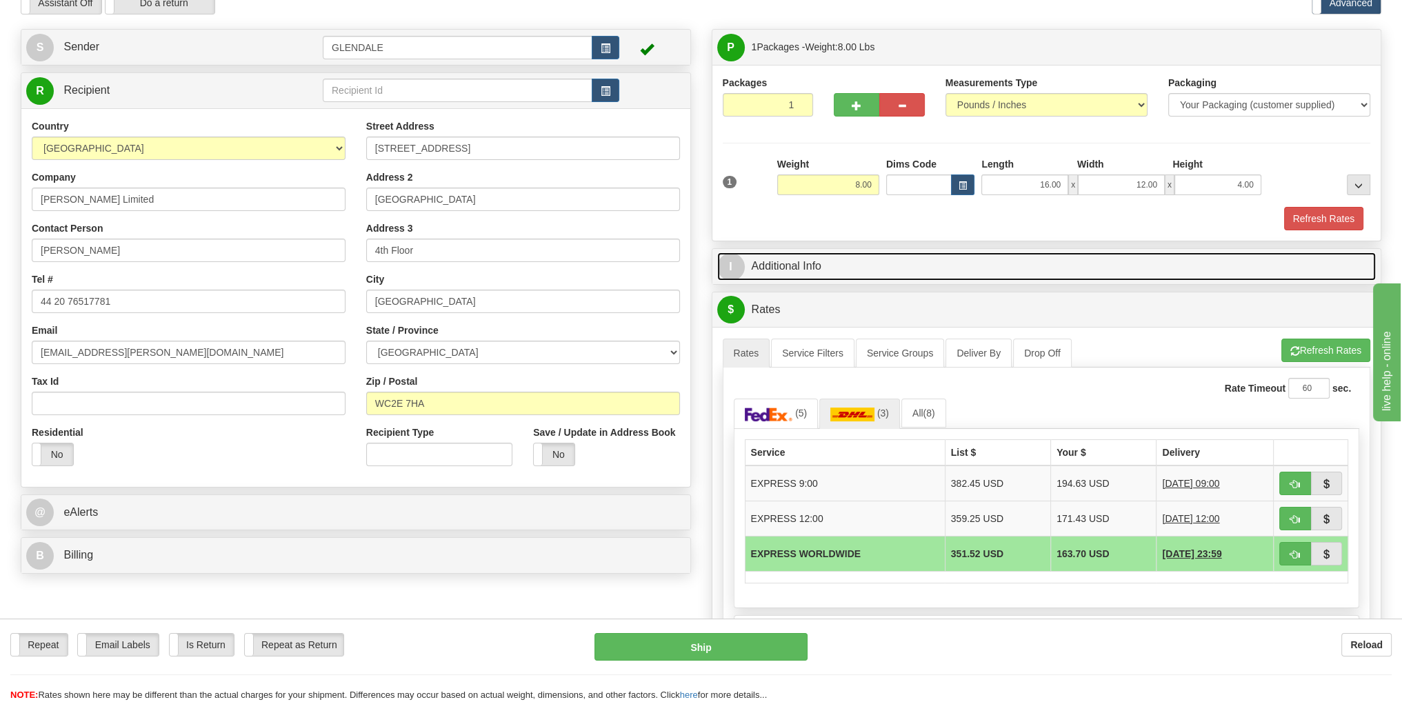
click at [758, 259] on link "I Additional Info" at bounding box center [1046, 266] width 659 height 28
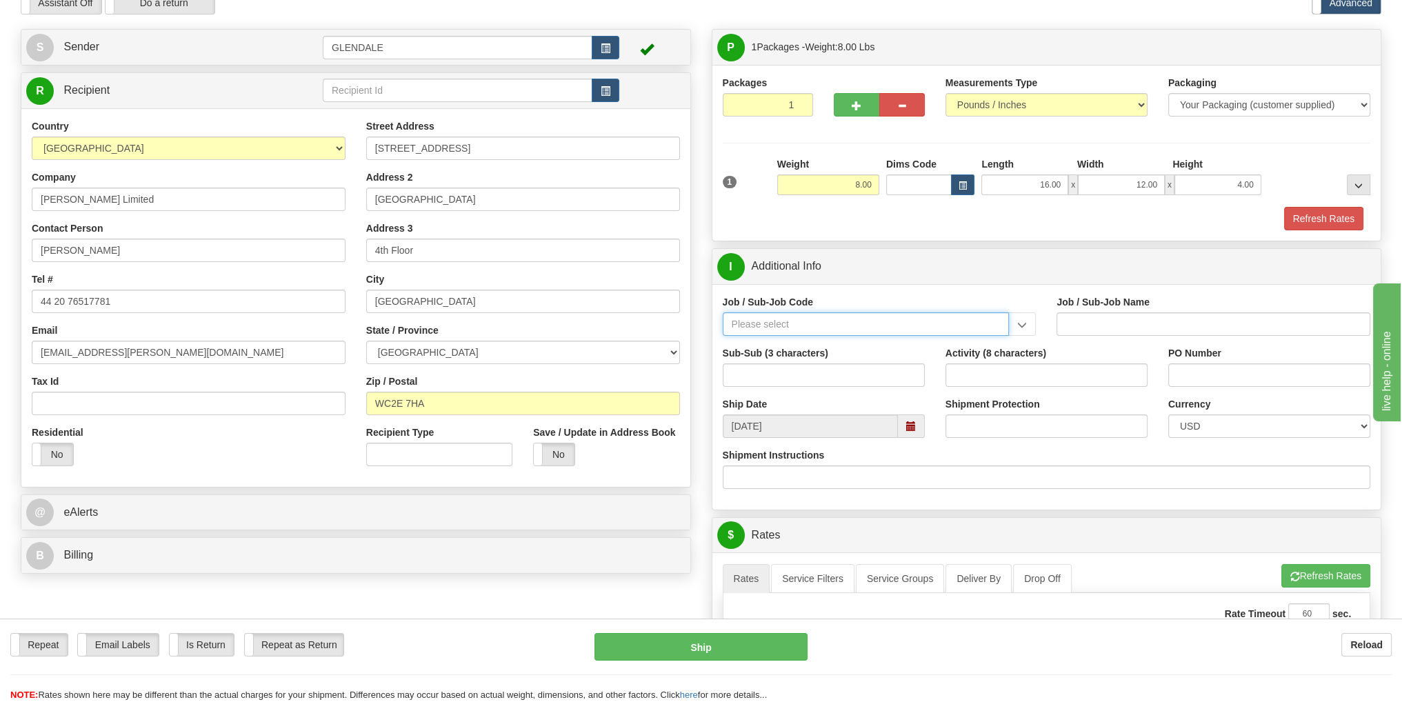
click at [882, 314] on input "Job / Sub-Job Code" at bounding box center [866, 323] width 287 height 23
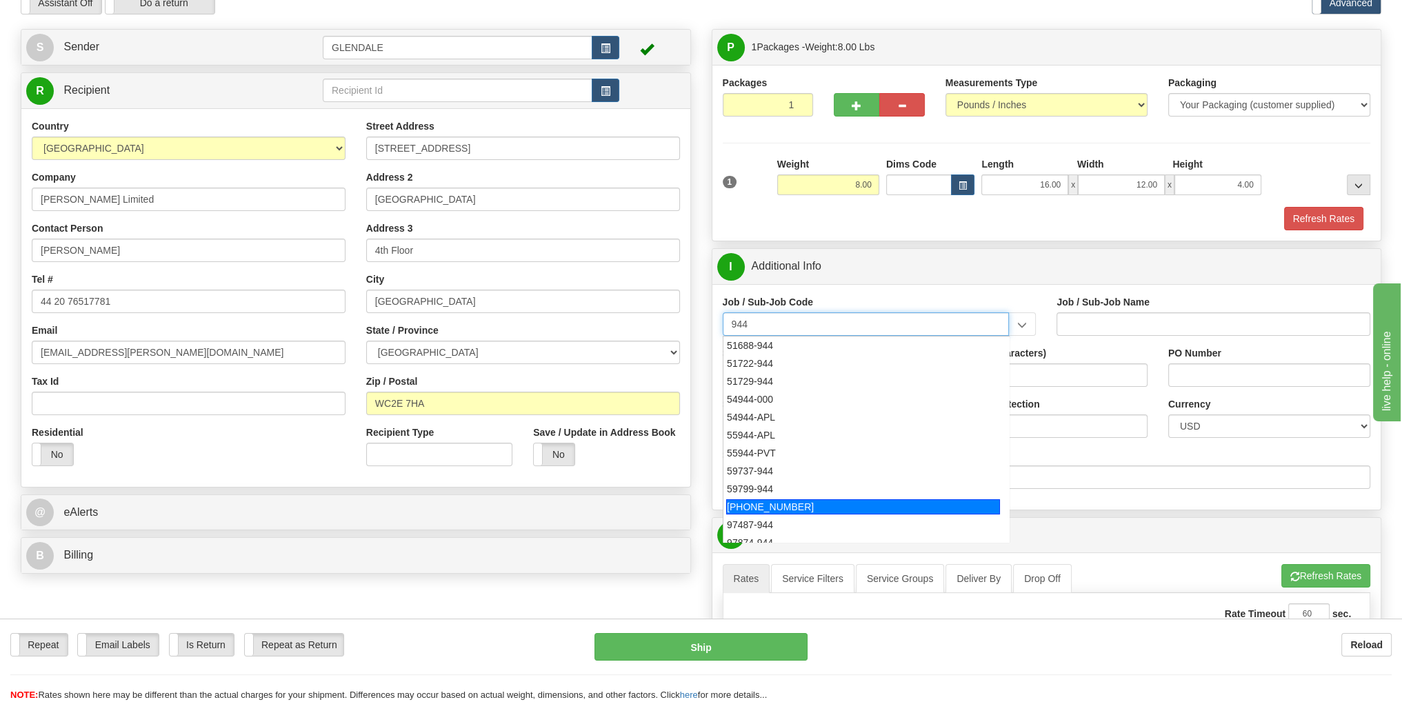
click at [871, 499] on div "[PHONE_NUMBER]" at bounding box center [863, 506] width 274 height 15
type input "[PHONE_NUMBER]"
type input "Service Awards"
type input "[PHONE_NUMBER]"
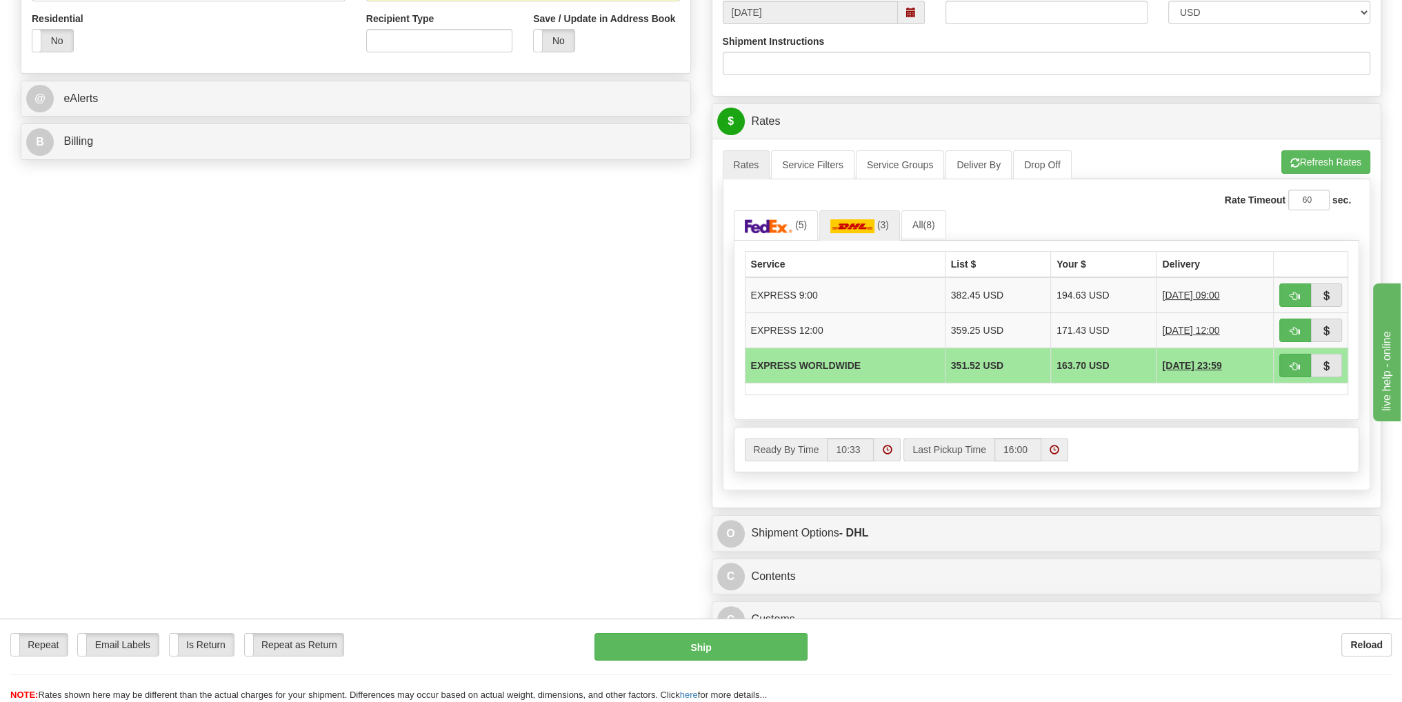
scroll to position [552, 0]
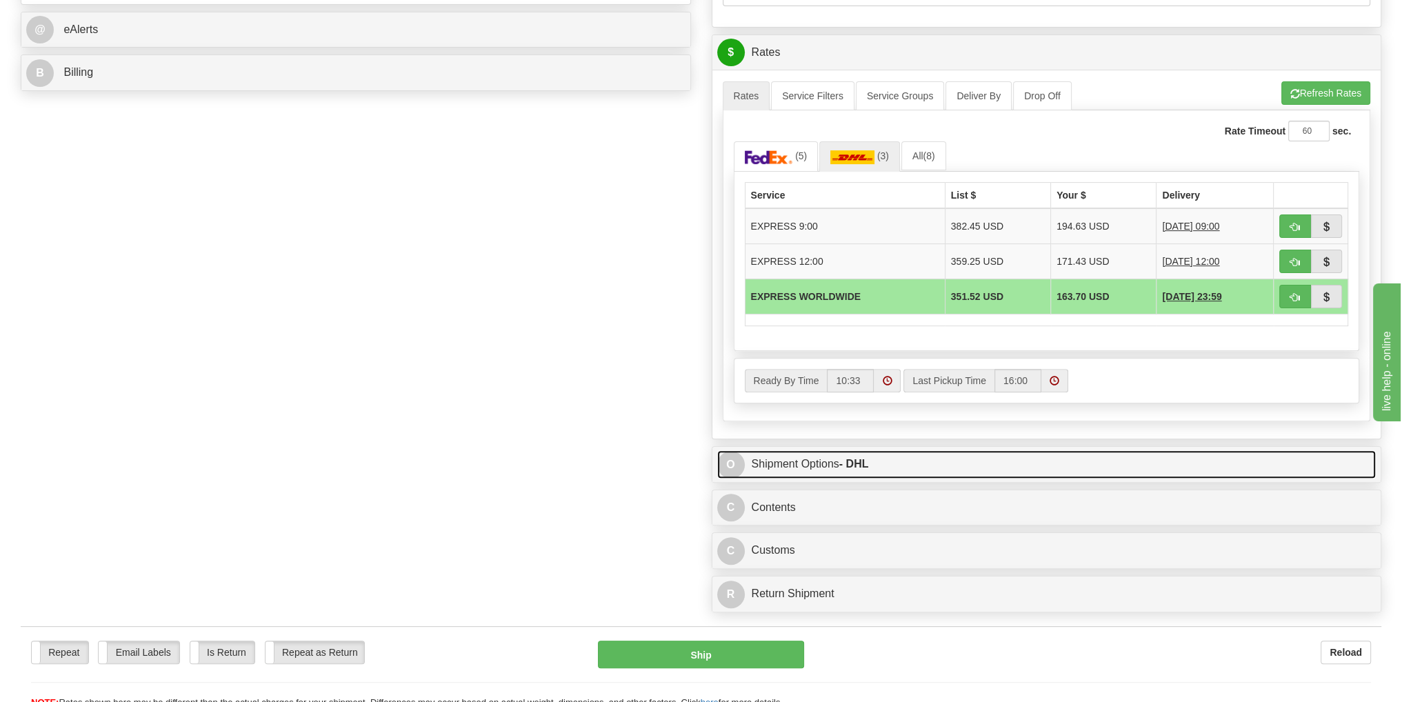
click at [833, 461] on link "O Shipment Options - DHL" at bounding box center [1046, 464] width 659 height 28
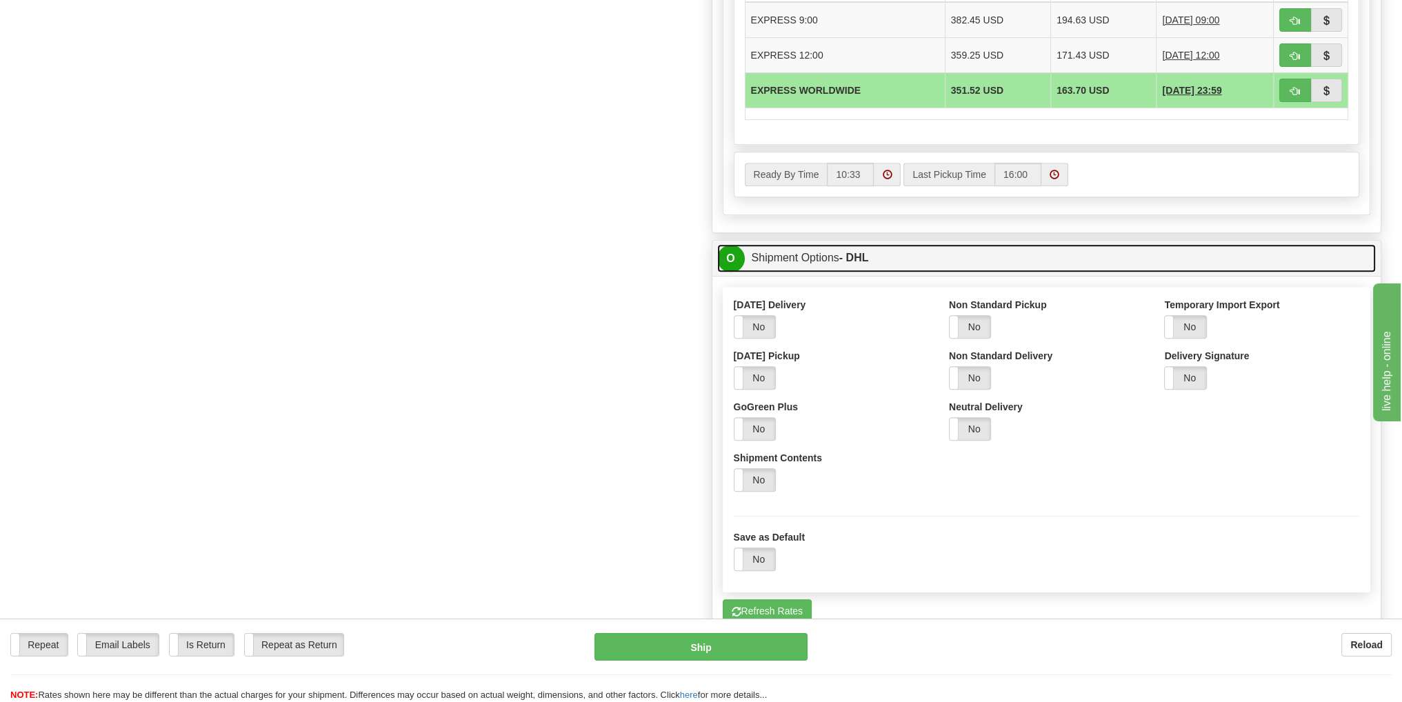
scroll to position [758, 0]
click at [803, 256] on link "O Shipment Options - DHL" at bounding box center [1046, 257] width 659 height 28
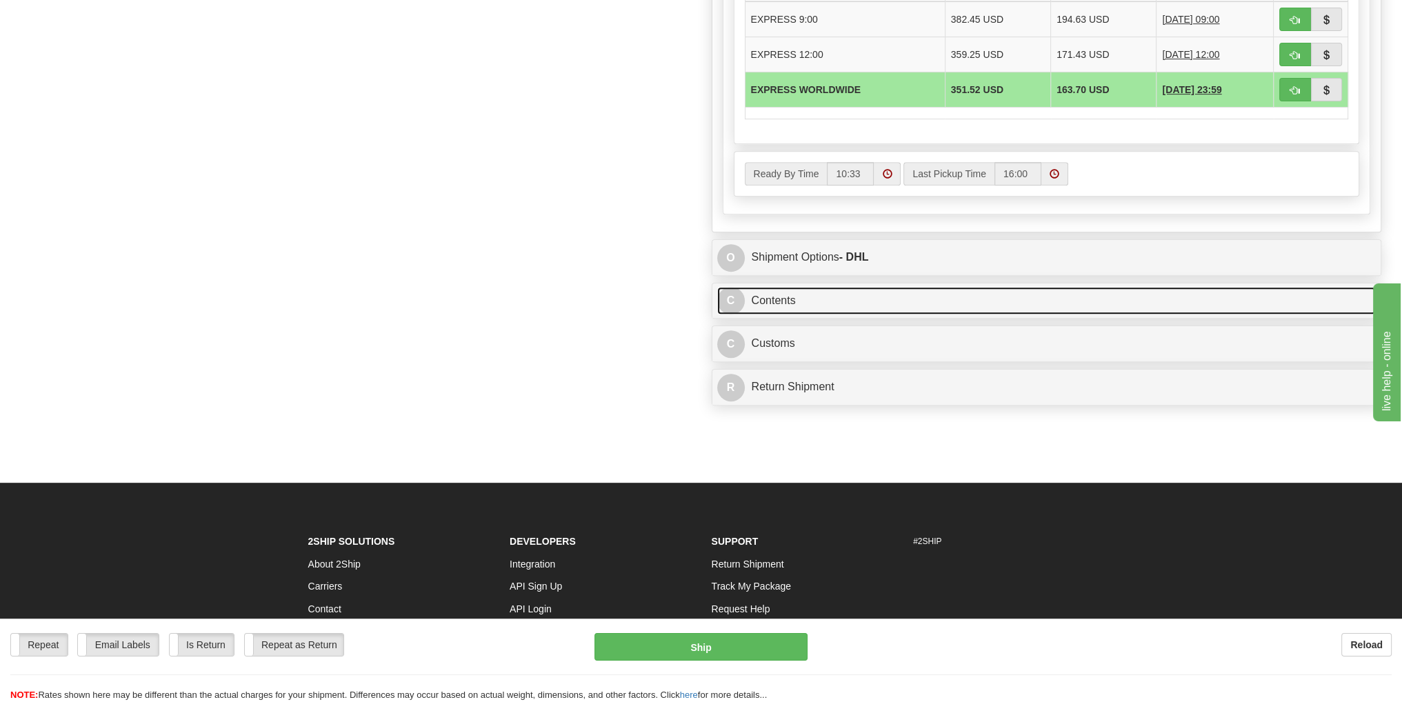
click at [785, 294] on link "C Contents" at bounding box center [1046, 301] width 659 height 28
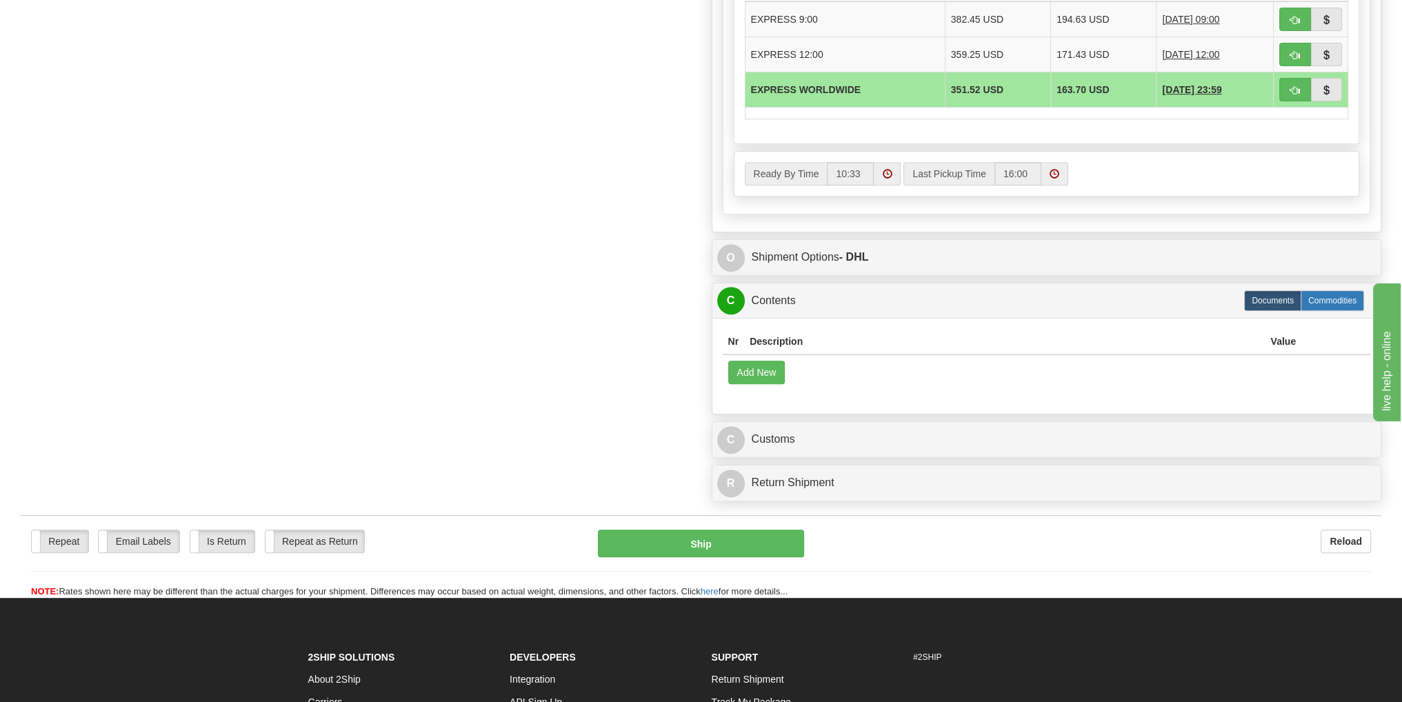
click at [1336, 299] on label "Commodities" at bounding box center [1331, 300] width 63 height 21
radio input "true"
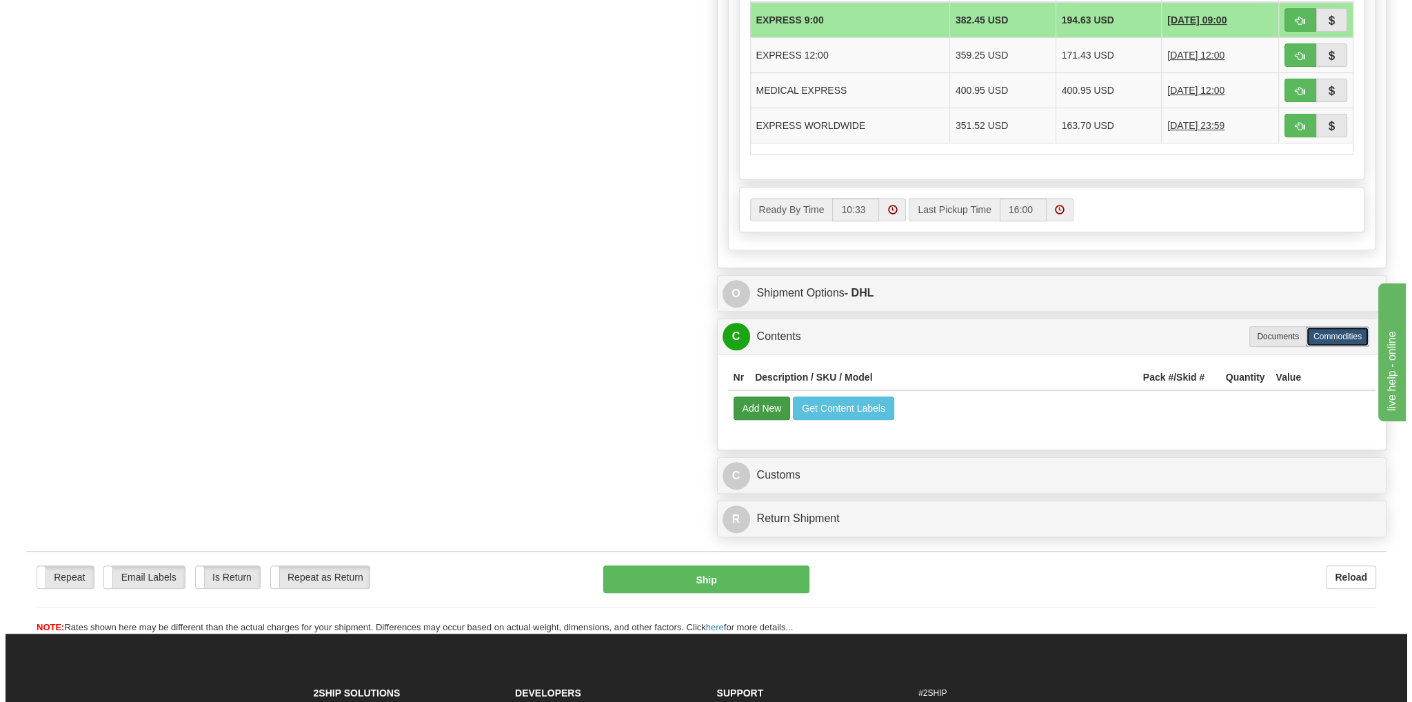
scroll to position [896, 0]
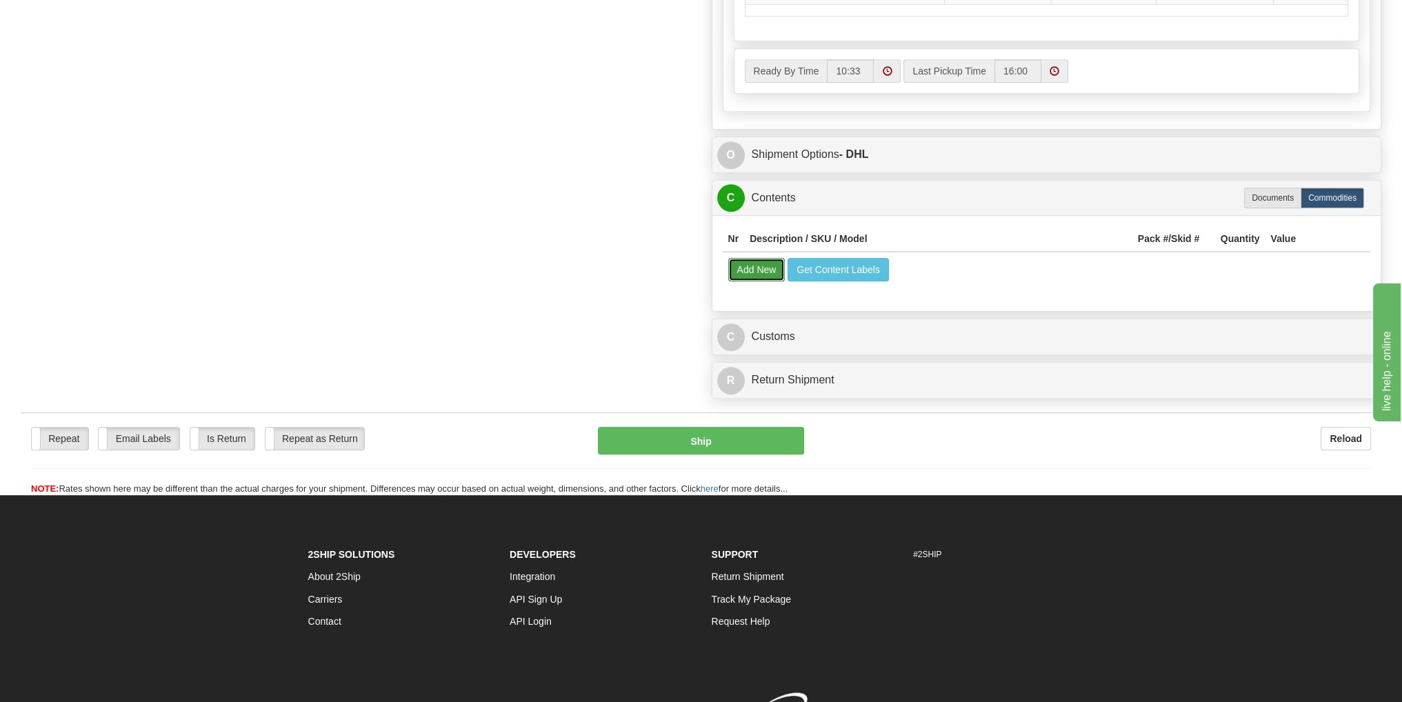
click at [768, 271] on button "Add New" at bounding box center [756, 269] width 57 height 23
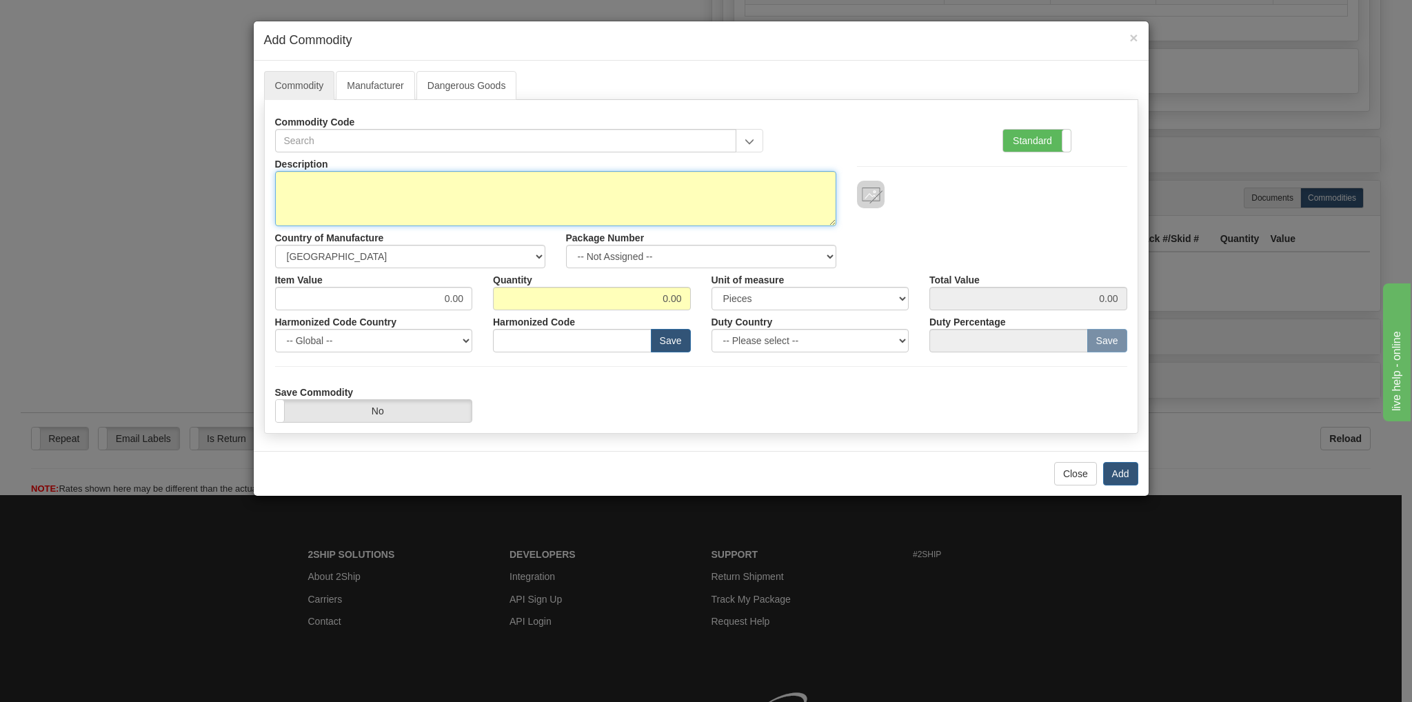
click at [381, 193] on textarea "Description" at bounding box center [555, 198] width 561 height 55
paste textarea "Chronomat B01 44mm Stainless Steel & 18k red gold, Black chronograph dial black…"
click at [373, 211] on textarea "Chronomat B01 44mm Stainless Steel & 18k red gold, Black chronograph dial black…" at bounding box center [555, 198] width 561 height 55
paste textarea "Chronomat Automatic 36mm stainless steel & 18k red gold (gem-set) on MOP dial s…"
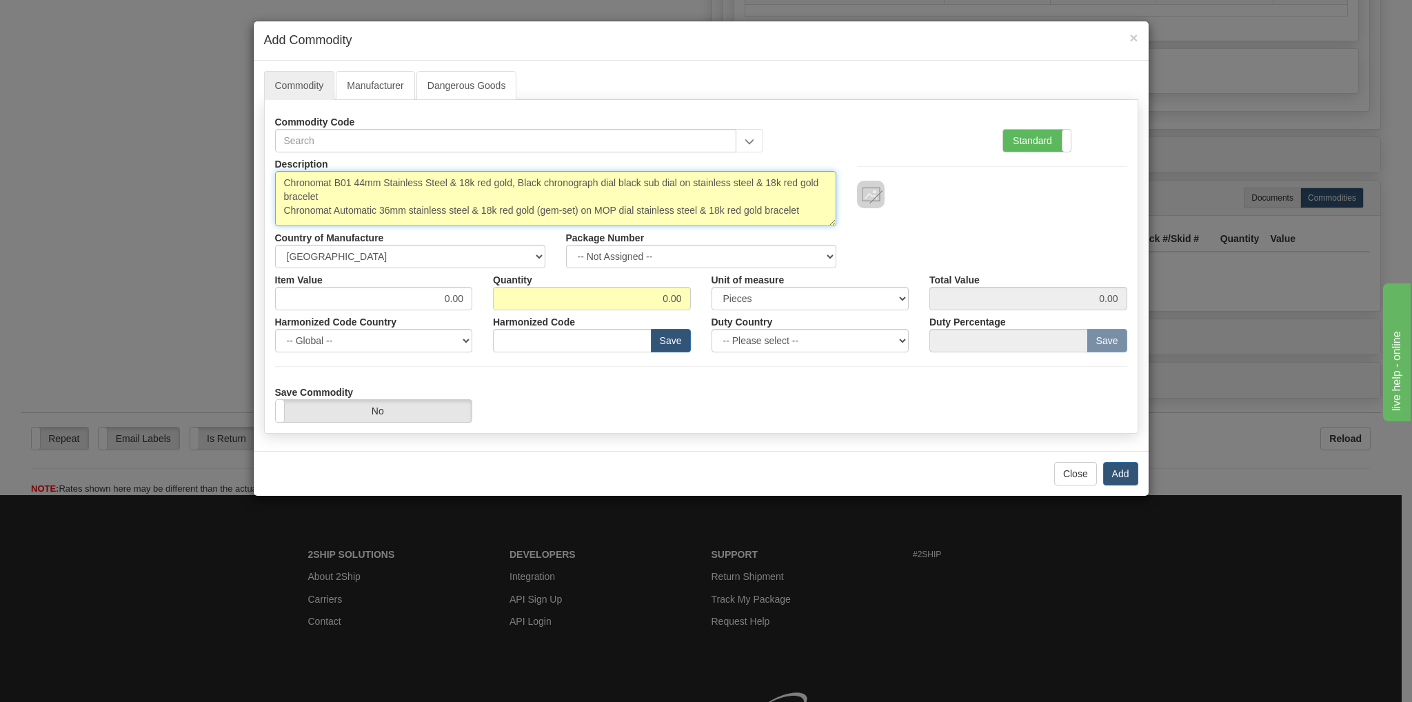
type textarea "Chronomat B01 44mm Stainless Steel & 18k red gold, Black chronograph dial black…"
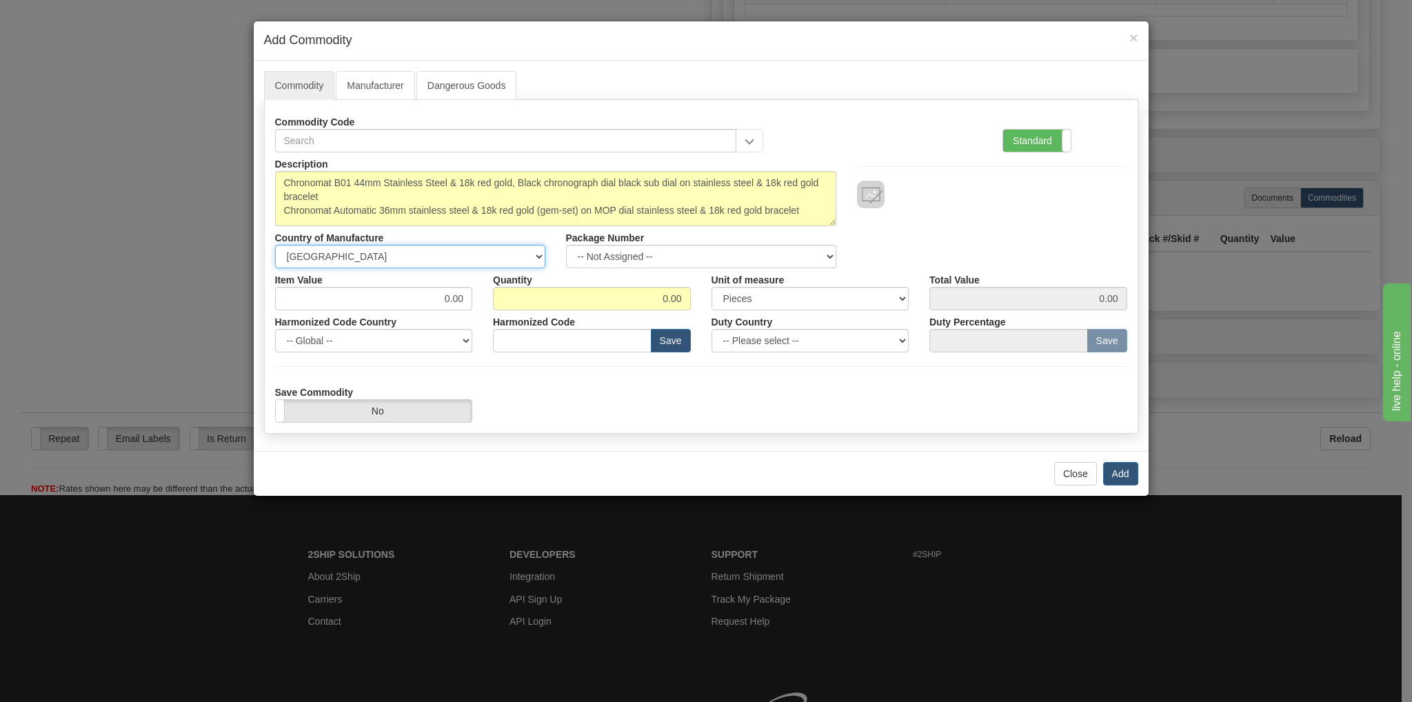
click at [537, 257] on select "-- Unknown -- [GEOGRAPHIC_DATA] [GEOGRAPHIC_DATA] [GEOGRAPHIC_DATA] [GEOGRAPHIC…" at bounding box center [410, 256] width 270 height 23
select select "CH"
click at [275, 245] on select "-- Unknown -- [GEOGRAPHIC_DATA] [GEOGRAPHIC_DATA] [GEOGRAPHIC_DATA] [GEOGRAPHIC…" at bounding box center [410, 256] width 270 height 23
click at [433, 297] on input "0.00" at bounding box center [374, 298] width 198 height 23
type input "15000.00"
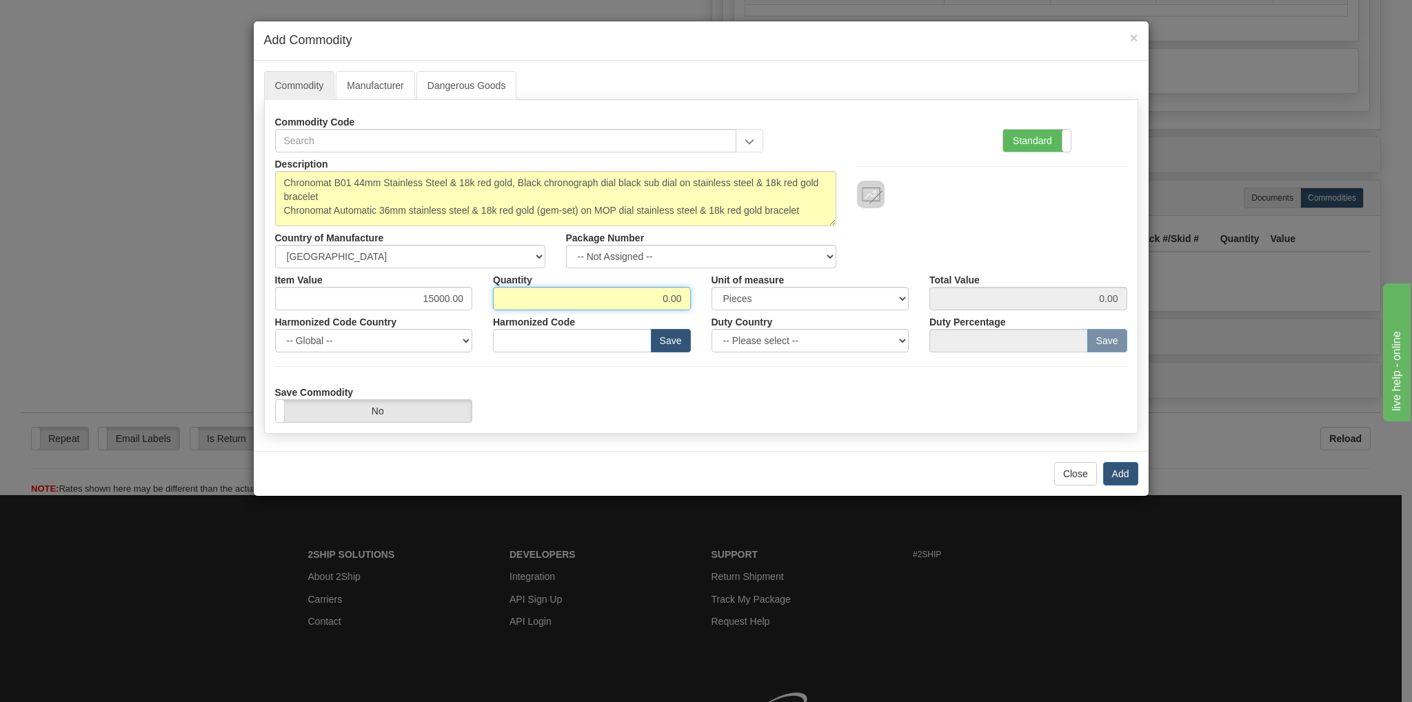
drag, startPoint x: 661, startPoint y: 299, endPoint x: 669, endPoint y: 298, distance: 8.3
click at [669, 298] on input "0.00" at bounding box center [592, 298] width 198 height 23
type input "2.00"
type input "30000.00"
click at [1048, 143] on label "Standard" at bounding box center [1037, 141] width 68 height 22
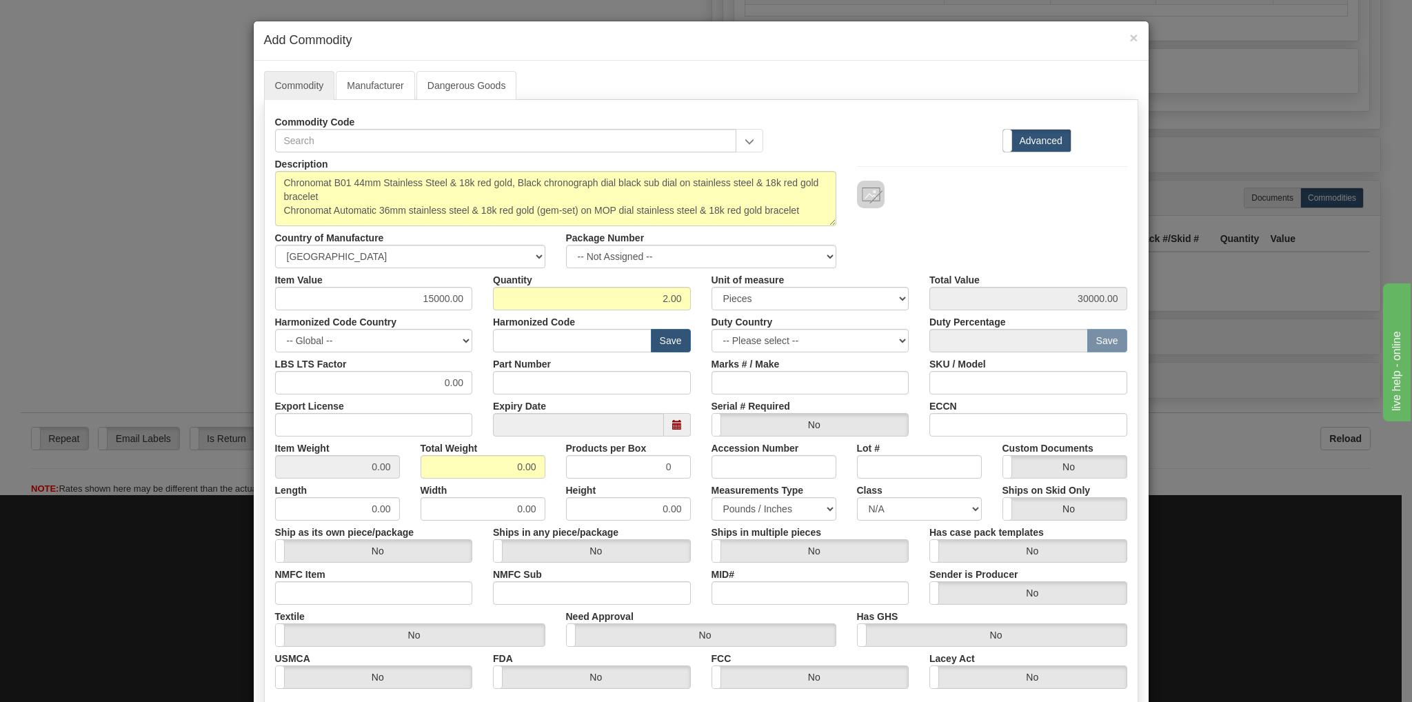
click at [1048, 142] on label "Advanced" at bounding box center [1037, 141] width 68 height 22
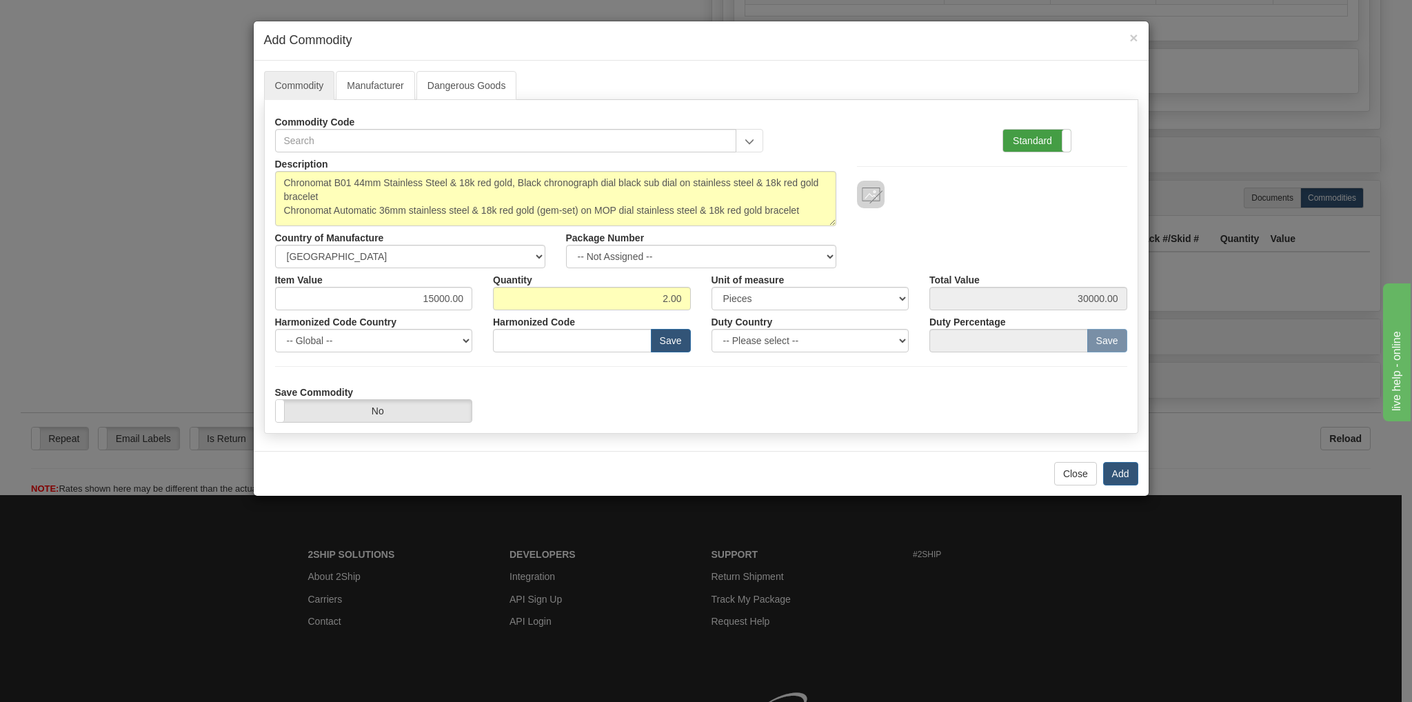
click at [1050, 142] on label "Standard" at bounding box center [1037, 141] width 68 height 22
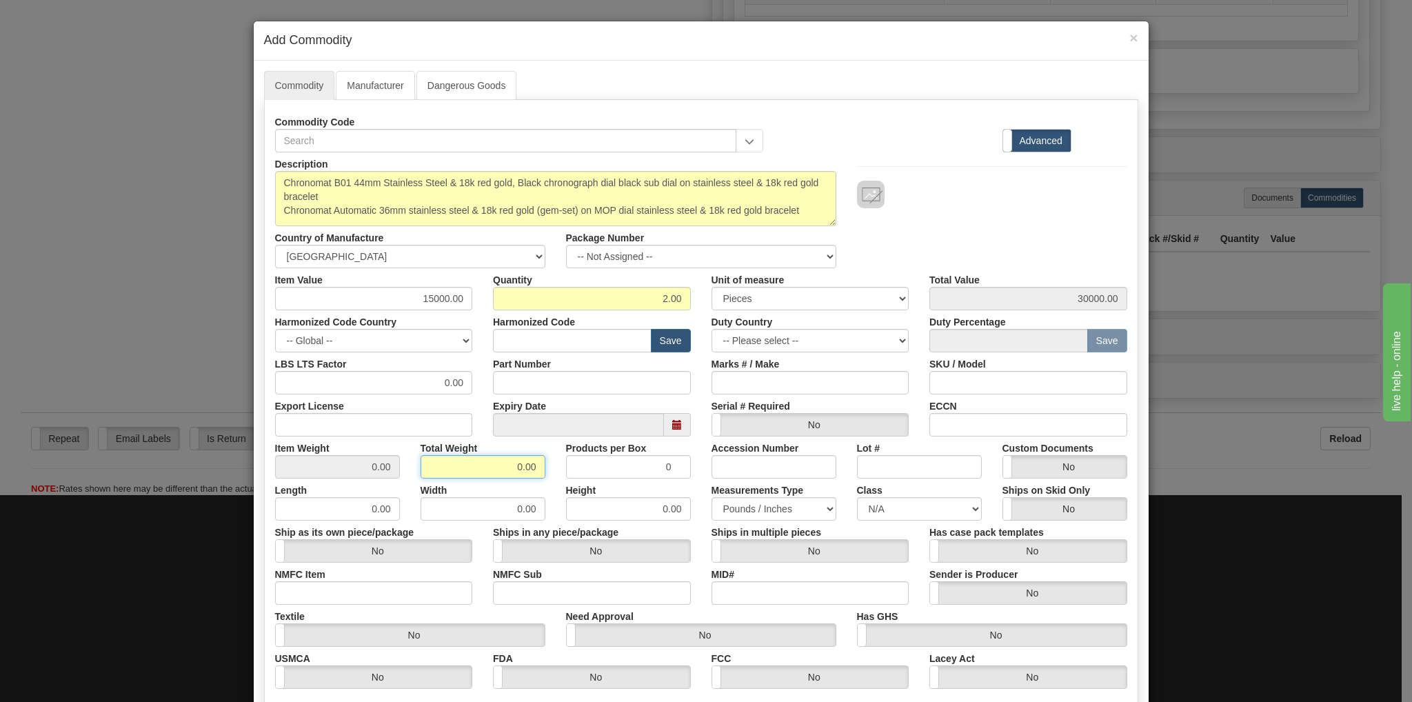
click at [515, 460] on input "0.00" at bounding box center [483, 466] width 125 height 23
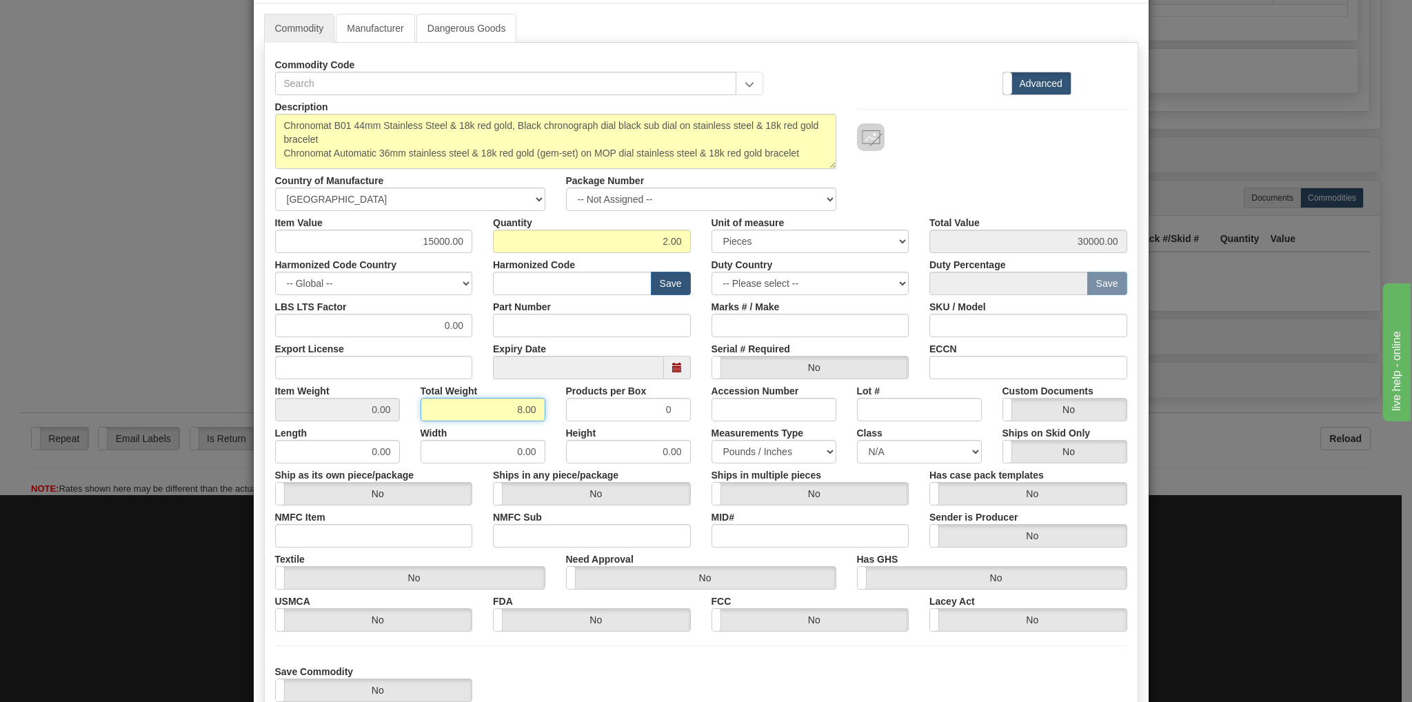
scroll to position [138, 0]
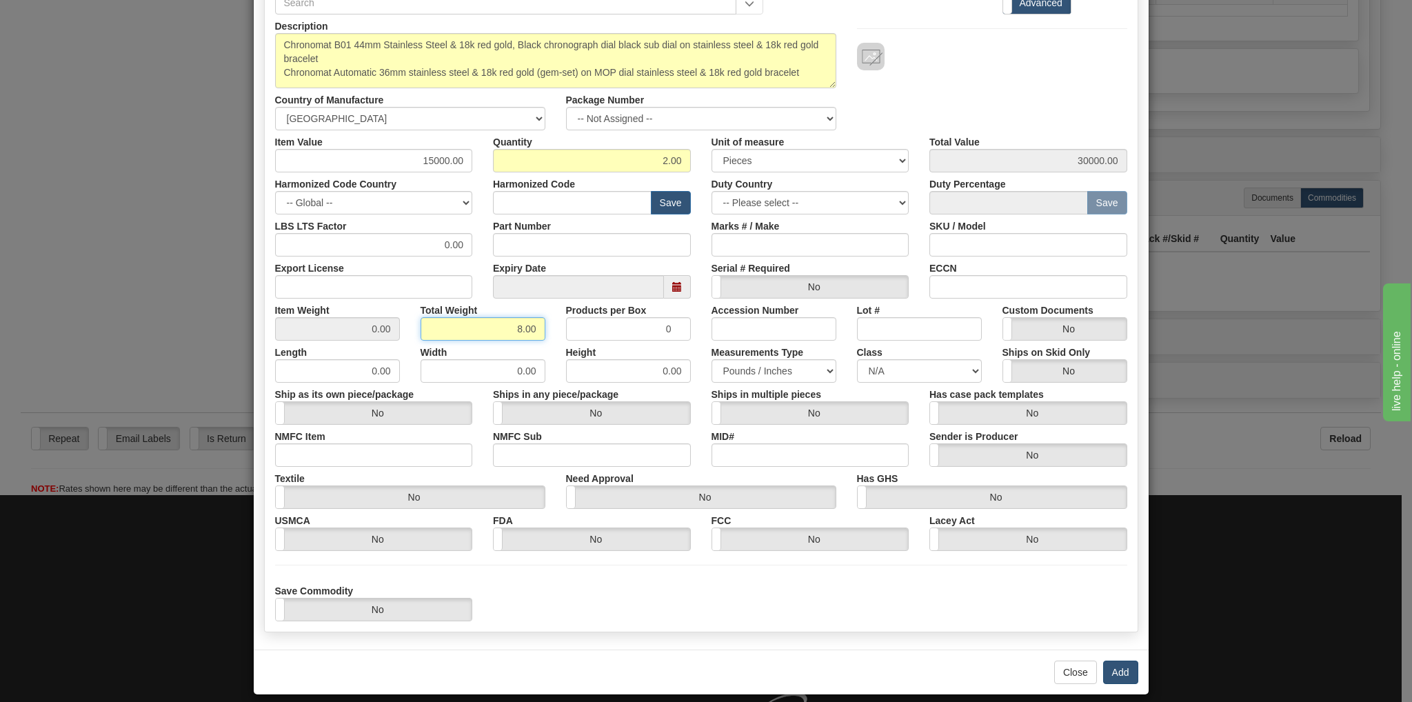
type input "8.00"
type input "4.0000"
click at [1114, 671] on button "Add" at bounding box center [1120, 672] width 35 height 23
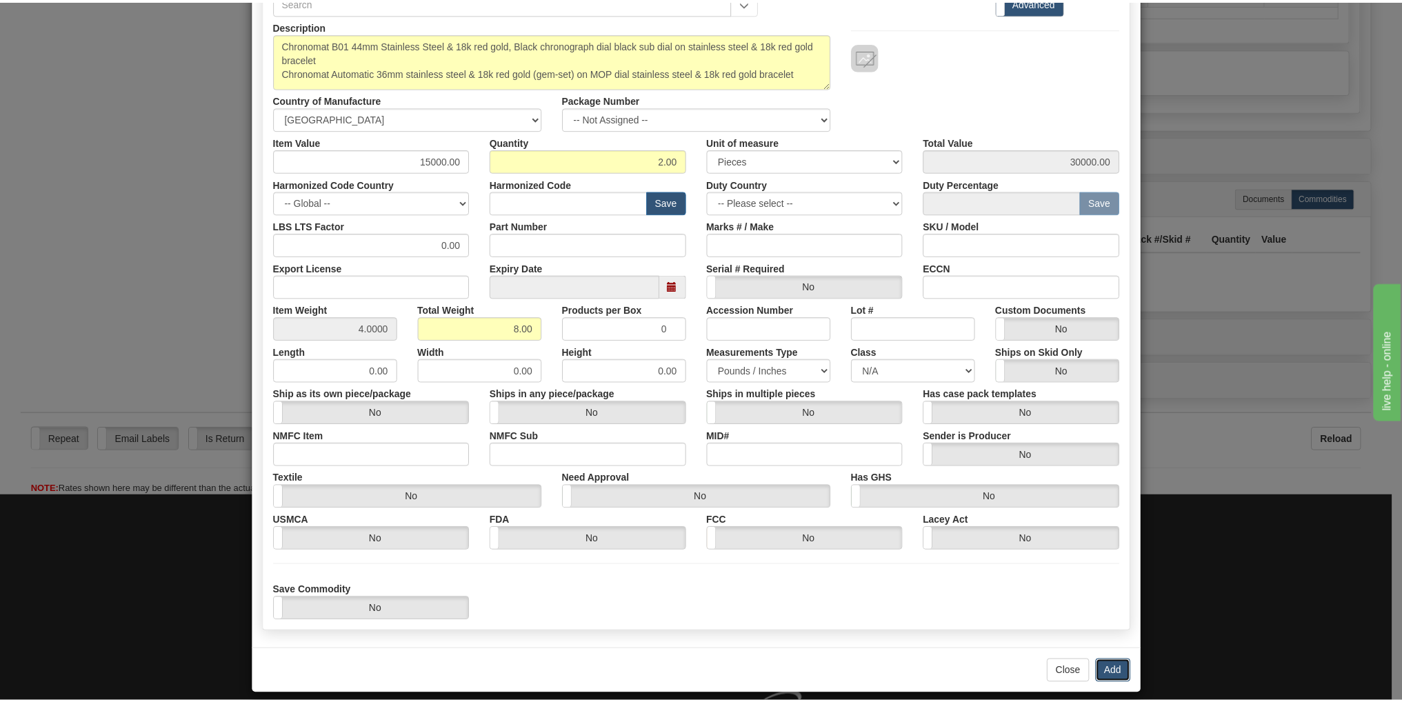
scroll to position [0, 0]
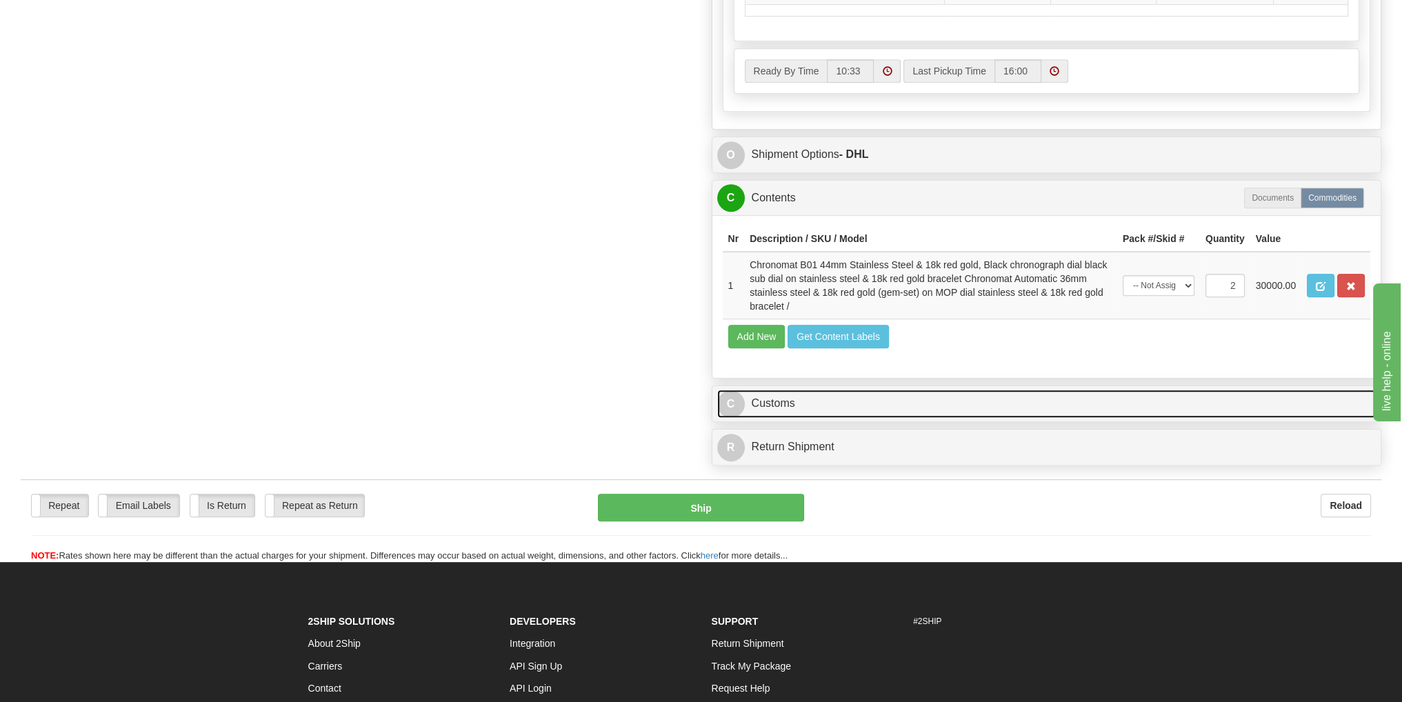
click at [766, 399] on link "C Customs" at bounding box center [1046, 404] width 659 height 28
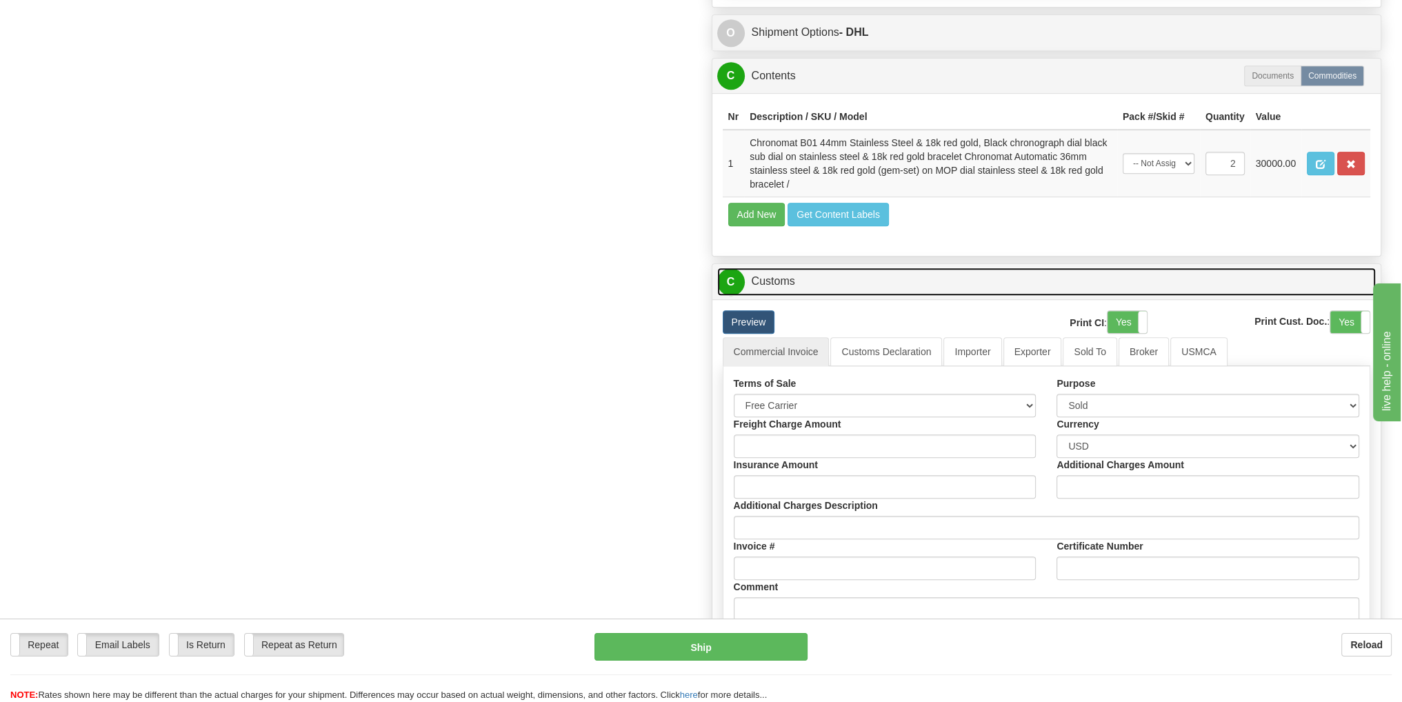
scroll to position [1034, 0]
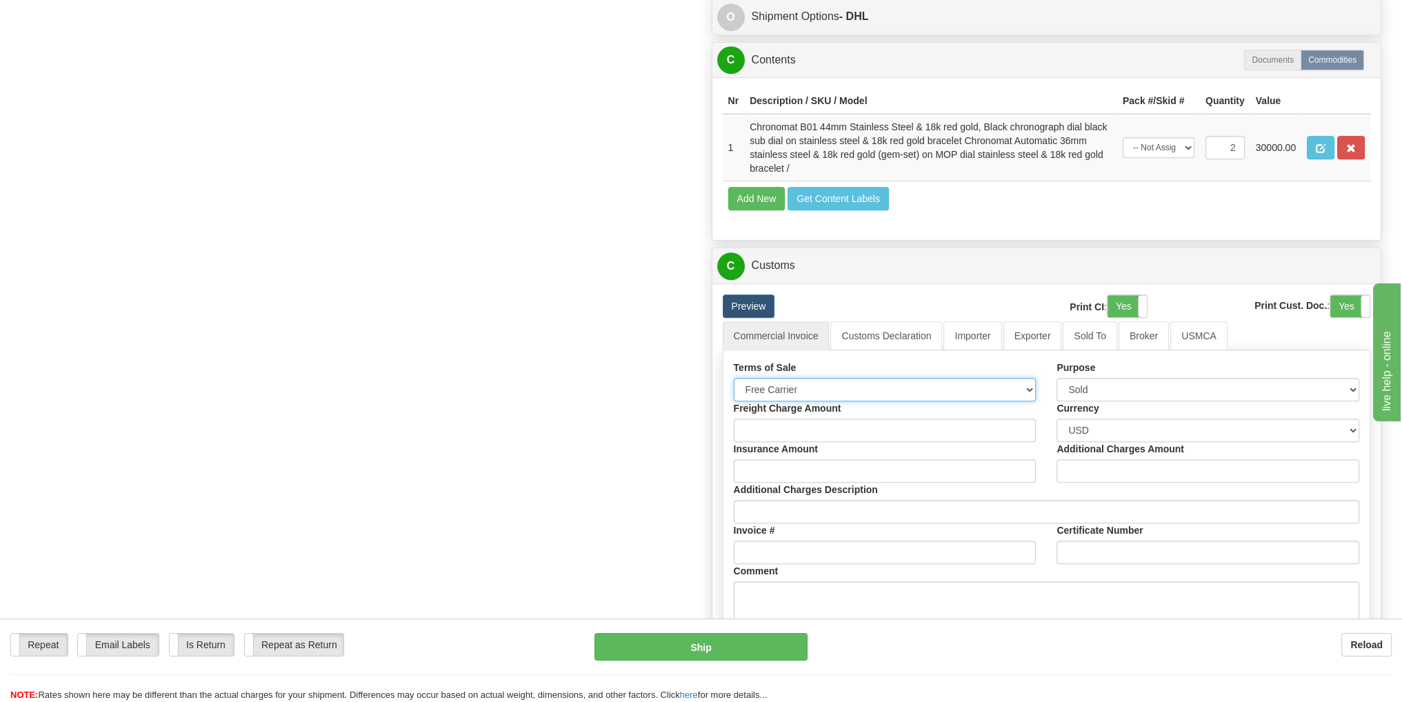
click at [1033, 388] on select "Free Carrier Free On Board Ex Works Delivered Duty Unpaid Delivered Duty Paid C…" at bounding box center [885, 389] width 303 height 23
select select "6"
click at [734, 378] on select "Free Carrier Free On Board Ex Works Delivered Duty Unpaid Delivered Duty Paid C…" at bounding box center [885, 389] width 303 height 23
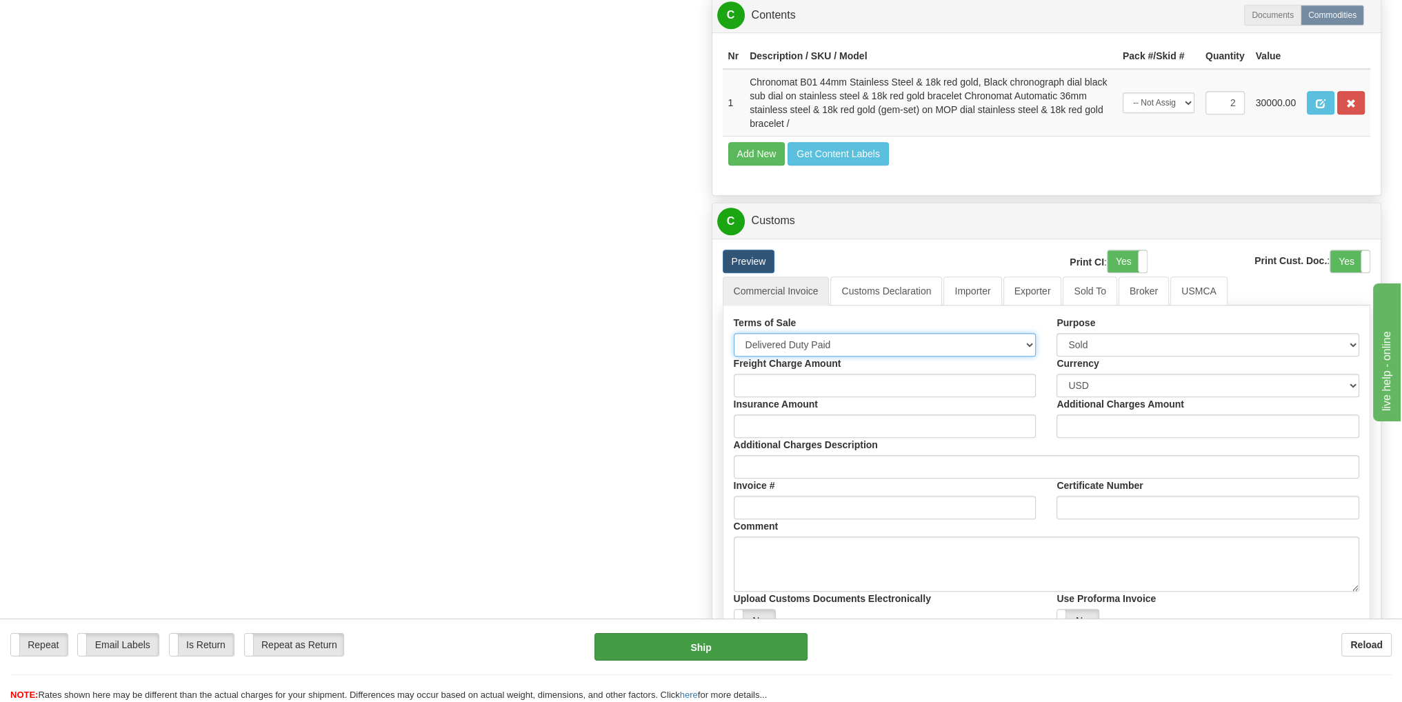
scroll to position [1103, 0]
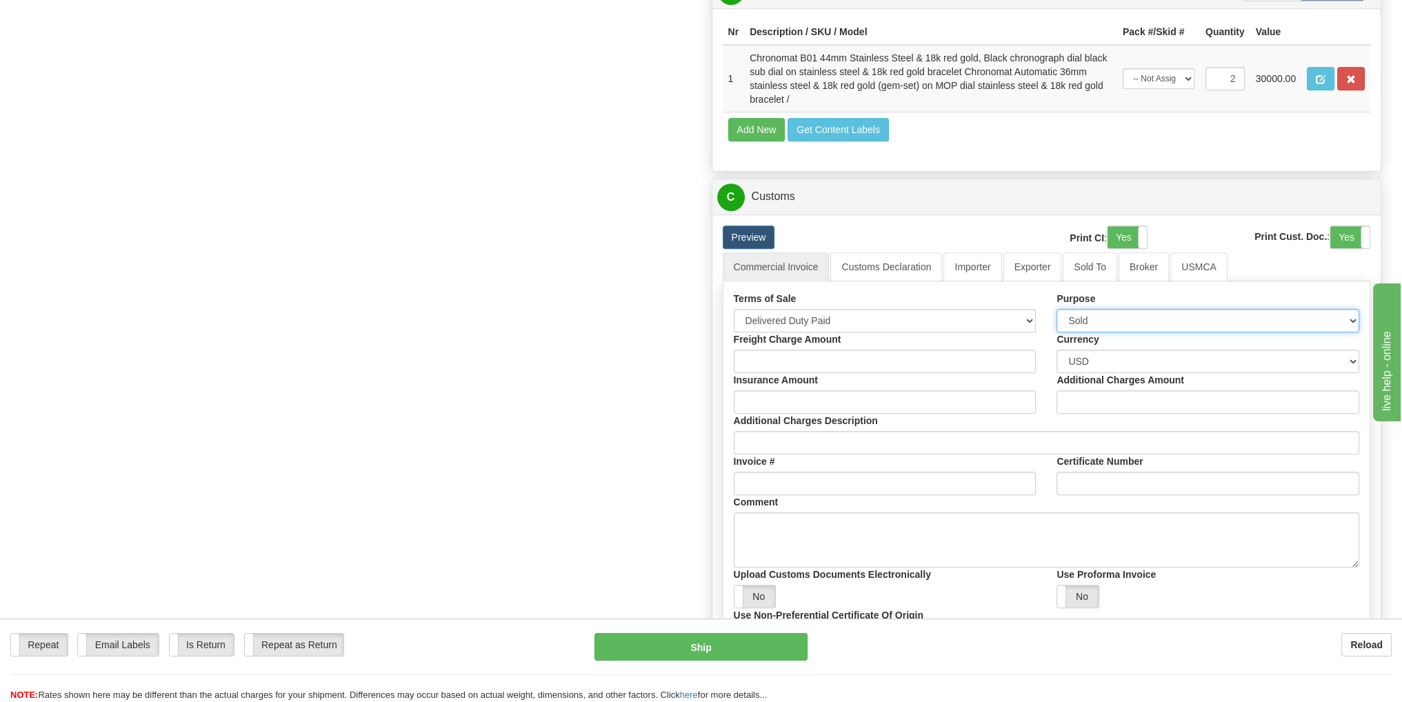
click at [1354, 315] on select "Sold Not Sold Gift Sample Repair and Return Personal Effects Merchandise Danger…" at bounding box center [1207, 320] width 303 height 23
select select "3"
click at [1056, 309] on select "Sold Not Sold Gift Sample Repair and Return Personal Effects Merchandise Danger…" at bounding box center [1207, 320] width 303 height 23
click at [823, 534] on textarea "Comment" at bounding box center [1047, 539] width 626 height 55
paste textarea "Item is purchased in U.S. and recipient is not involved in any purchase. This i…"
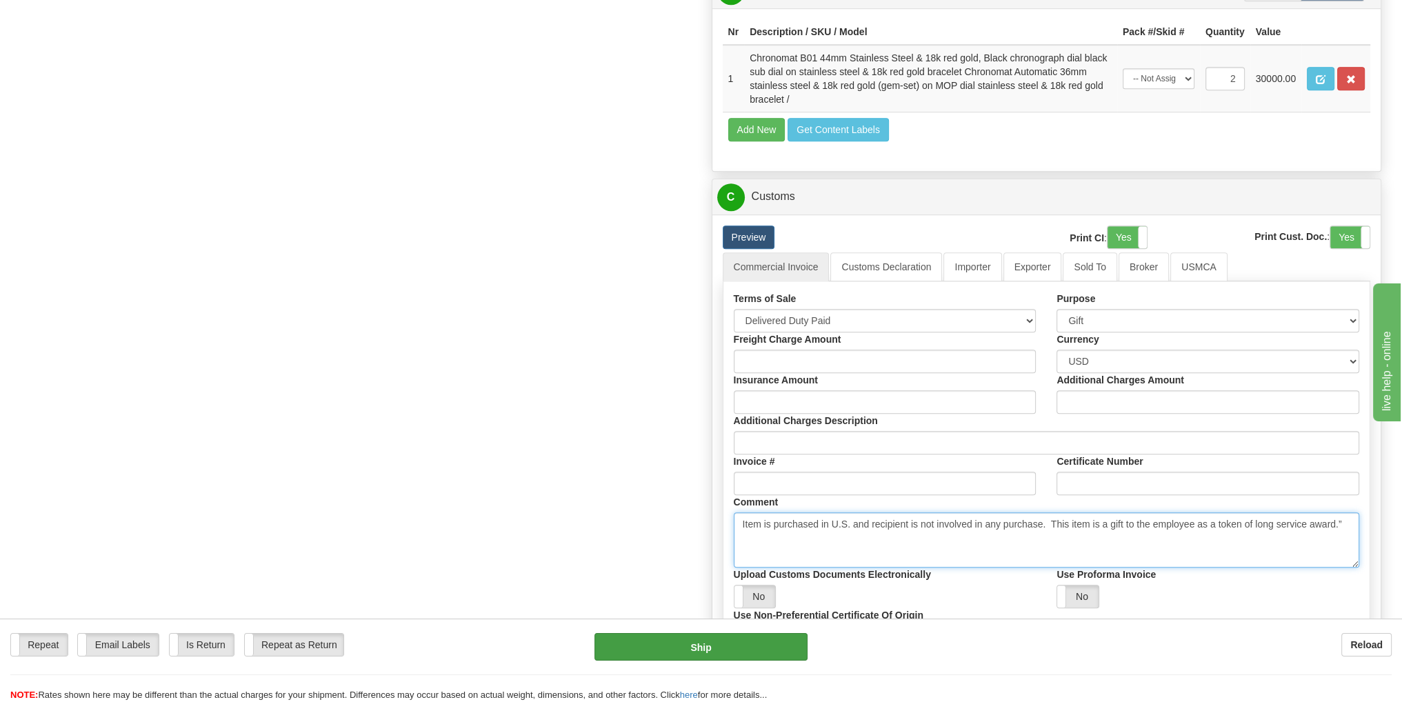
type textarea "Item is purchased in U.S. and recipient is not involved in any purchase. This i…"
click at [721, 644] on button "Ship" at bounding box center [700, 647] width 213 height 28
type input "E"
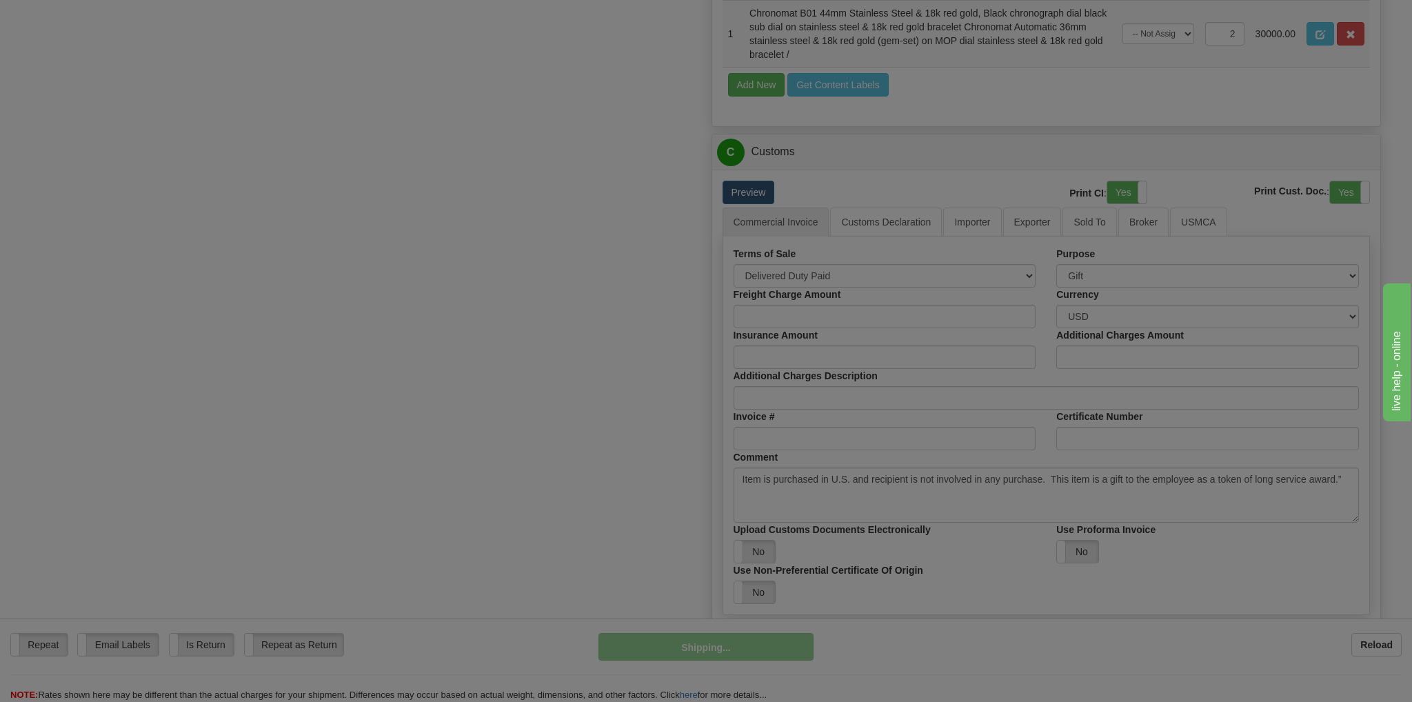
scroll to position [703, 0]
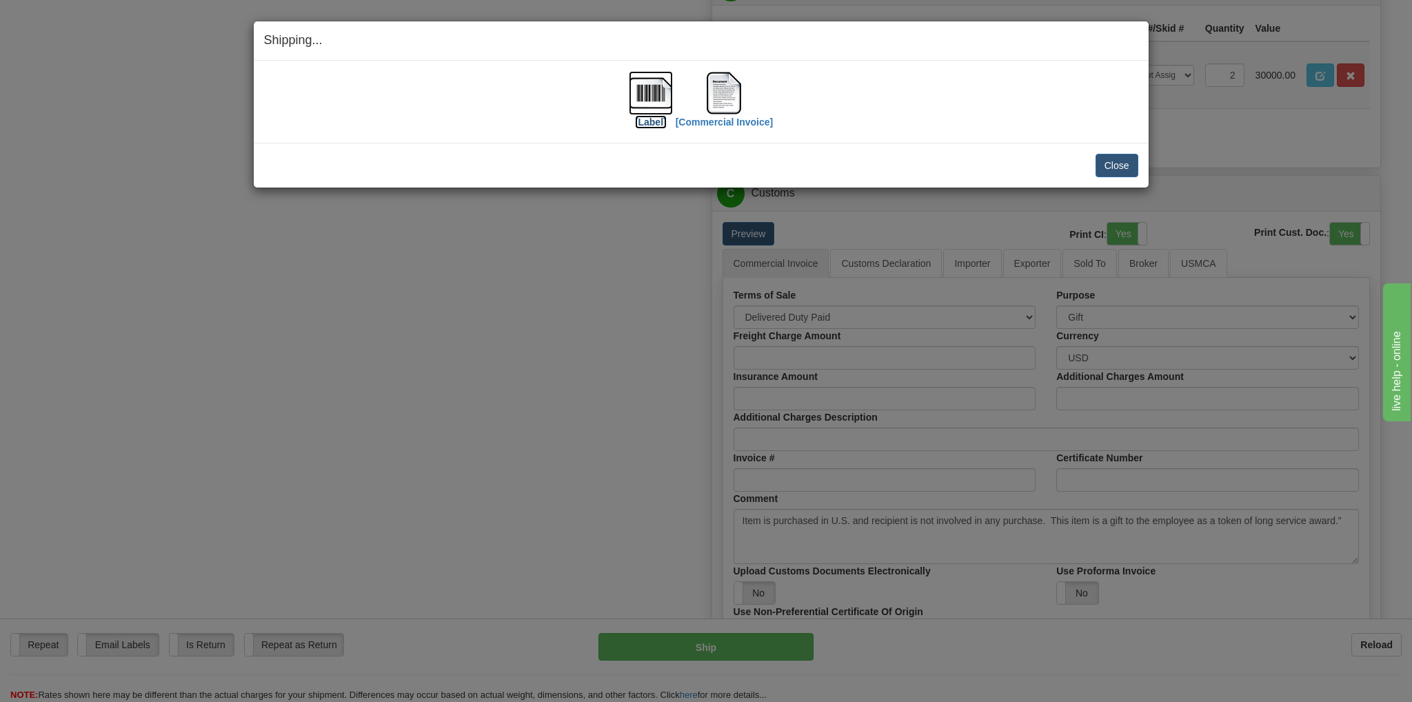
click at [645, 89] on img at bounding box center [651, 93] width 44 height 44
click at [726, 97] on img at bounding box center [724, 93] width 44 height 44
click at [1112, 162] on button "Close" at bounding box center [1117, 165] width 43 height 23
click at [1106, 165] on button "Close" at bounding box center [1117, 165] width 43 height 23
